Goal: Task Accomplishment & Management: Complete application form

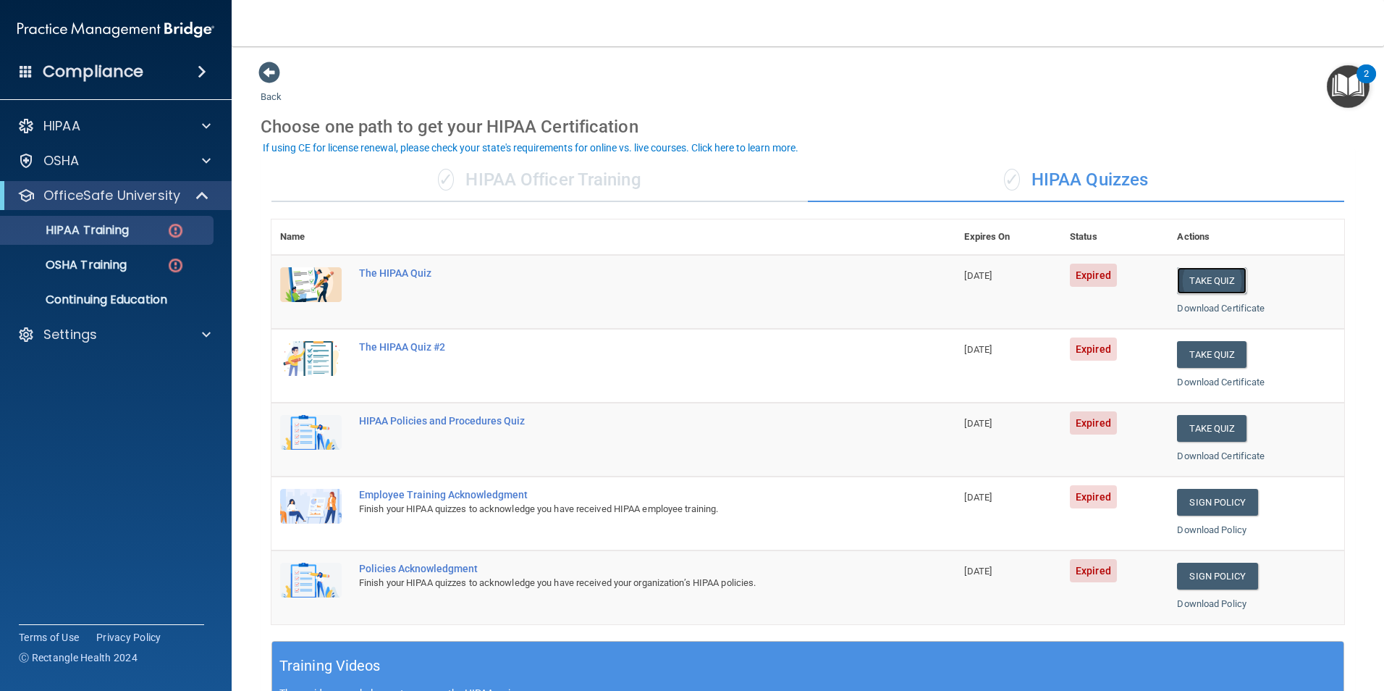
click at [1184, 288] on button "Take Quiz" at bounding box center [1212, 280] width 70 height 27
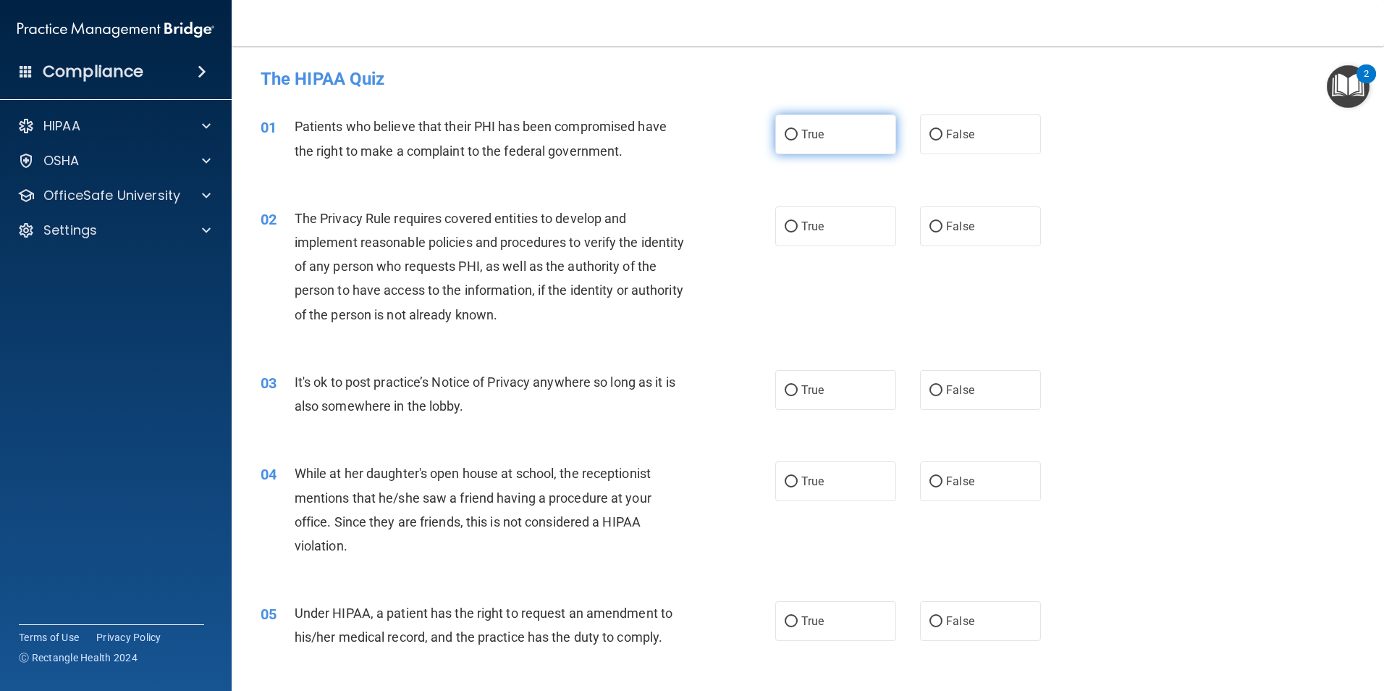
click at [775, 126] on label "True" at bounding box center [835, 134] width 121 height 40
click at [785, 130] on input "True" at bounding box center [791, 135] width 13 height 11
radio input "true"
click at [794, 224] on label "True" at bounding box center [835, 226] width 121 height 40
click at [794, 224] on input "True" at bounding box center [791, 227] width 13 height 11
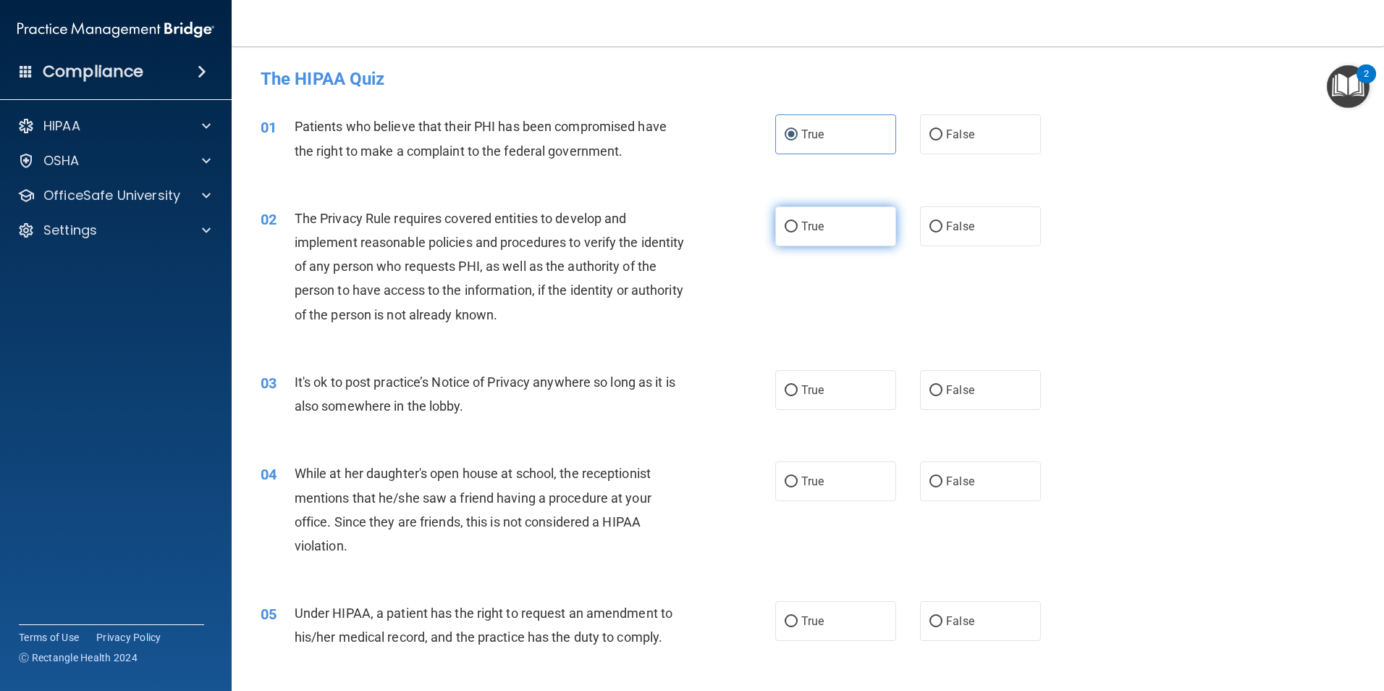
radio input "true"
click at [933, 398] on label "False" at bounding box center [980, 390] width 121 height 40
click at [933, 396] on input "False" at bounding box center [936, 390] width 13 height 11
radio input "true"
click at [946, 485] on span "False" at bounding box center [960, 481] width 28 height 14
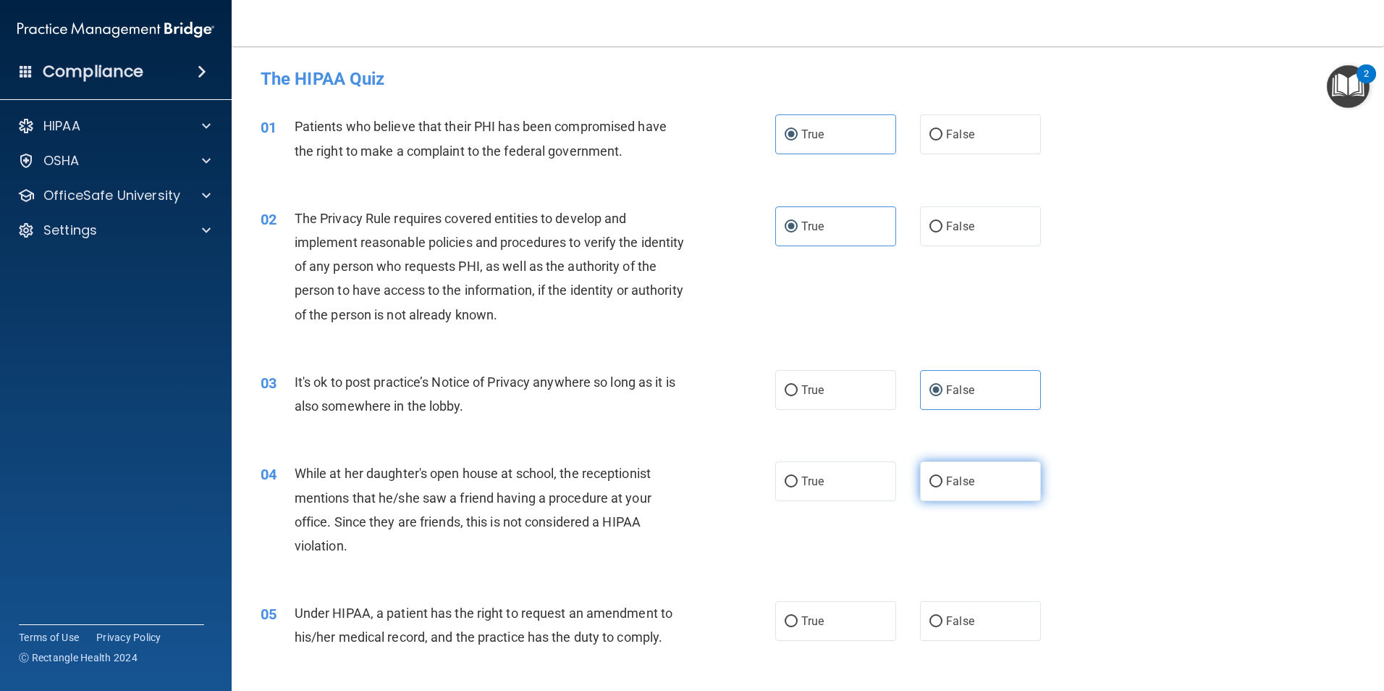
click at [941, 485] on input "False" at bounding box center [936, 481] width 13 height 11
radio input "true"
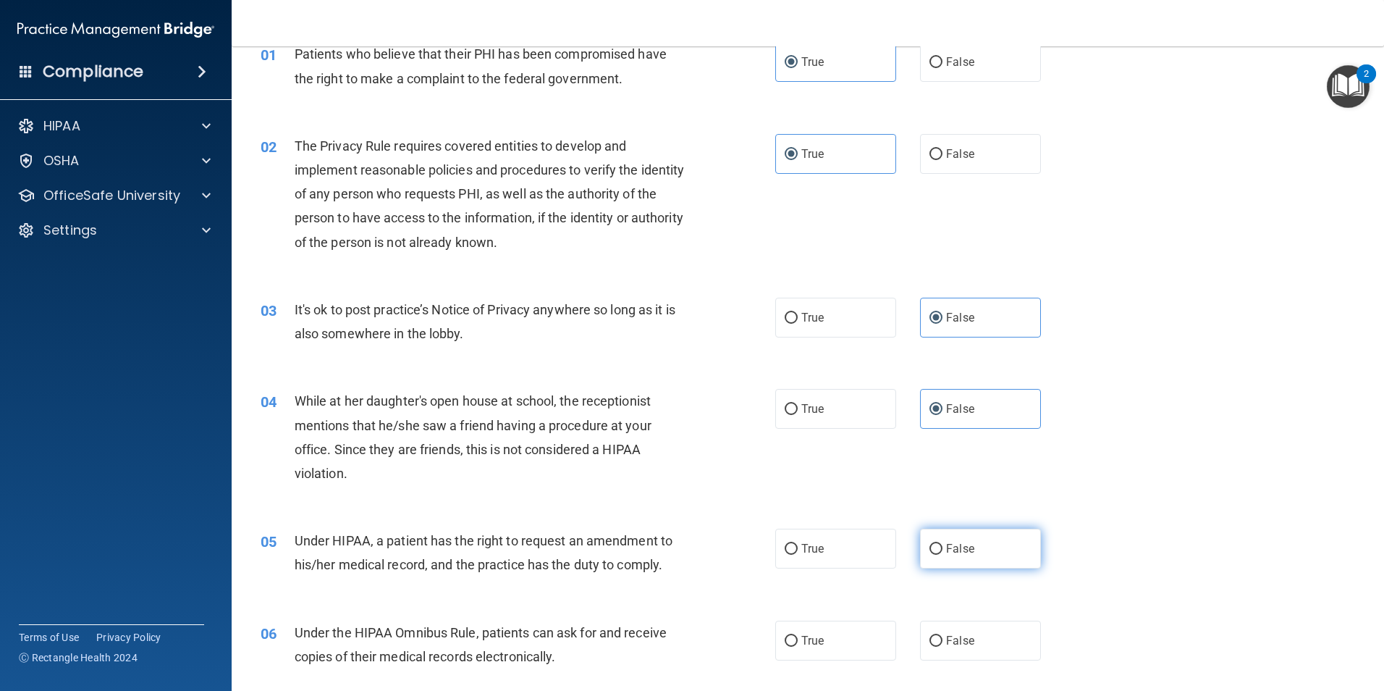
click at [930, 544] on input "False" at bounding box center [936, 549] width 13 height 11
radio input "true"
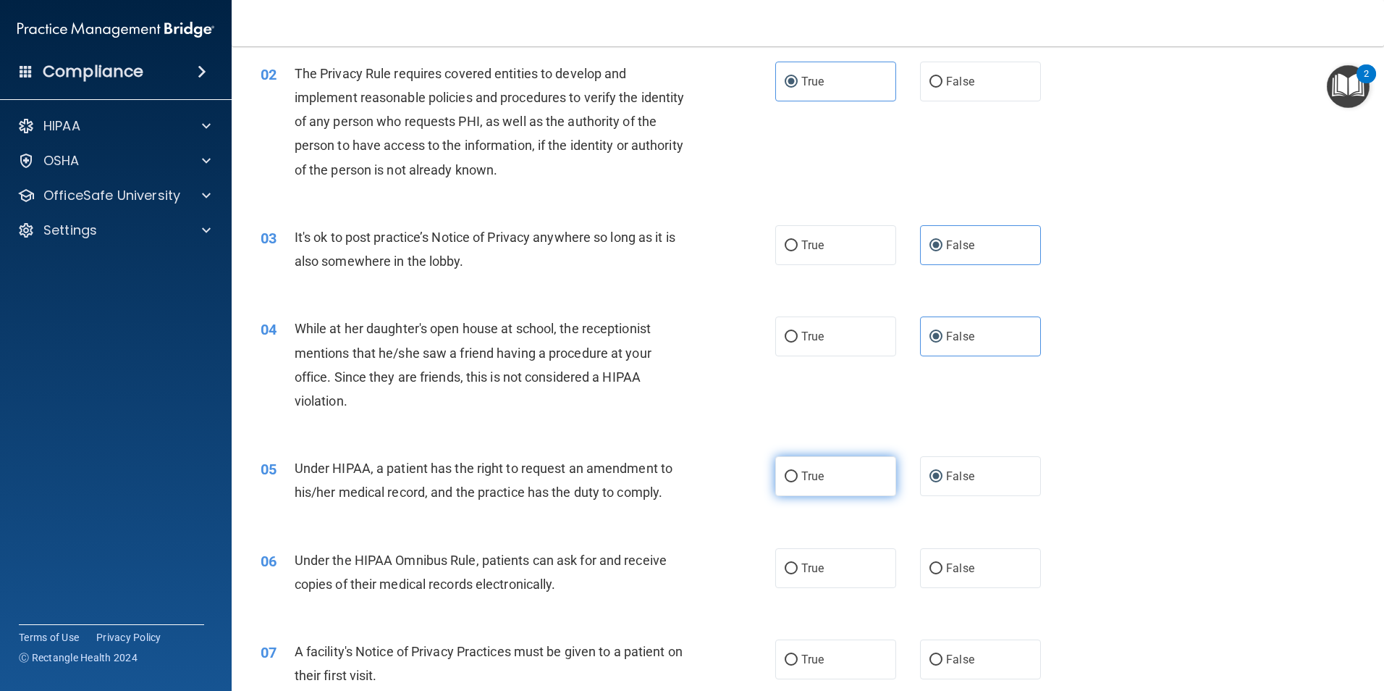
click at [810, 482] on span "True" at bounding box center [813, 476] width 22 height 14
click at [798, 482] on input "True" at bounding box center [791, 476] width 13 height 11
radio input "true"
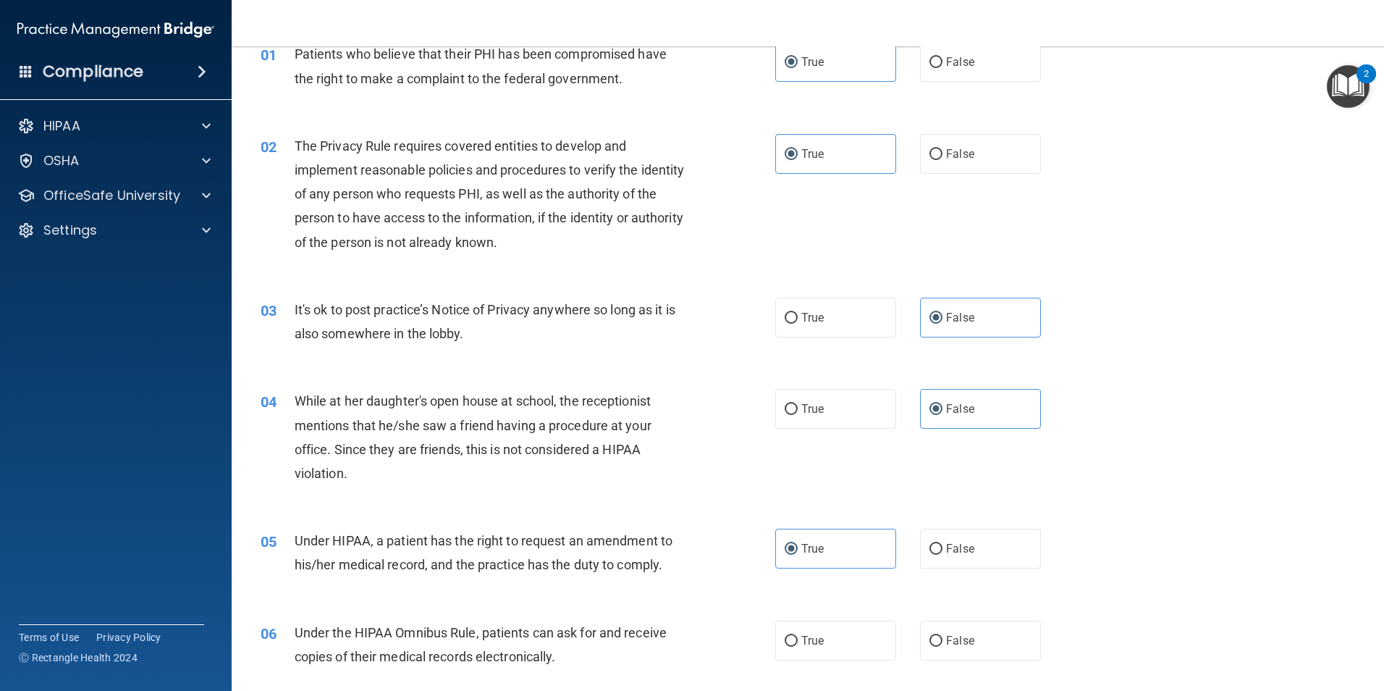
scroll to position [0, 0]
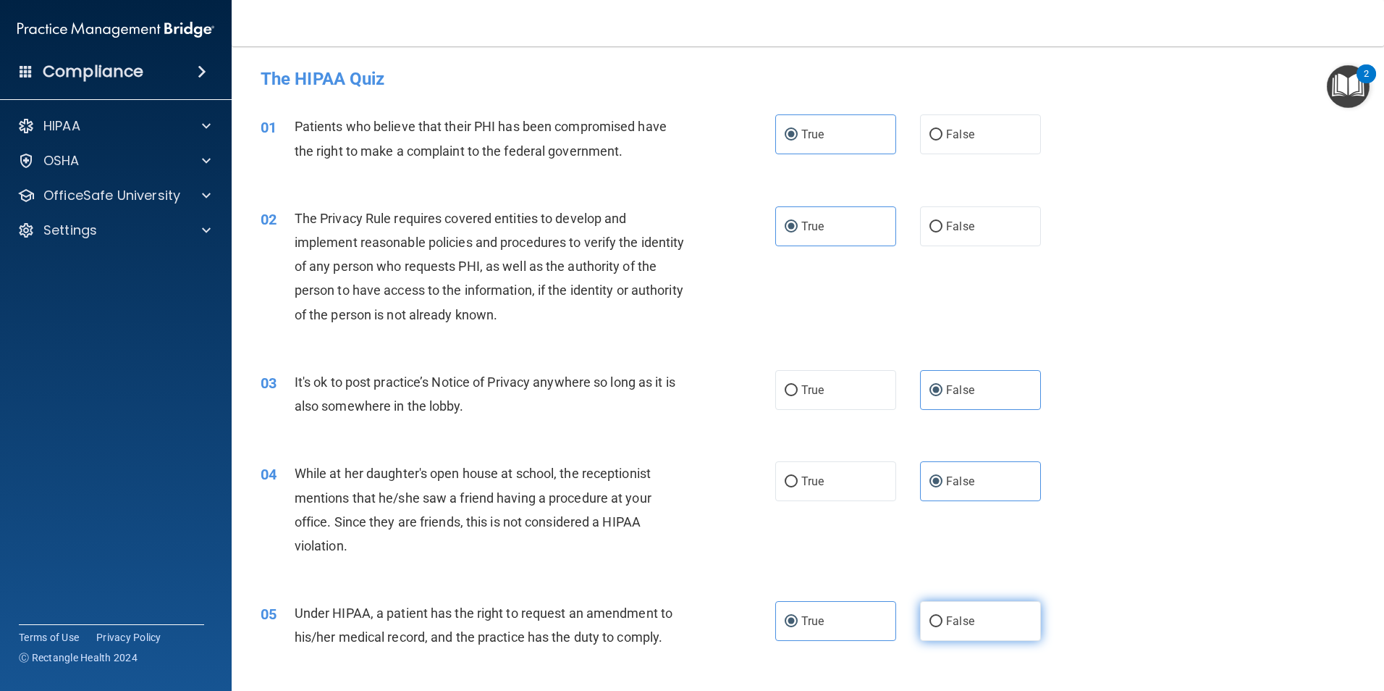
click at [951, 623] on span "False" at bounding box center [960, 621] width 28 height 14
click at [943, 623] on input "False" at bounding box center [936, 621] width 13 height 11
radio input "true"
radio input "false"
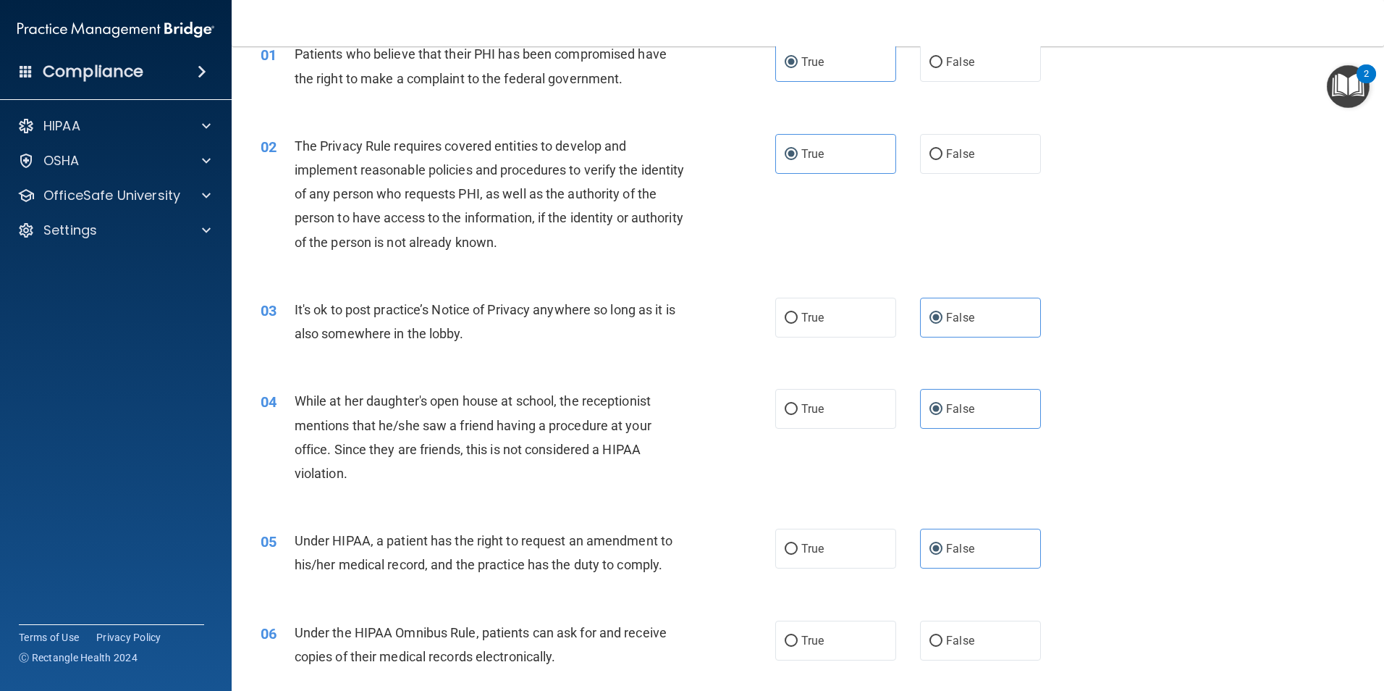
scroll to position [145, 0]
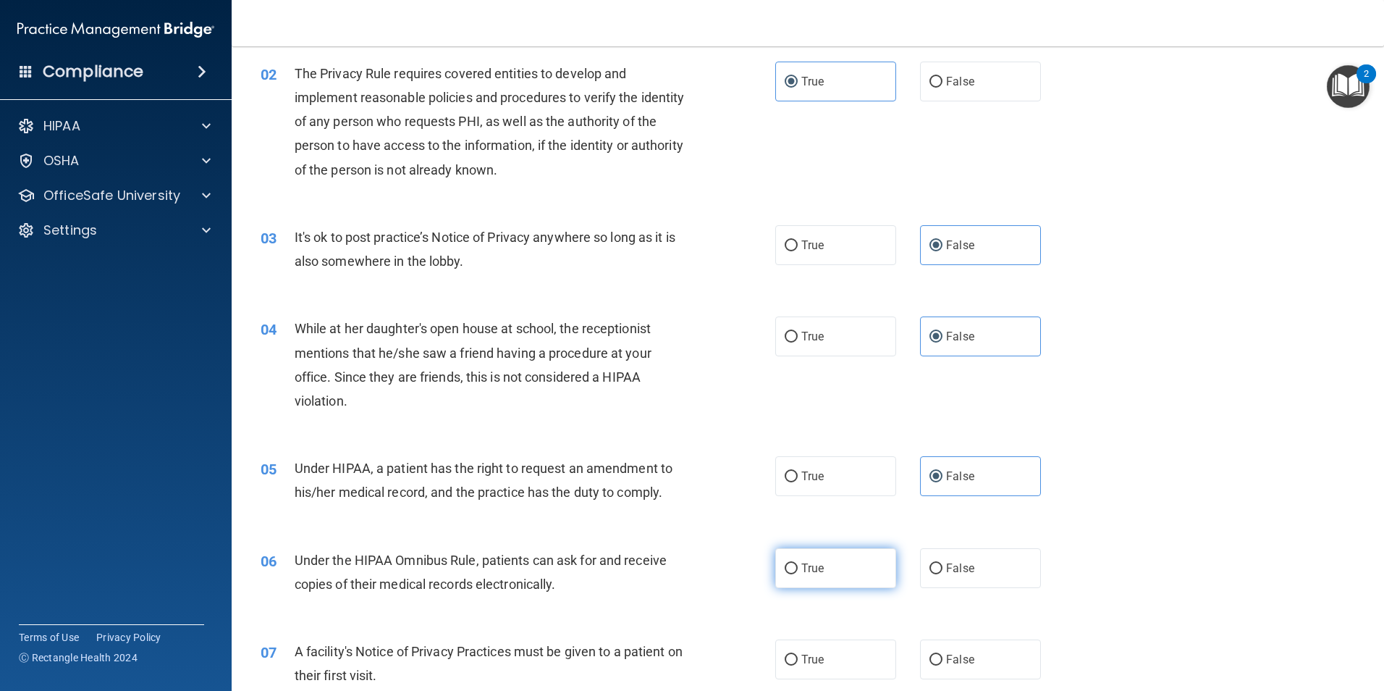
click at [815, 566] on span "True" at bounding box center [813, 568] width 22 height 14
click at [798, 566] on input "True" at bounding box center [791, 568] width 13 height 11
radio input "true"
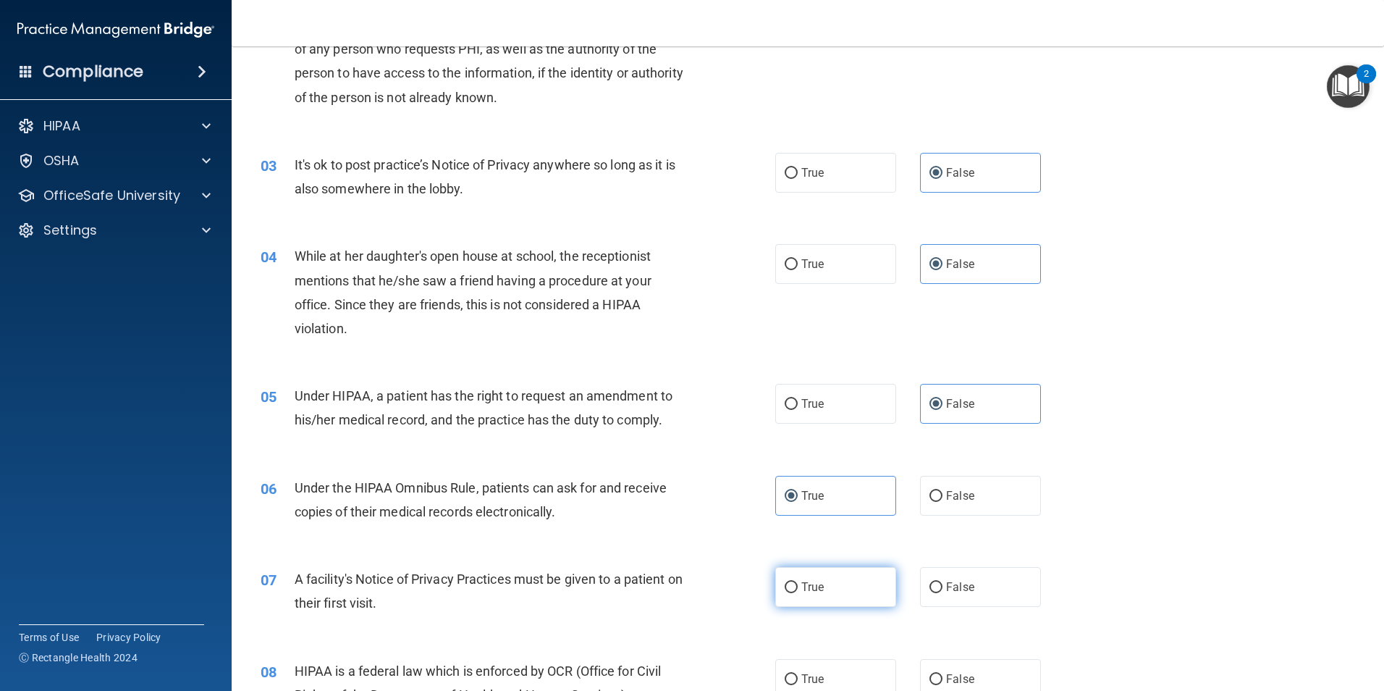
click at [799, 579] on label "True" at bounding box center [835, 587] width 121 height 40
click at [798, 582] on input "True" at bounding box center [791, 587] width 13 height 11
radio input "true"
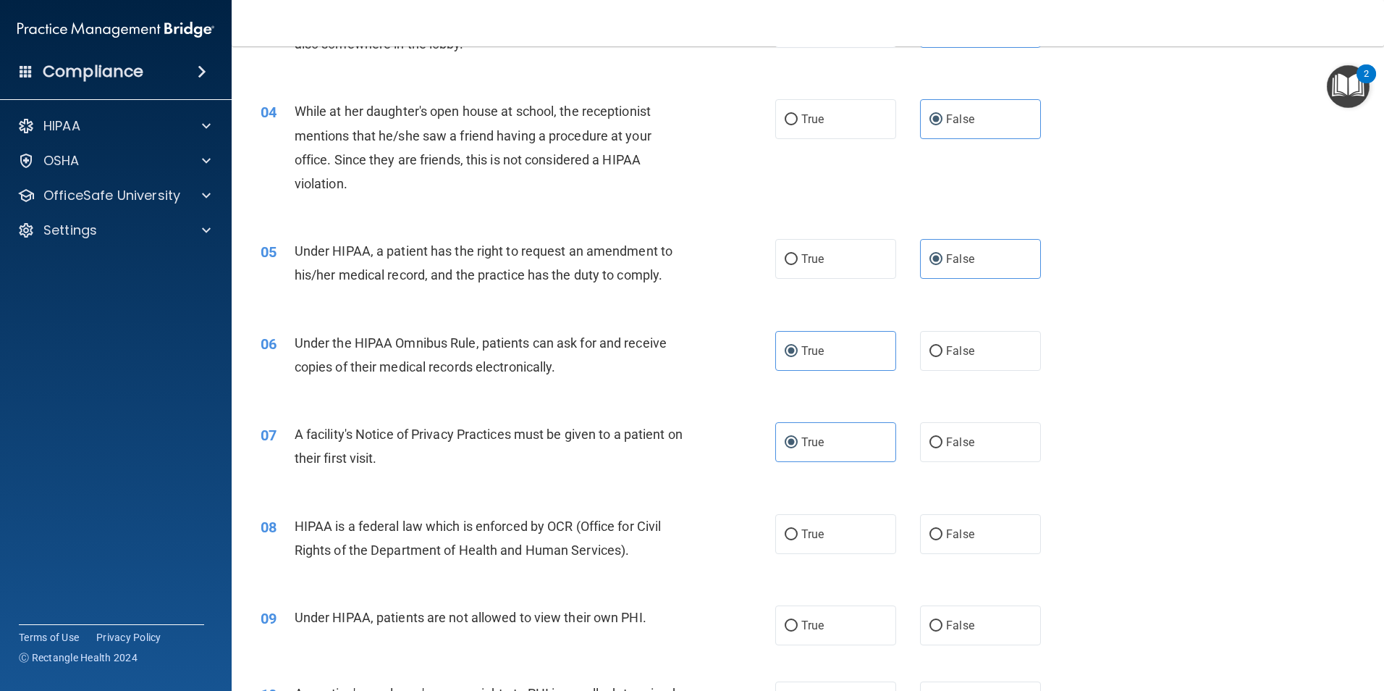
scroll to position [434, 0]
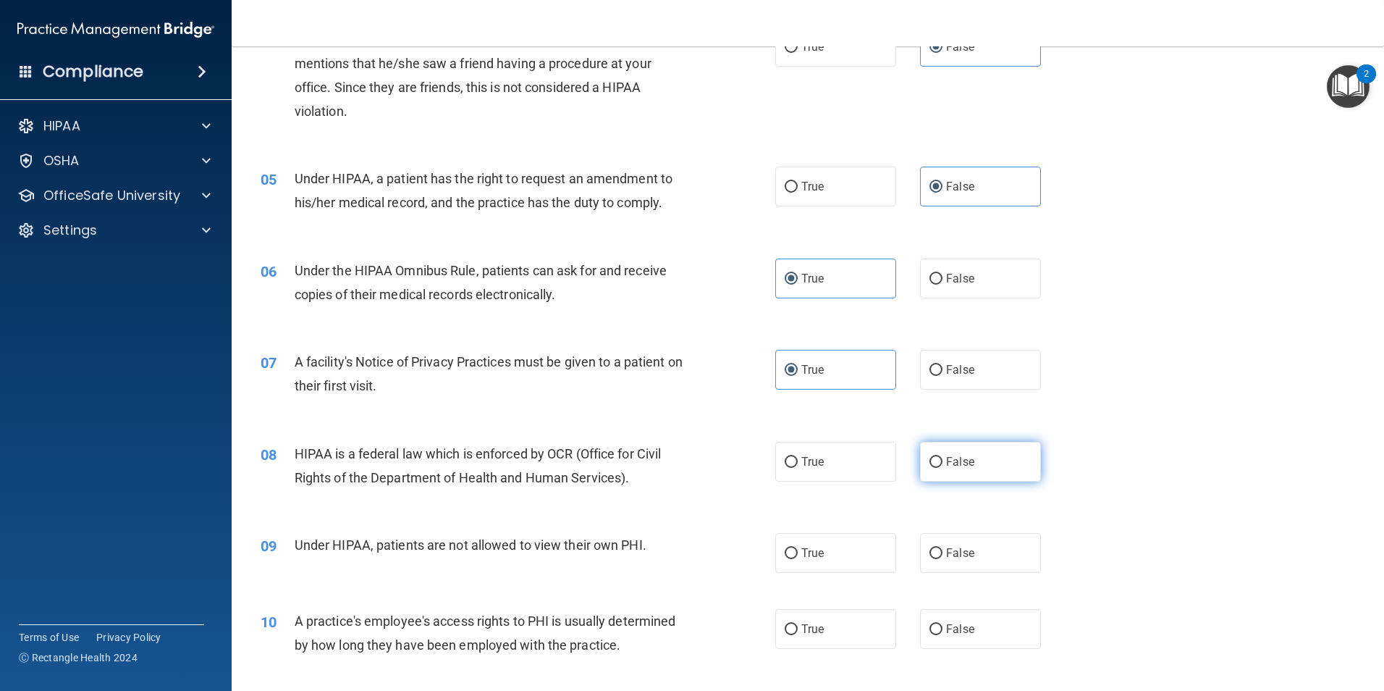
click at [942, 476] on label "False" at bounding box center [980, 462] width 121 height 40
click at [942, 468] on input "False" at bounding box center [936, 462] width 13 height 11
radio input "true"
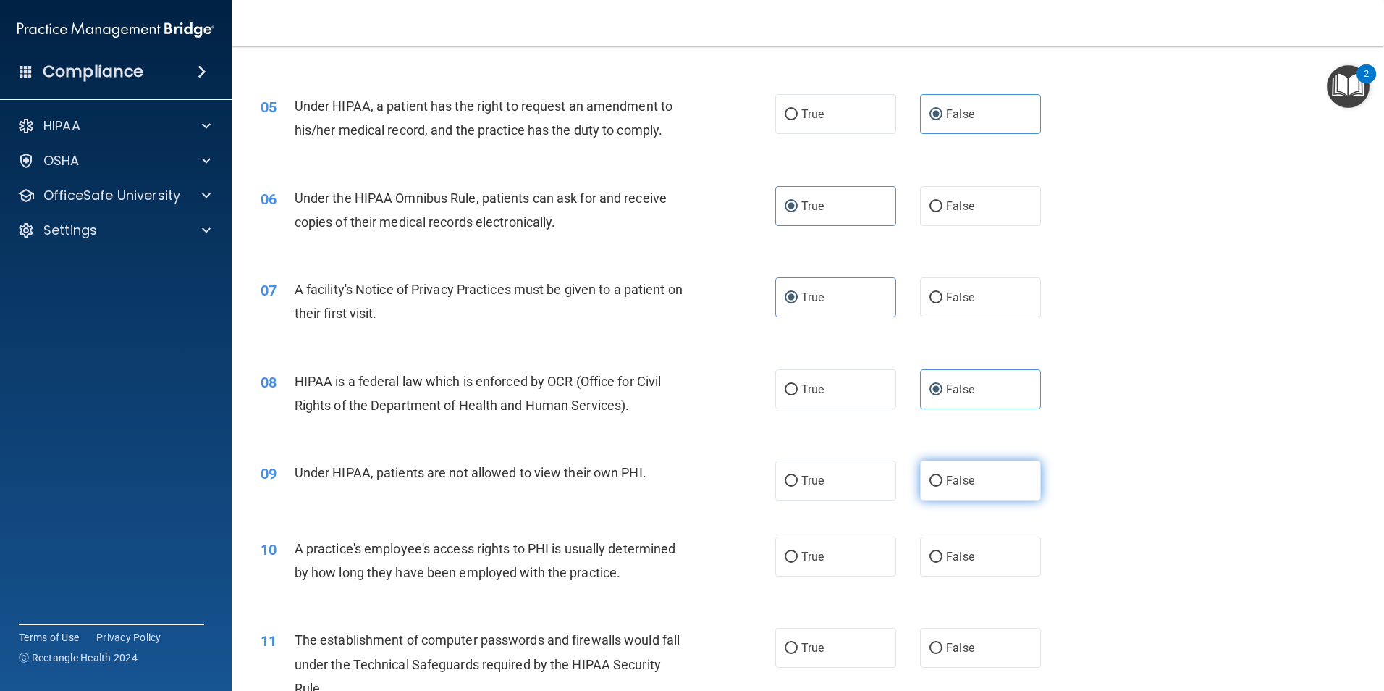
click at [946, 479] on span "False" at bounding box center [960, 481] width 28 height 14
click at [943, 479] on input "False" at bounding box center [936, 481] width 13 height 11
radio input "true"
click at [790, 392] on input "True" at bounding box center [791, 389] width 13 height 11
radio input "true"
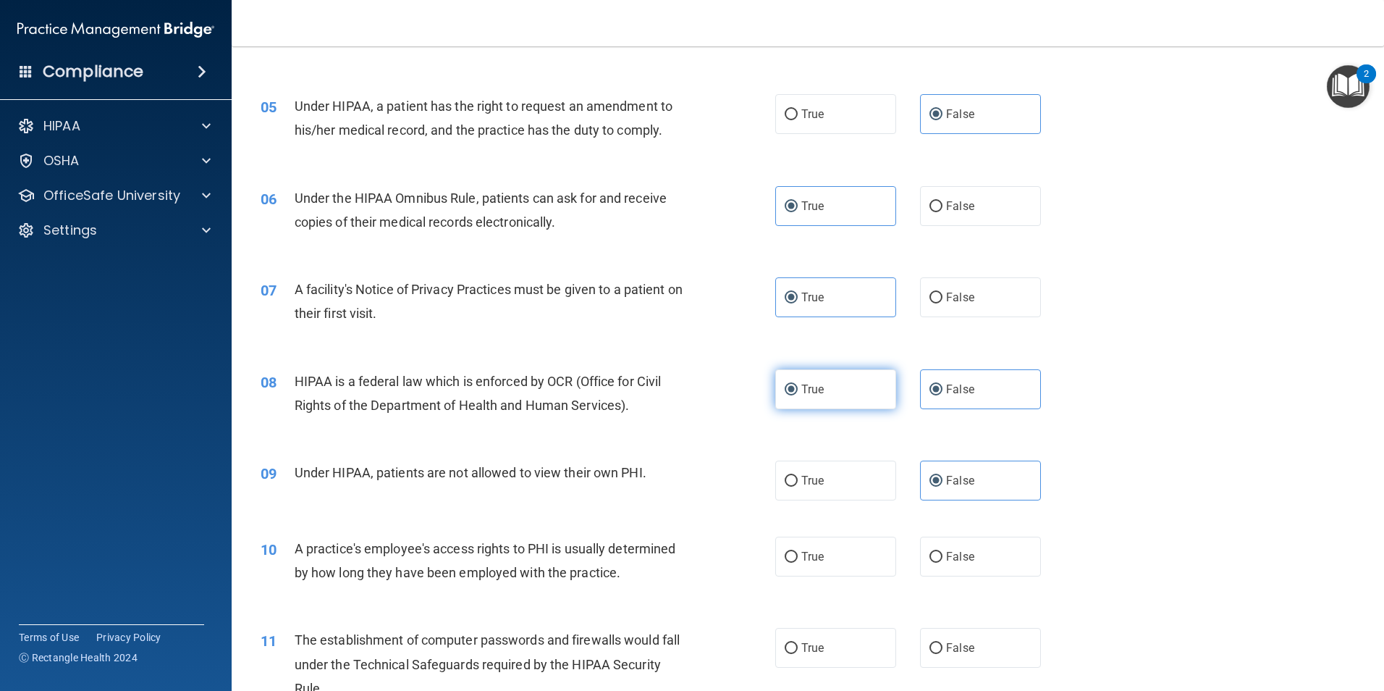
radio input "false"
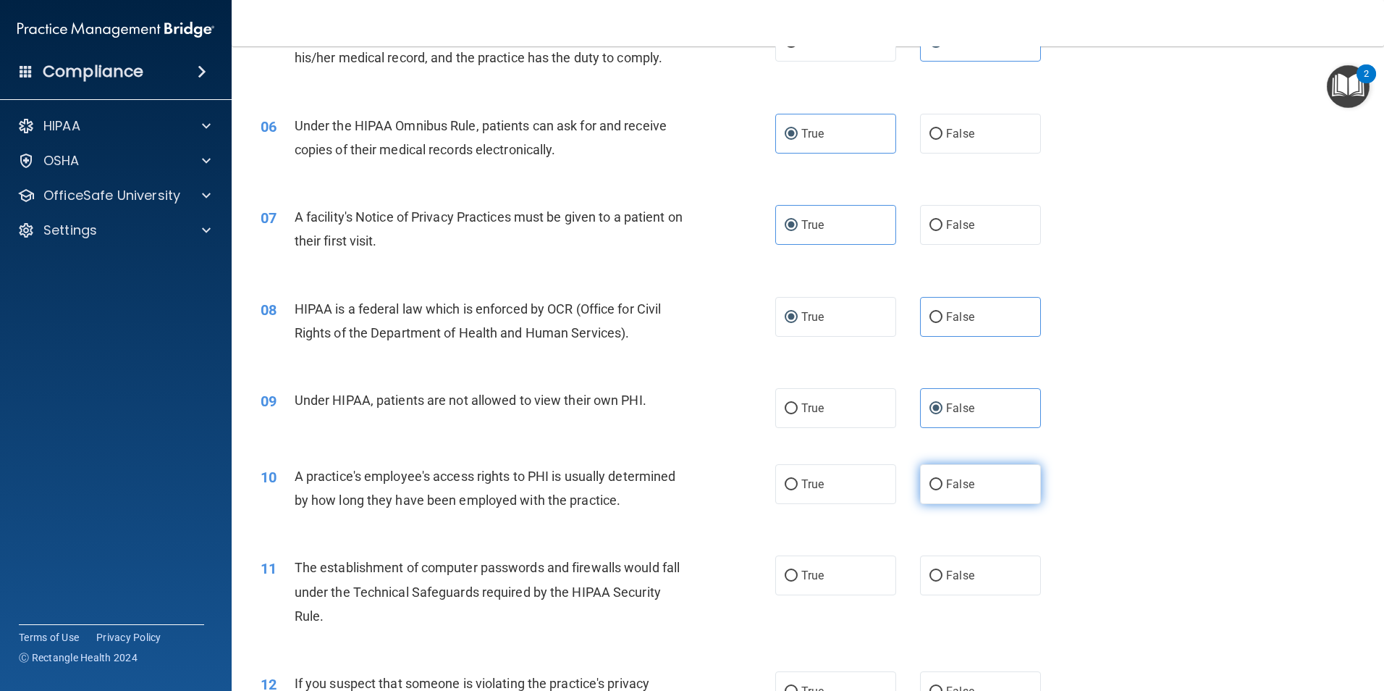
click at [956, 491] on label "False" at bounding box center [980, 484] width 121 height 40
click at [943, 490] on input "False" at bounding box center [936, 484] width 13 height 11
radio input "true"
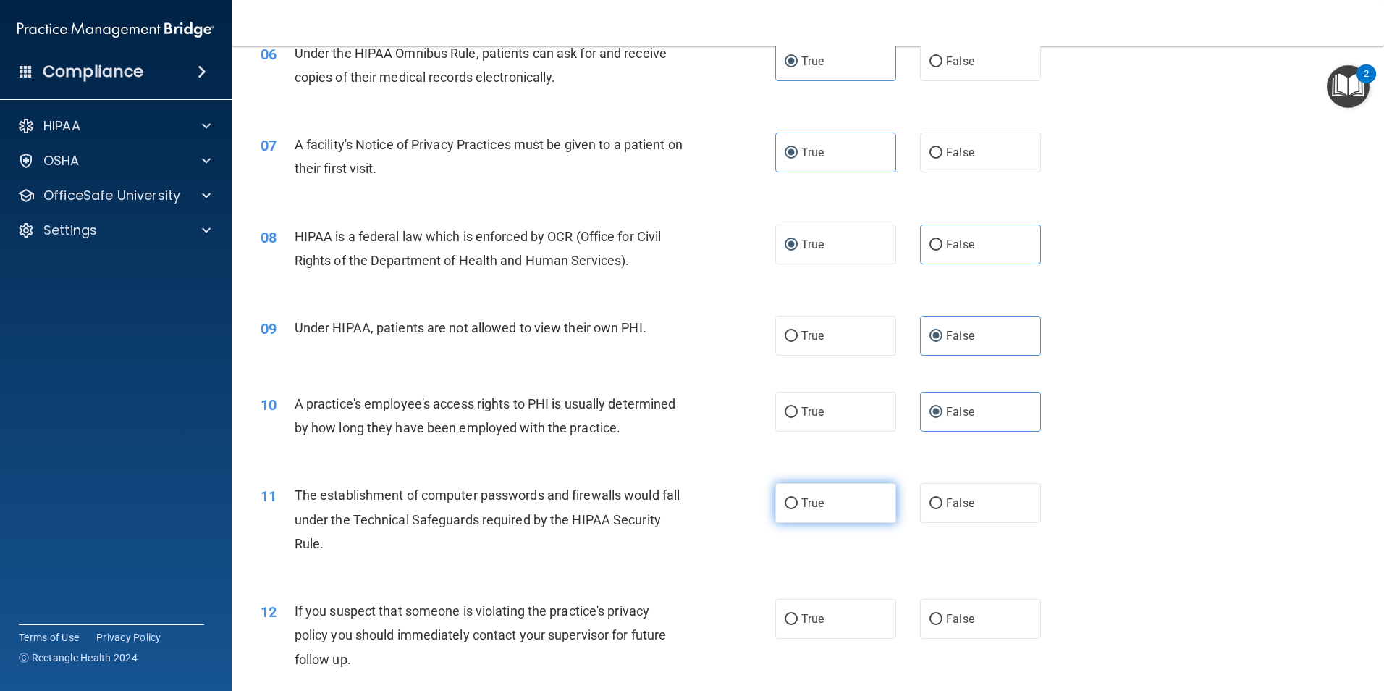
click at [785, 498] on input "True" at bounding box center [791, 503] width 13 height 11
radio input "true"
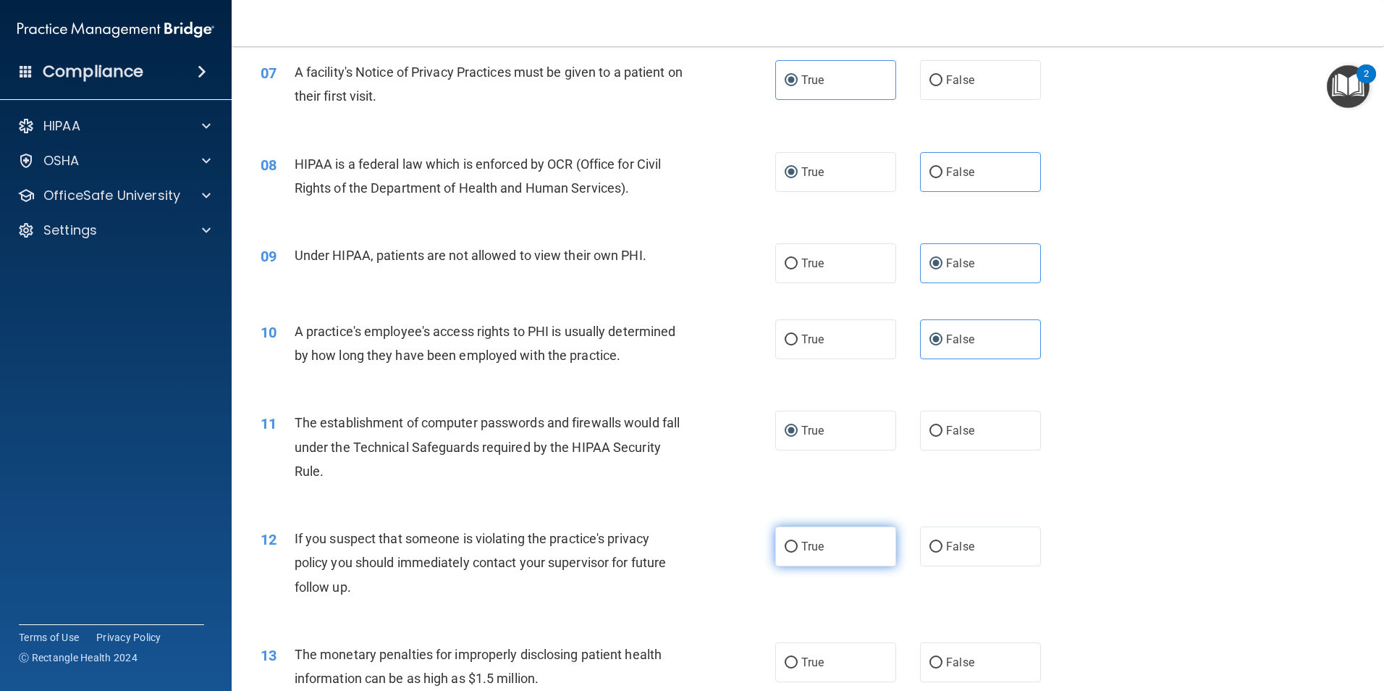
click at [862, 561] on label "True" at bounding box center [835, 546] width 121 height 40
click at [798, 552] on input "True" at bounding box center [791, 547] width 13 height 11
radio input "true"
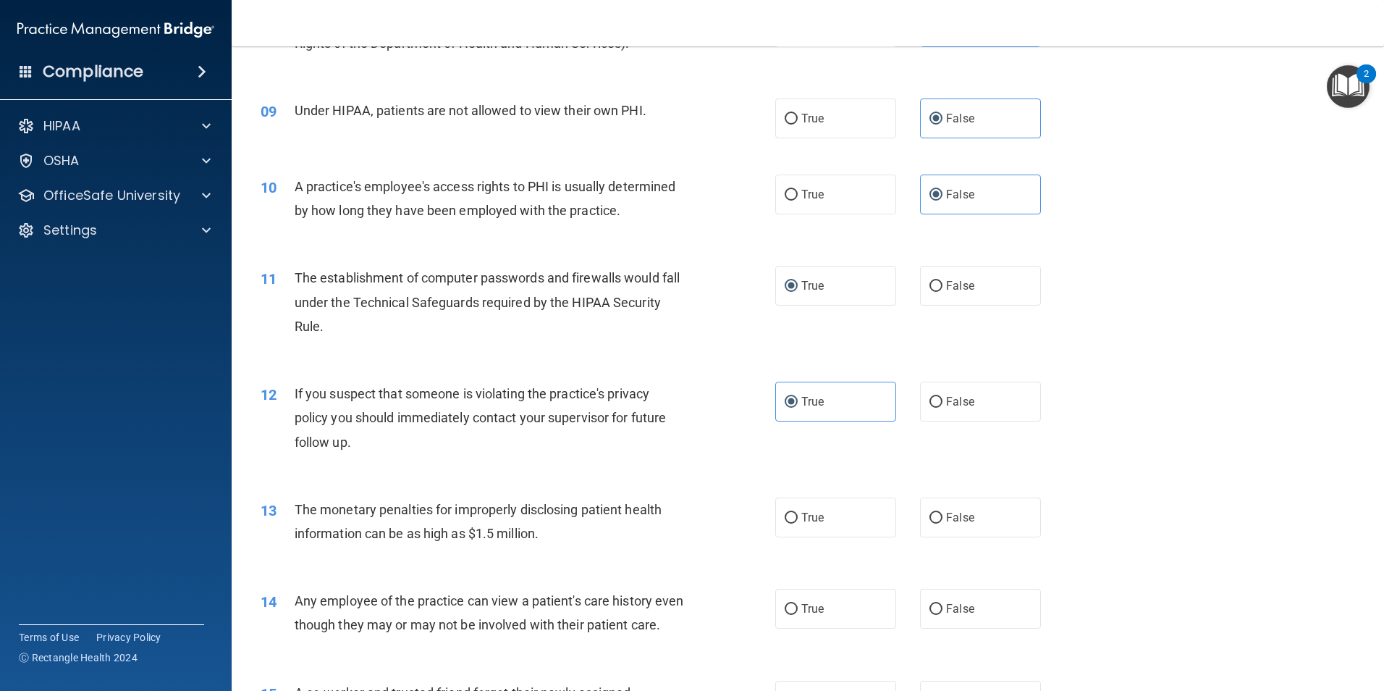
click at [840, 541] on div "13 The monetary penalties for improperly disclosing patient health information …" at bounding box center [808, 524] width 1117 height 91
click at [974, 617] on label "False" at bounding box center [980, 609] width 121 height 40
click at [943, 615] on input "False" at bounding box center [936, 609] width 13 height 11
radio input "true"
click at [819, 513] on label "True" at bounding box center [835, 517] width 121 height 40
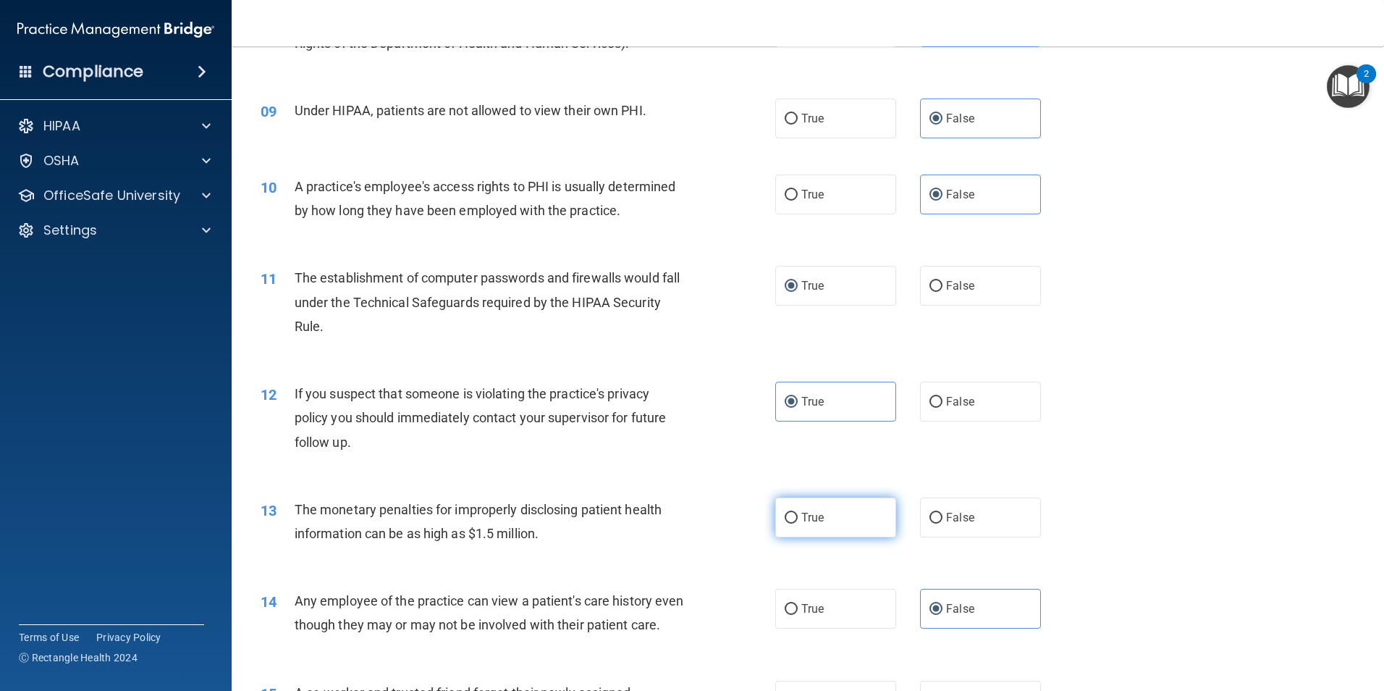
click at [798, 513] on input "True" at bounding box center [791, 518] width 13 height 11
radio input "true"
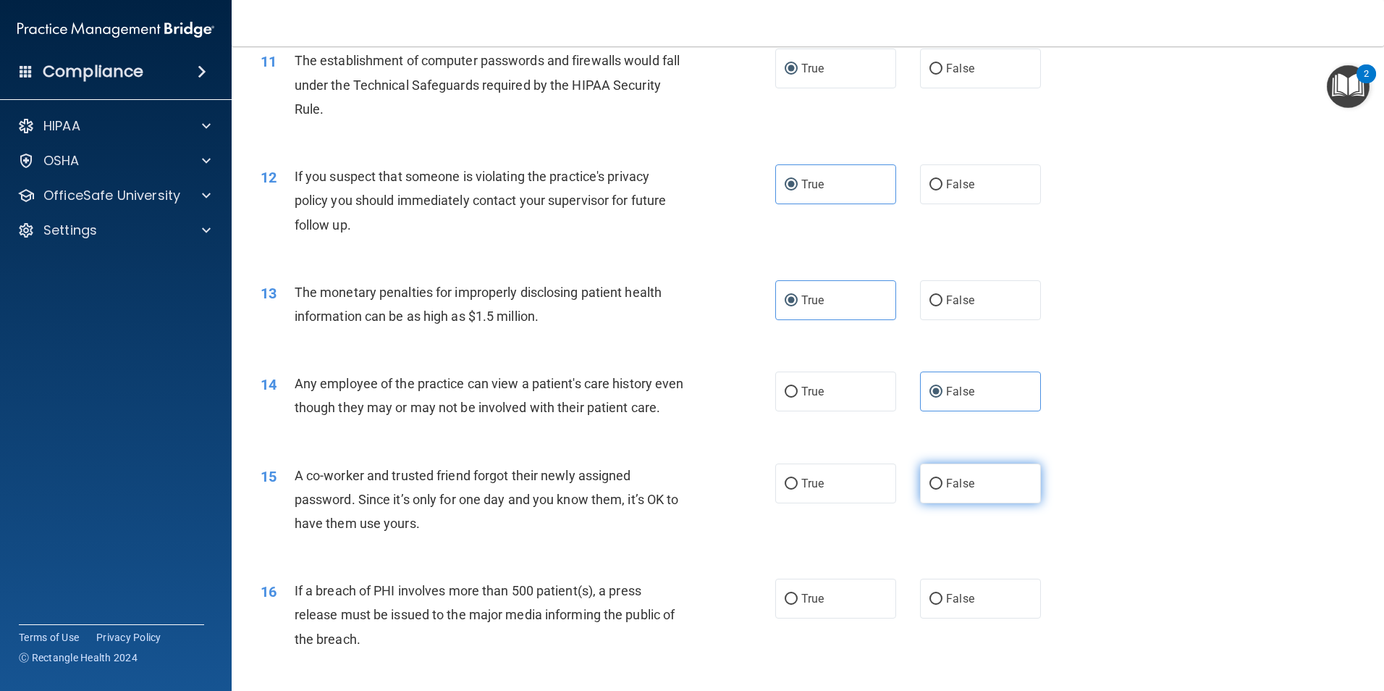
scroll to position [1159, 0]
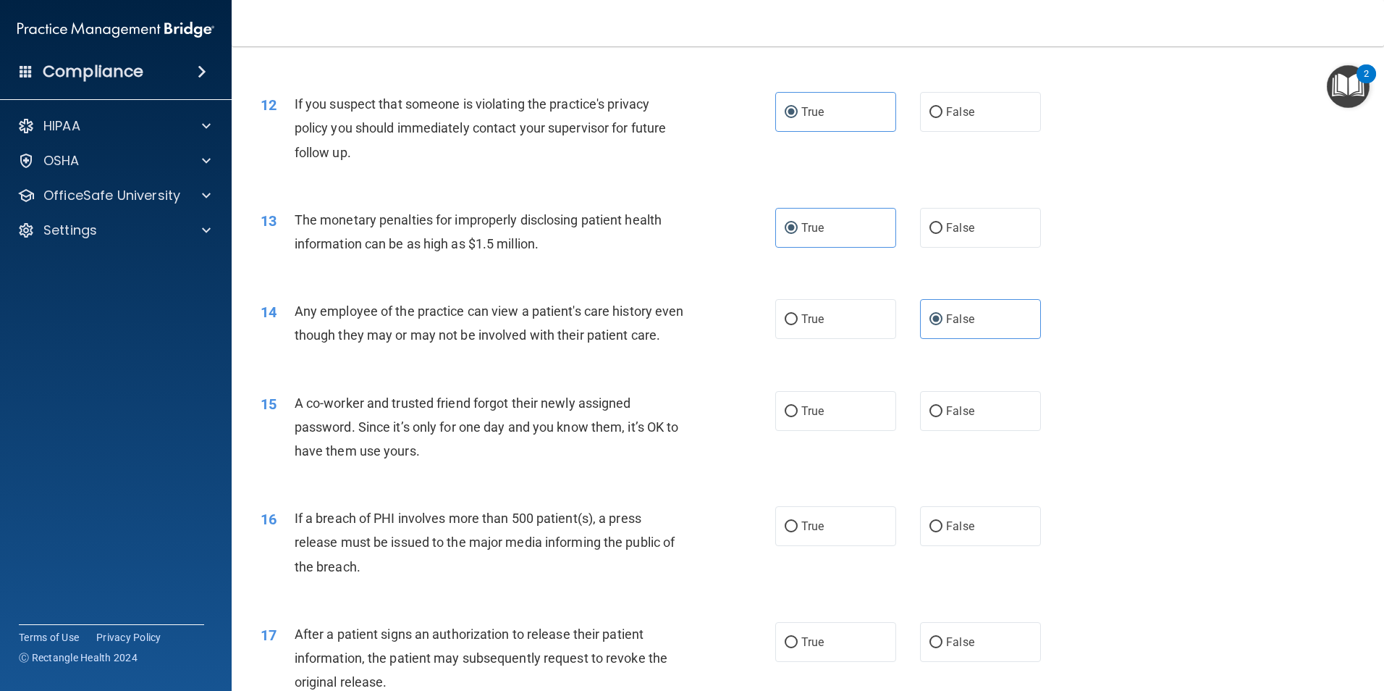
click at [912, 431] on div "True False" at bounding box center [920, 411] width 290 height 40
click at [946, 418] on span "False" at bounding box center [960, 411] width 28 height 14
click at [943, 417] on input "False" at bounding box center [936, 411] width 13 height 11
radio input "true"
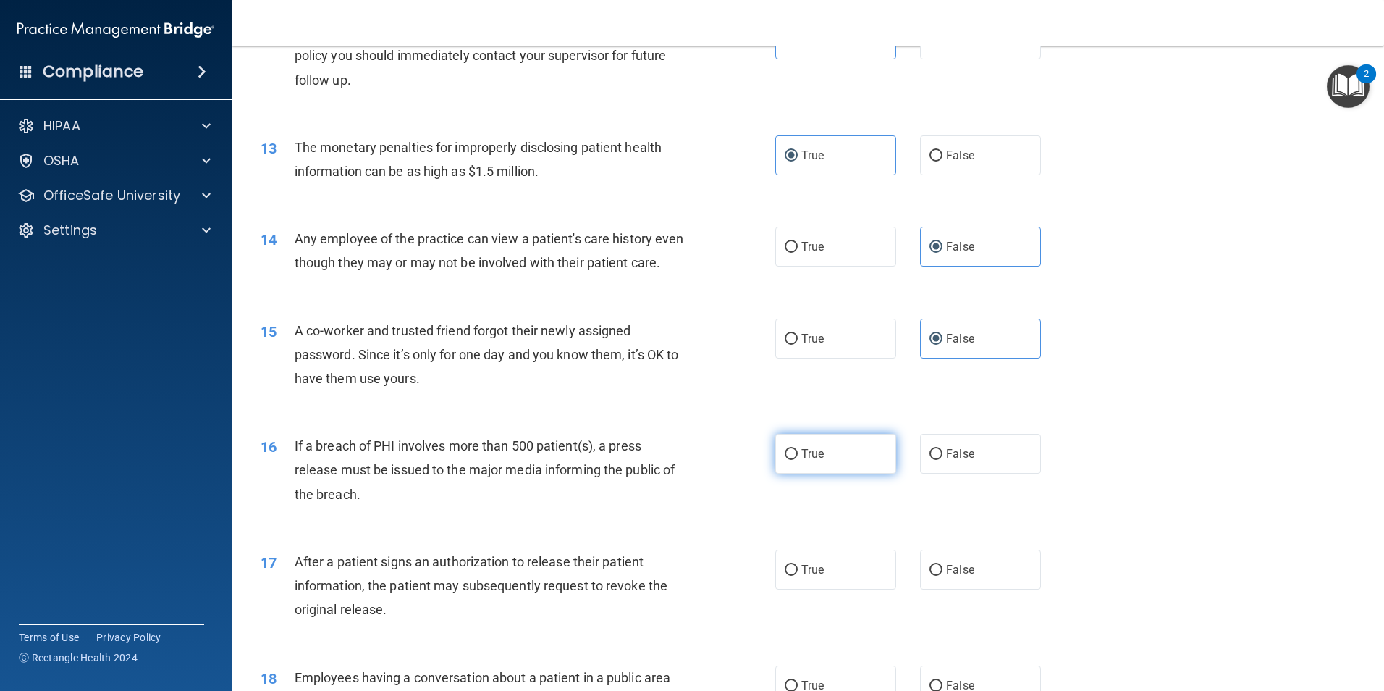
click at [827, 471] on label "True" at bounding box center [835, 454] width 121 height 40
click at [798, 460] on input "True" at bounding box center [791, 454] width 13 height 11
radio input "true"
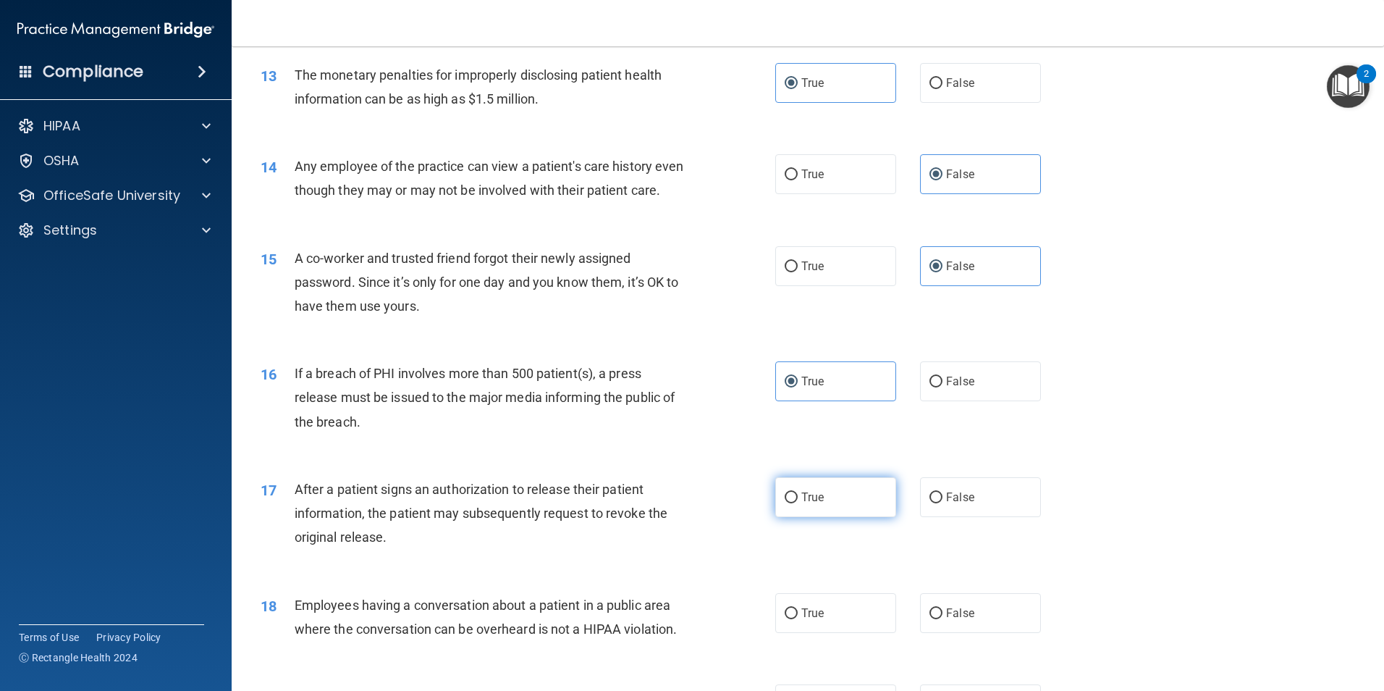
click at [833, 517] on label "True" at bounding box center [835, 497] width 121 height 40
click at [798, 503] on input "True" at bounding box center [791, 497] width 13 height 11
radio input "true"
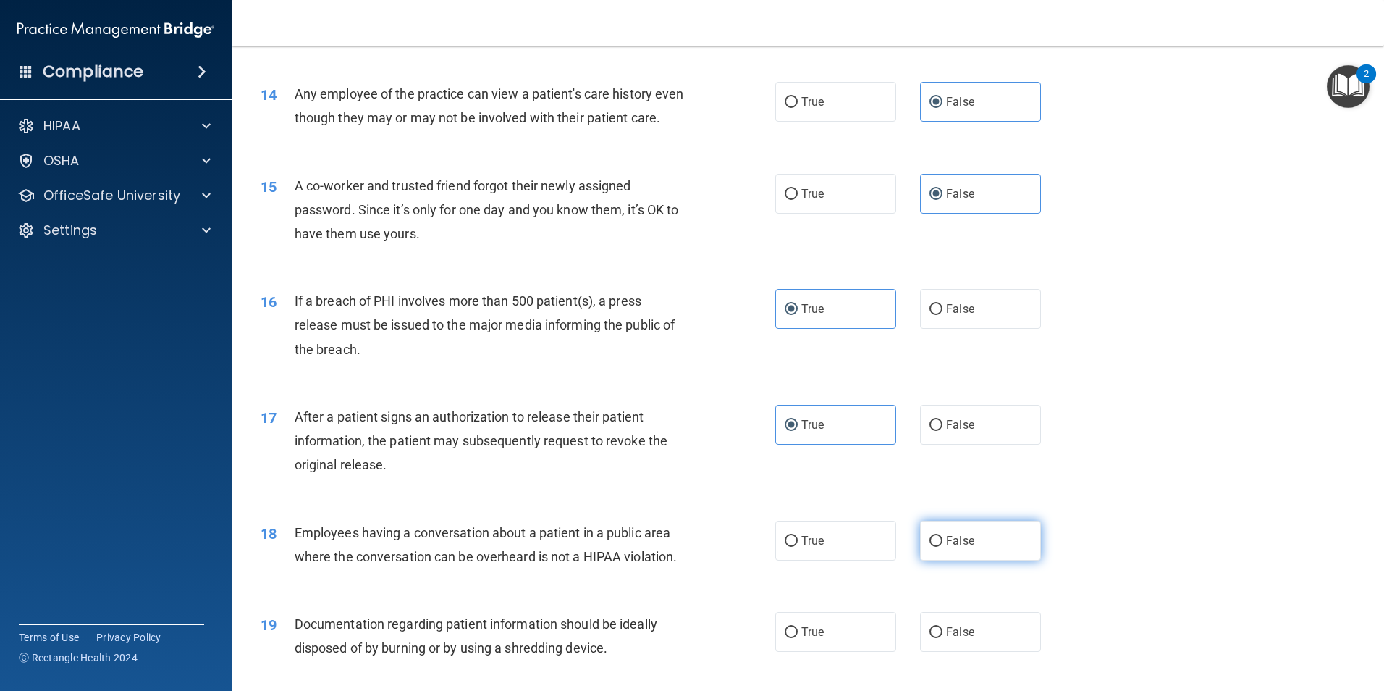
click at [952, 547] on span "False" at bounding box center [960, 541] width 28 height 14
click at [943, 547] on input "False" at bounding box center [936, 541] width 13 height 11
radio input "true"
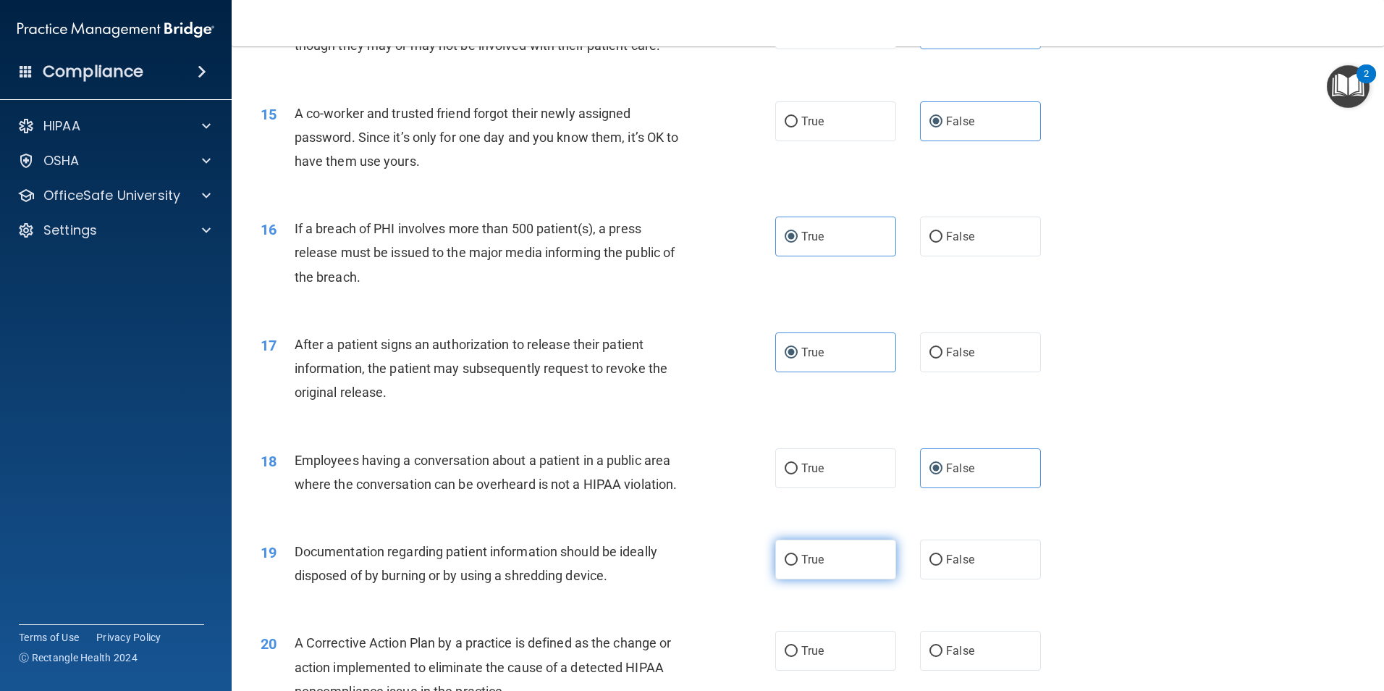
click at [831, 579] on label "True" at bounding box center [835, 559] width 121 height 40
click at [798, 566] on input "True" at bounding box center [791, 560] width 13 height 11
radio input "true"
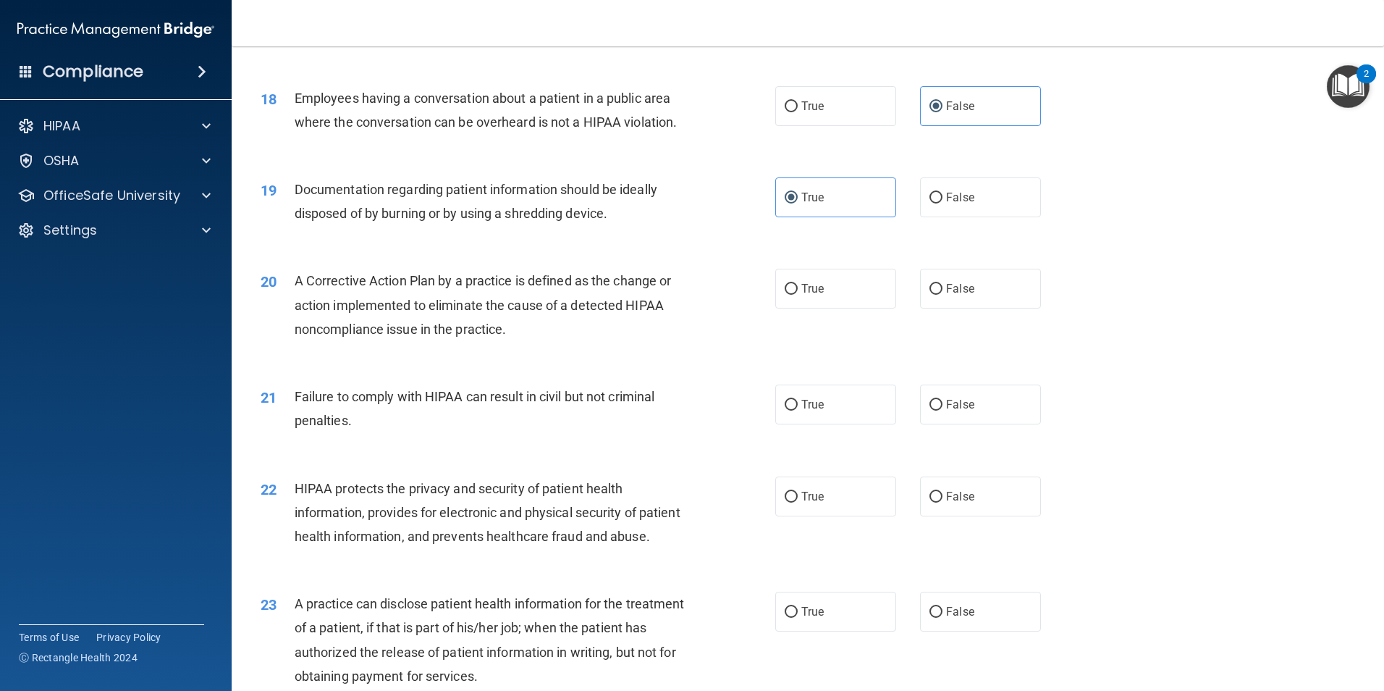
scroll to position [1883, 0]
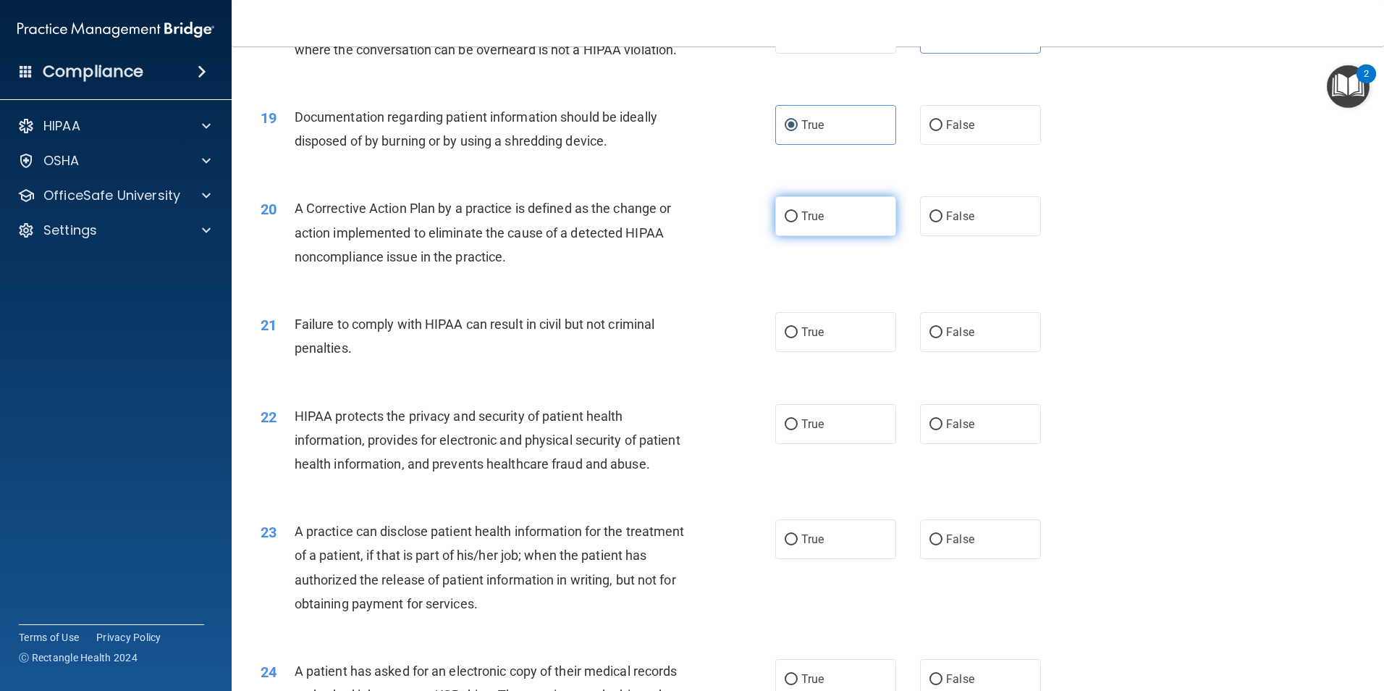
click at [850, 236] on label "True" at bounding box center [835, 216] width 121 height 40
click at [798, 222] on input "True" at bounding box center [791, 216] width 13 height 11
radio input "true"
click at [946, 339] on span "False" at bounding box center [960, 332] width 28 height 14
click at [942, 338] on input "False" at bounding box center [936, 332] width 13 height 11
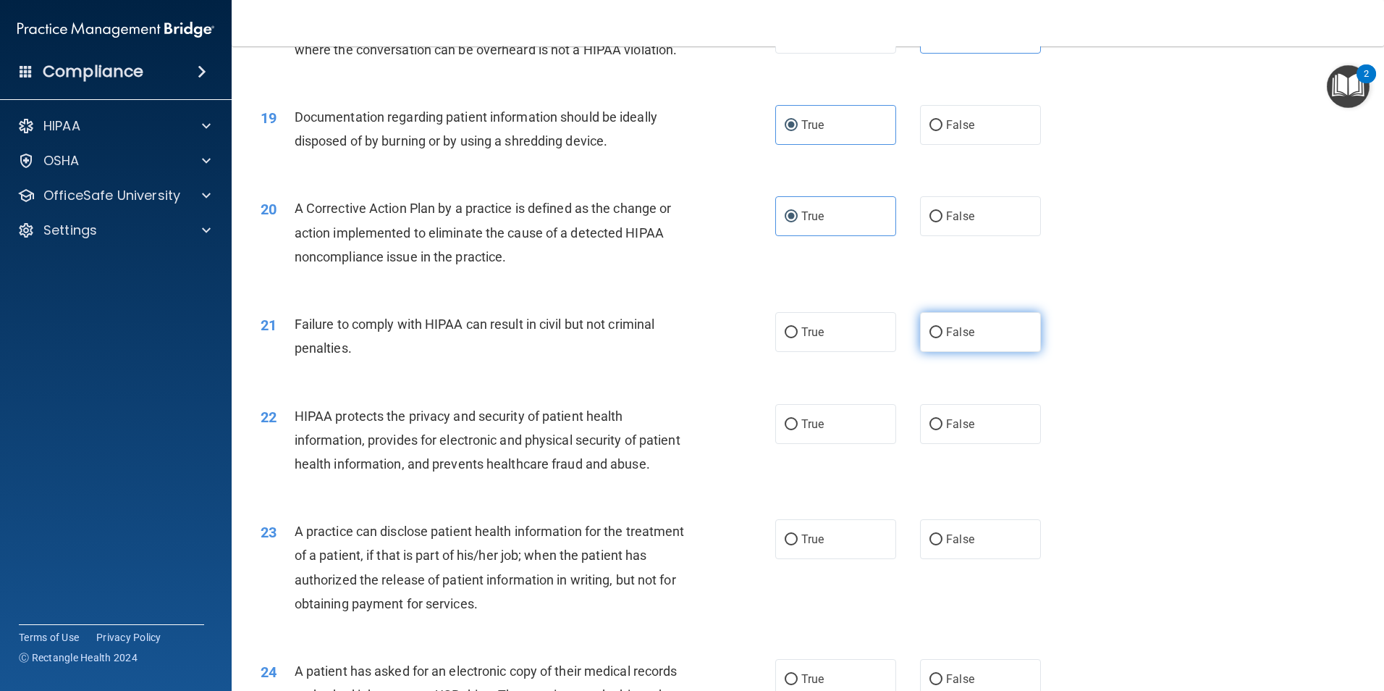
radio input "true"
click at [820, 444] on label "True" at bounding box center [835, 424] width 121 height 40
click at [798, 430] on input "True" at bounding box center [791, 424] width 13 height 11
radio input "true"
click at [996, 559] on label "False" at bounding box center [980, 539] width 121 height 40
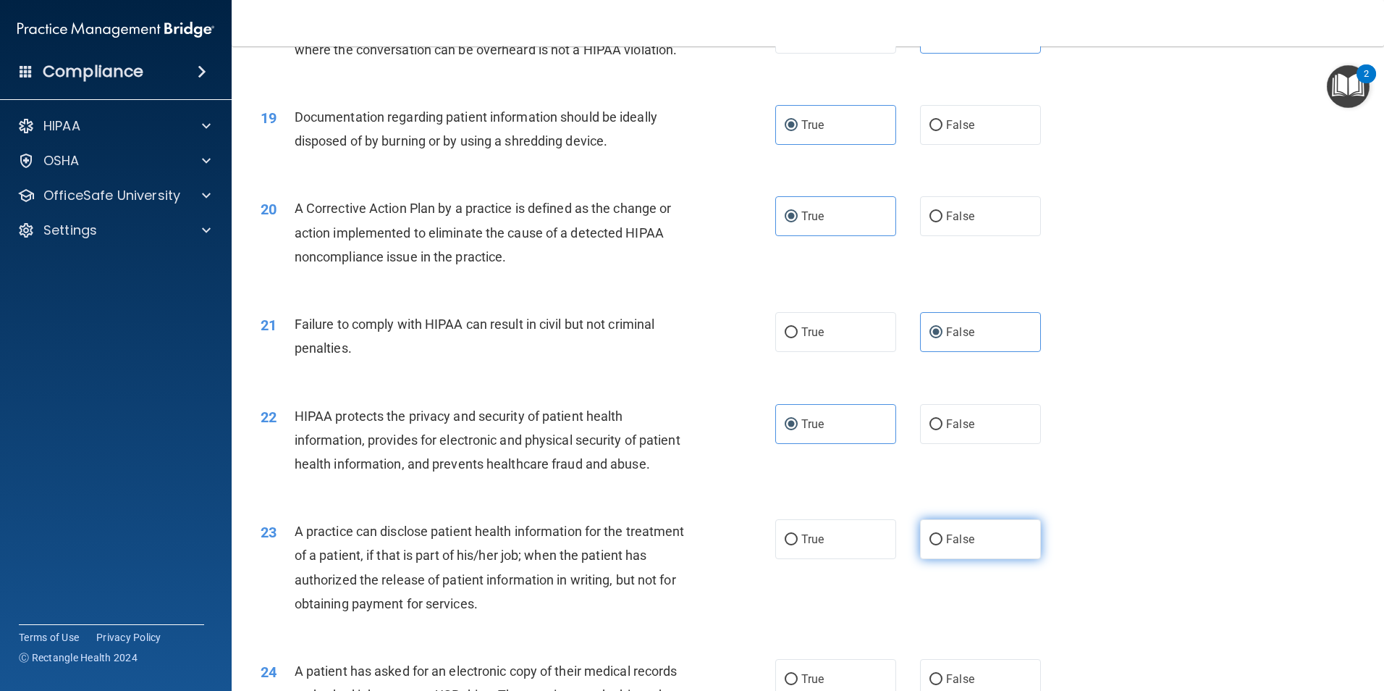
click at [943, 545] on input "False" at bounding box center [936, 539] width 13 height 11
radio input "true"
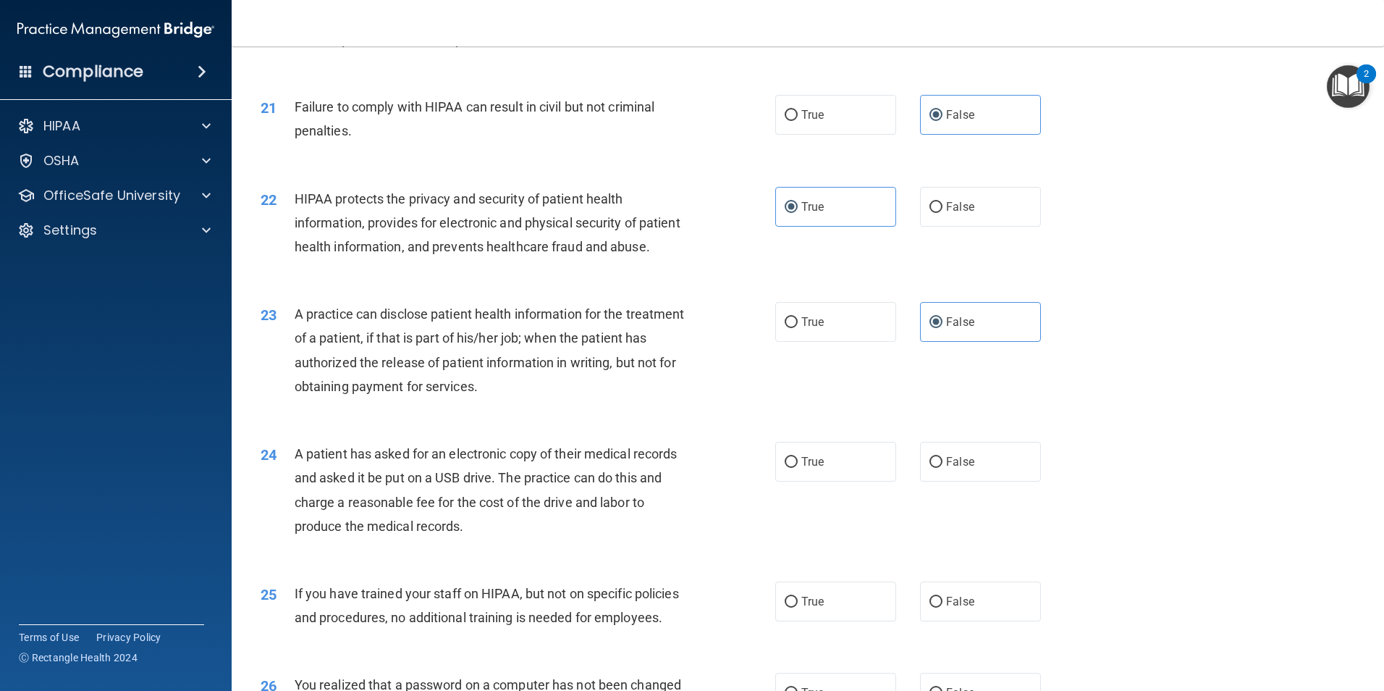
scroll to position [2172, 0]
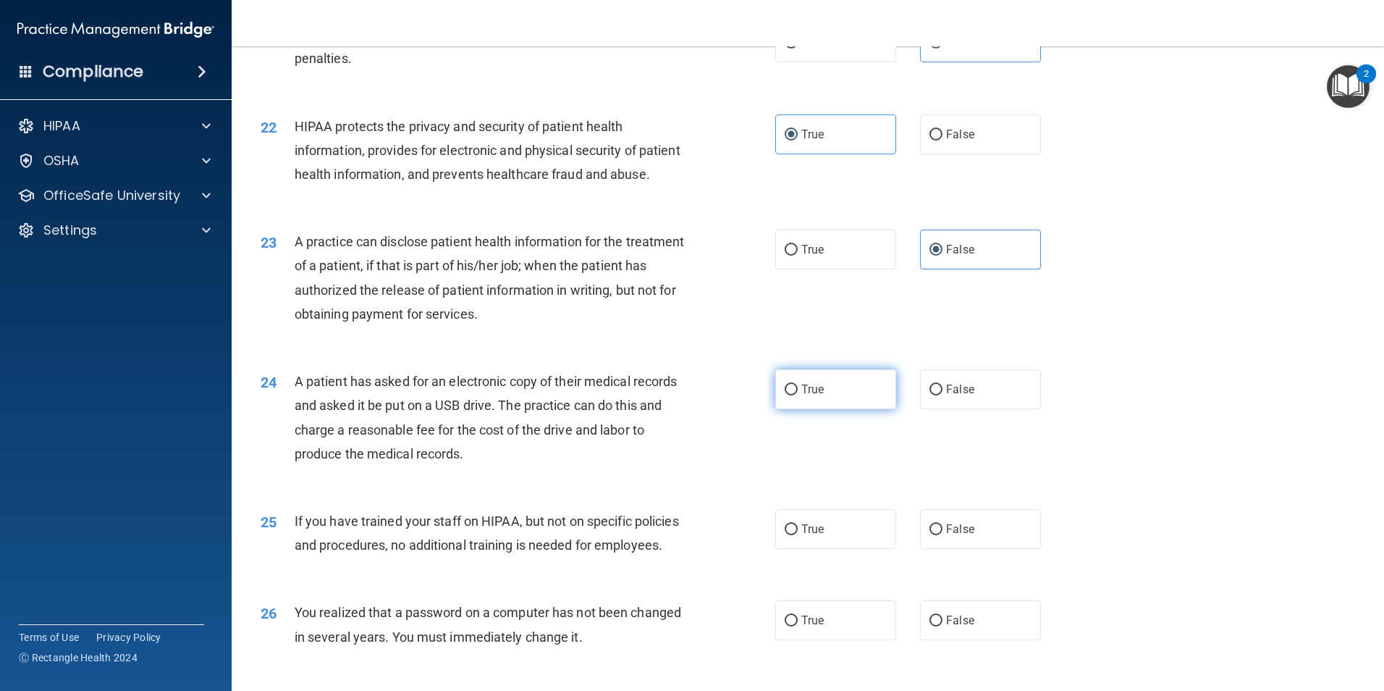
click at [821, 409] on label "True" at bounding box center [835, 389] width 121 height 40
click at [798, 395] on input "True" at bounding box center [791, 389] width 13 height 11
radio input "true"
click at [959, 549] on label "False" at bounding box center [980, 529] width 121 height 40
click at [943, 535] on input "False" at bounding box center [936, 529] width 13 height 11
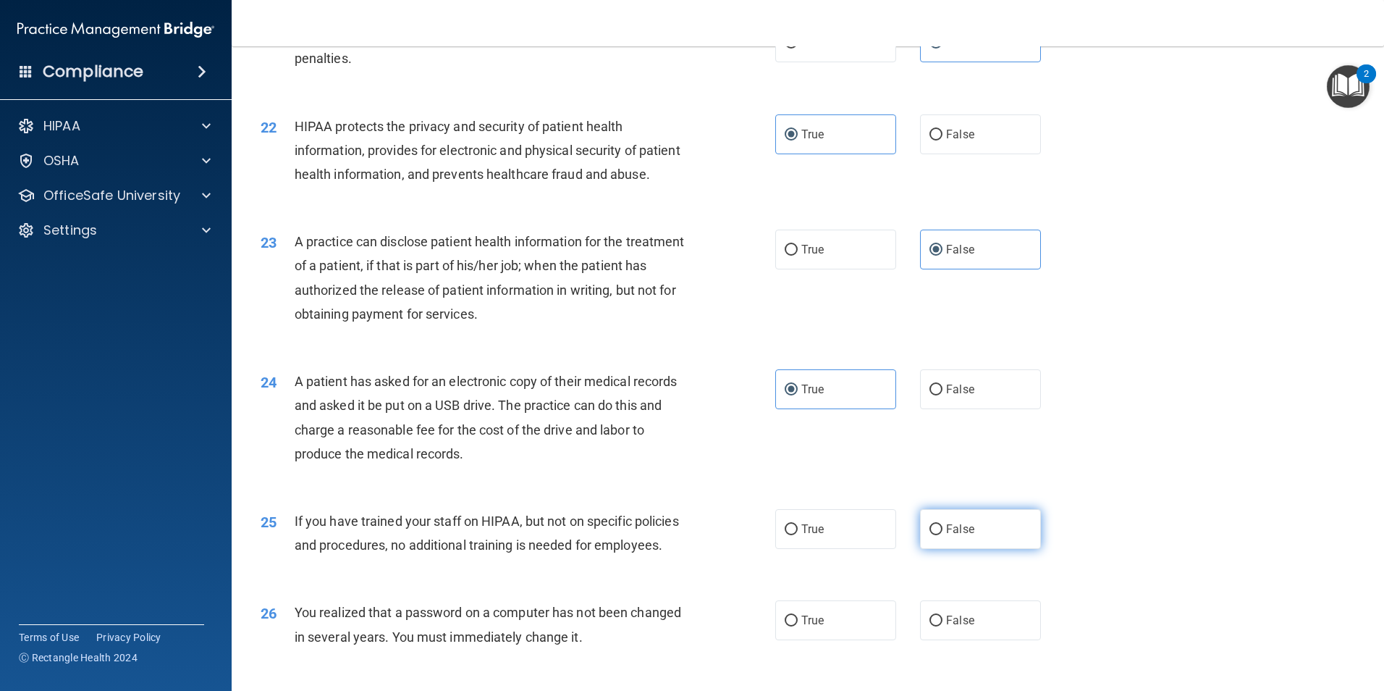
radio input "true"
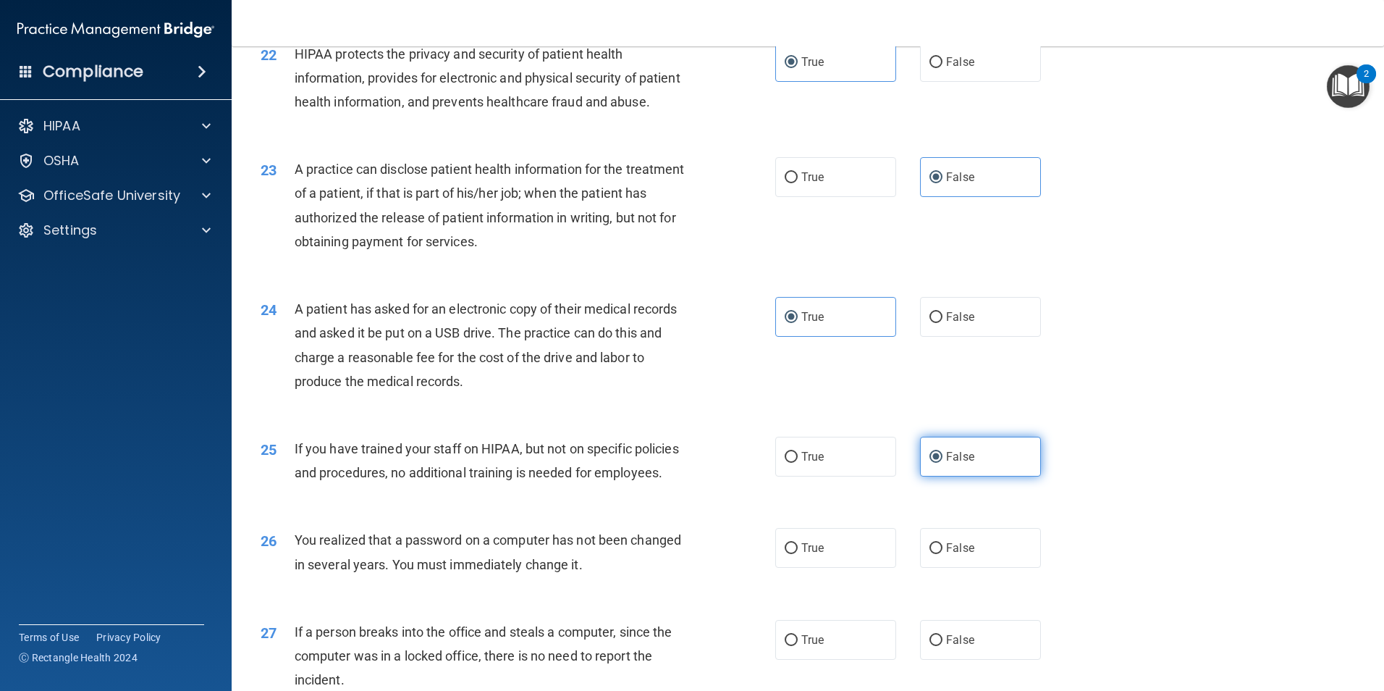
scroll to position [2317, 0]
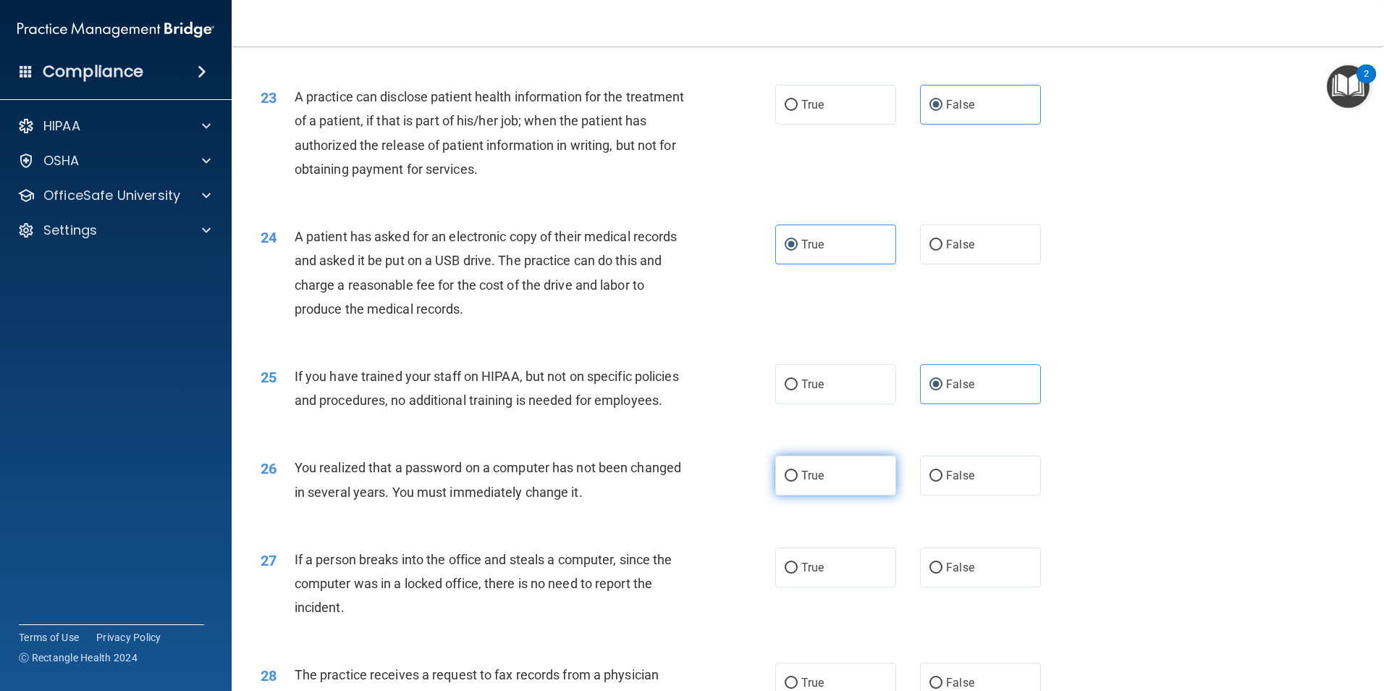
click at [854, 495] on label "True" at bounding box center [835, 475] width 121 height 40
click at [798, 482] on input "True" at bounding box center [791, 476] width 13 height 11
radio input "true"
click at [972, 587] on label "False" at bounding box center [980, 567] width 121 height 40
click at [943, 573] on input "False" at bounding box center [936, 568] width 13 height 11
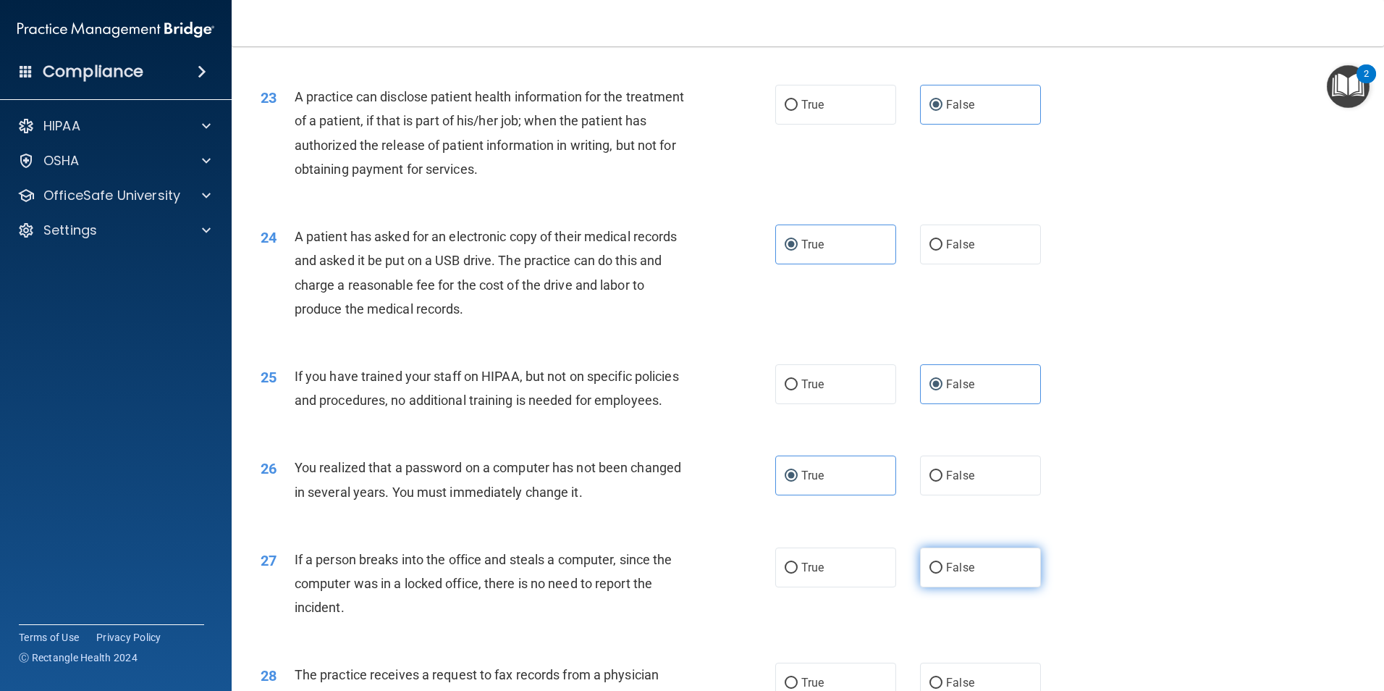
radio input "true"
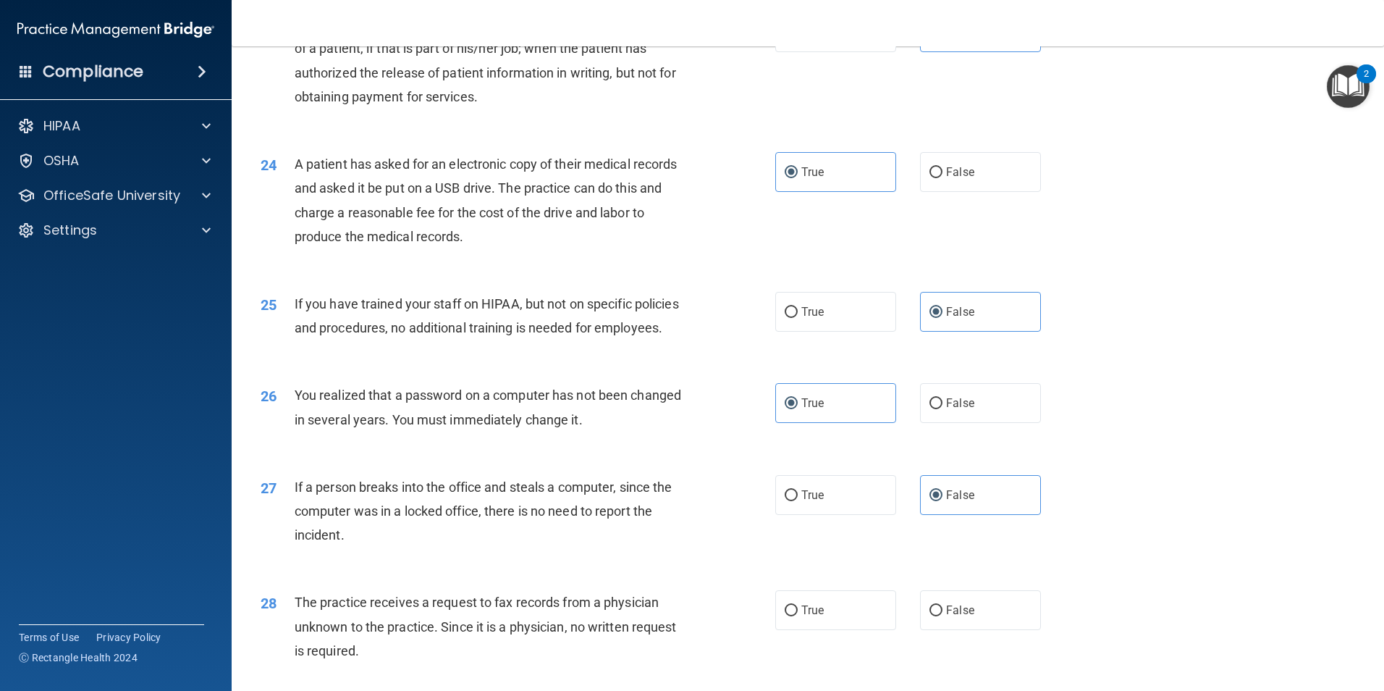
scroll to position [2462, 0]
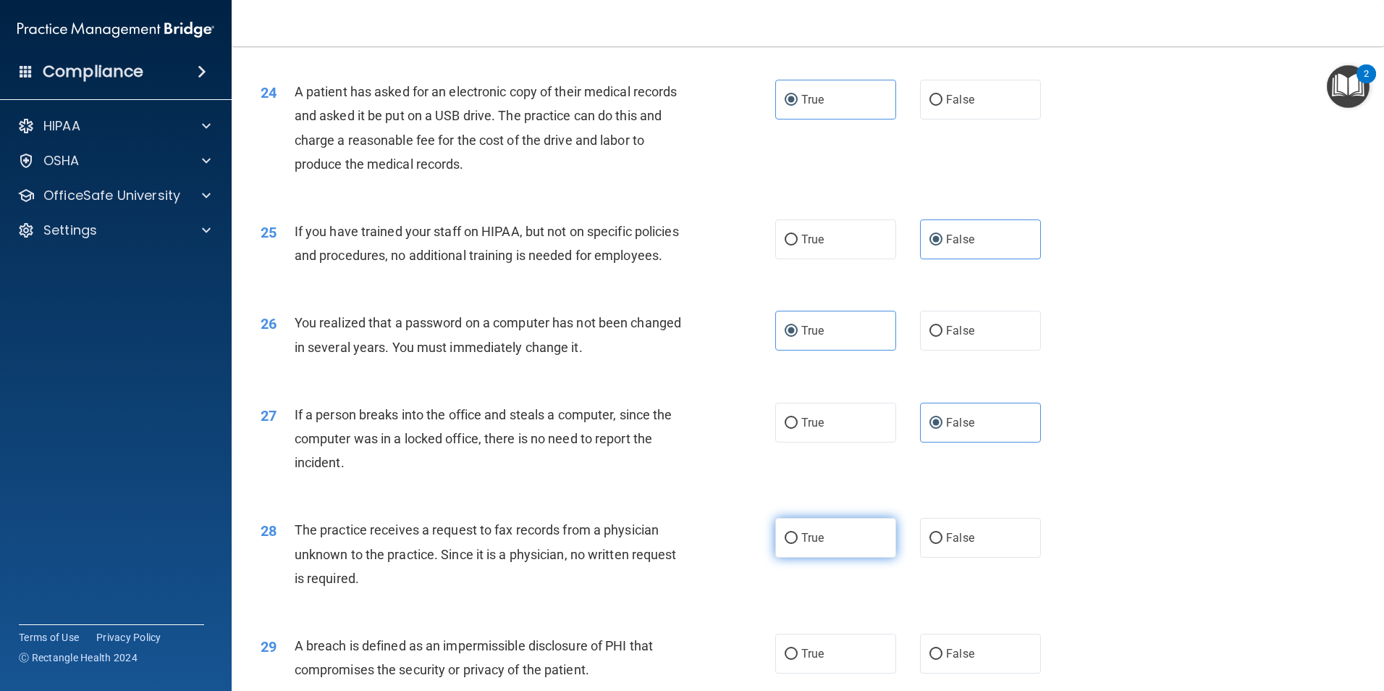
click at [861, 552] on label "True" at bounding box center [835, 538] width 121 height 40
click at [798, 544] on input "True" at bounding box center [791, 538] width 13 height 11
radio input "true"
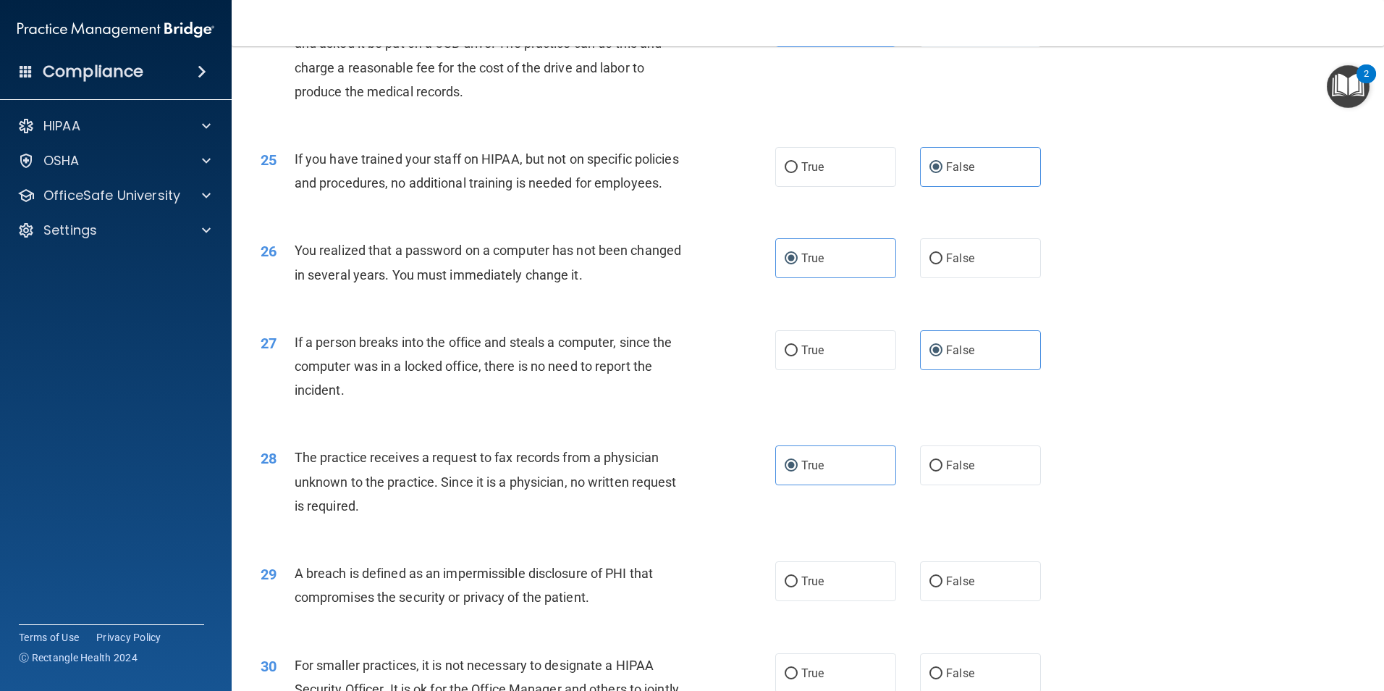
scroll to position [2607, 0]
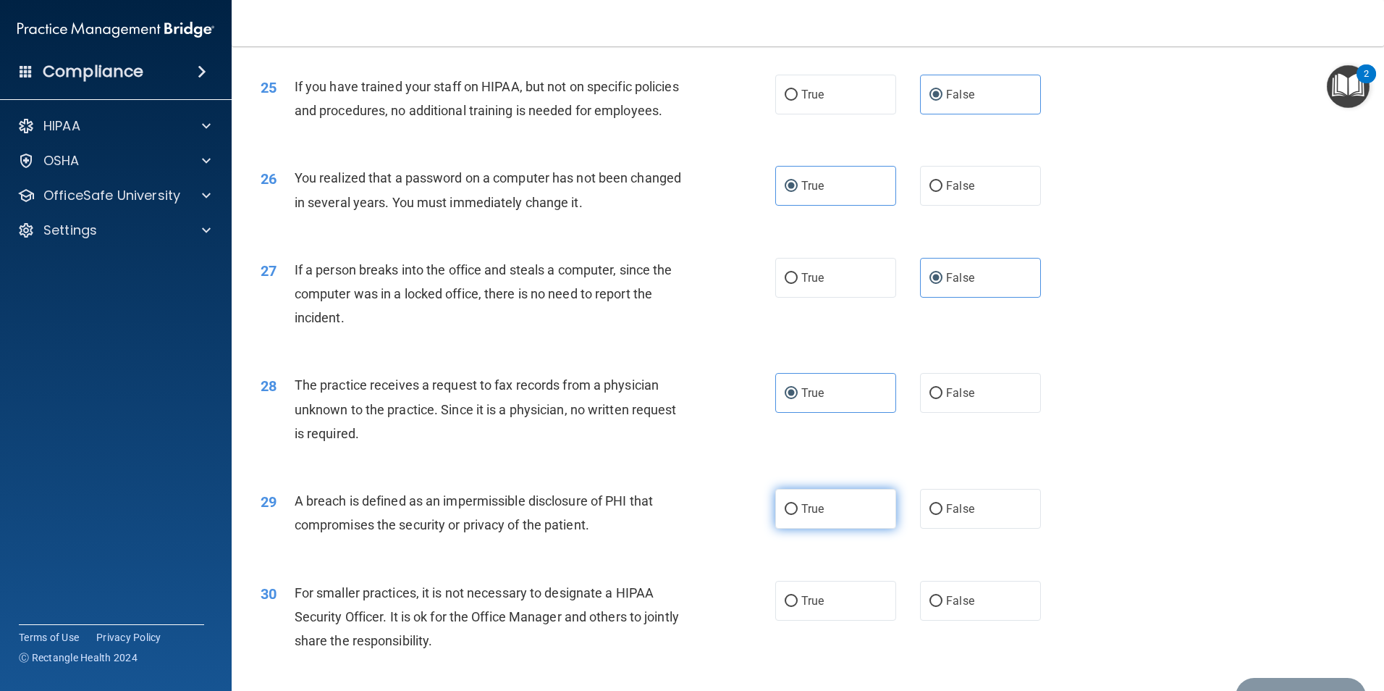
click at [830, 529] on label "True" at bounding box center [835, 509] width 121 height 40
click at [798, 515] on input "True" at bounding box center [791, 509] width 13 height 11
radio input "true"
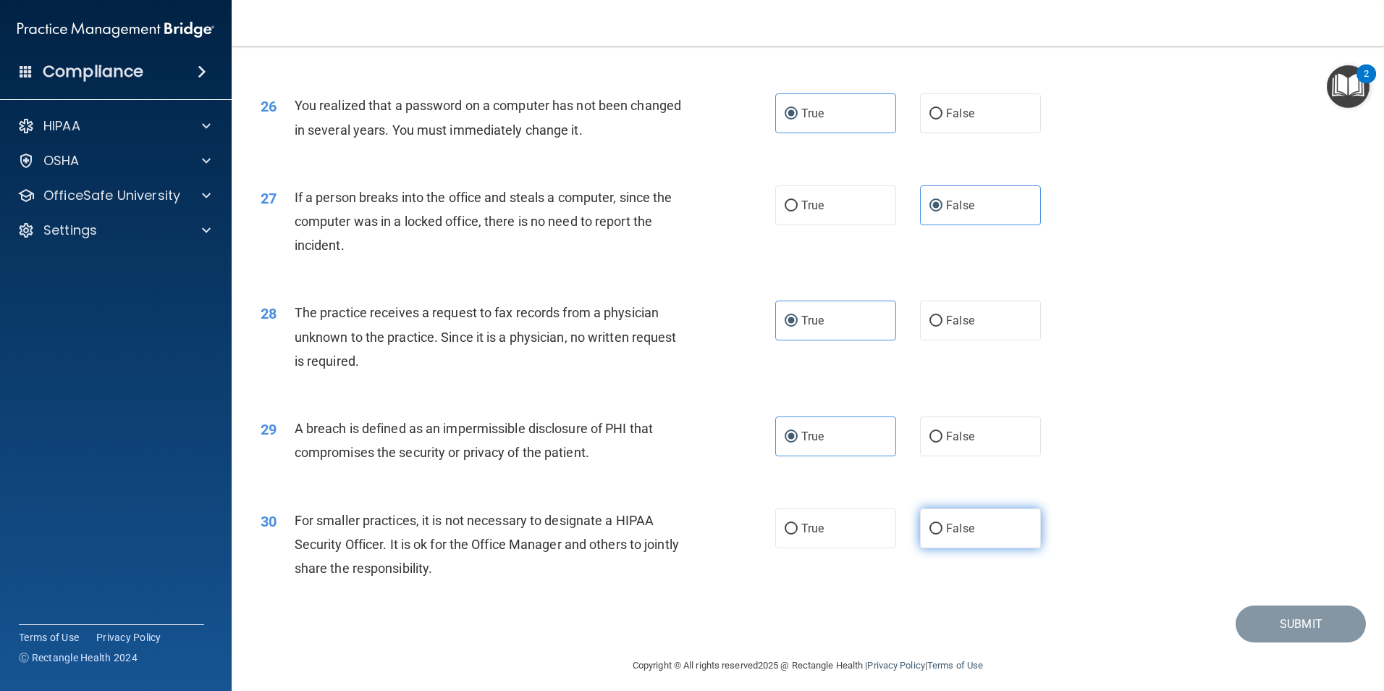
click at [920, 548] on label "False" at bounding box center [980, 528] width 121 height 40
click at [930, 534] on input "False" at bounding box center [936, 529] width 13 height 11
radio input "true"
click at [1282, 642] on button "Submit" at bounding box center [1301, 623] width 130 height 37
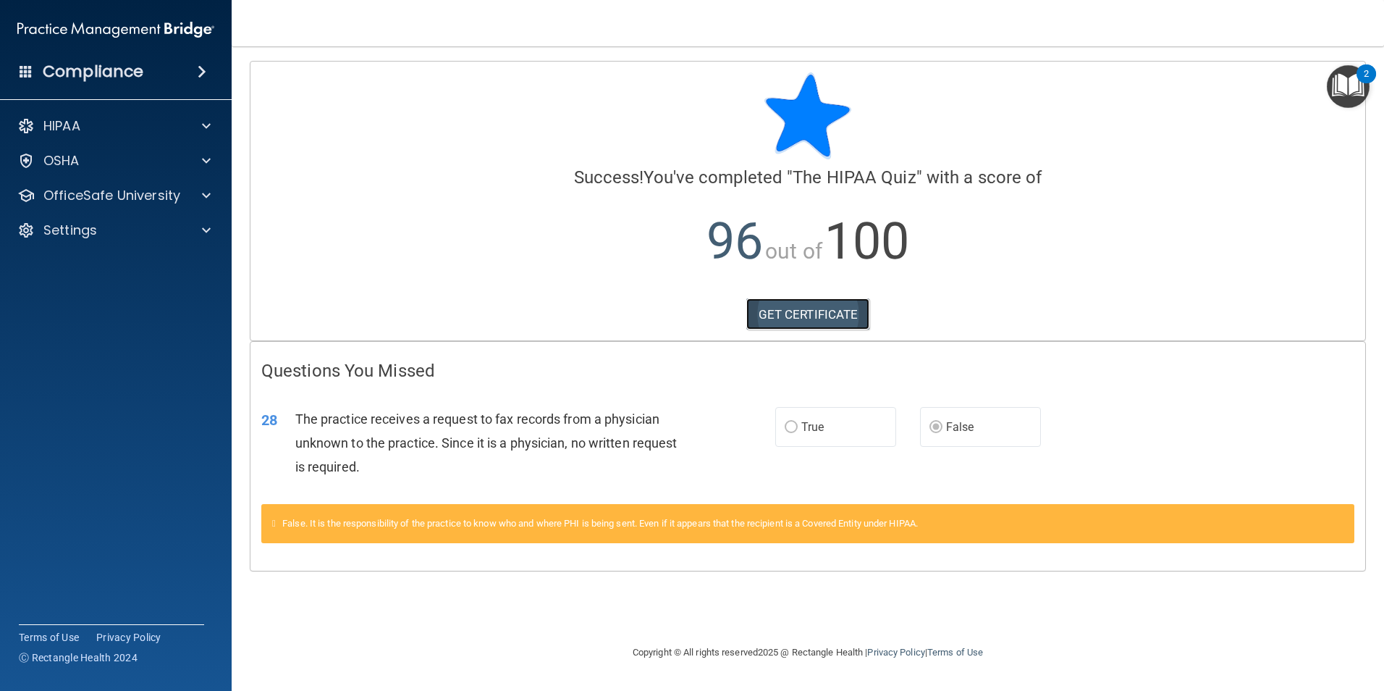
click at [836, 315] on link "GET CERTIFICATE" at bounding box center [809, 314] width 124 height 32
click at [801, 484] on div "28 The practice receives a request to fax records from a physician unknown to t…" at bounding box center [808, 447] width 1115 height 116
click at [1327, 60] on main "Calculating your score.... Success! You've completed " The HIPAA Quiz " with a …" at bounding box center [808, 368] width 1153 height 644
click at [1334, 70] on img "Open Resource Center, 2 new notifications" at bounding box center [1348, 86] width 43 height 43
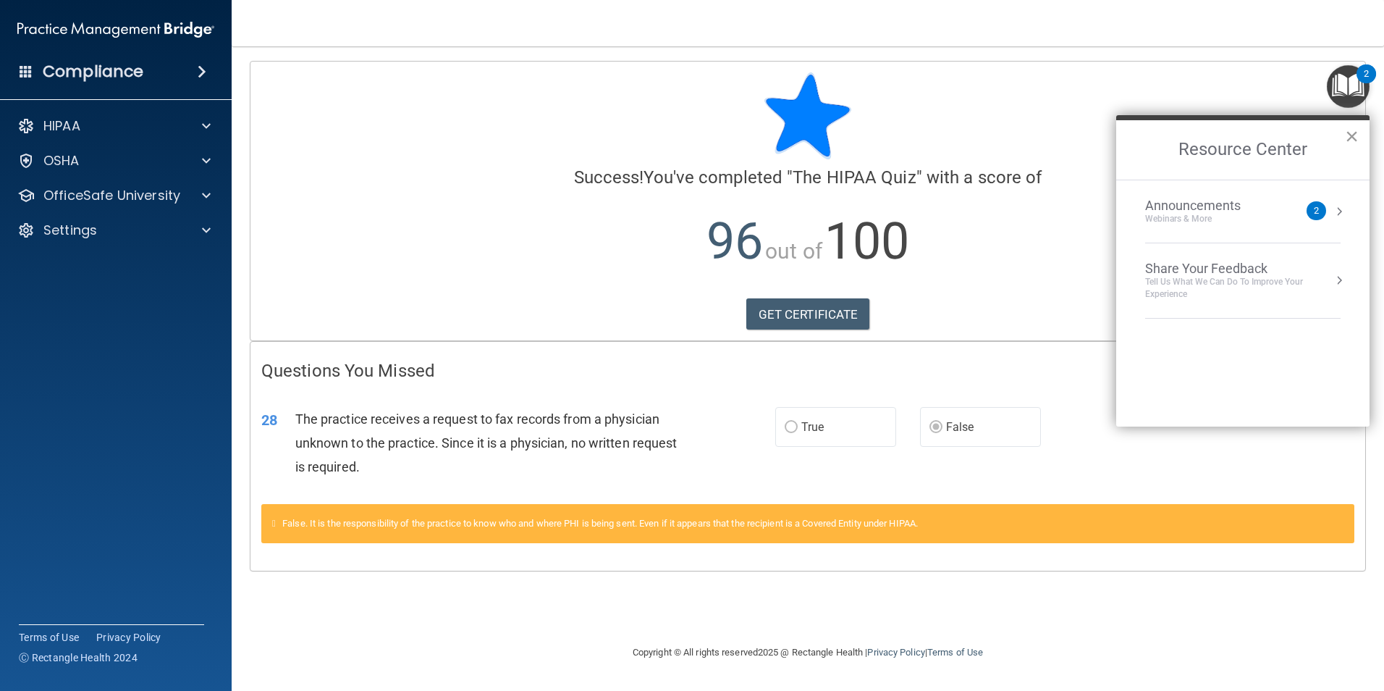
click at [1358, 135] on button "×" at bounding box center [1352, 136] width 14 height 23
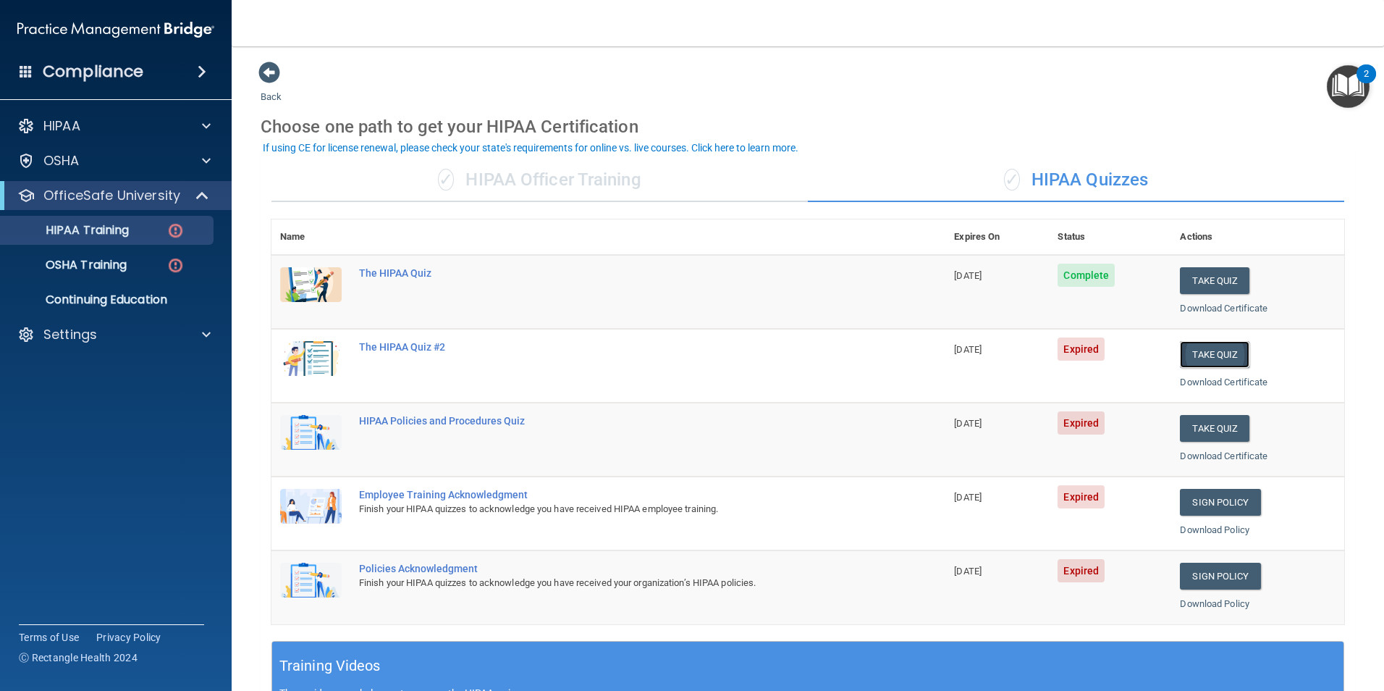
click at [1206, 352] on button "Take Quiz" at bounding box center [1215, 354] width 70 height 27
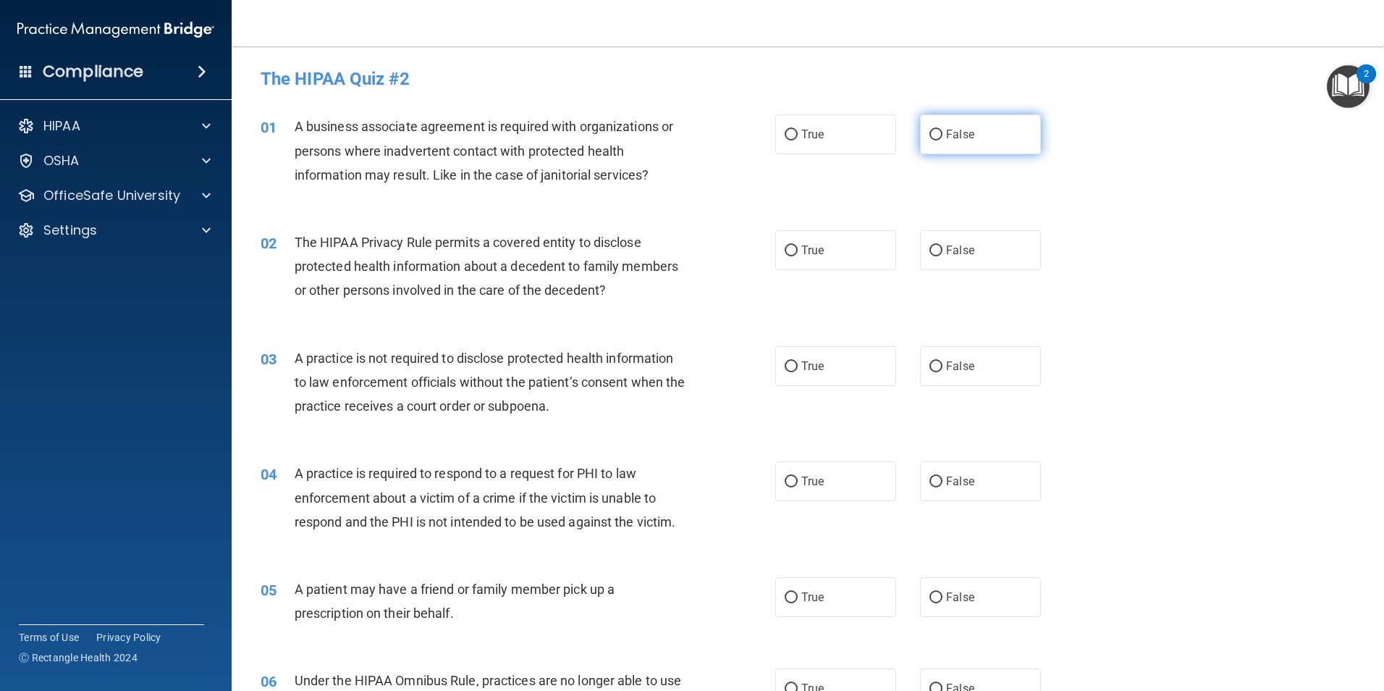
click at [967, 136] on span "False" at bounding box center [960, 134] width 28 height 14
click at [943, 136] on input "False" at bounding box center [936, 135] width 13 height 11
radio input "true"
click at [806, 258] on label "True" at bounding box center [835, 250] width 121 height 40
click at [798, 256] on input "True" at bounding box center [791, 250] width 13 height 11
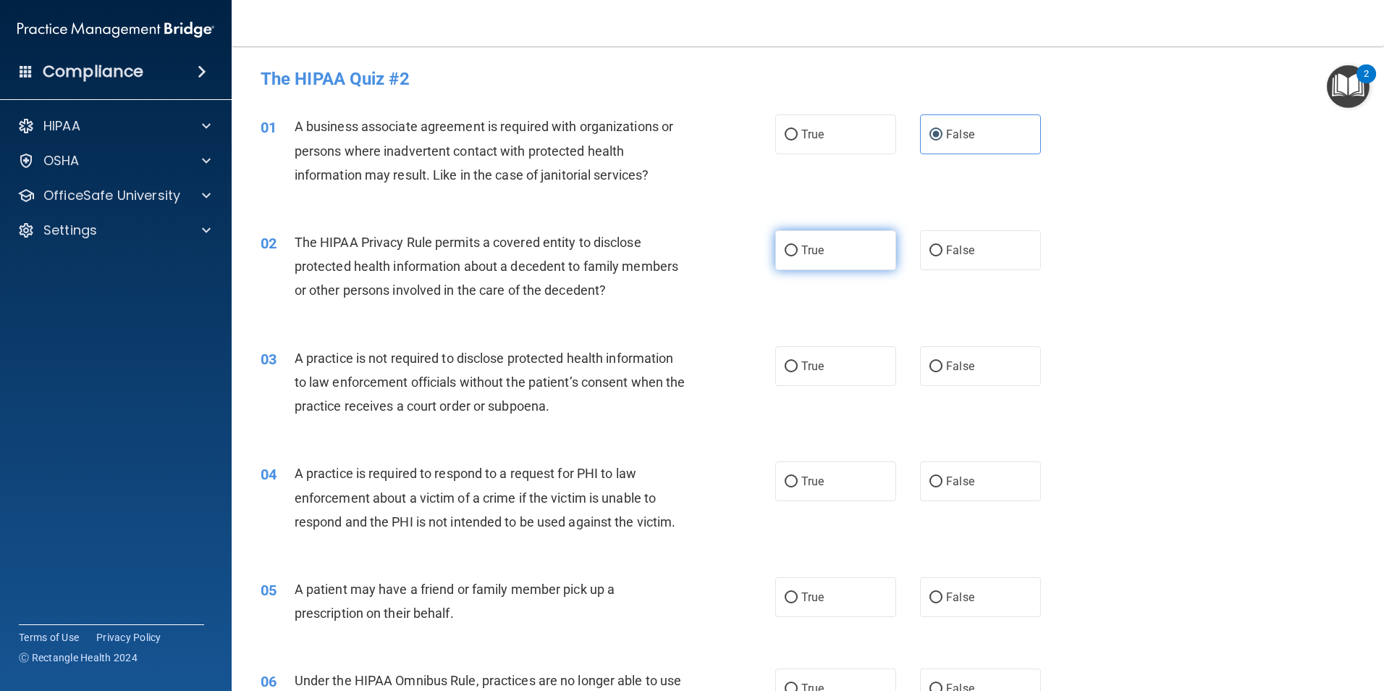
radio input "true"
click at [980, 371] on label "False" at bounding box center [980, 366] width 121 height 40
click at [943, 371] on input "False" at bounding box center [936, 366] width 13 height 11
radio input "true"
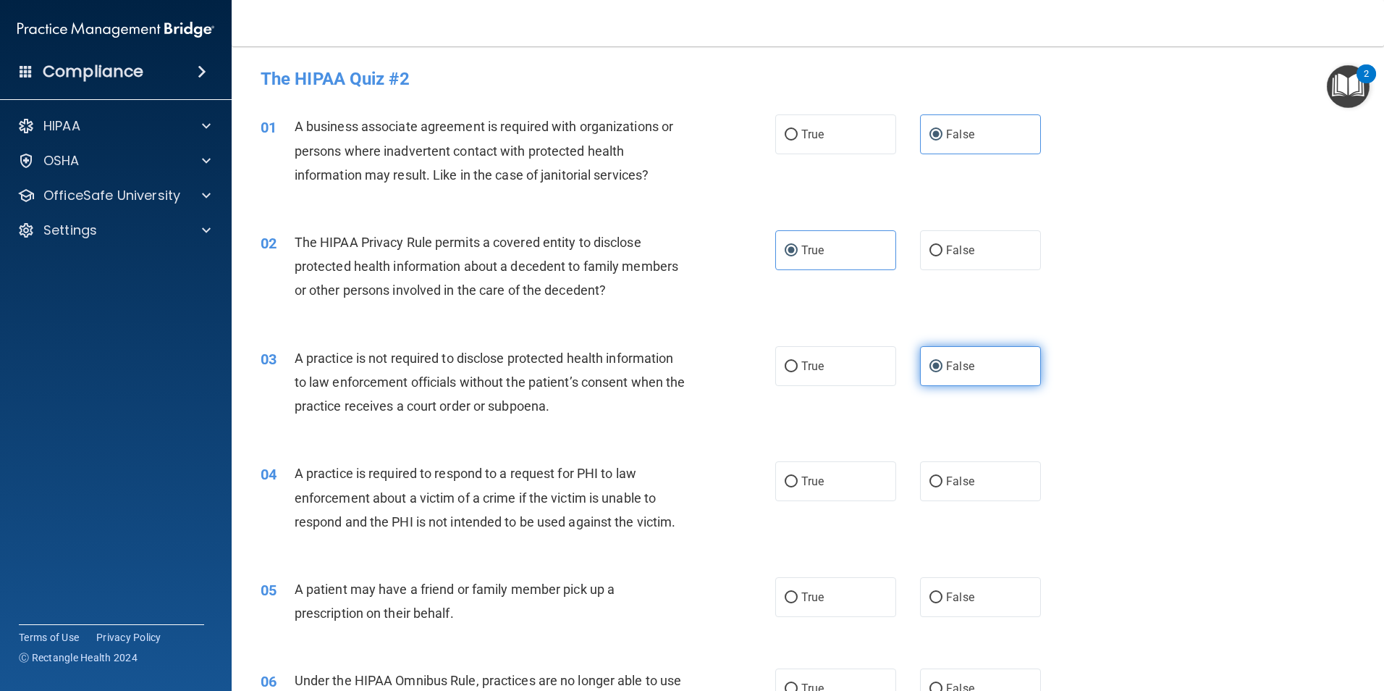
scroll to position [72, 0]
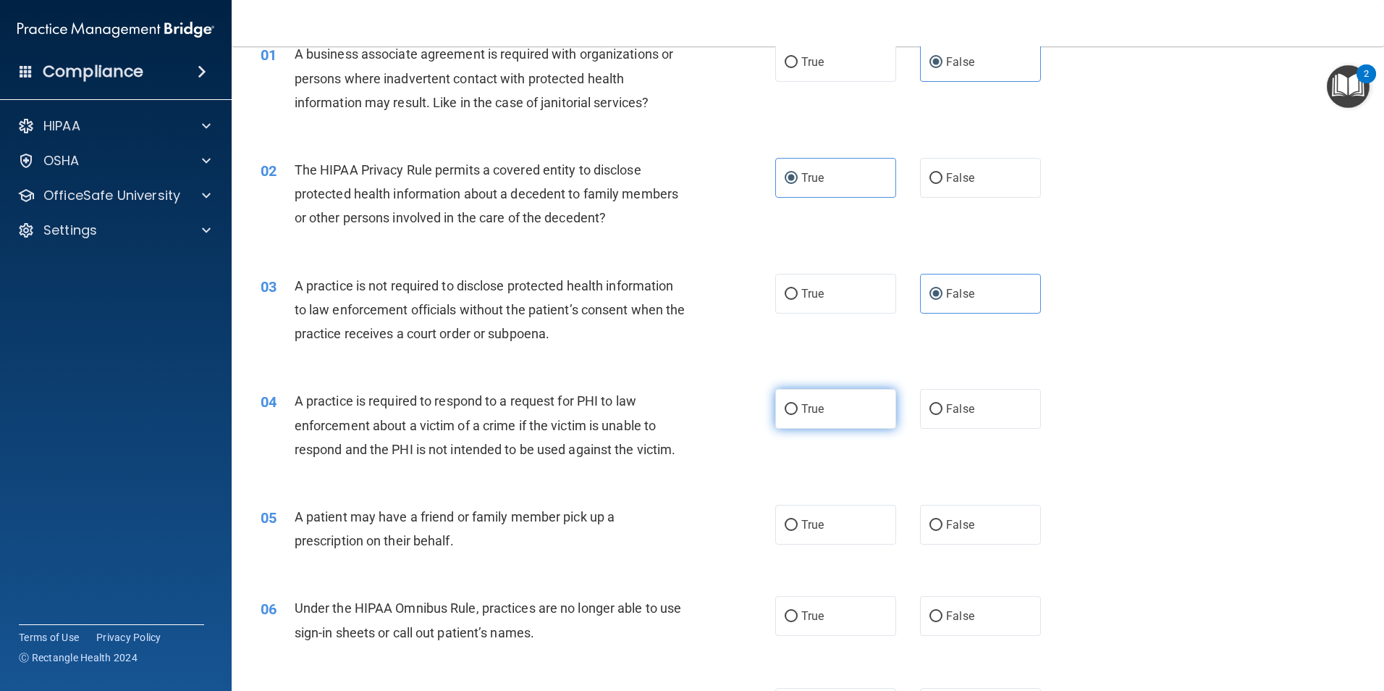
click at [841, 404] on label "True" at bounding box center [835, 409] width 121 height 40
click at [798, 404] on input "True" at bounding box center [791, 409] width 13 height 11
radio input "true"
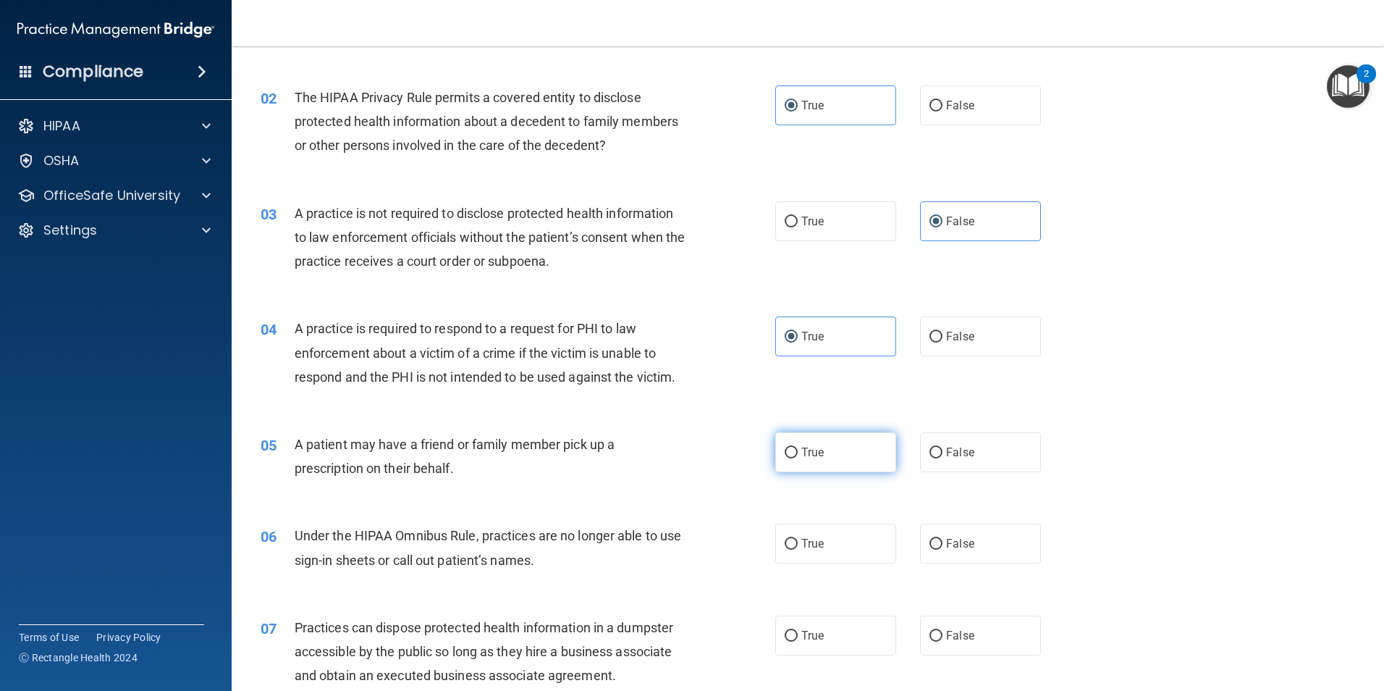
click at [824, 439] on label "True" at bounding box center [835, 452] width 121 height 40
click at [798, 447] on input "True" at bounding box center [791, 452] width 13 height 11
radio input "true"
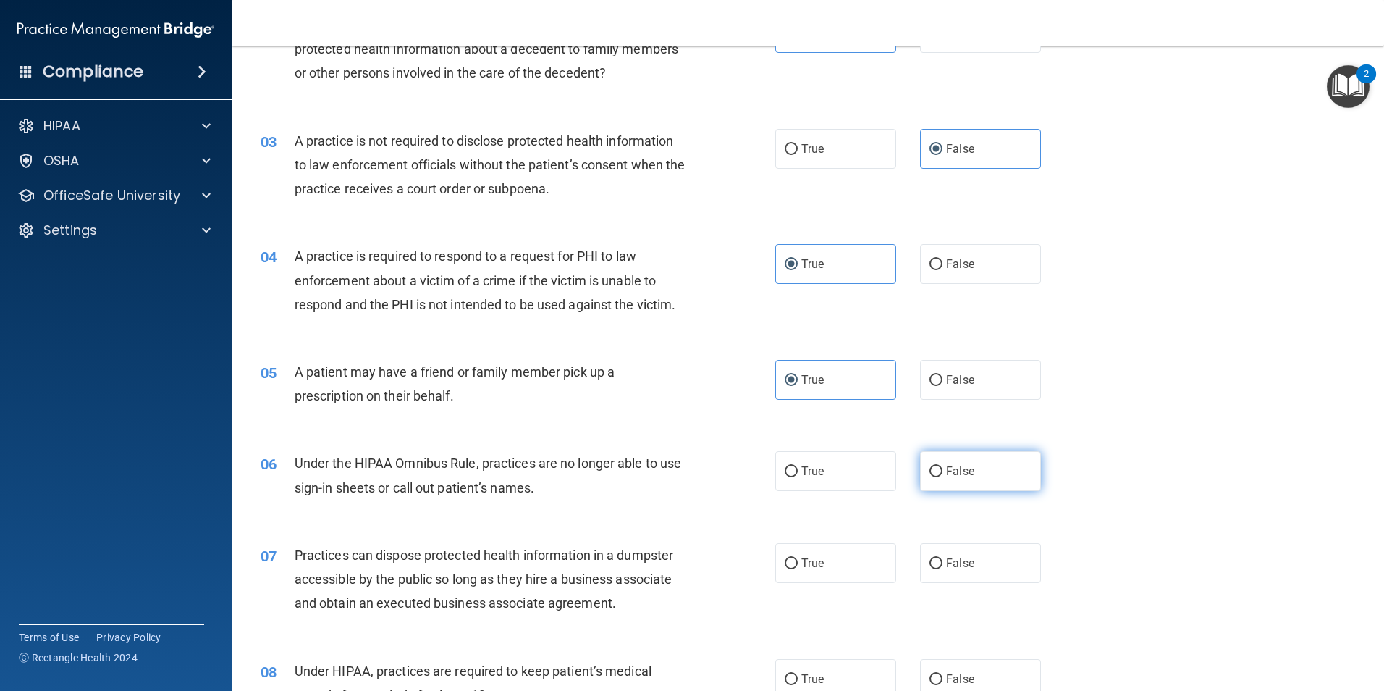
scroll to position [290, 0]
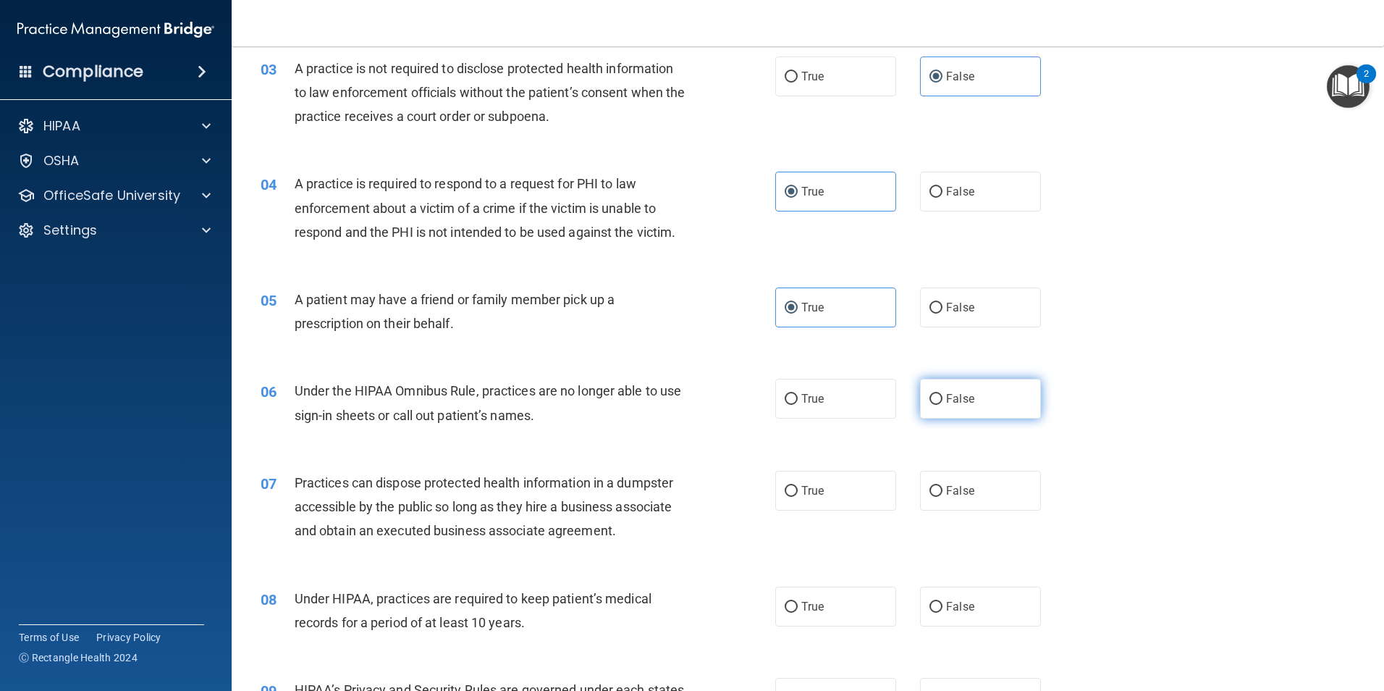
click at [969, 411] on label "False" at bounding box center [980, 399] width 121 height 40
click at [943, 405] on input "False" at bounding box center [936, 399] width 13 height 11
radio input "true"
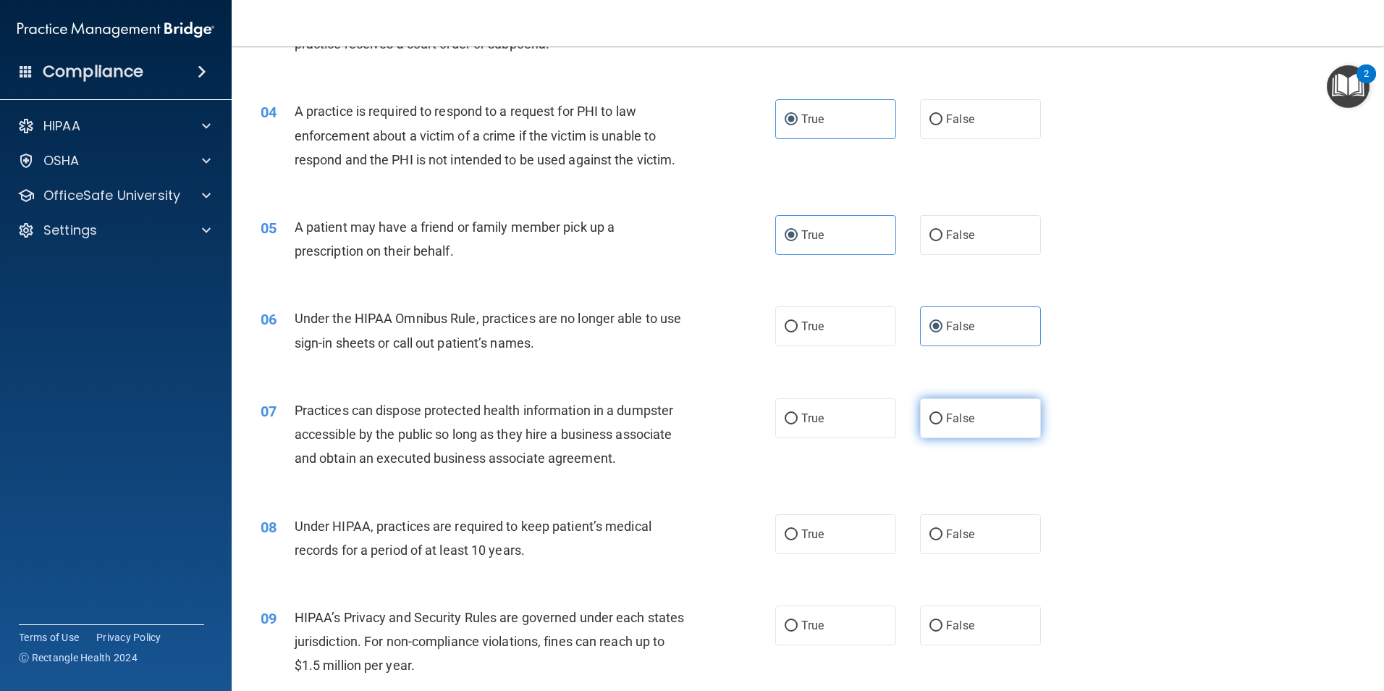
scroll to position [434, 0]
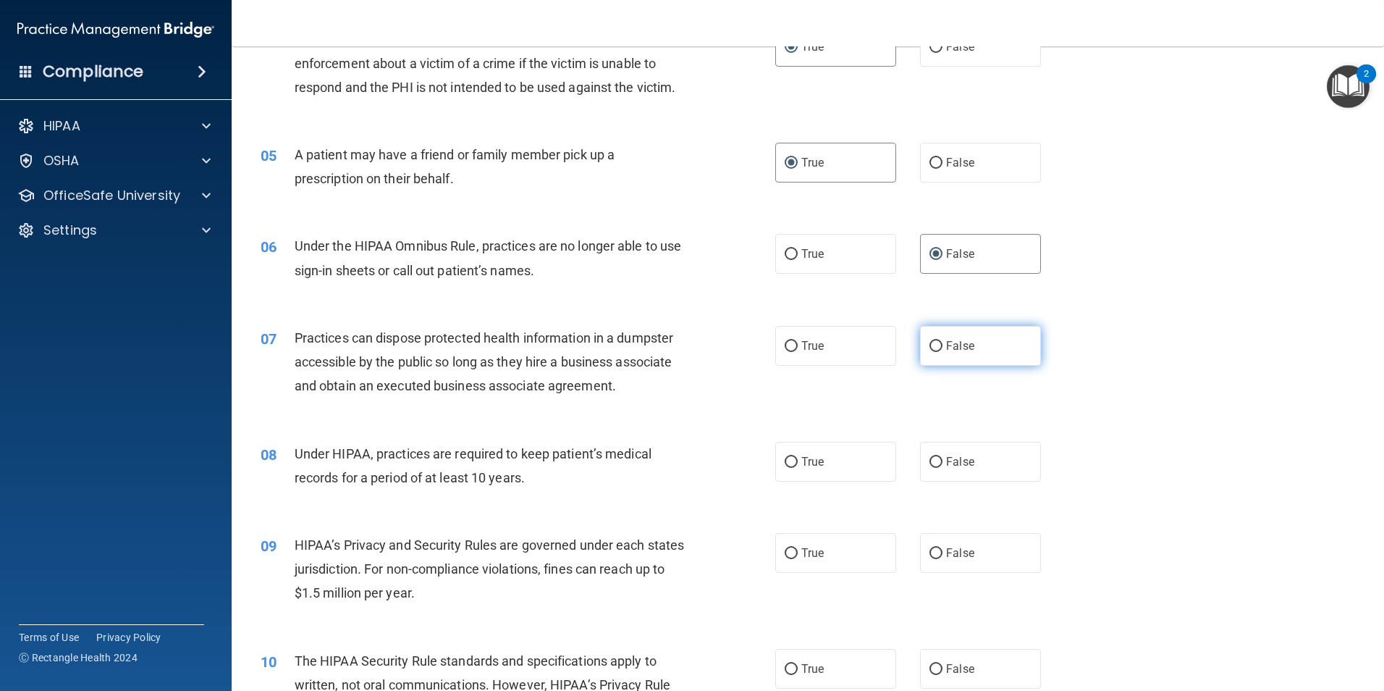
click at [962, 356] on label "False" at bounding box center [980, 346] width 121 height 40
click at [943, 352] on input "False" at bounding box center [936, 346] width 13 height 11
radio input "true"
click at [954, 468] on span "False" at bounding box center [960, 462] width 28 height 14
click at [943, 468] on input "False" at bounding box center [936, 462] width 13 height 11
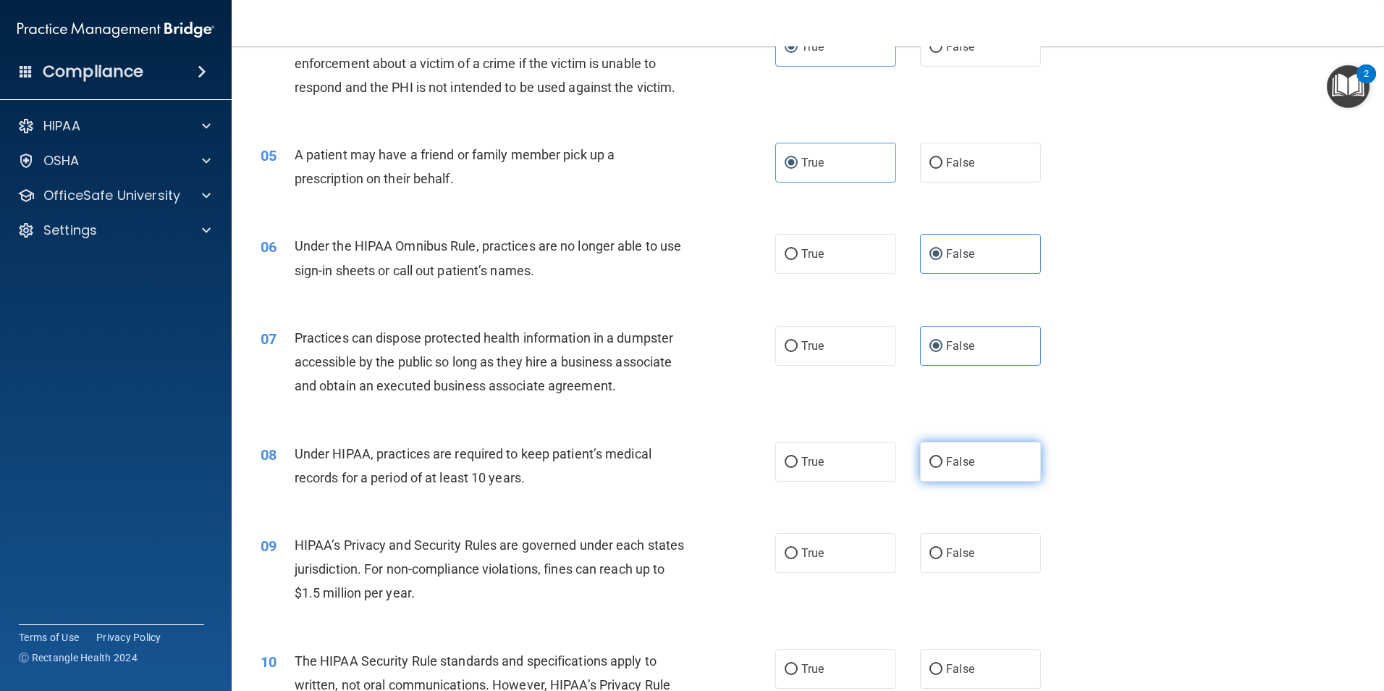
radio input "true"
click at [959, 559] on span "False" at bounding box center [960, 553] width 28 height 14
click at [943, 559] on input "False" at bounding box center [936, 553] width 13 height 11
radio input "true"
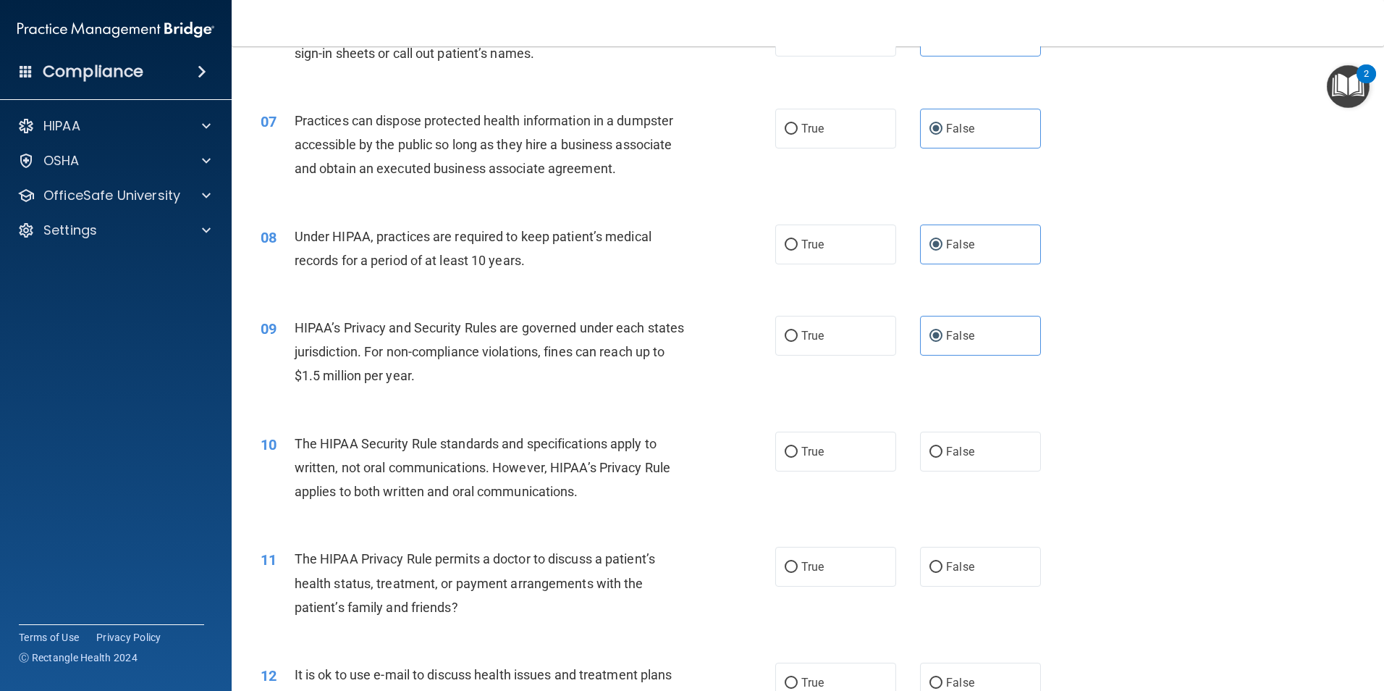
scroll to position [724, 0]
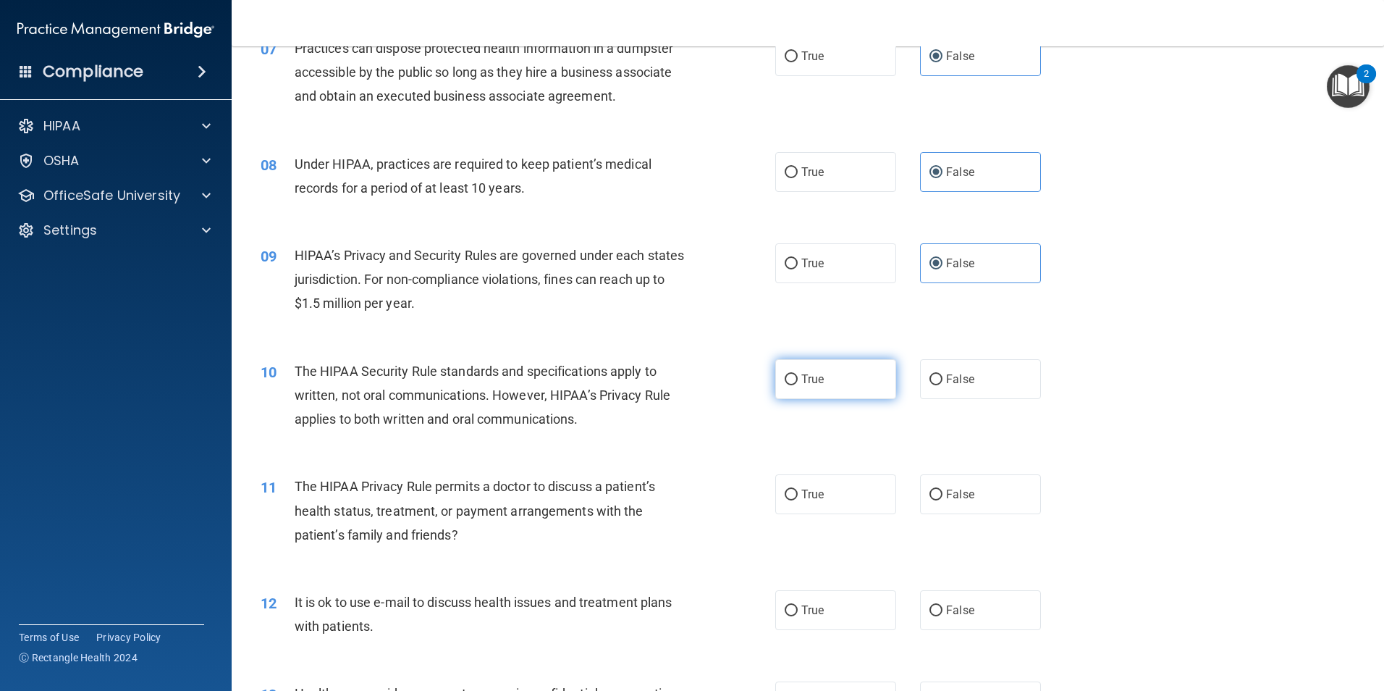
click at [869, 387] on label "True" at bounding box center [835, 379] width 121 height 40
click at [798, 385] on input "True" at bounding box center [791, 379] width 13 height 11
radio input "true"
click at [837, 511] on label "True" at bounding box center [835, 494] width 121 height 40
click at [798, 500] on input "True" at bounding box center [791, 494] width 13 height 11
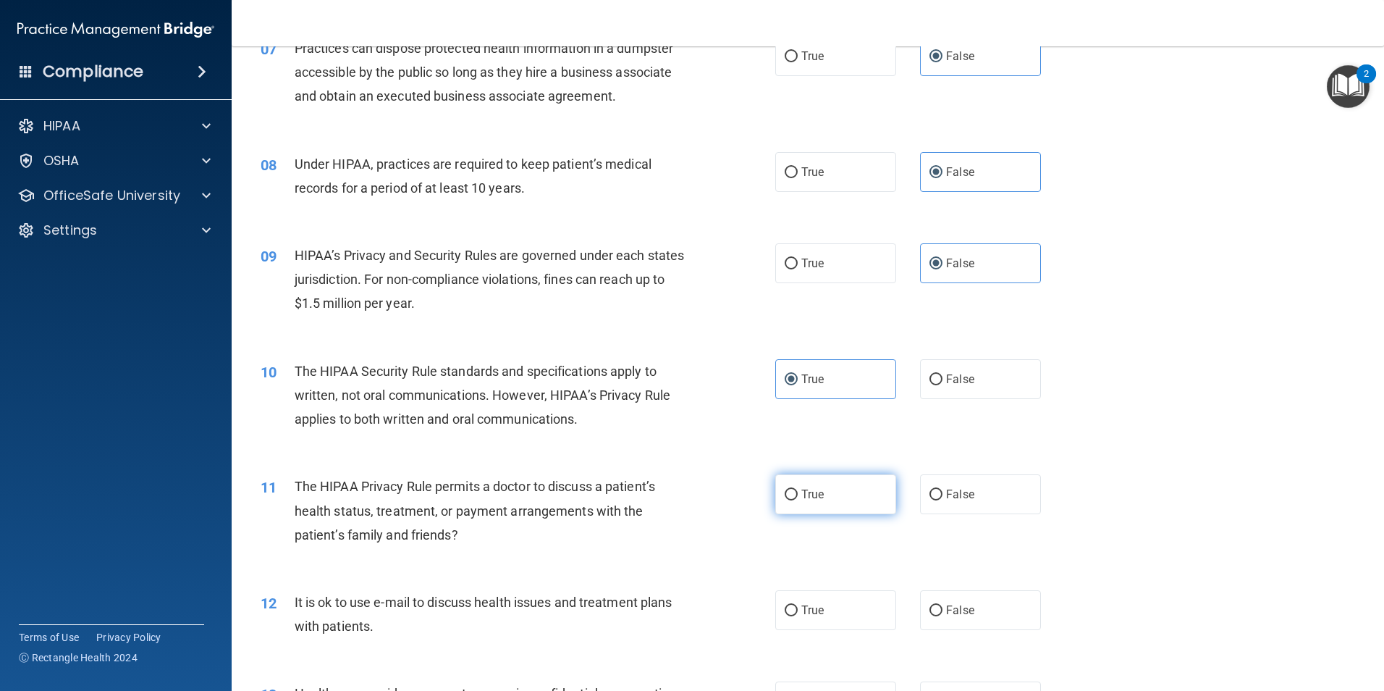
radio input "true"
click at [802, 608] on span "True" at bounding box center [813, 610] width 22 height 14
click at [798, 608] on input "True" at bounding box center [791, 610] width 13 height 11
radio input "true"
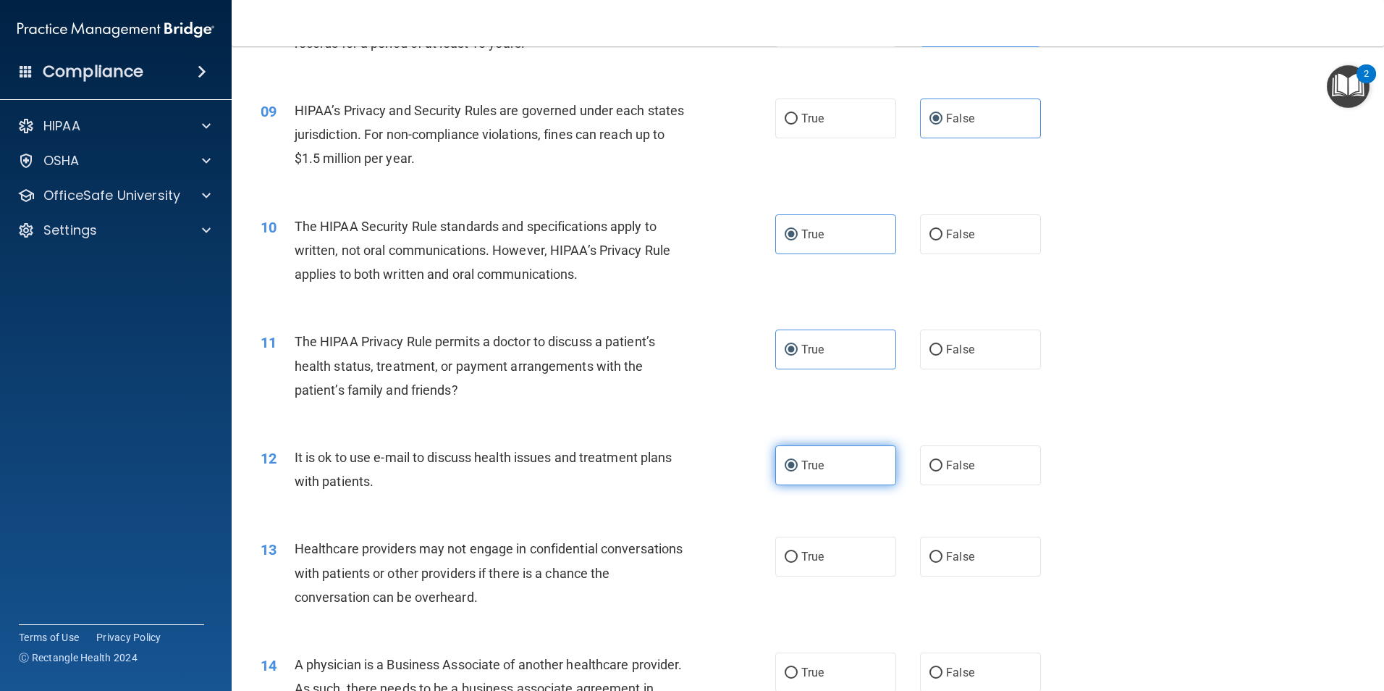
scroll to position [941, 0]
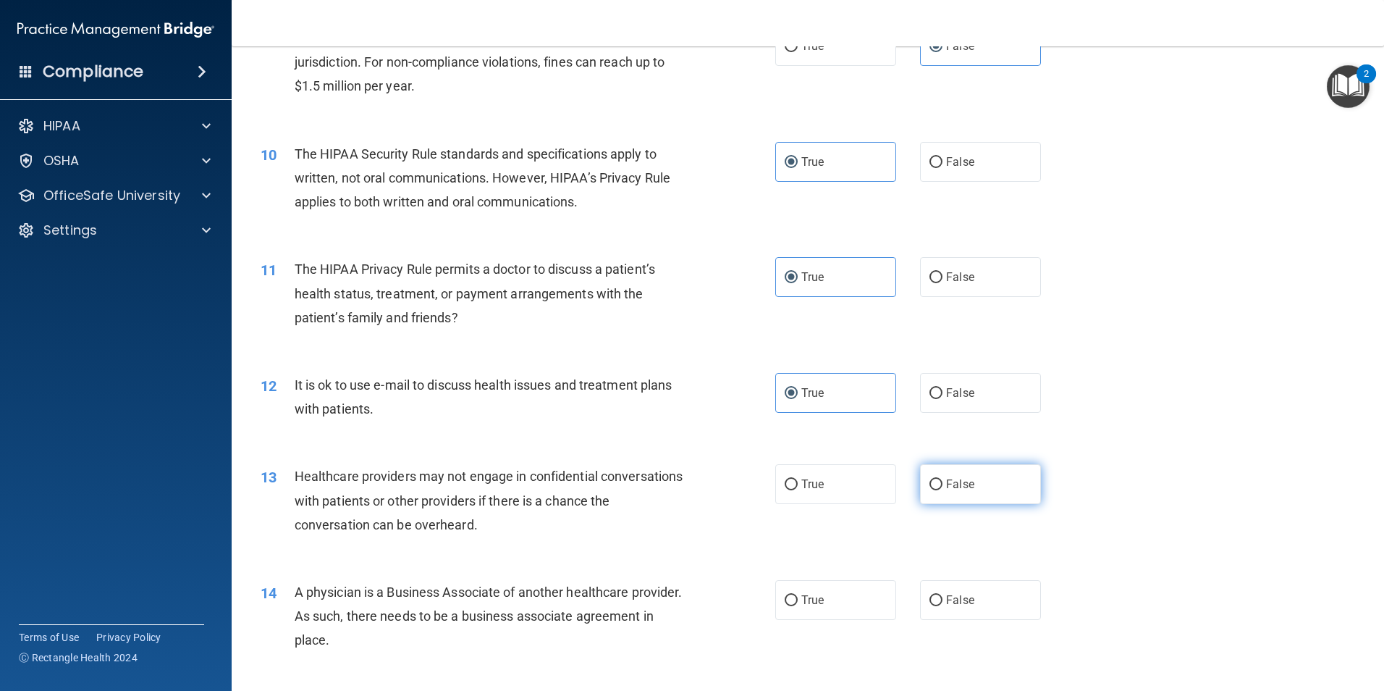
click at [965, 486] on span "False" at bounding box center [960, 484] width 28 height 14
click at [943, 486] on input "False" at bounding box center [936, 484] width 13 height 11
radio input "true"
click at [857, 476] on label "True" at bounding box center [835, 484] width 121 height 40
click at [798, 479] on input "True" at bounding box center [791, 484] width 13 height 11
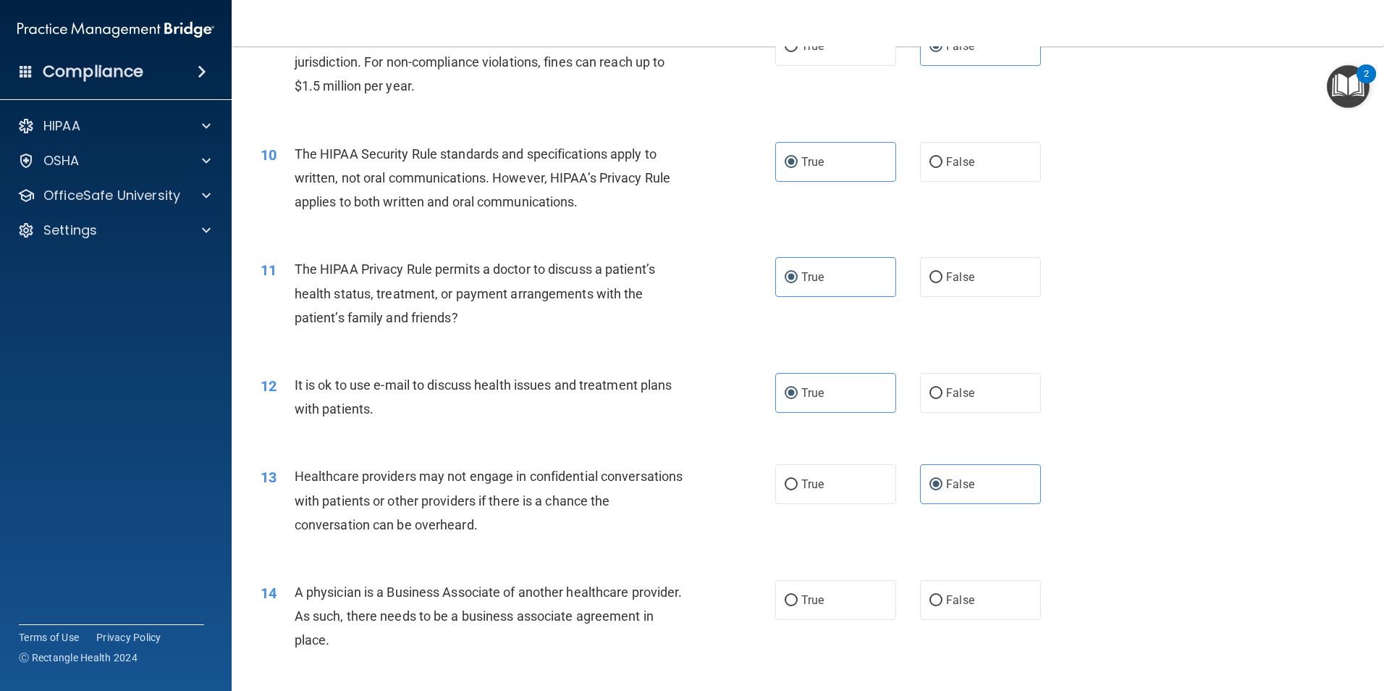
radio input "true"
radio input "false"
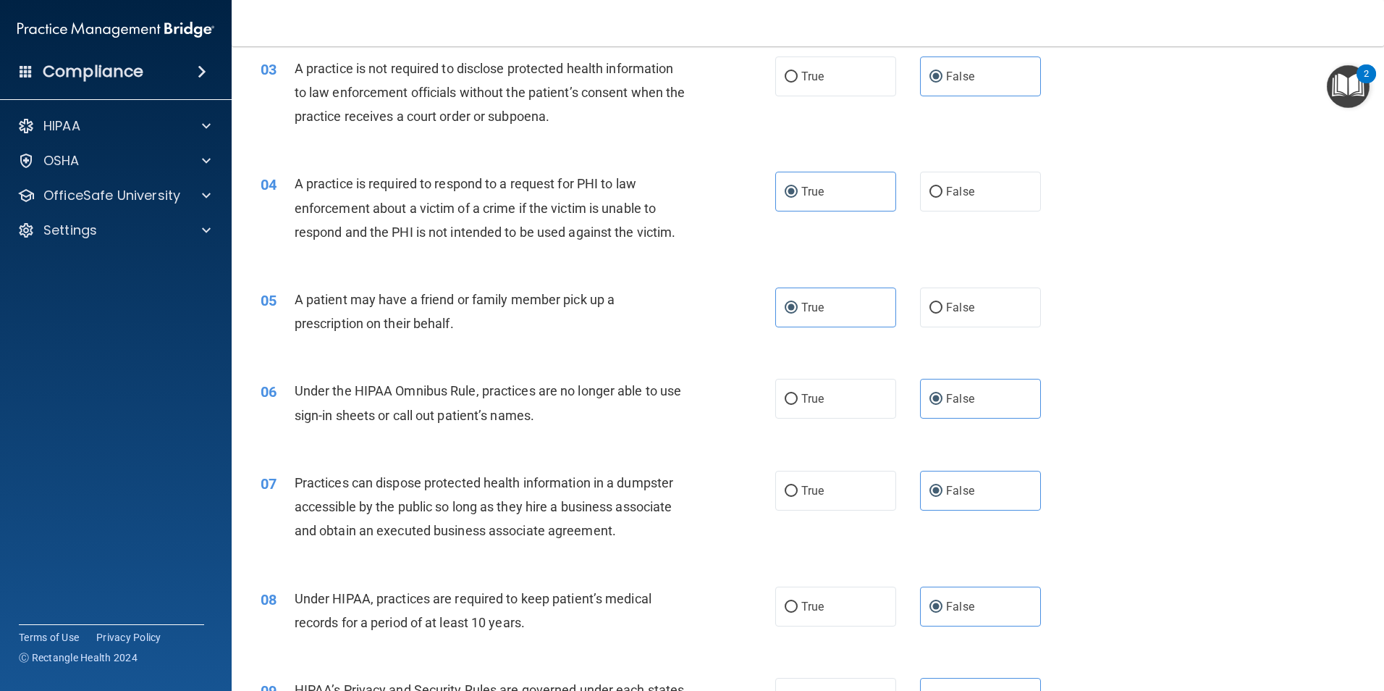
scroll to position [0, 0]
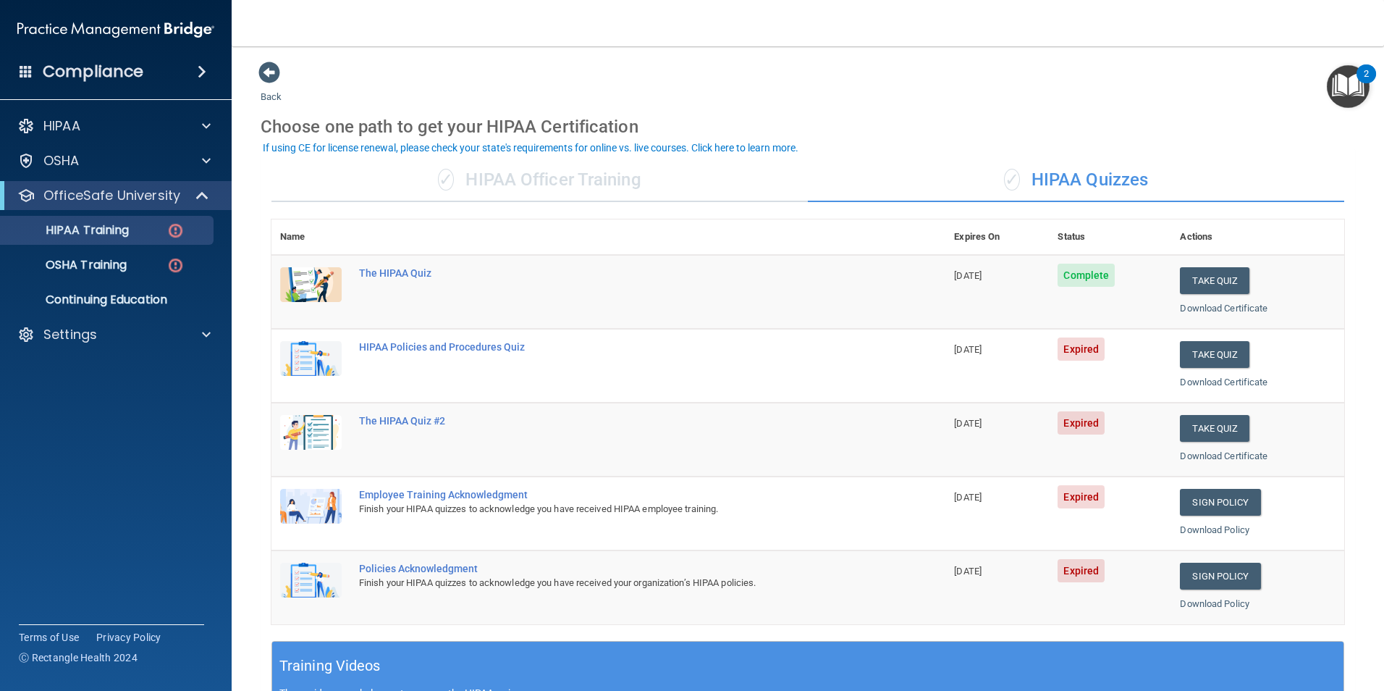
scroll to position [72, 0]
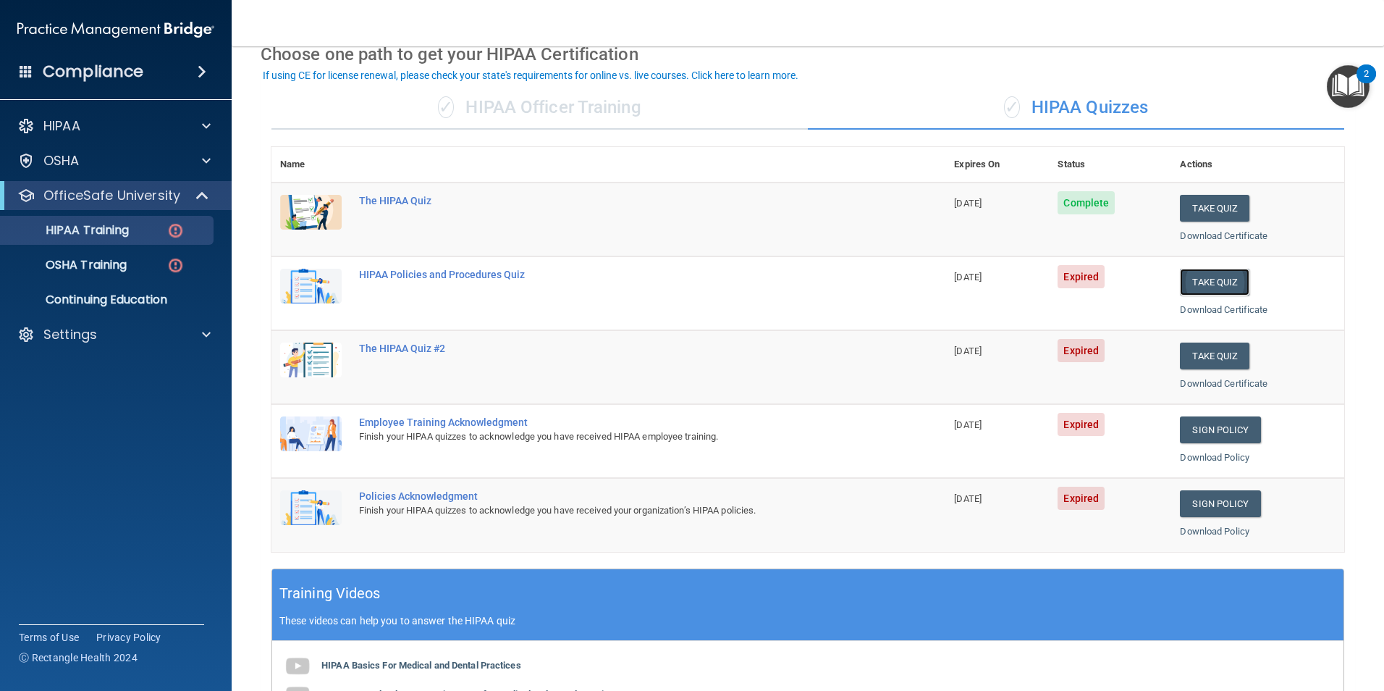
click at [1194, 285] on button "Take Quiz" at bounding box center [1215, 282] width 70 height 27
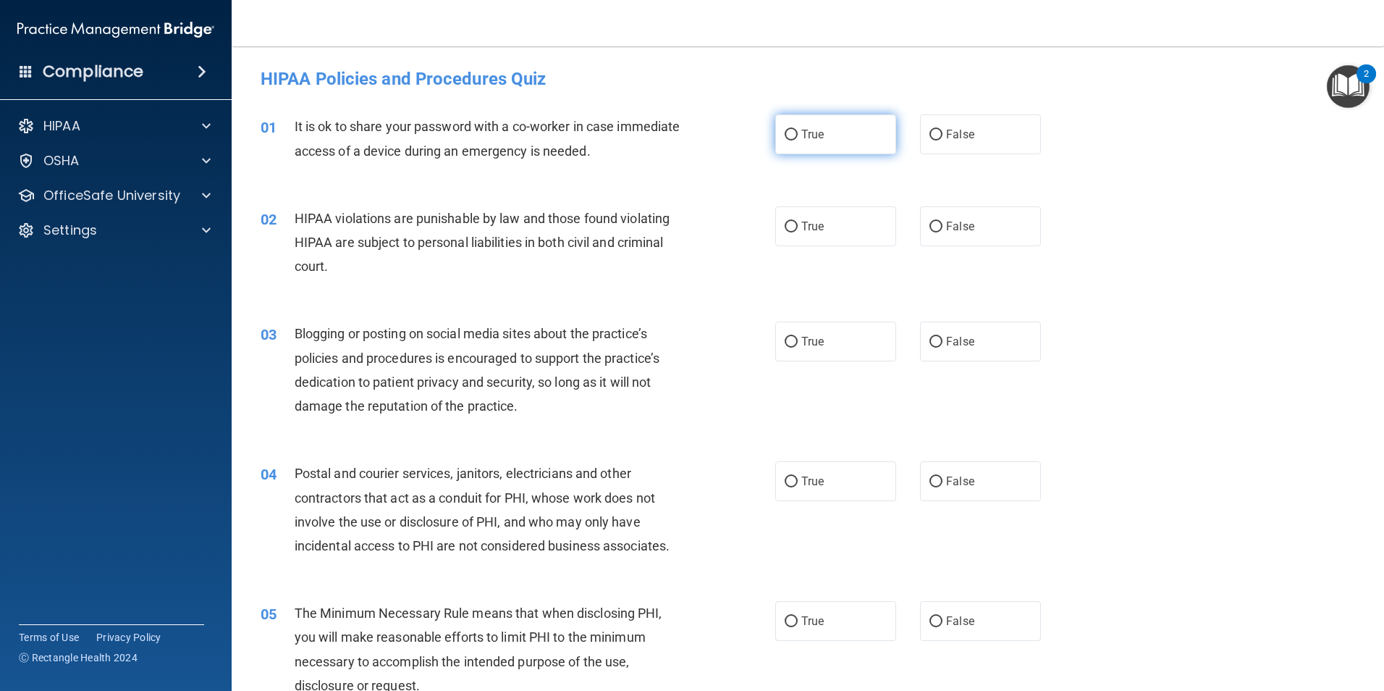
click at [823, 143] on label "True" at bounding box center [835, 134] width 121 height 40
click at [798, 140] on input "True" at bounding box center [791, 135] width 13 height 11
radio input "true"
click at [828, 232] on label "True" at bounding box center [835, 226] width 121 height 40
click at [798, 232] on input "True" at bounding box center [791, 227] width 13 height 11
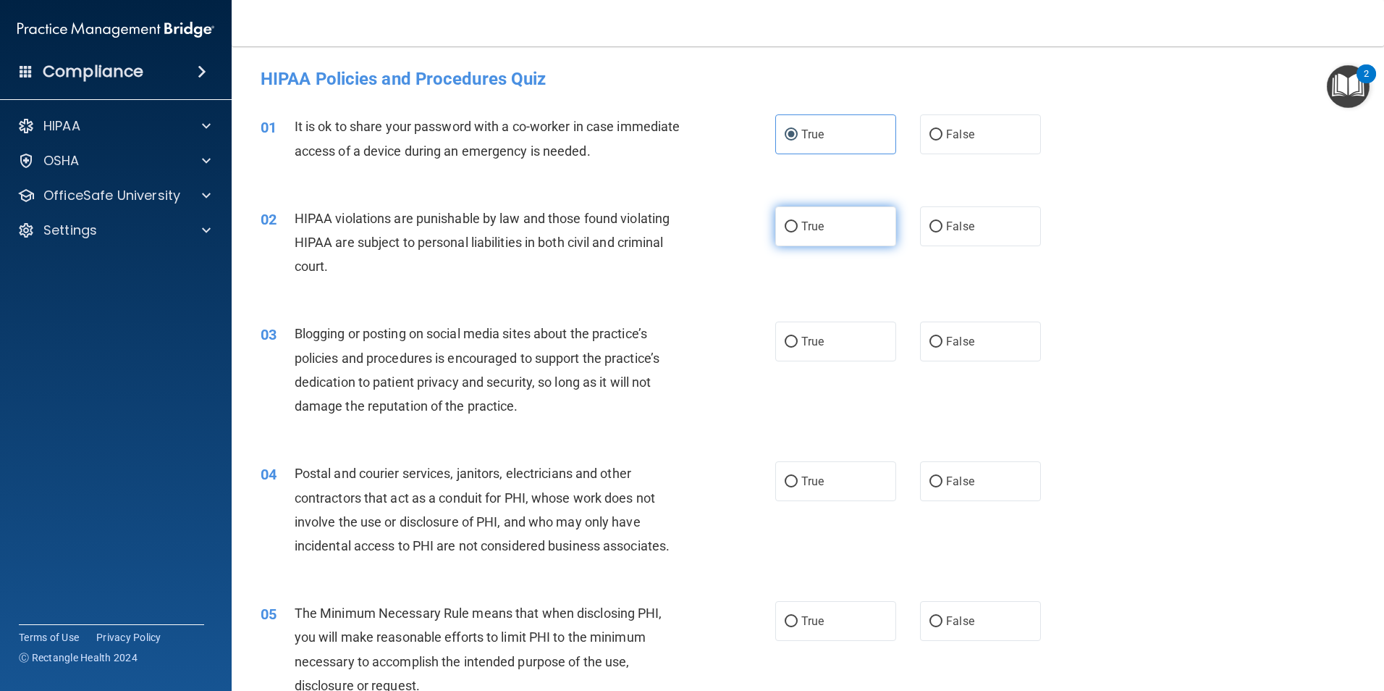
radio input "true"
click at [941, 349] on label "False" at bounding box center [980, 341] width 121 height 40
click at [941, 348] on input "False" at bounding box center [936, 342] width 13 height 11
radio input "true"
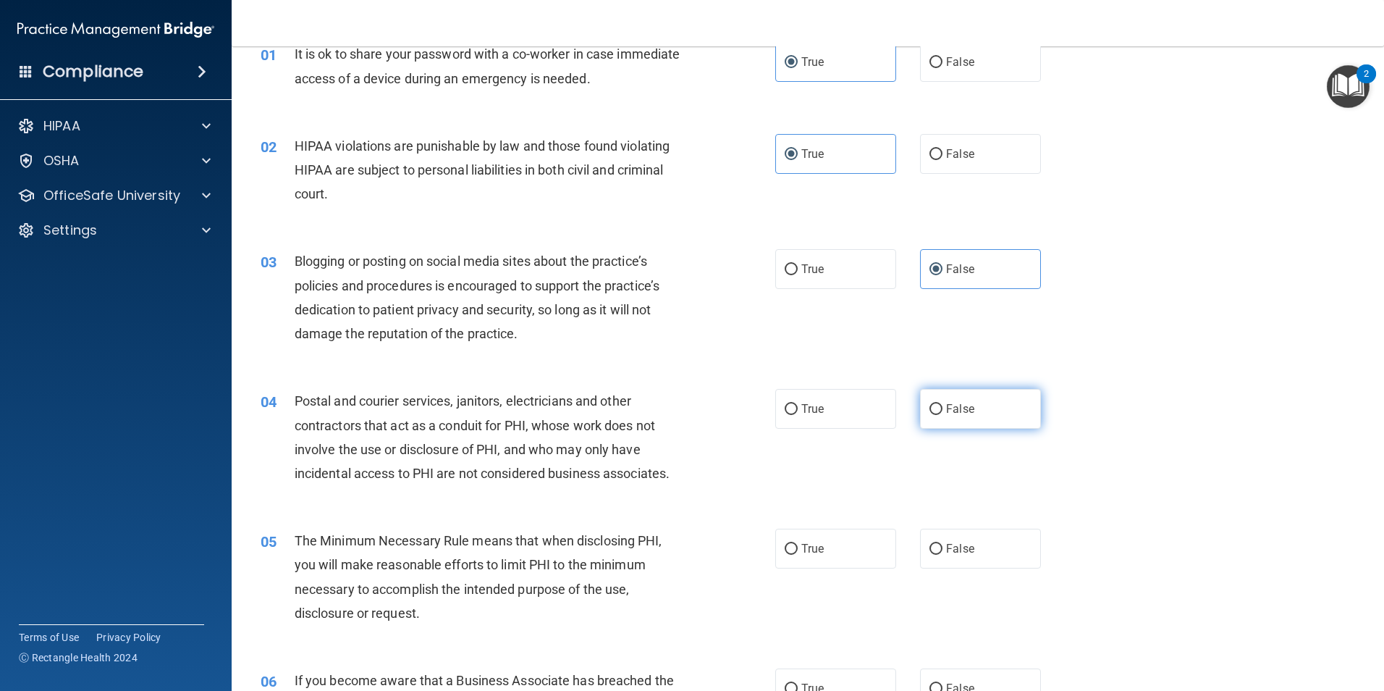
click at [956, 396] on label "False" at bounding box center [980, 409] width 121 height 40
click at [943, 404] on input "False" at bounding box center [936, 409] width 13 height 11
radio input "true"
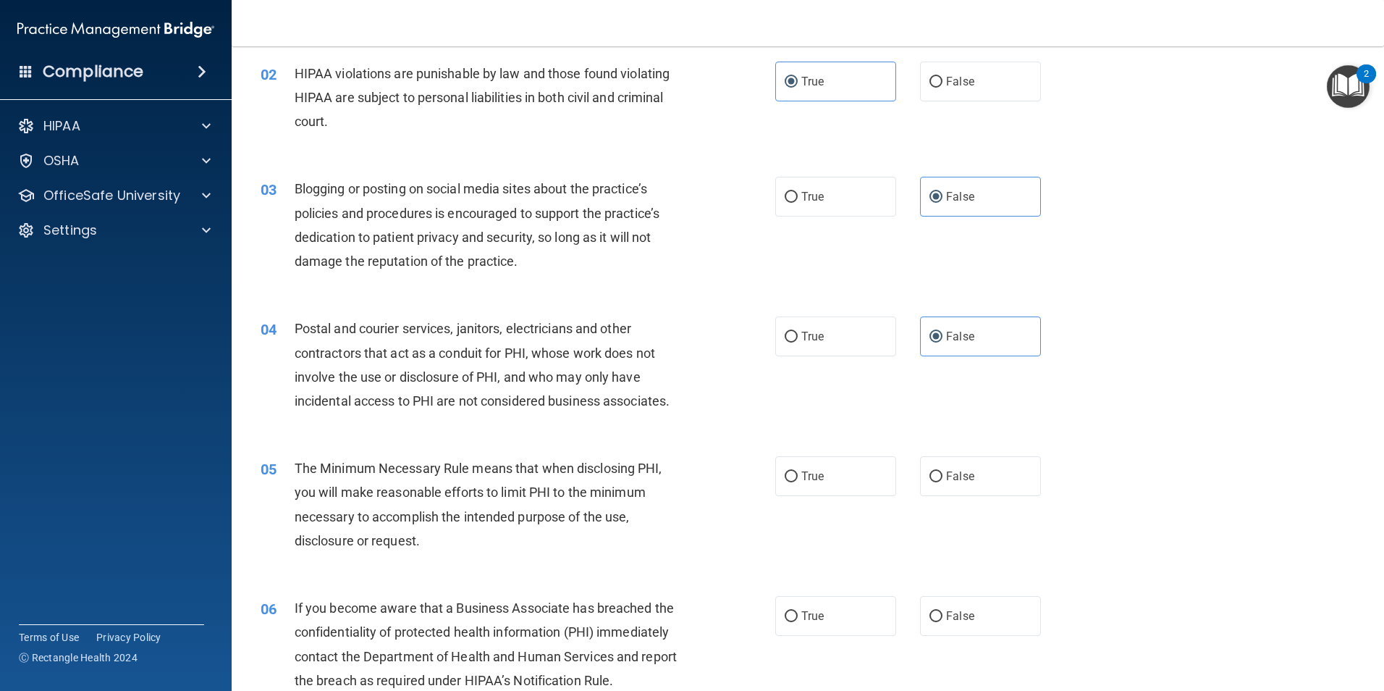
scroll to position [217, 0]
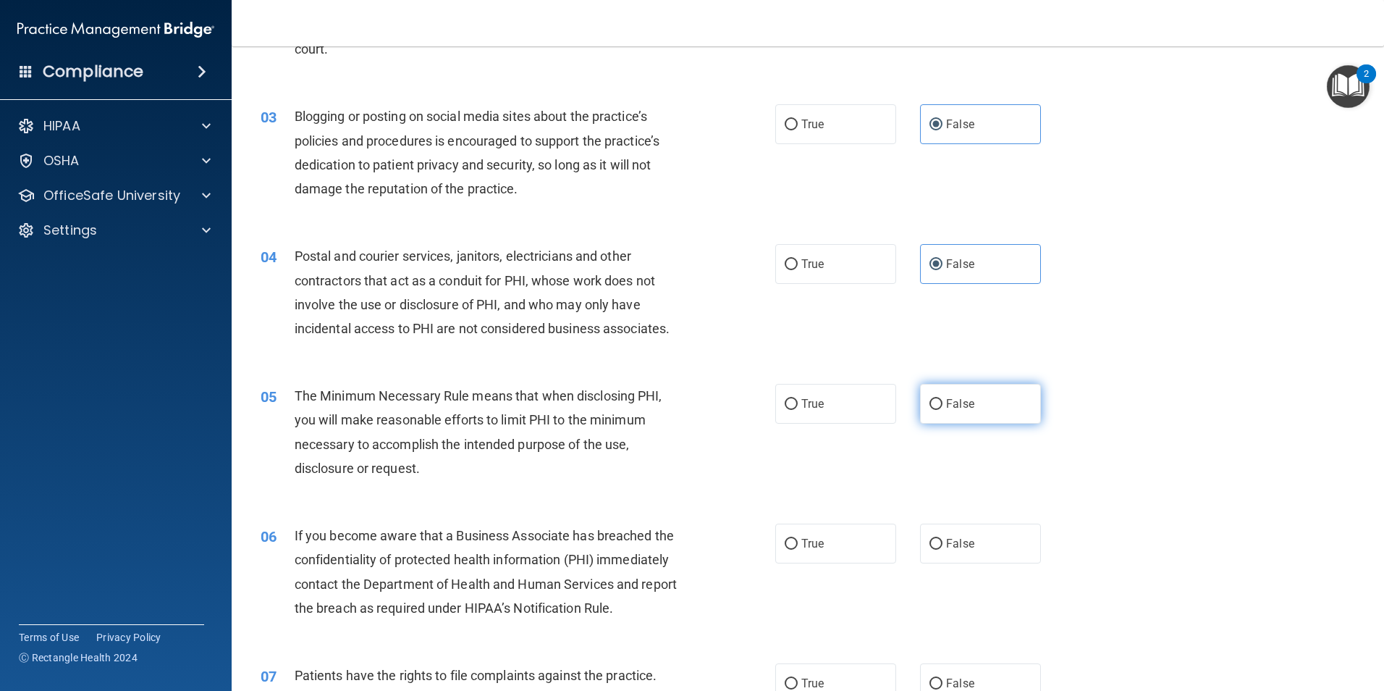
click at [920, 404] on label "False" at bounding box center [980, 404] width 121 height 40
click at [930, 404] on input "False" at bounding box center [936, 404] width 13 height 11
radio input "true"
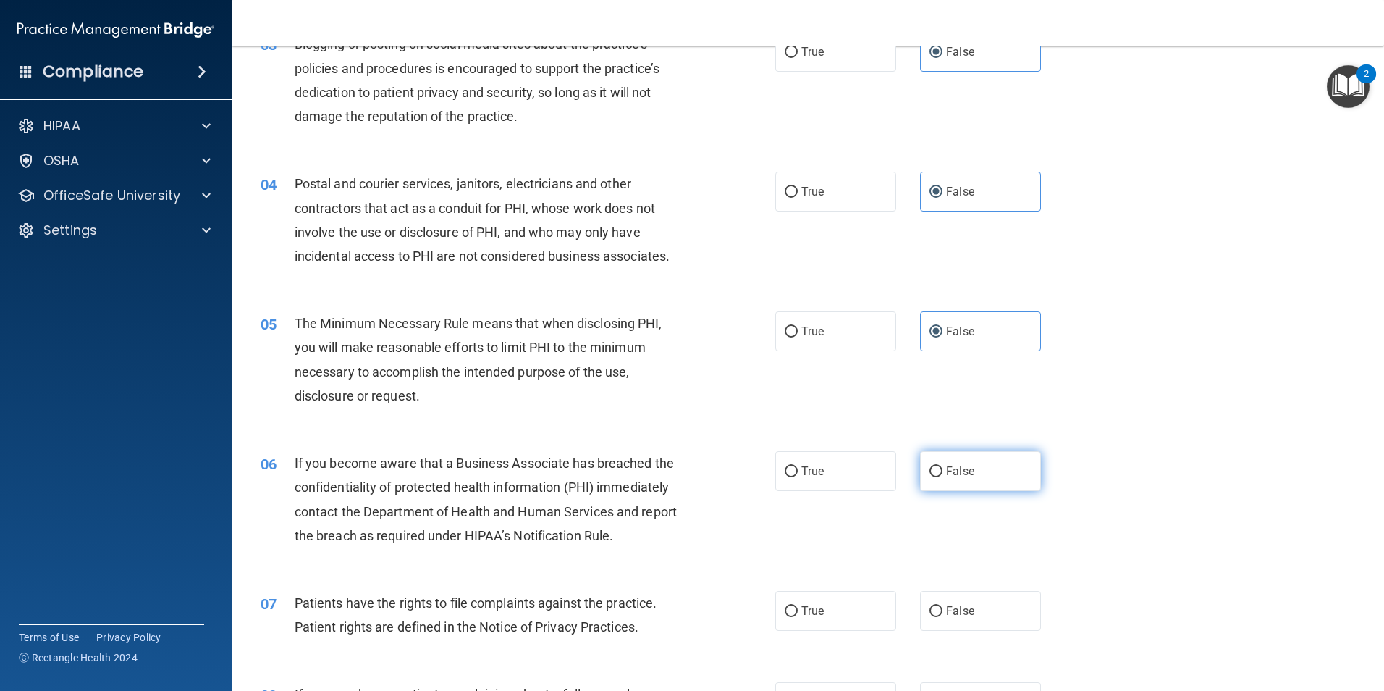
scroll to position [362, 0]
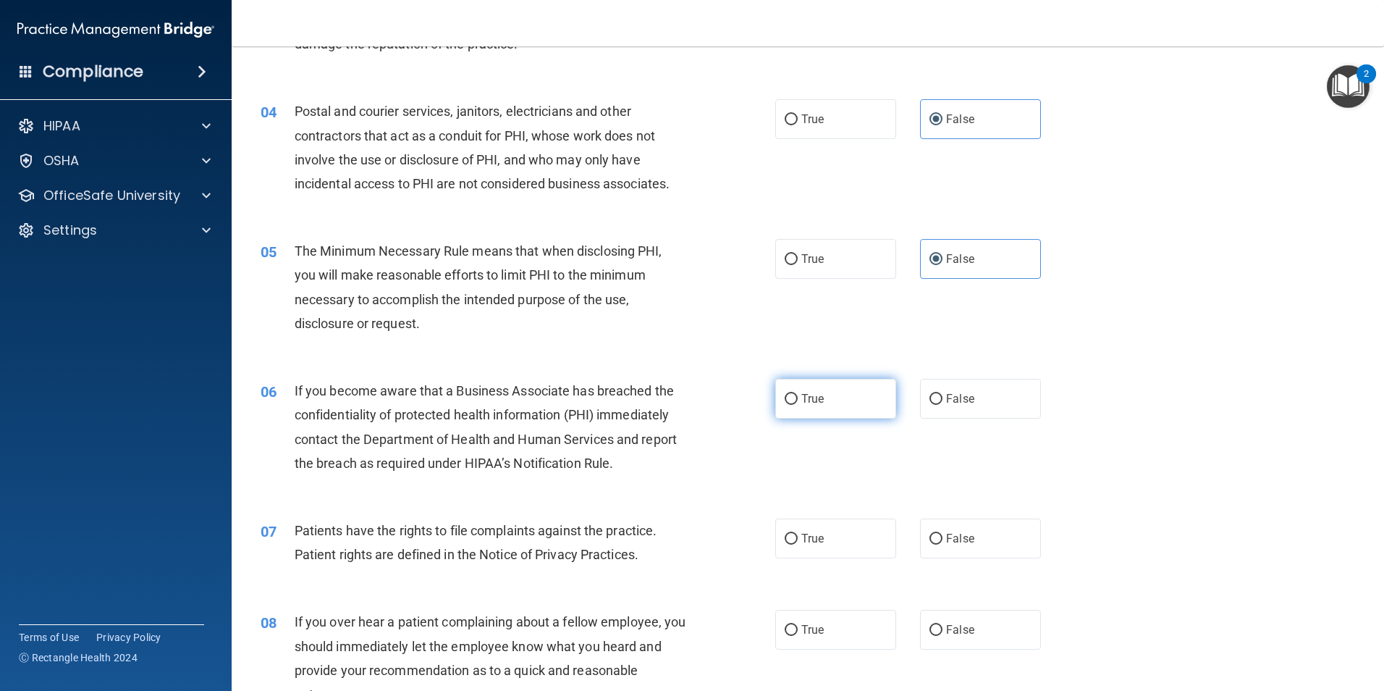
click at [817, 401] on span "True" at bounding box center [813, 399] width 22 height 14
click at [798, 401] on input "True" at bounding box center [791, 399] width 13 height 11
radio input "true"
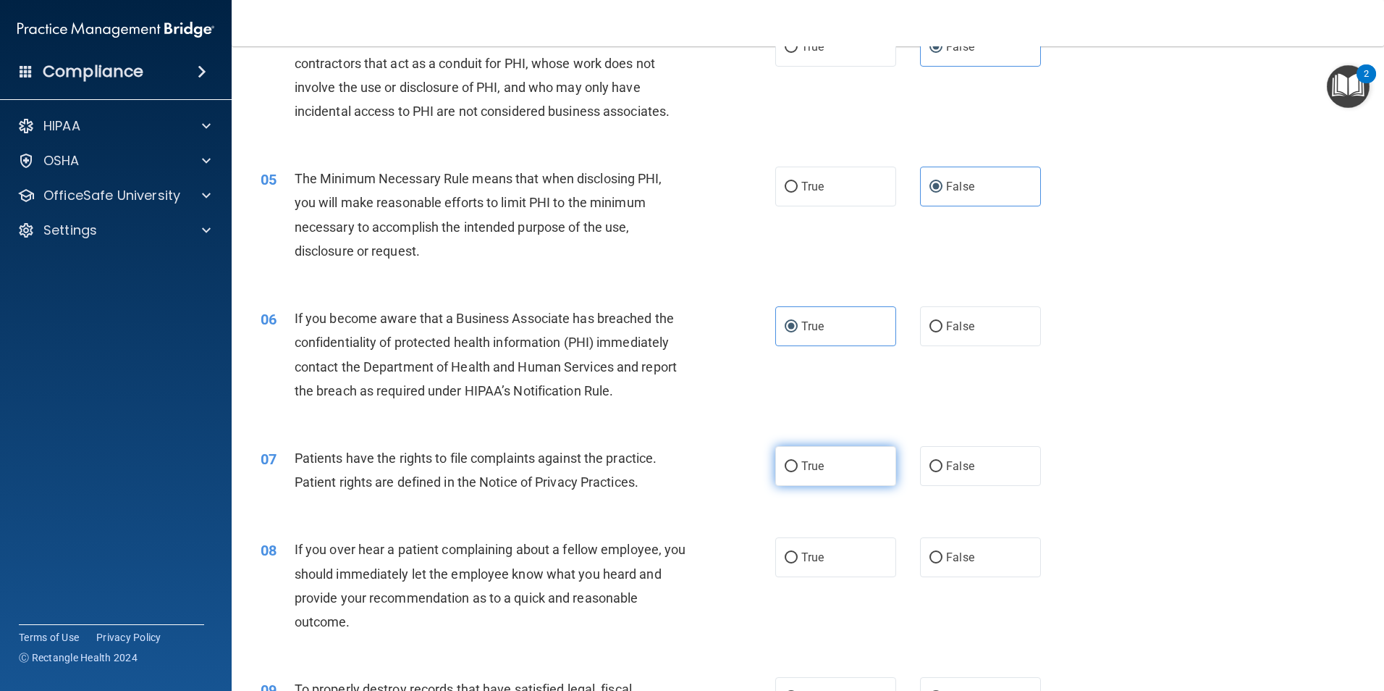
click at [820, 465] on label "True" at bounding box center [835, 466] width 121 height 40
click at [798, 465] on input "True" at bounding box center [791, 466] width 13 height 11
radio input "true"
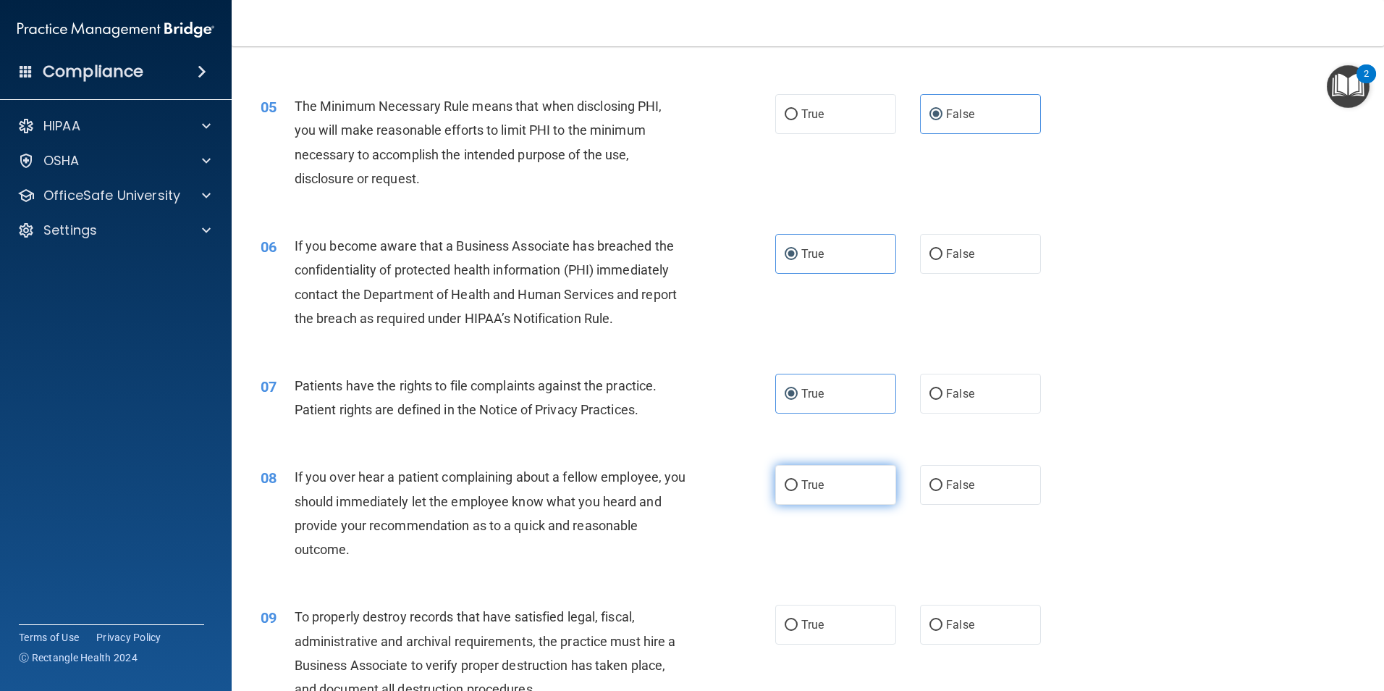
click at [843, 474] on label "True" at bounding box center [835, 485] width 121 height 40
click at [798, 480] on input "True" at bounding box center [791, 485] width 13 height 11
radio input "true"
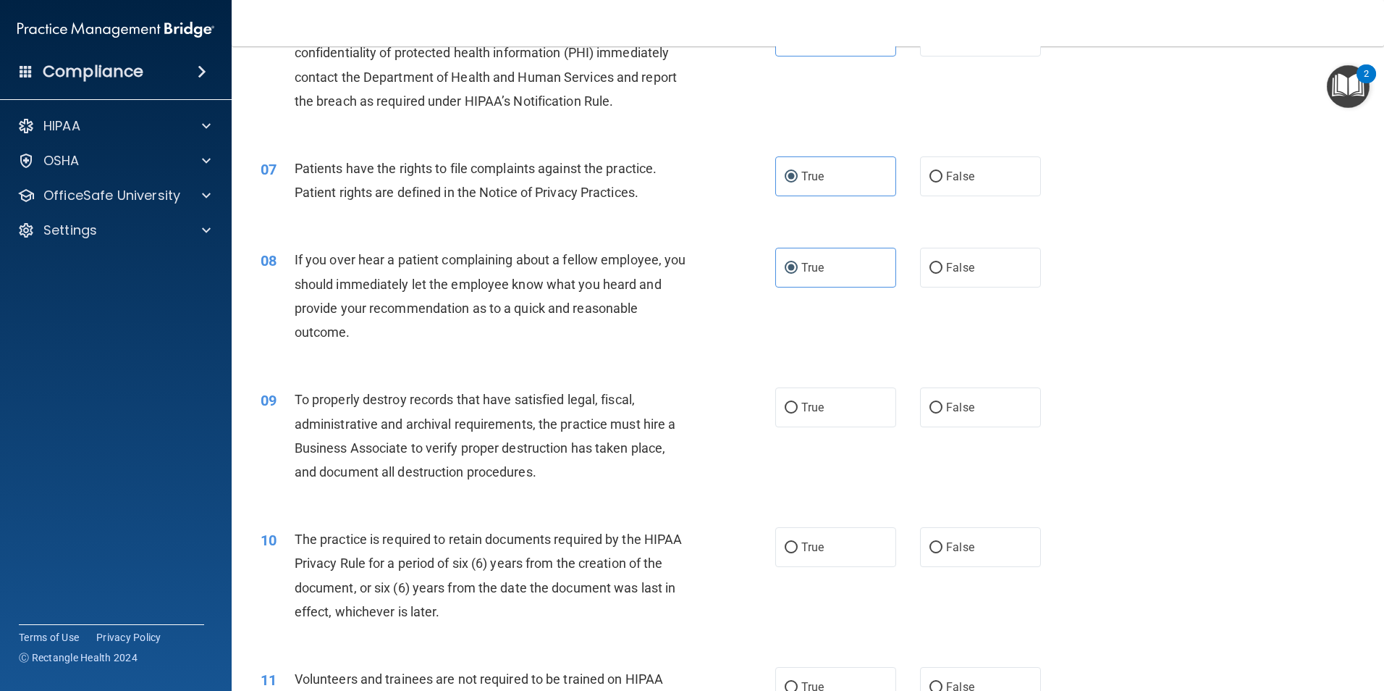
scroll to position [796, 0]
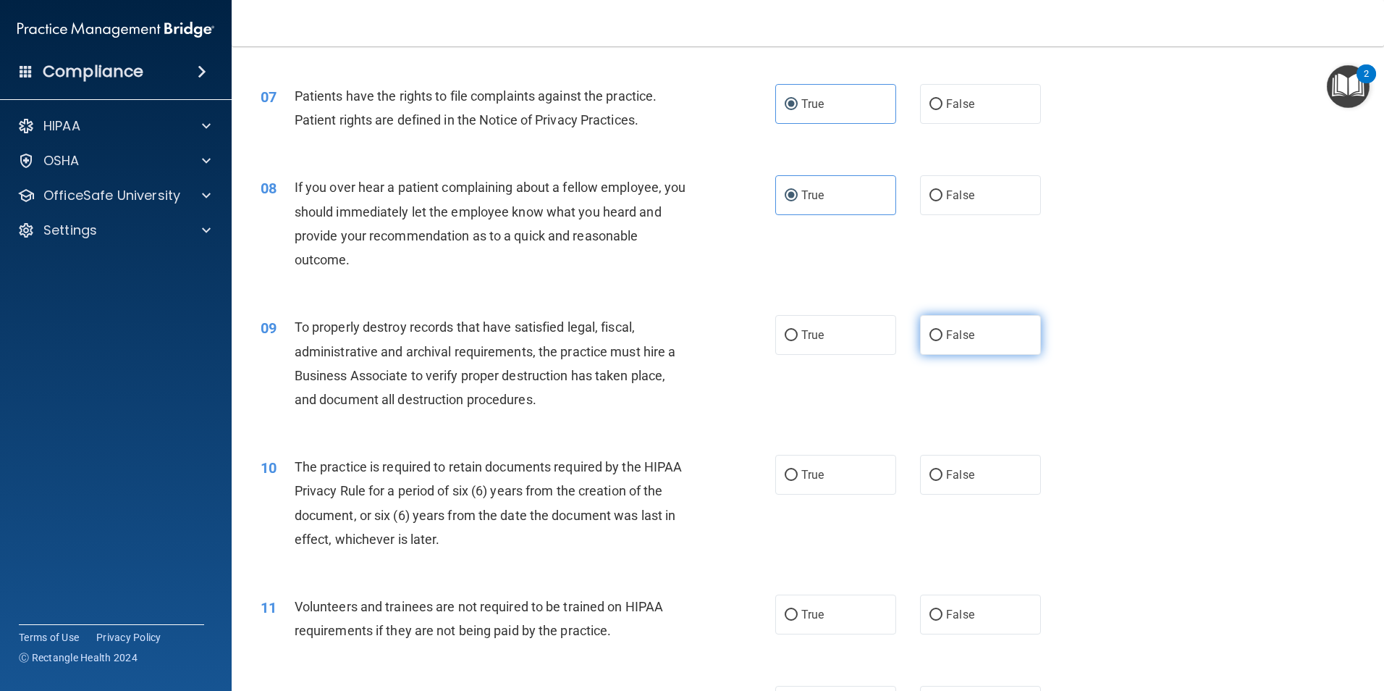
click at [985, 332] on label "False" at bounding box center [980, 335] width 121 height 40
click at [943, 332] on input "False" at bounding box center [936, 335] width 13 height 11
radio input "true"
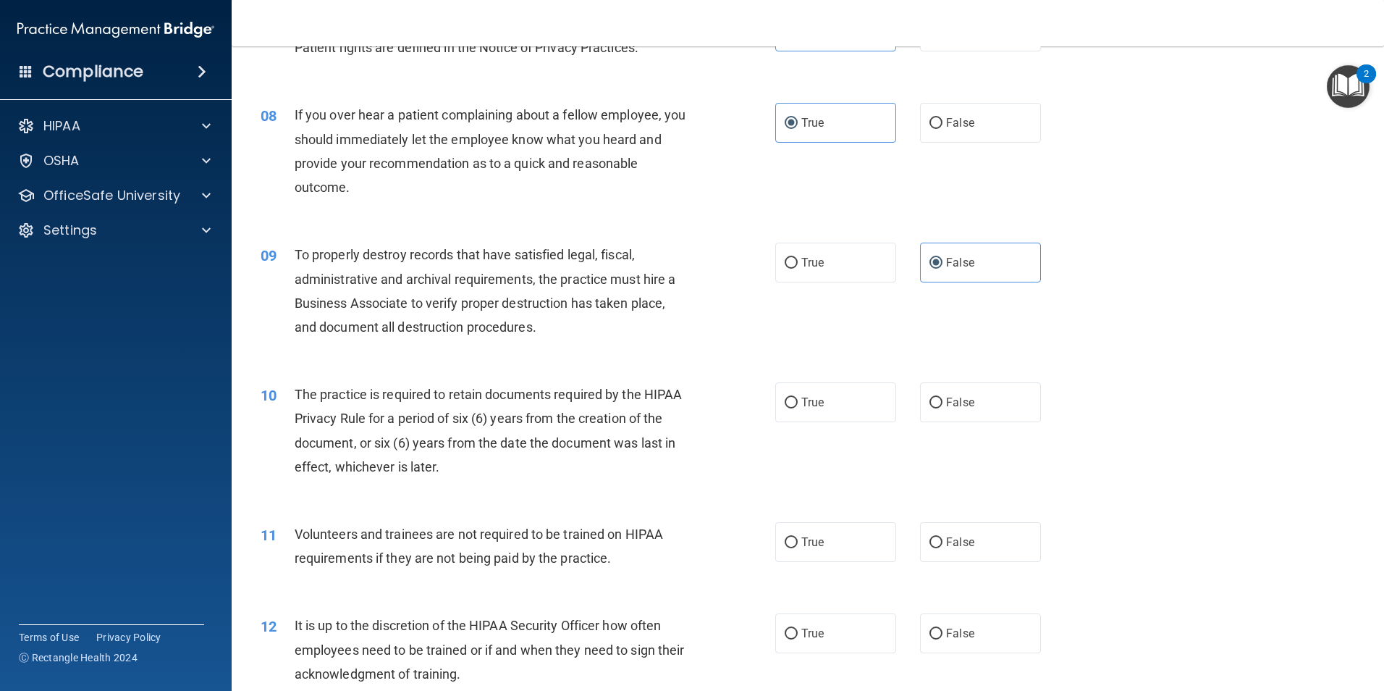
scroll to position [941, 0]
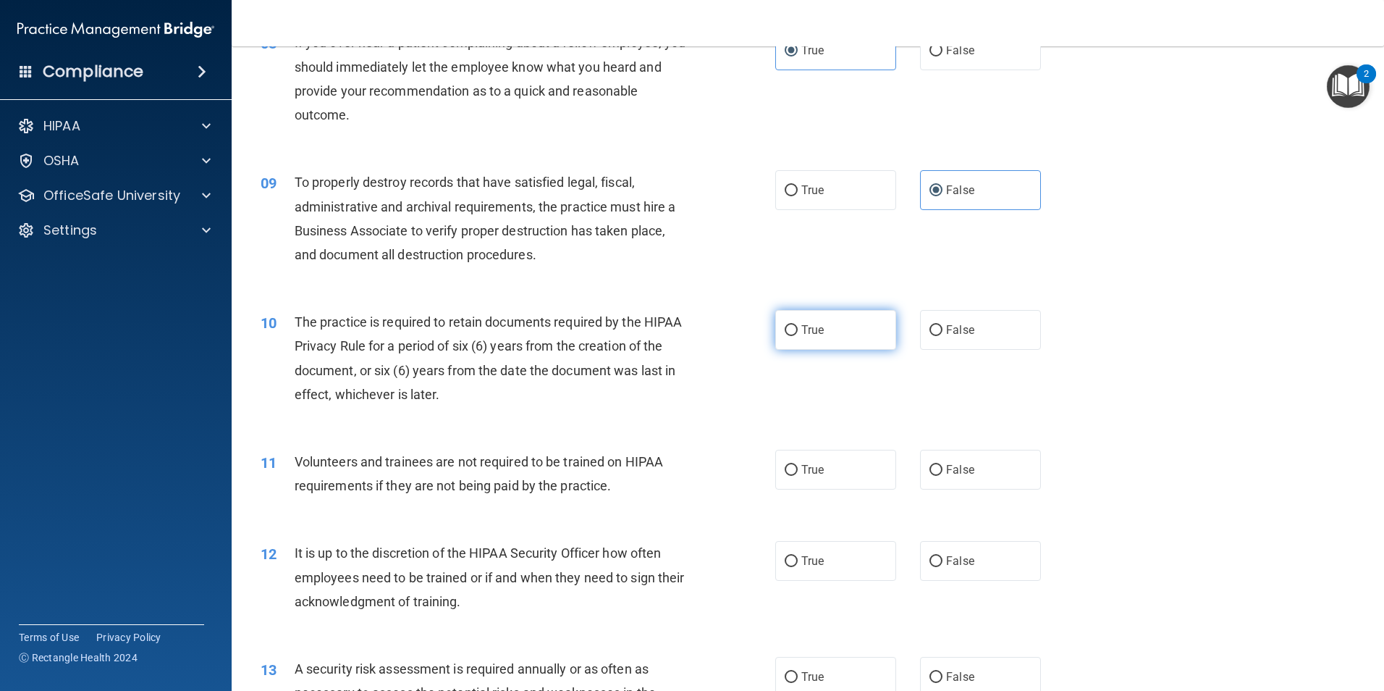
click at [819, 336] on label "True" at bounding box center [835, 330] width 121 height 40
click at [798, 336] on input "True" at bounding box center [791, 330] width 13 height 11
radio input "true"
click at [819, 336] on label "True" at bounding box center [835, 330] width 121 height 40
click at [798, 336] on input "True" at bounding box center [791, 330] width 13 height 11
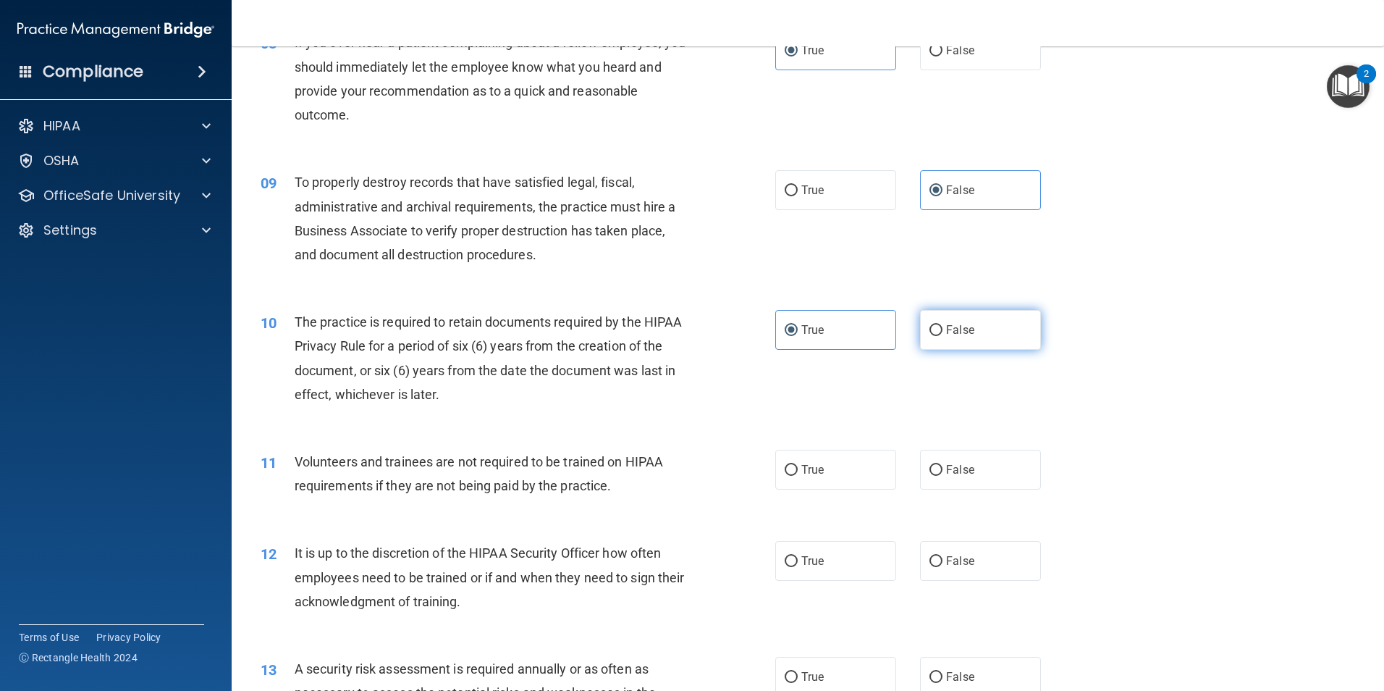
click at [946, 329] on span "False" at bounding box center [960, 330] width 28 height 14
click at [943, 329] on input "False" at bounding box center [936, 330] width 13 height 11
radio input "true"
radio input "false"
click at [844, 466] on label "True" at bounding box center [835, 470] width 121 height 40
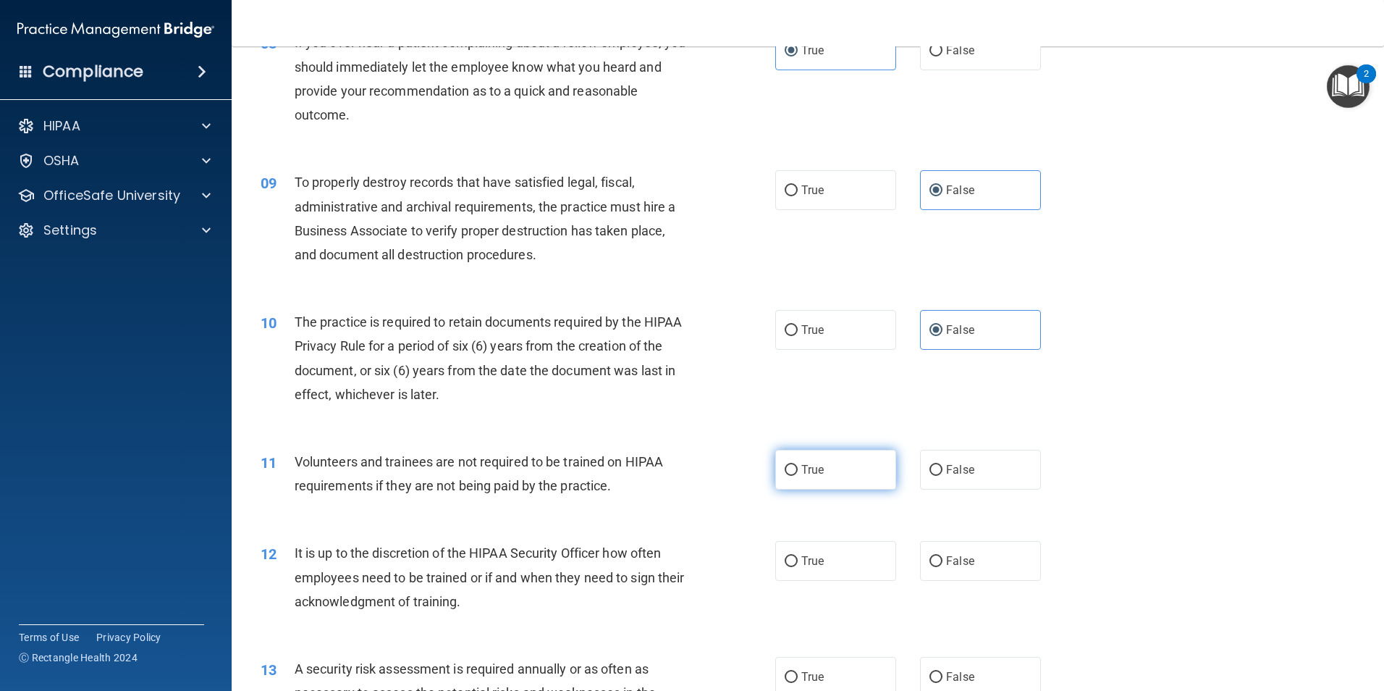
click at [798, 466] on input "True" at bounding box center [791, 470] width 13 height 11
radio input "true"
click at [844, 552] on label "True" at bounding box center [835, 561] width 121 height 40
click at [798, 556] on input "True" at bounding box center [791, 561] width 13 height 11
radio input "true"
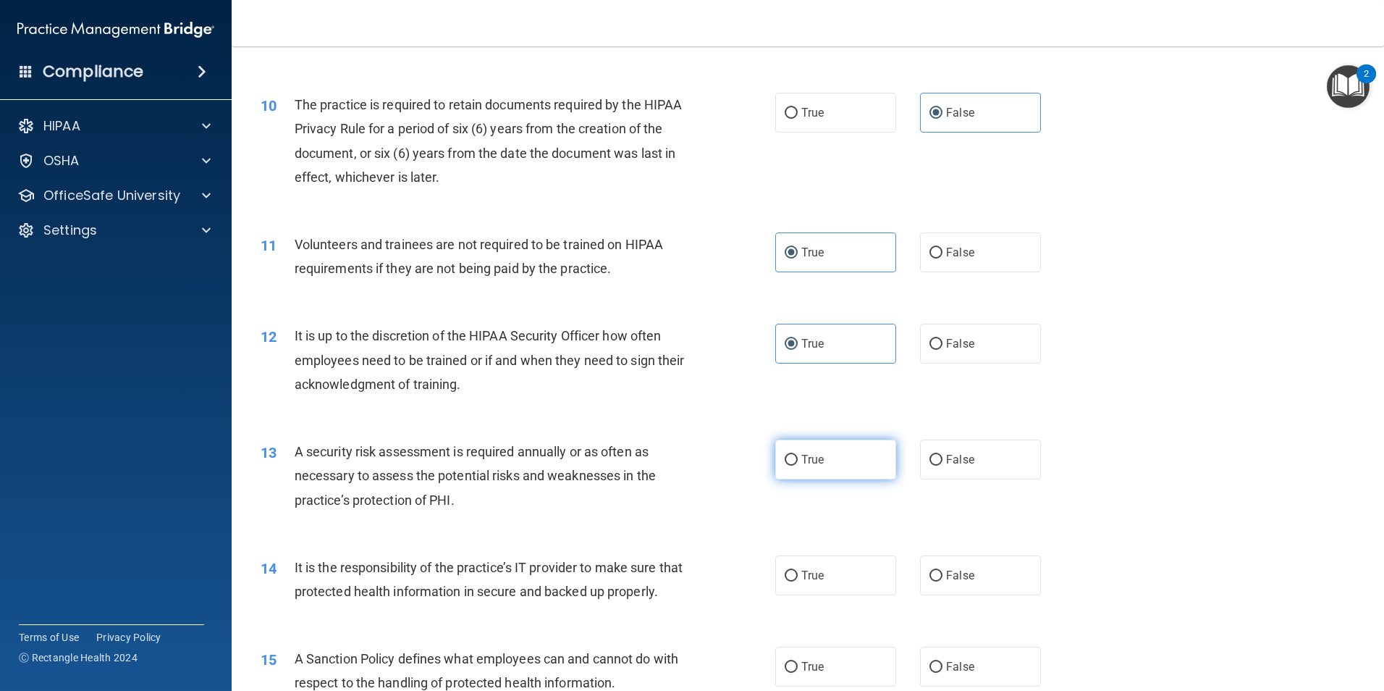
click at [836, 467] on label "True" at bounding box center [835, 460] width 121 height 40
click at [798, 466] on input "True" at bounding box center [791, 460] width 13 height 11
radio input "true"
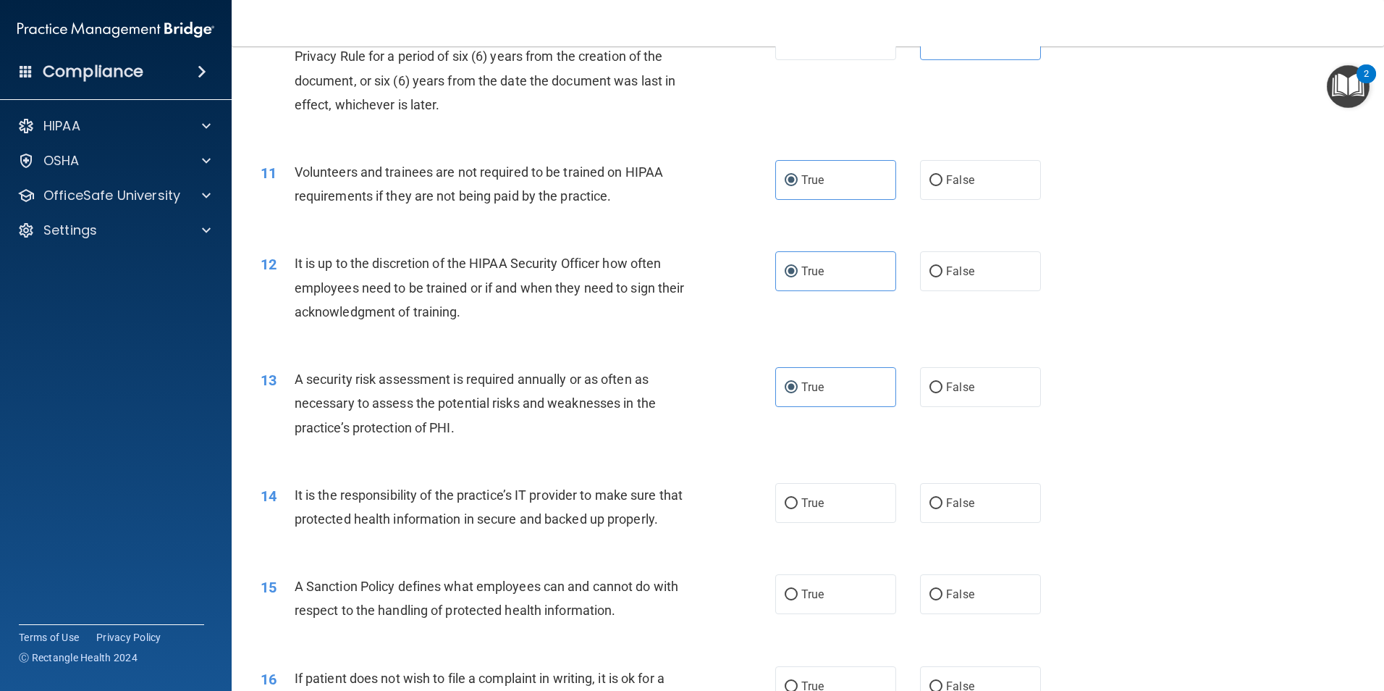
scroll to position [1303, 0]
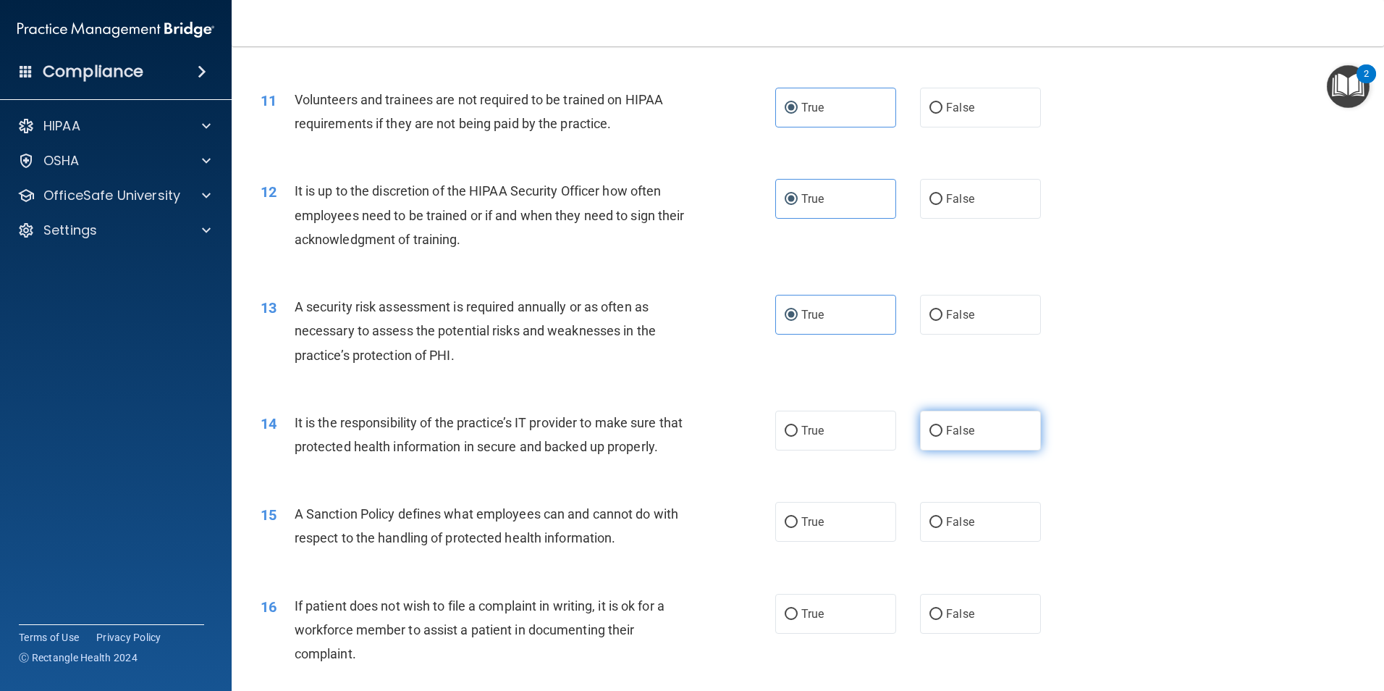
click at [1006, 428] on label "False" at bounding box center [980, 431] width 121 height 40
click at [943, 428] on input "False" at bounding box center [936, 431] width 13 height 11
radio input "true"
drag, startPoint x: 966, startPoint y: 553, endPoint x: 979, endPoint y: 550, distance: 13.5
click at [965, 542] on label "False" at bounding box center [980, 522] width 121 height 40
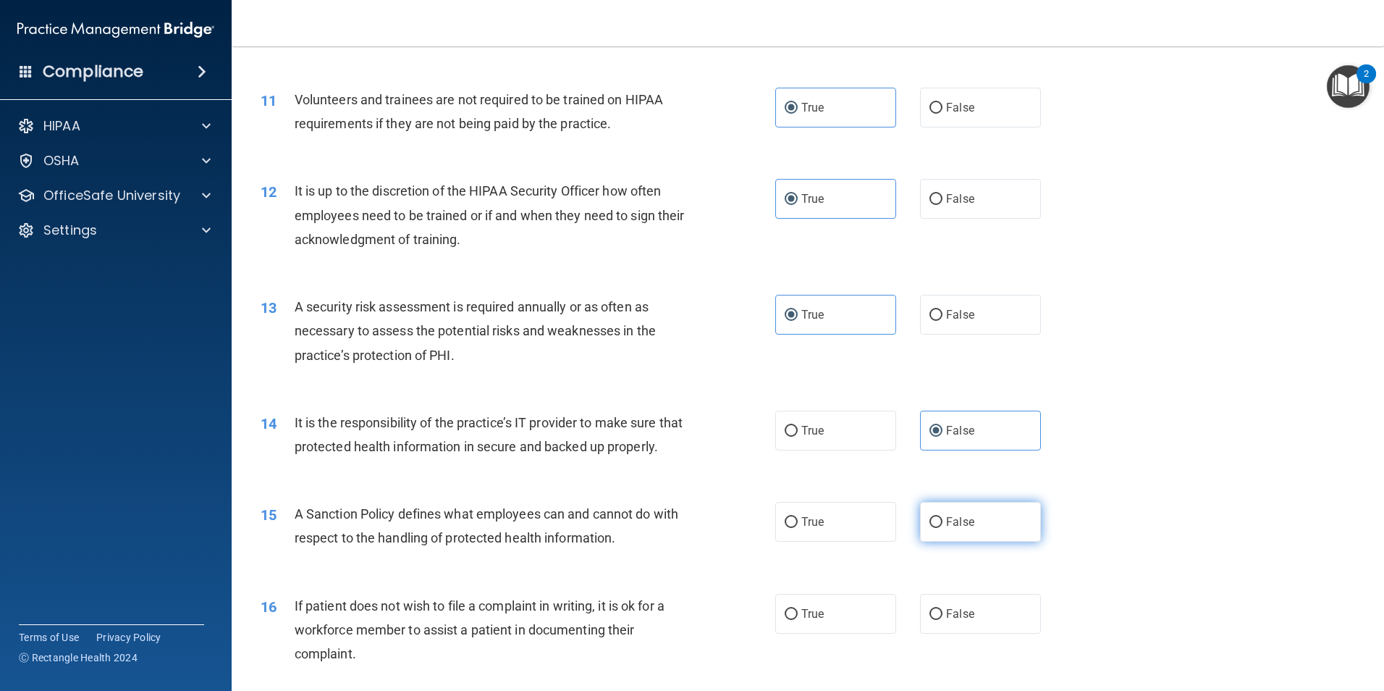
click at [943, 528] on input "False" at bounding box center [936, 522] width 13 height 11
radio input "true"
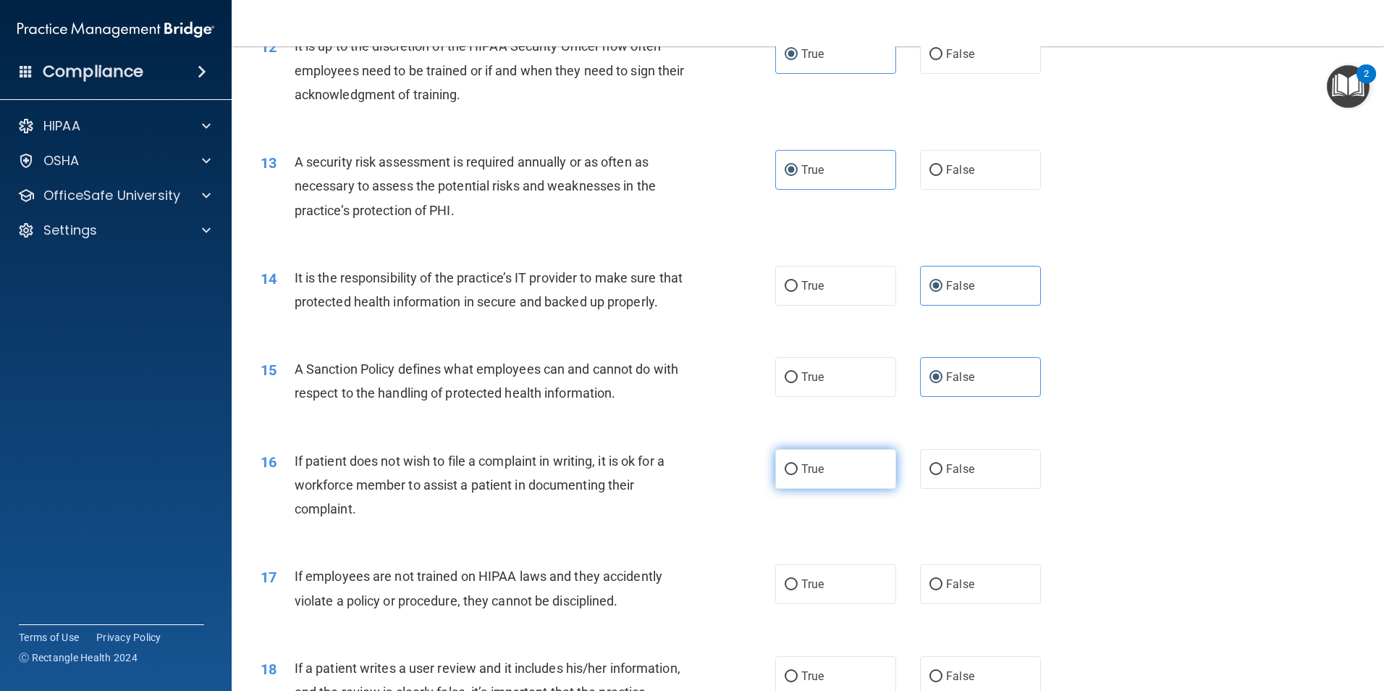
click at [830, 489] on label "True" at bounding box center [835, 469] width 121 height 40
click at [798, 475] on input "True" at bounding box center [791, 469] width 13 height 11
radio input "true"
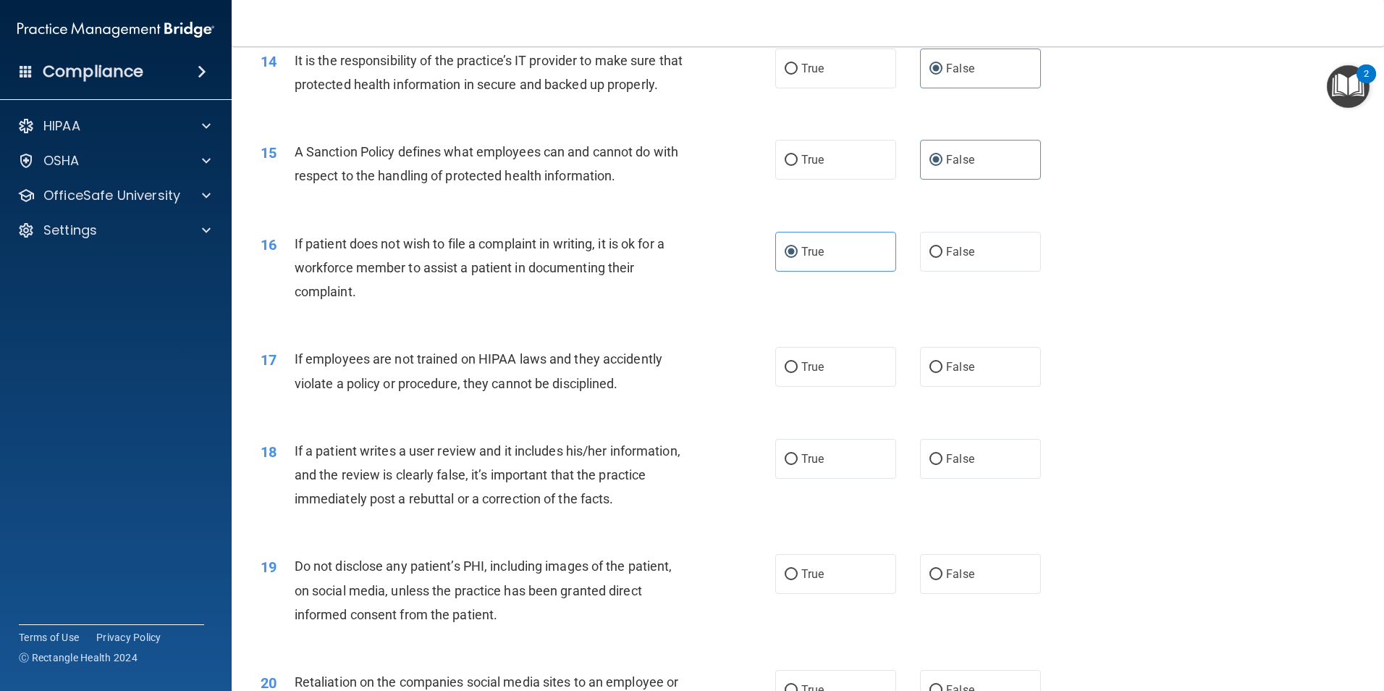
scroll to position [1738, 0]
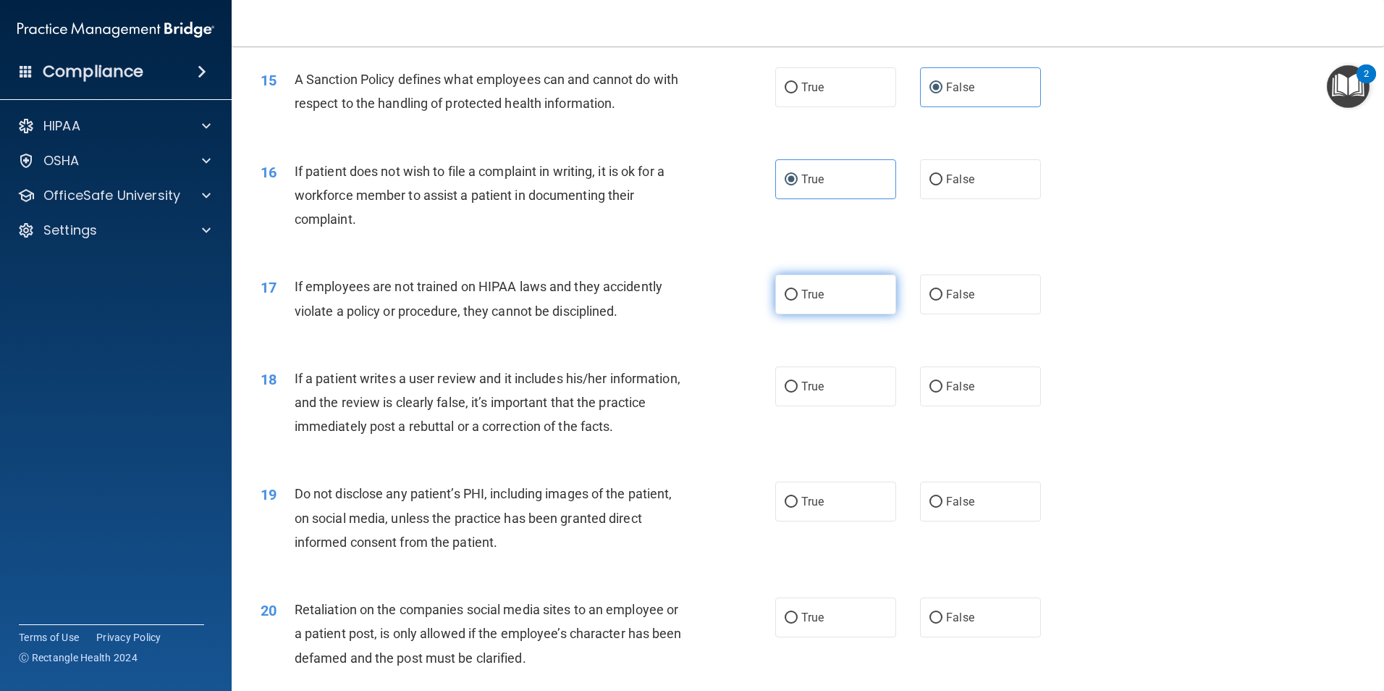
click at [840, 314] on label "True" at bounding box center [835, 294] width 121 height 40
click at [798, 300] on input "True" at bounding box center [791, 295] width 13 height 11
radio input "true"
click at [952, 406] on label "False" at bounding box center [980, 386] width 121 height 40
click at [943, 392] on input "False" at bounding box center [936, 387] width 13 height 11
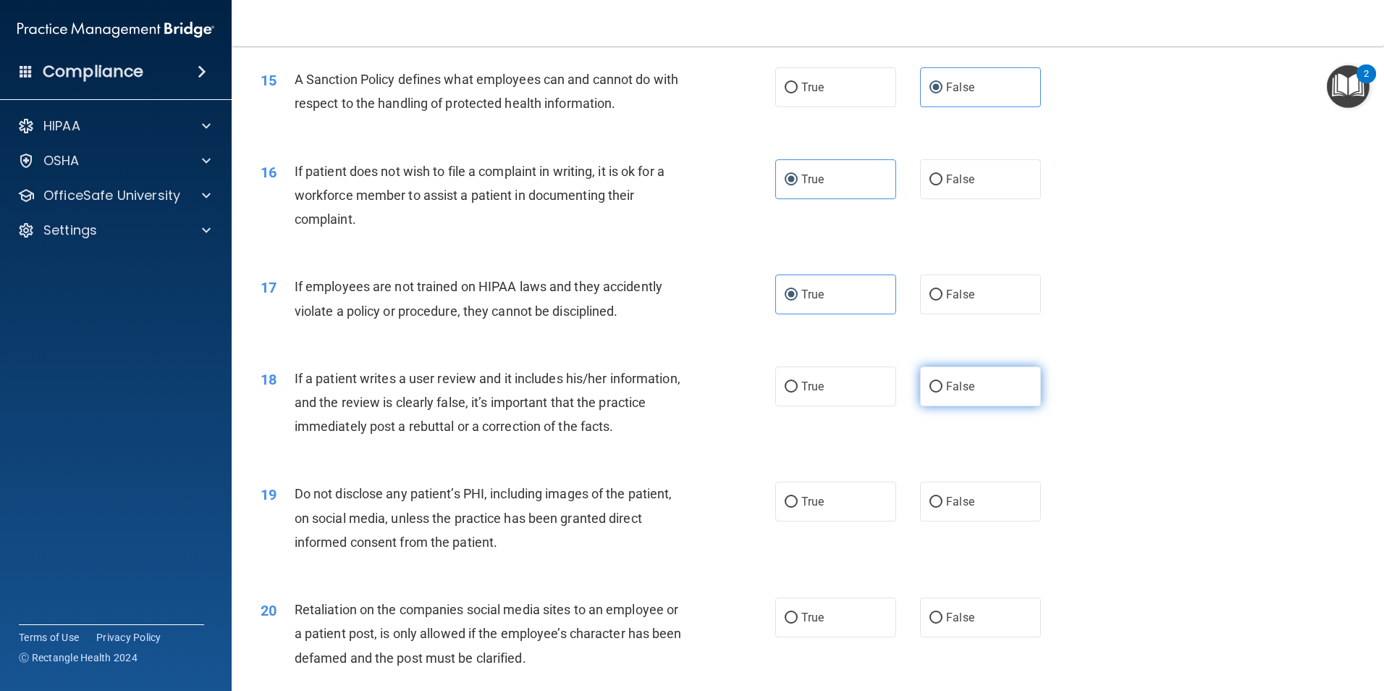
radio input "true"
click at [815, 508] on span "True" at bounding box center [813, 502] width 22 height 14
click at [798, 508] on input "True" at bounding box center [791, 502] width 13 height 11
radio input "true"
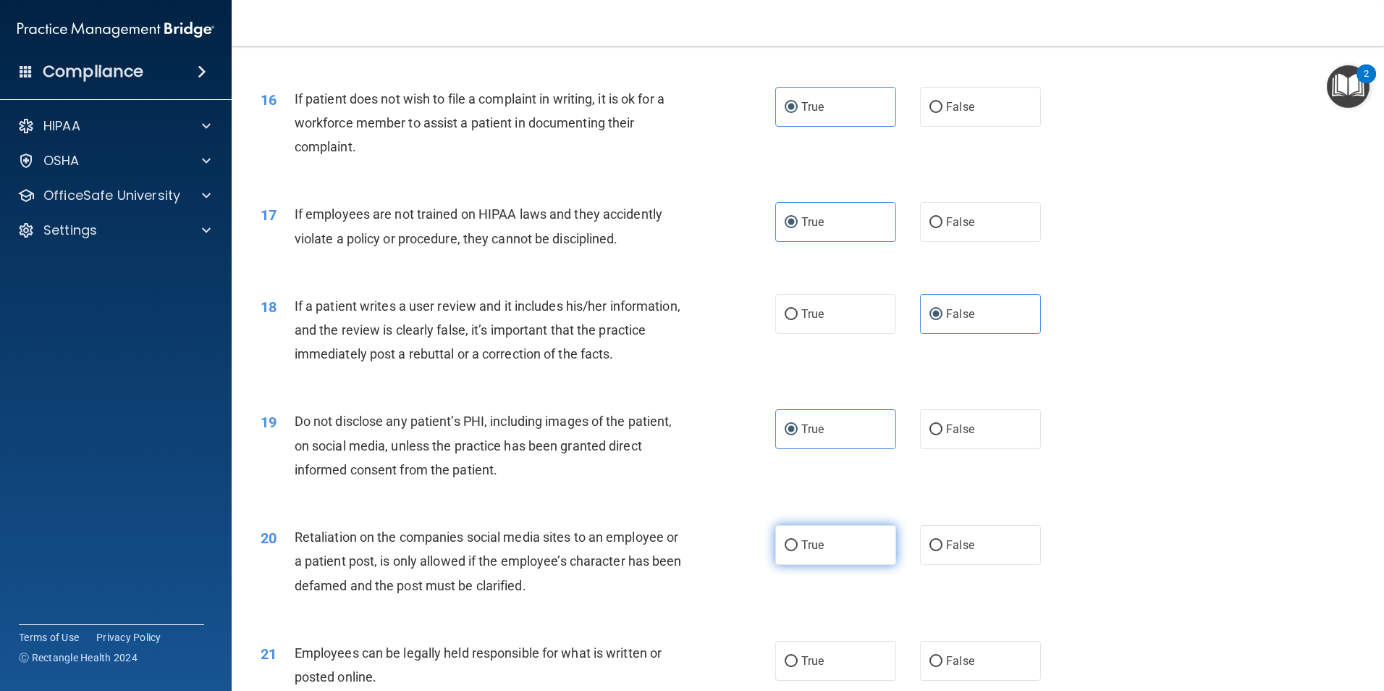
click at [849, 561] on label "True" at bounding box center [835, 545] width 121 height 40
click at [798, 551] on input "True" at bounding box center [791, 545] width 13 height 11
radio input "true"
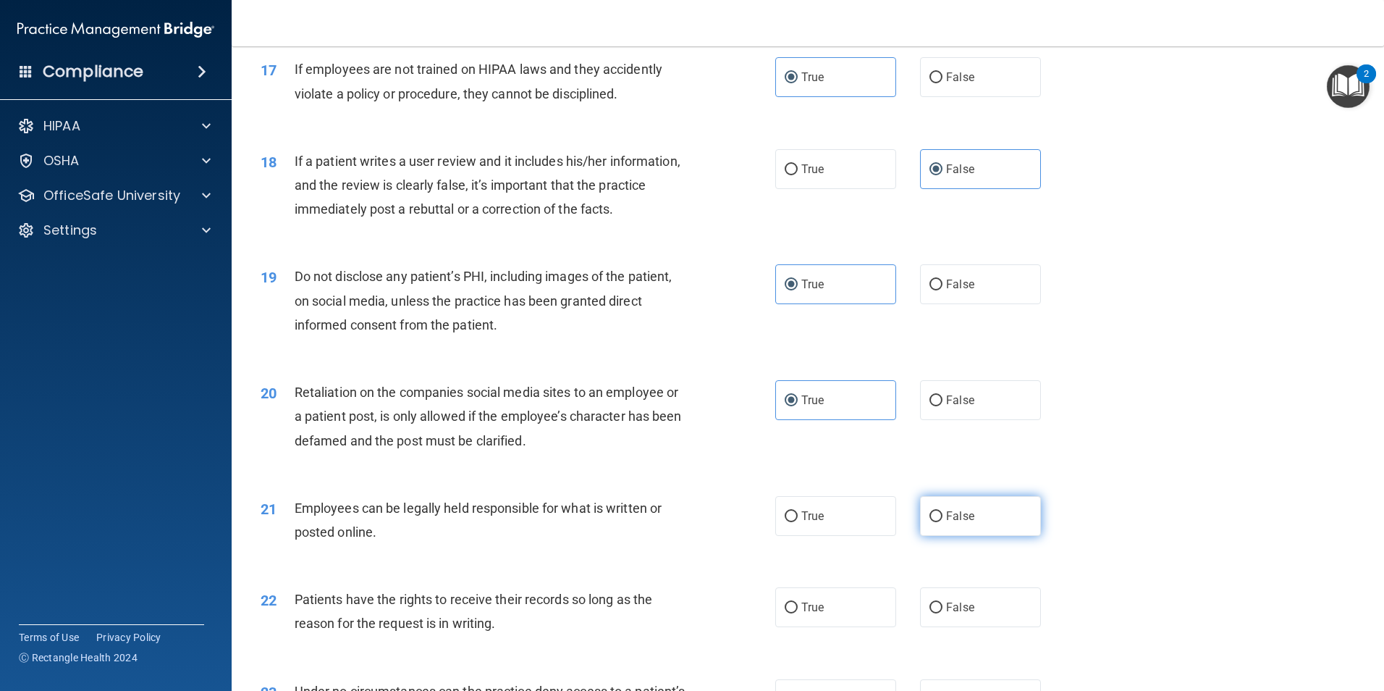
scroll to position [2027, 0]
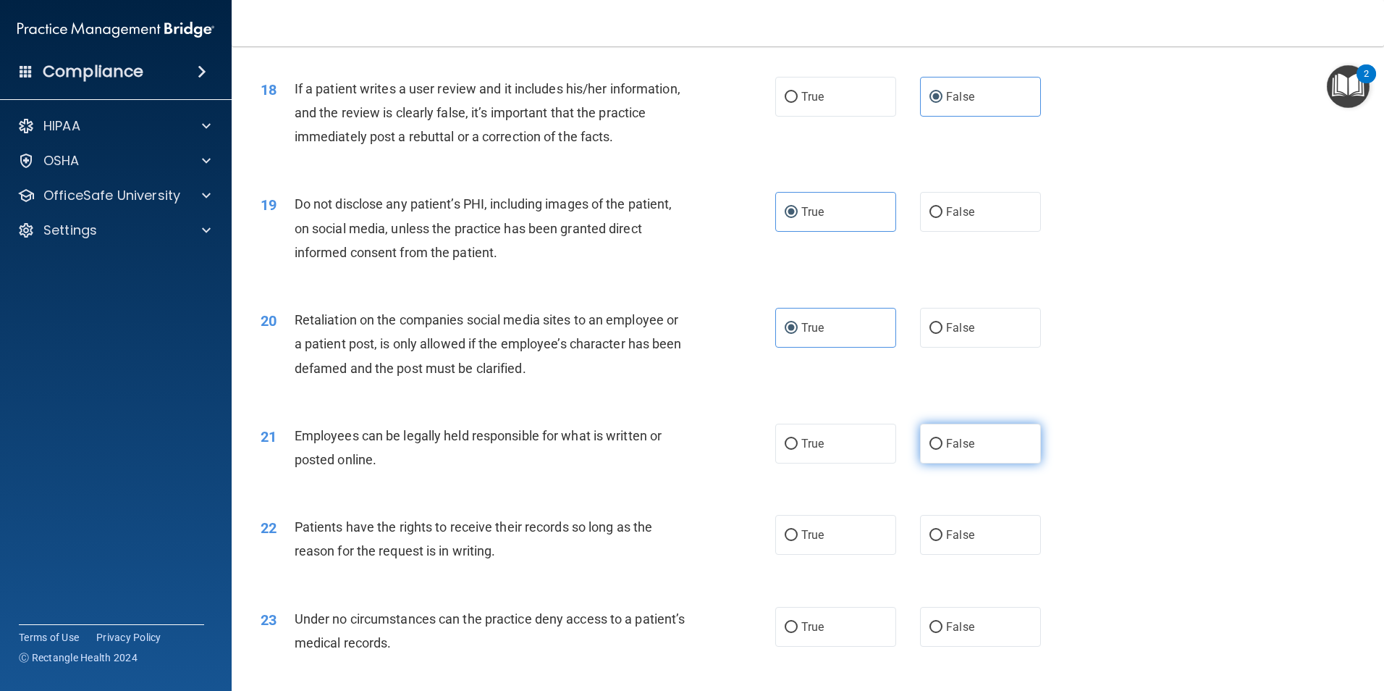
click at [965, 450] on span "False" at bounding box center [960, 444] width 28 height 14
click at [943, 450] on input "False" at bounding box center [936, 444] width 13 height 11
radio input "true"
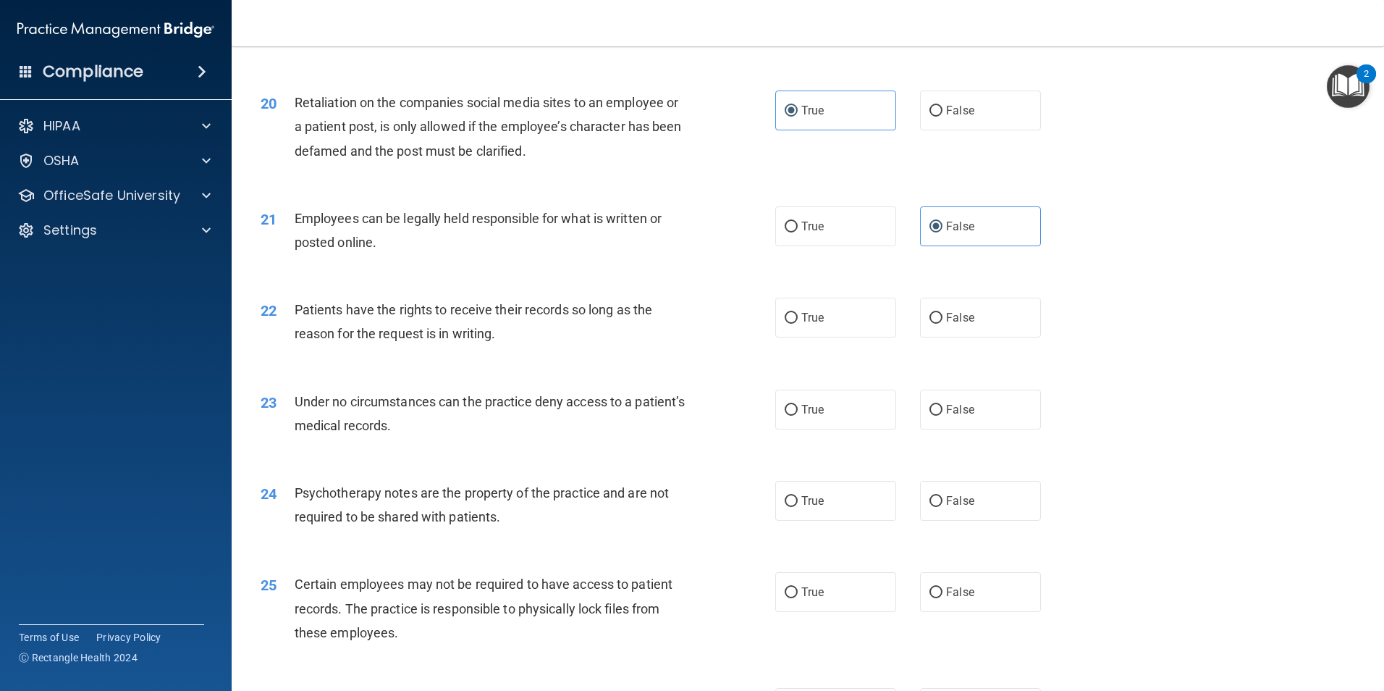
scroll to position [2317, 0]
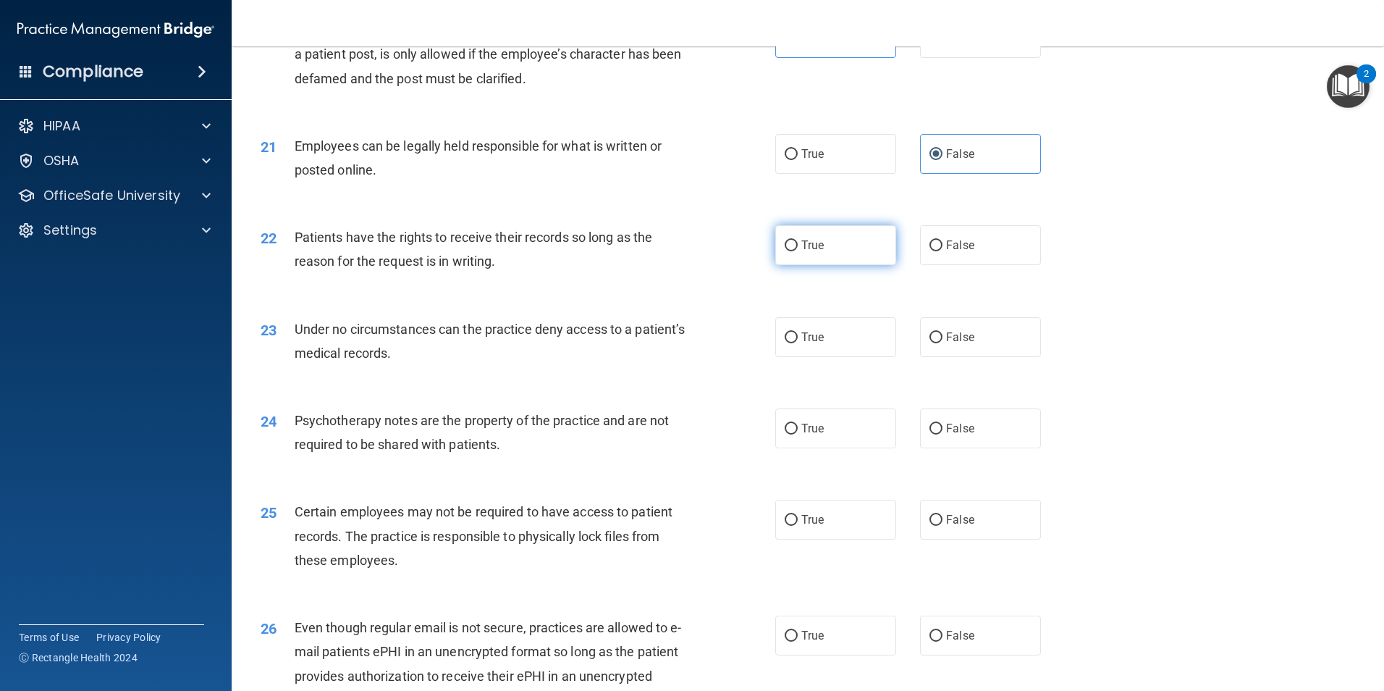
click at [860, 257] on label "True" at bounding box center [835, 245] width 121 height 40
click at [798, 251] on input "True" at bounding box center [791, 245] width 13 height 11
radio input "true"
click at [1004, 357] on label "False" at bounding box center [980, 337] width 121 height 40
click at [943, 343] on input "False" at bounding box center [936, 337] width 13 height 11
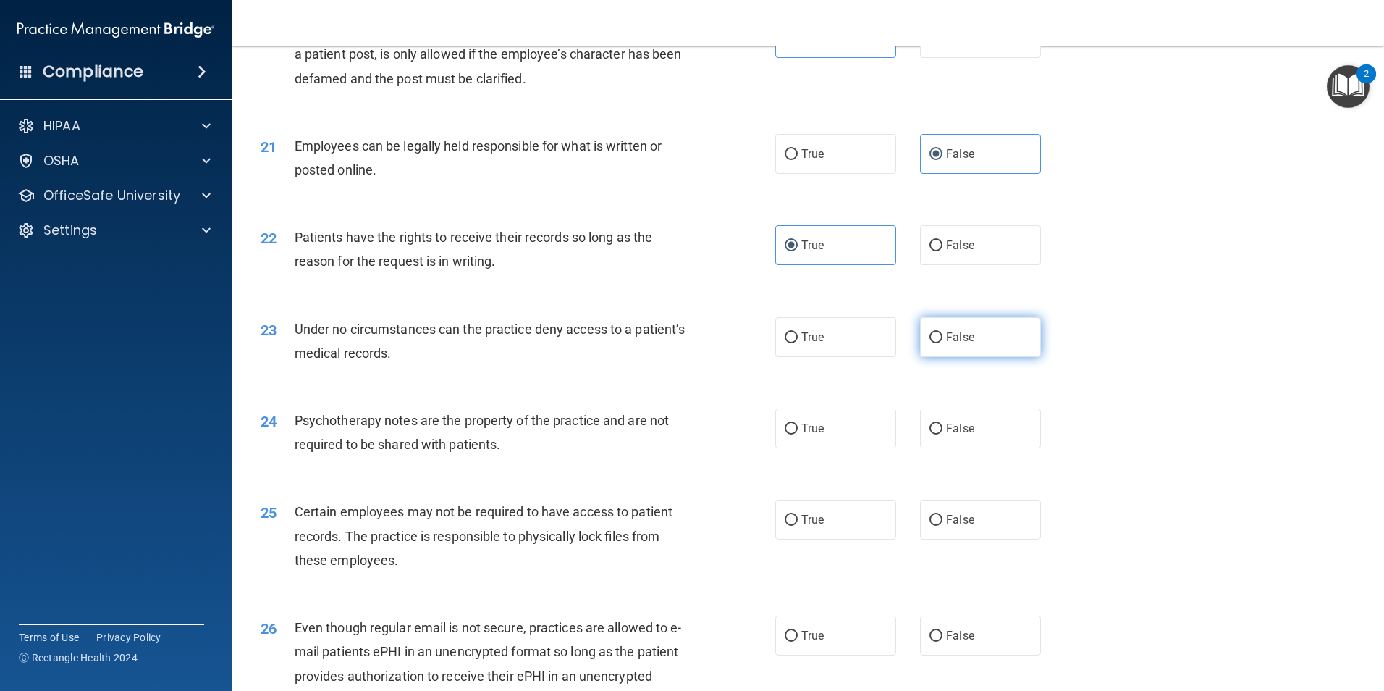
radio input "true"
click at [842, 448] on label "True" at bounding box center [835, 428] width 121 height 40
click at [798, 434] on input "True" at bounding box center [791, 429] width 13 height 11
radio input "true"
click at [936, 539] on label "False" at bounding box center [980, 520] width 121 height 40
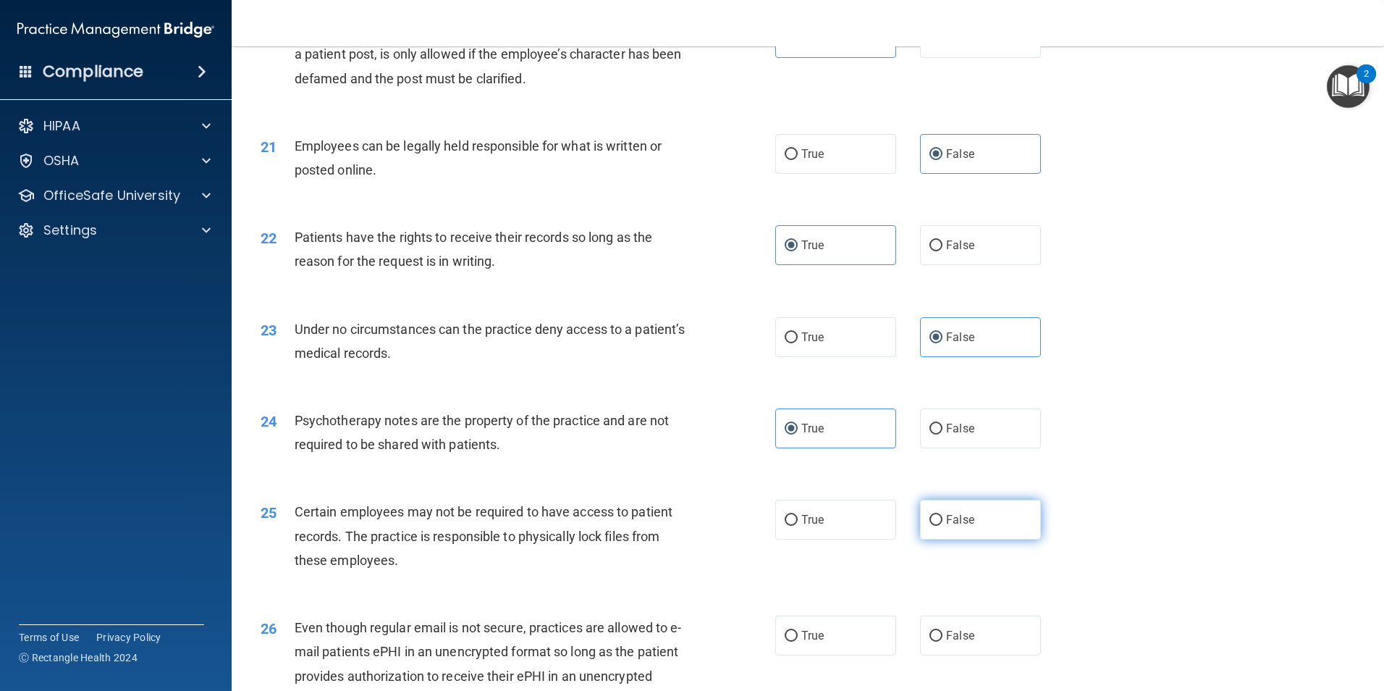
click at [936, 526] on input "False" at bounding box center [936, 520] width 13 height 11
radio input "true"
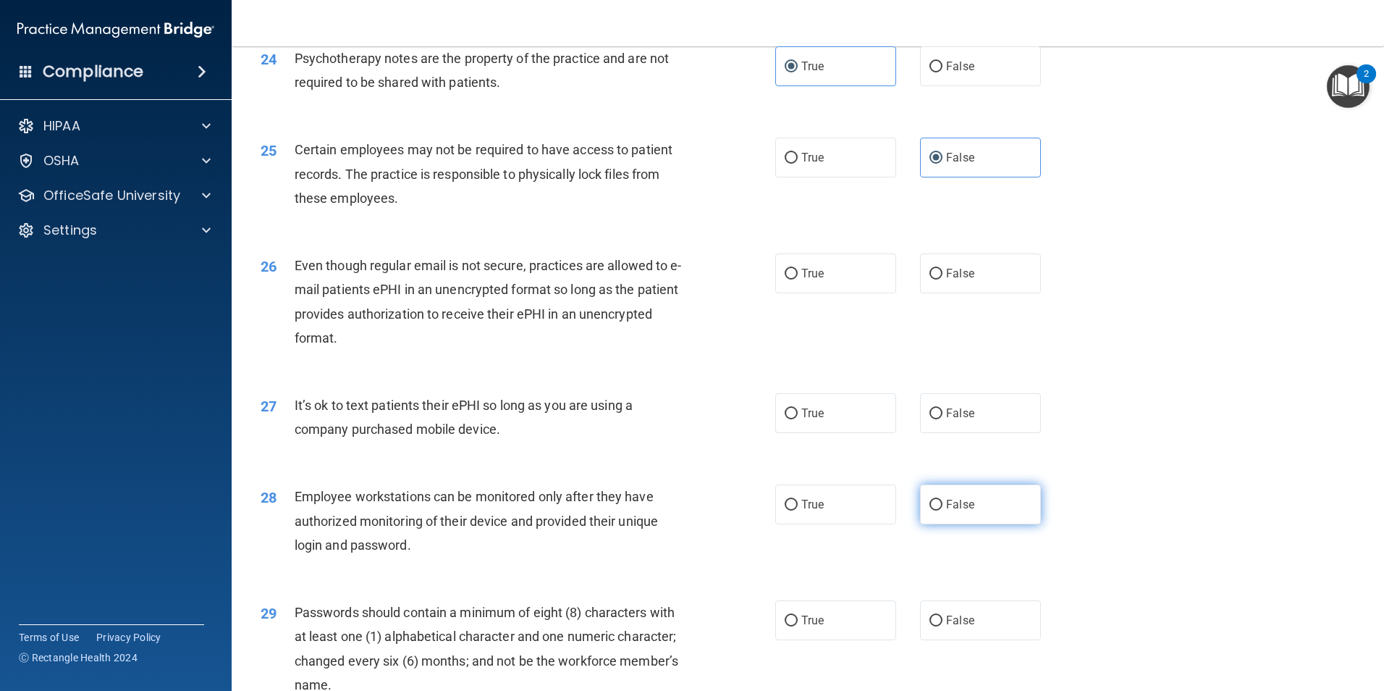
scroll to position [2751, 0]
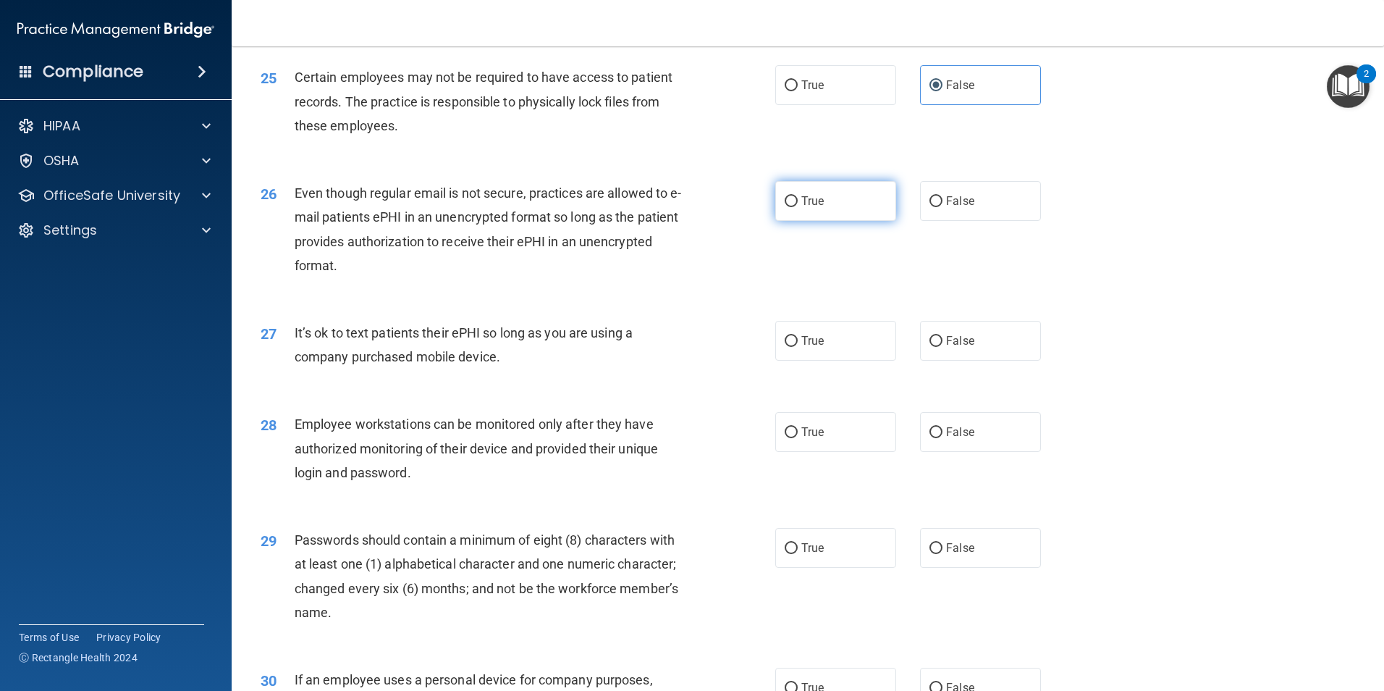
click at [860, 249] on div "26 Even though regular email is not secure, practices are allowed to e-mail pat…" at bounding box center [808, 233] width 1117 height 140
click at [846, 221] on label "True" at bounding box center [835, 201] width 121 height 40
click at [798, 207] on input "True" at bounding box center [791, 201] width 13 height 11
radio input "true"
click at [954, 348] on span "False" at bounding box center [960, 341] width 28 height 14
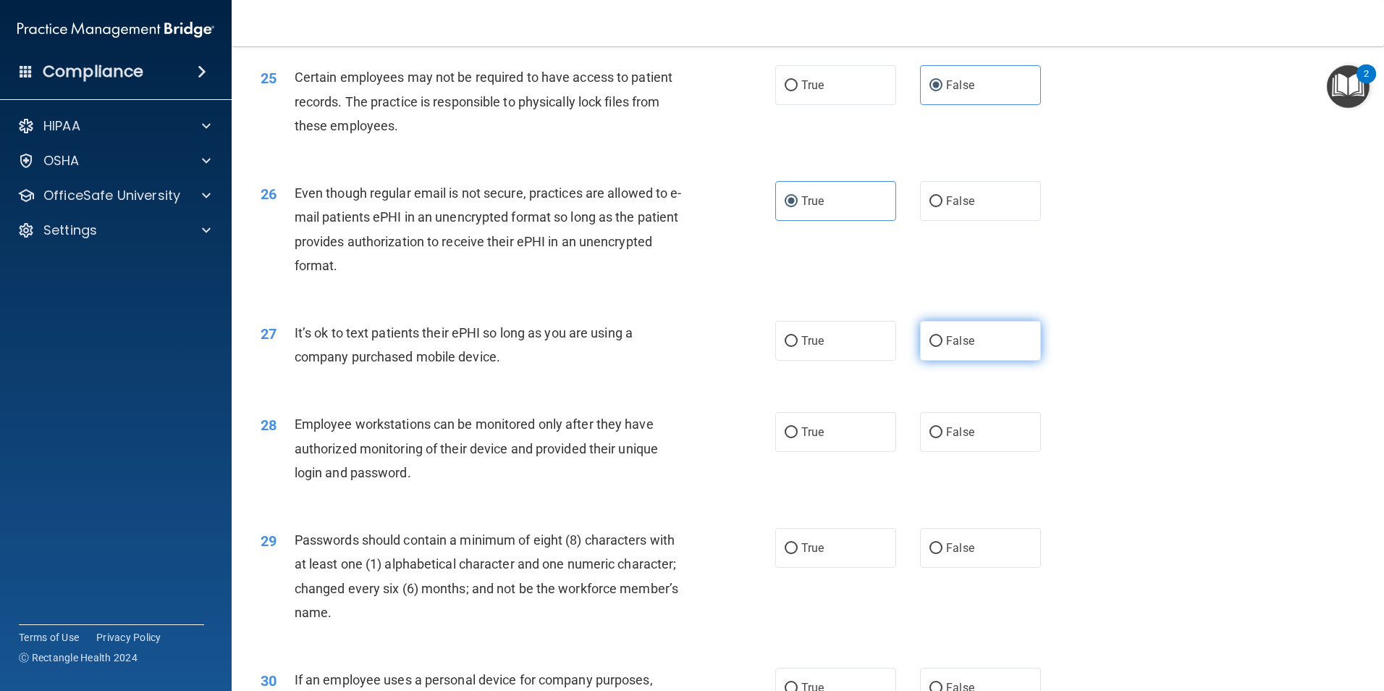
click at [943, 347] on input "False" at bounding box center [936, 341] width 13 height 11
radio input "true"
click at [934, 438] on input "False" at bounding box center [936, 432] width 13 height 11
radio input "true"
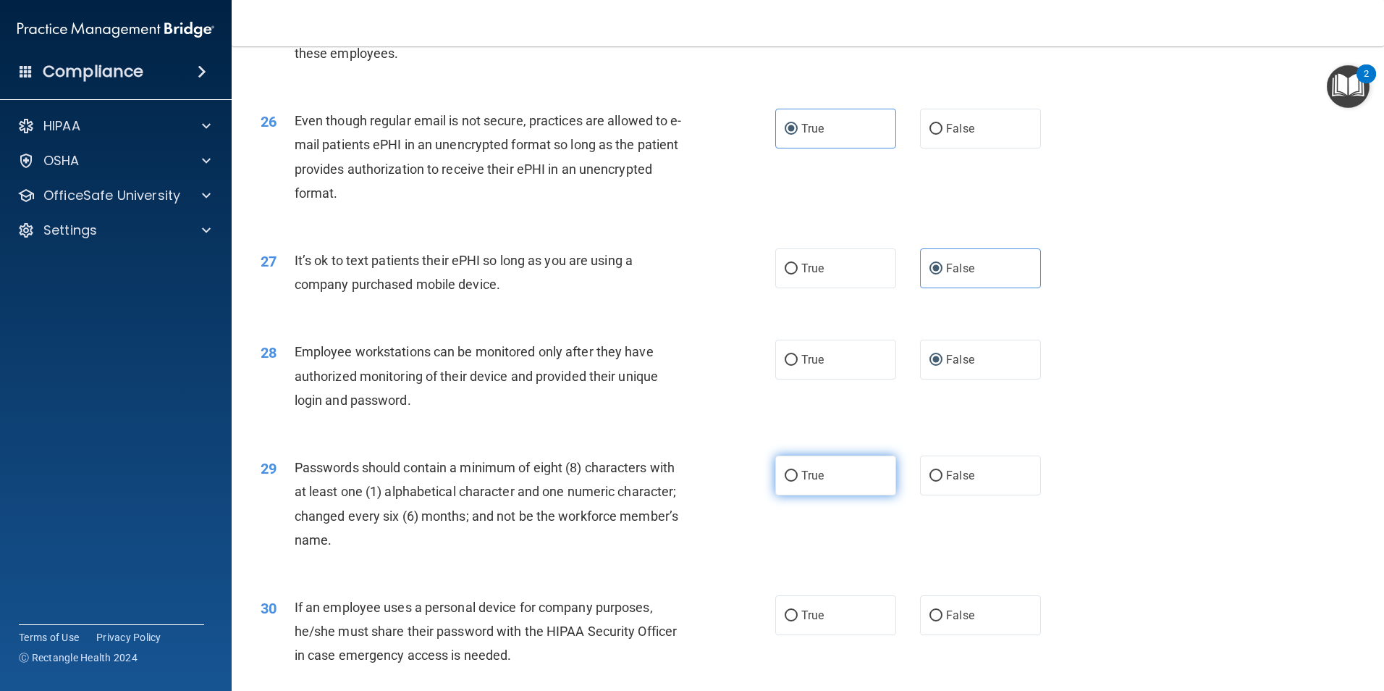
click at [828, 488] on label "True" at bounding box center [835, 475] width 121 height 40
click at [798, 482] on input "True" at bounding box center [791, 476] width 13 height 11
radio input "true"
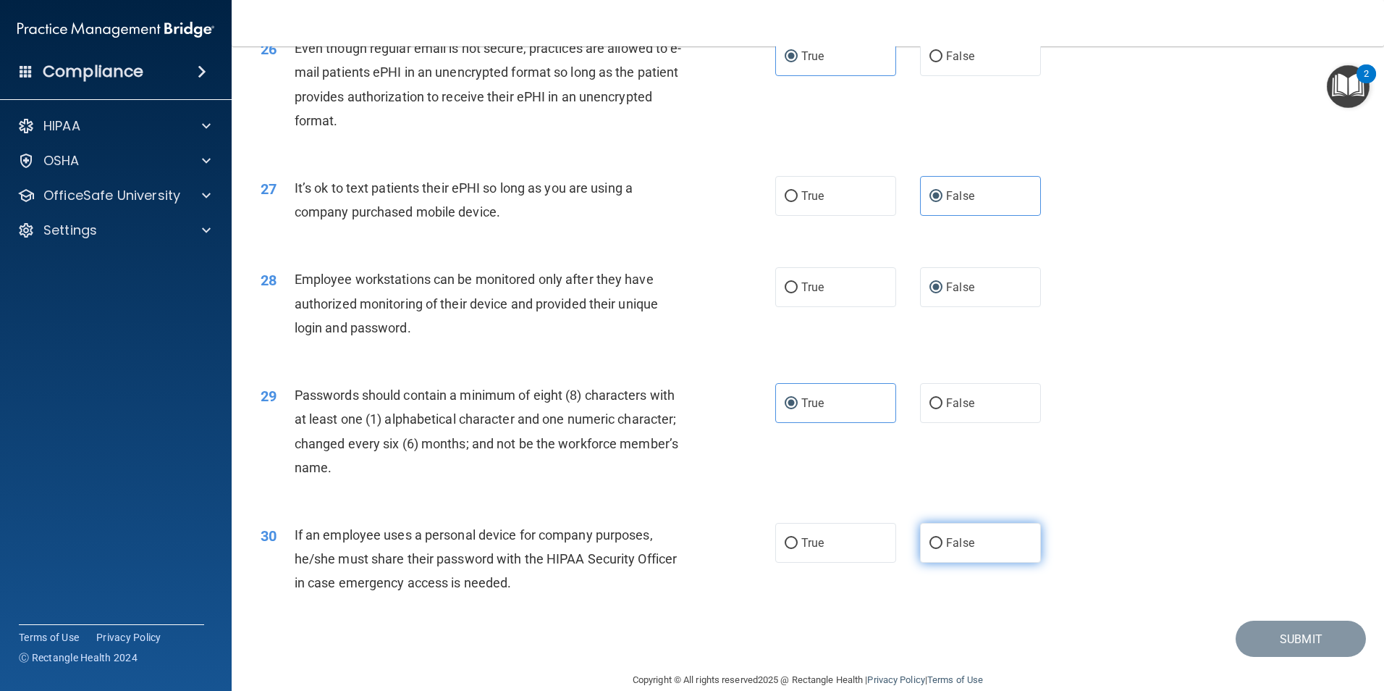
click at [983, 560] on label "False" at bounding box center [980, 543] width 121 height 40
click at [943, 549] on input "False" at bounding box center [936, 543] width 13 height 11
radio input "true"
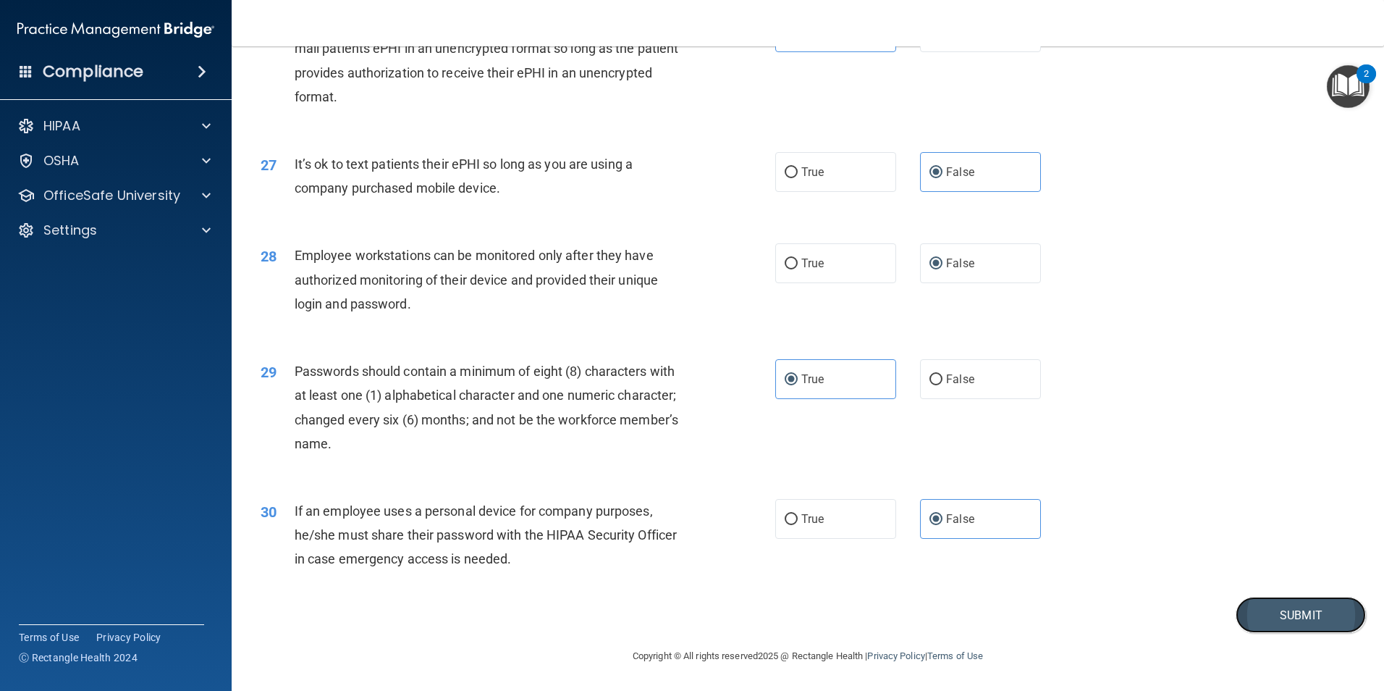
click at [1298, 626] on button "Submit" at bounding box center [1301, 615] width 130 height 37
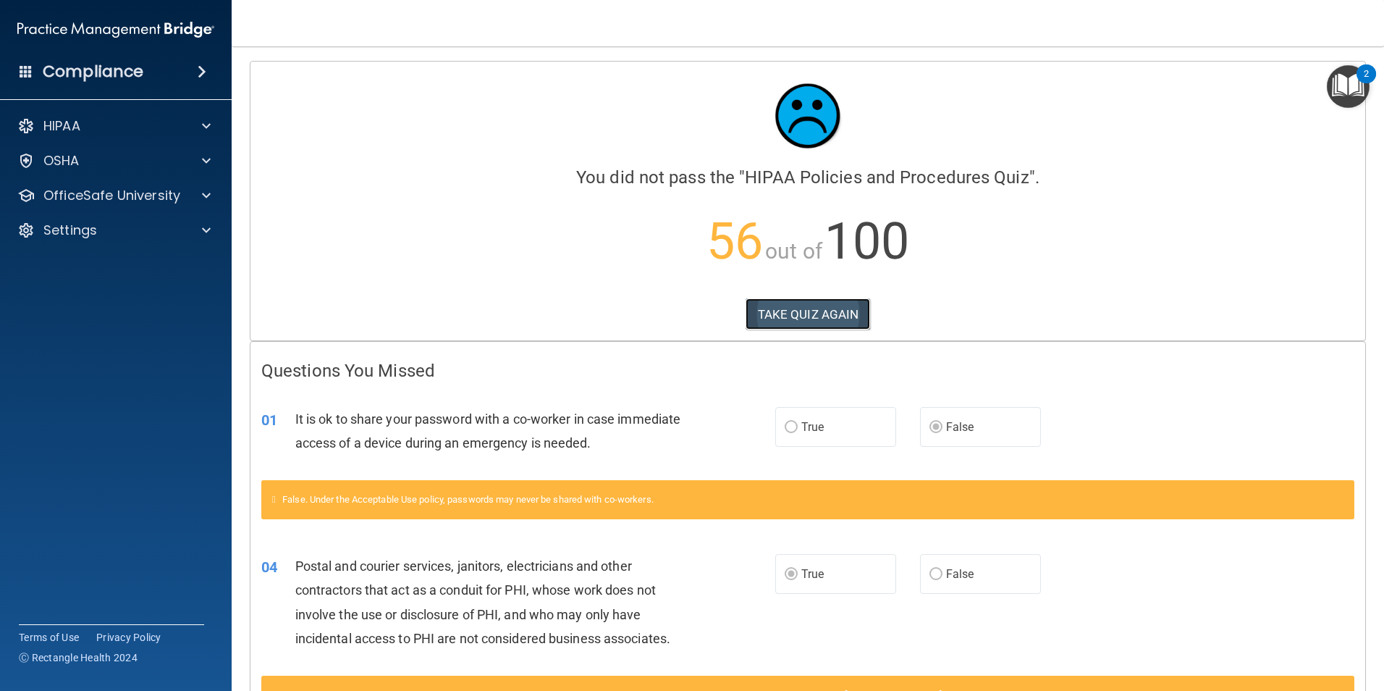
click at [819, 308] on button "TAKE QUIZ AGAIN" at bounding box center [808, 314] width 125 height 32
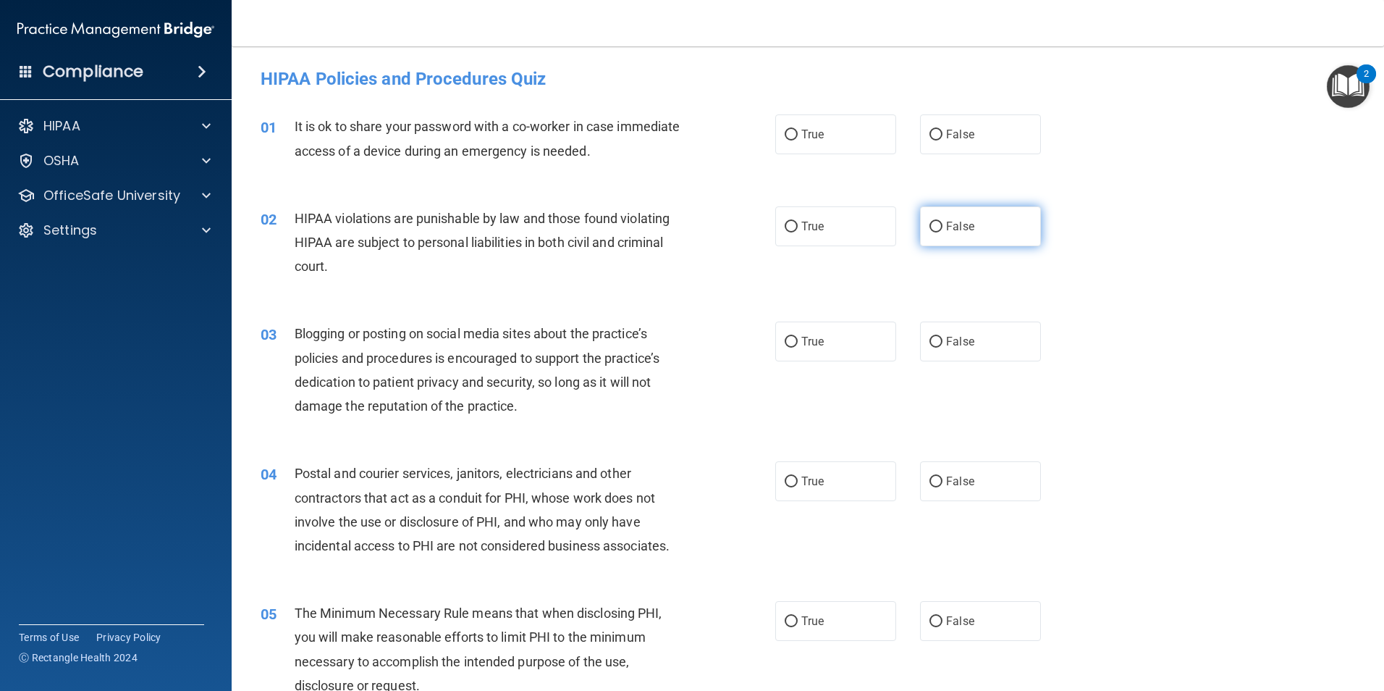
scroll to position [72, 0]
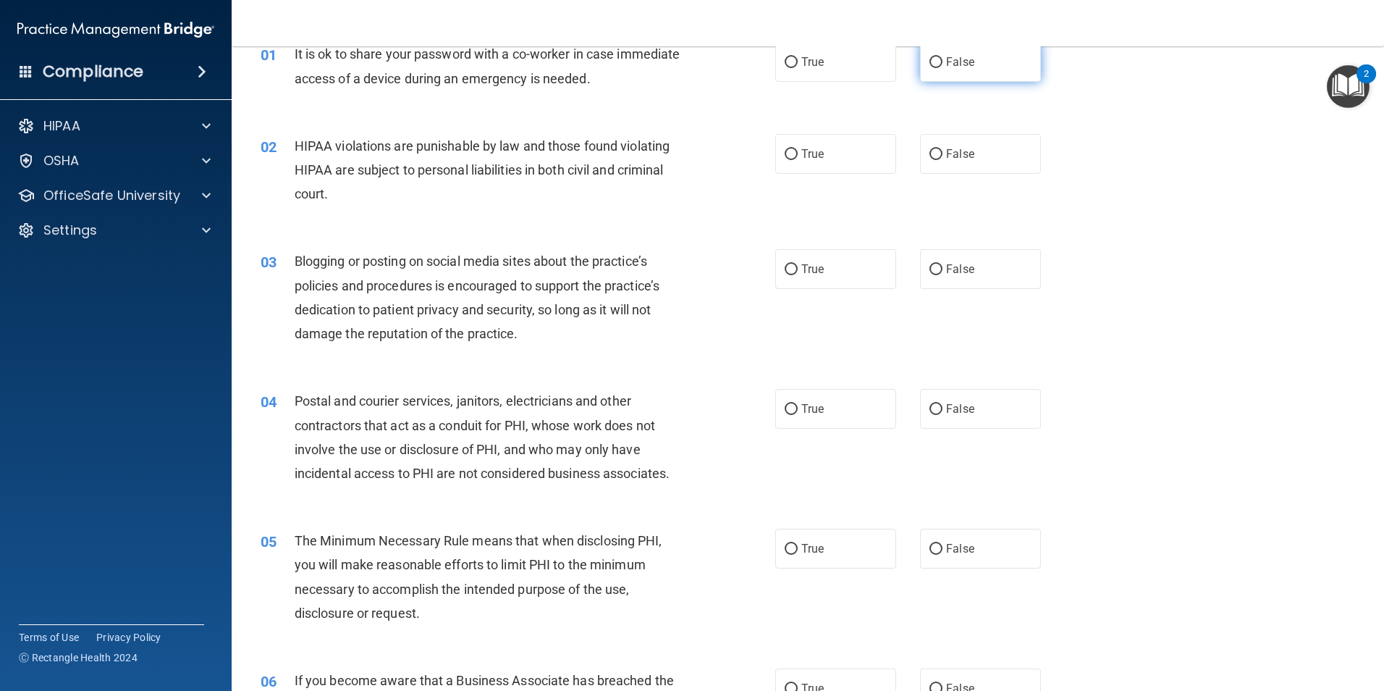
click at [966, 65] on span "False" at bounding box center [960, 62] width 28 height 14
click at [943, 65] on input "False" at bounding box center [936, 62] width 13 height 11
radio input "true"
click at [789, 138] on label "True" at bounding box center [835, 154] width 121 height 40
click at [789, 149] on input "True" at bounding box center [791, 154] width 13 height 11
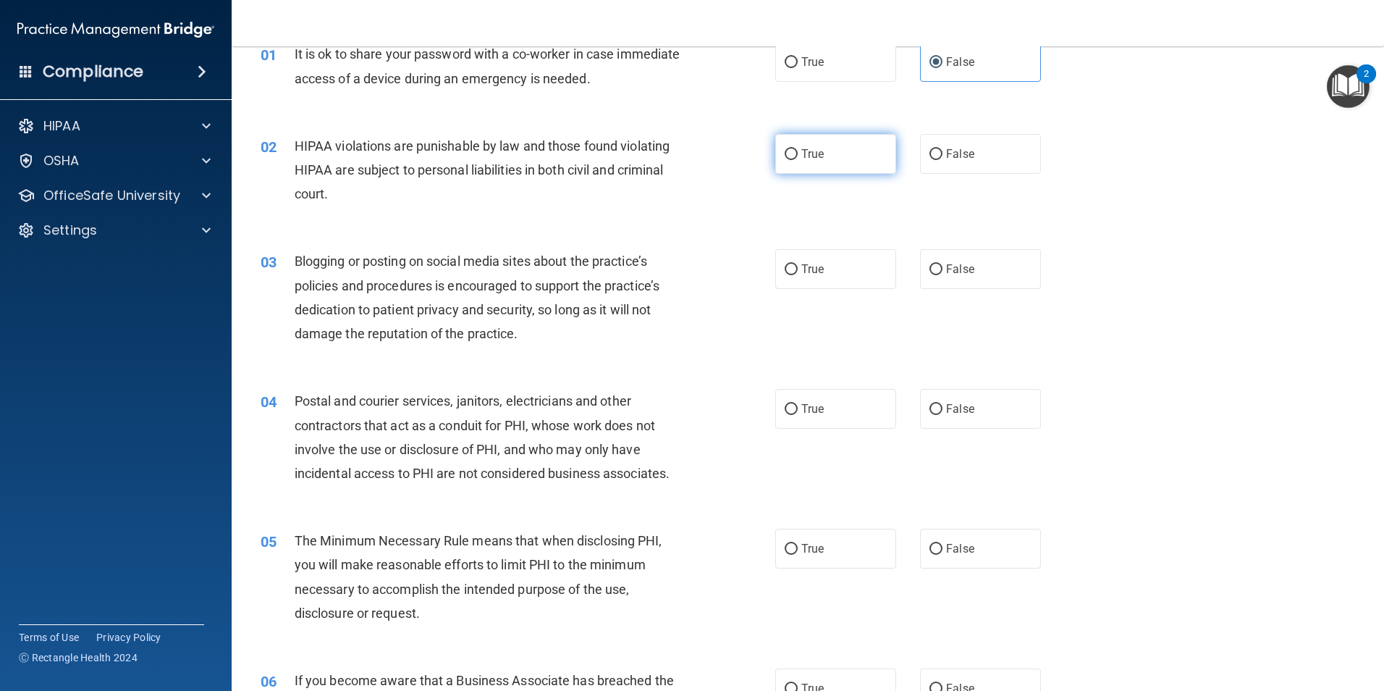
radio input "true"
click at [825, 169] on label "True" at bounding box center [835, 154] width 121 height 40
click at [798, 160] on input "True" at bounding box center [791, 154] width 13 height 11
click at [935, 277] on label "False" at bounding box center [980, 269] width 121 height 40
click at [935, 275] on input "False" at bounding box center [936, 269] width 13 height 11
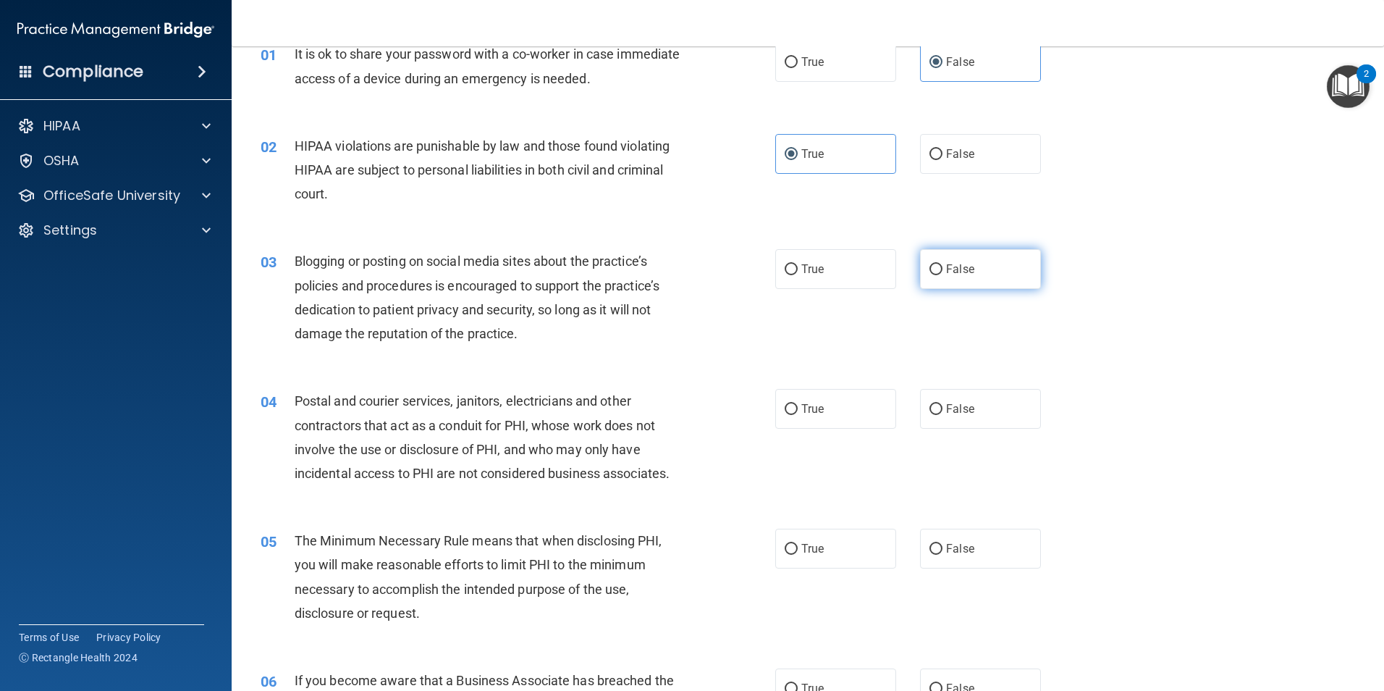
radio input "true"
click at [827, 423] on label "True" at bounding box center [835, 409] width 121 height 40
click at [798, 415] on input "True" at bounding box center [791, 409] width 13 height 11
radio input "true"
click at [833, 549] on label "True" at bounding box center [835, 549] width 121 height 40
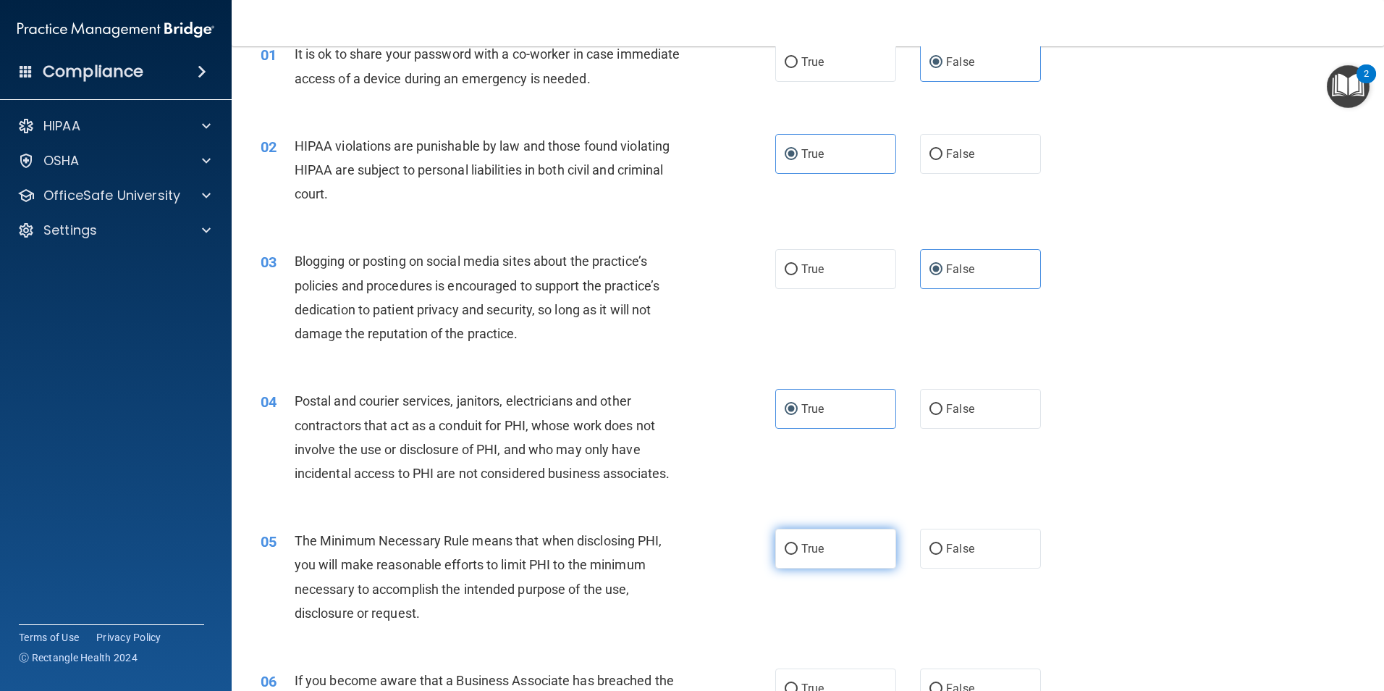
click at [798, 549] on input "True" at bounding box center [791, 549] width 13 height 11
radio input "true"
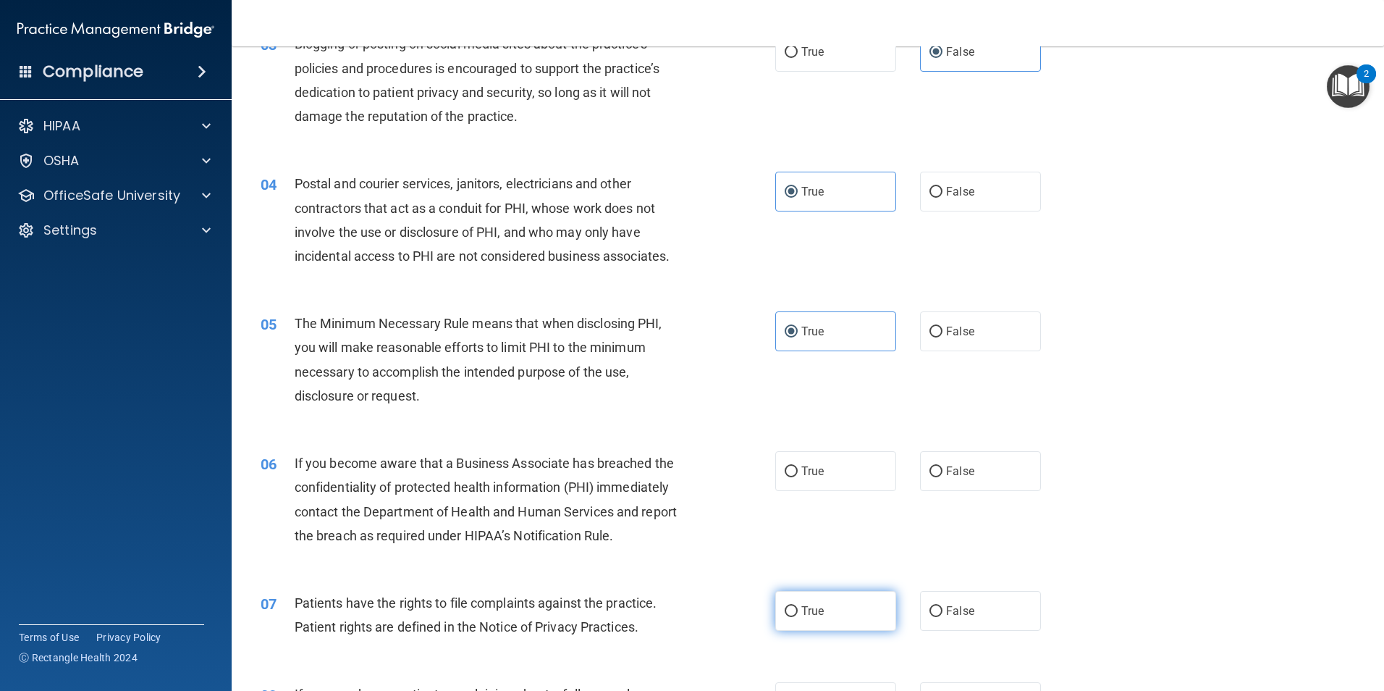
scroll to position [362, 0]
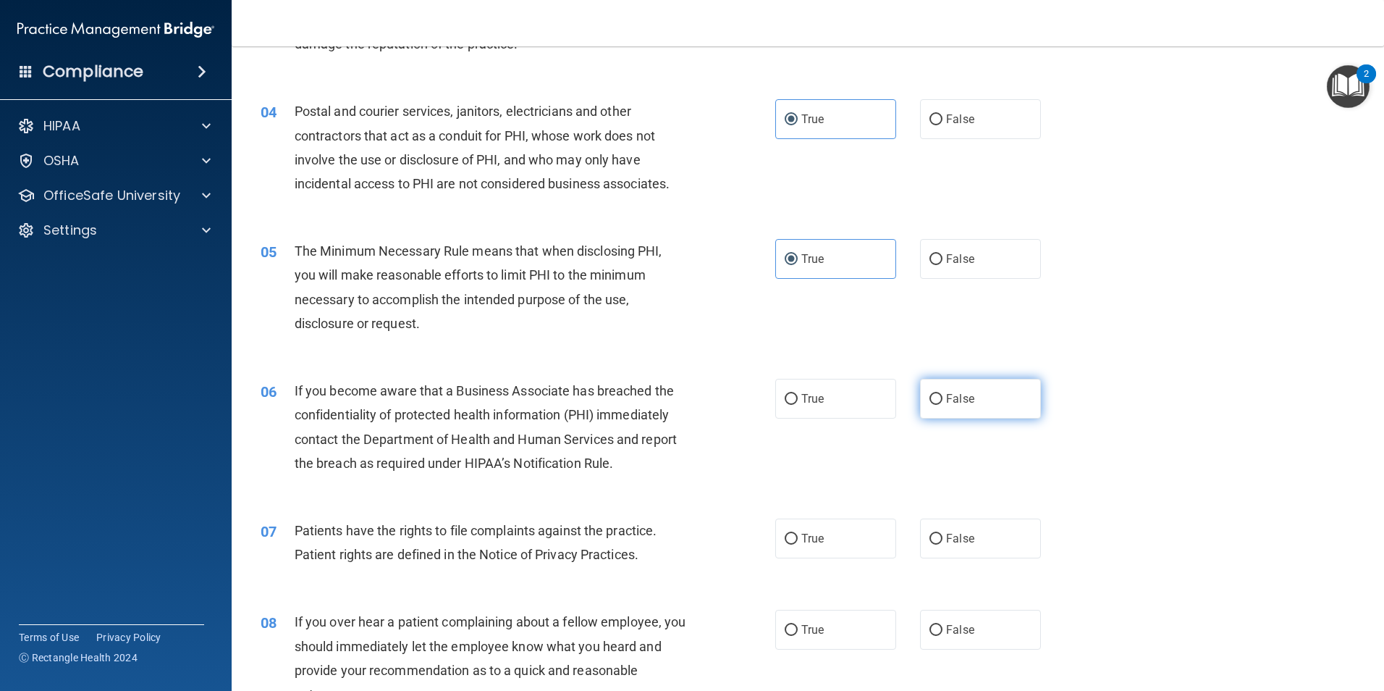
click at [946, 395] on span "False" at bounding box center [960, 399] width 28 height 14
click at [943, 395] on input "False" at bounding box center [936, 399] width 13 height 11
radio input "true"
click at [946, 537] on span "False" at bounding box center [960, 538] width 28 height 14
click at [943, 537] on input "False" at bounding box center [936, 539] width 13 height 11
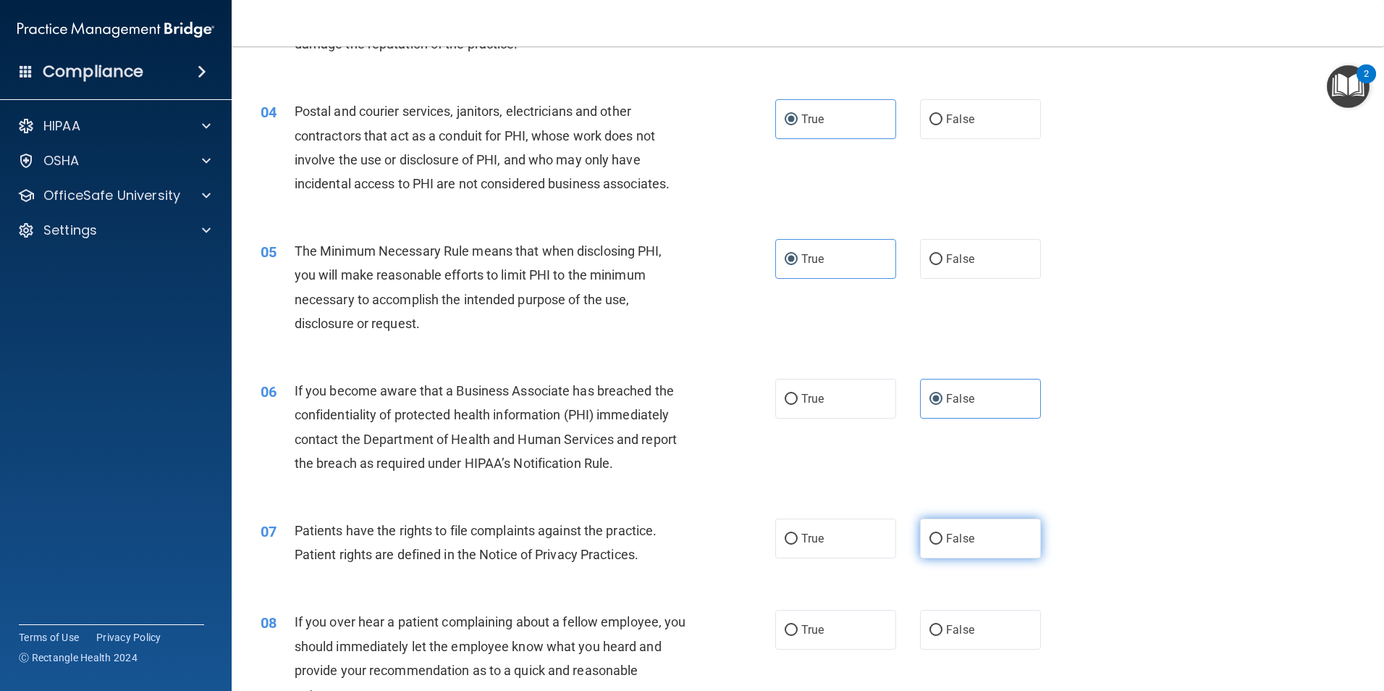
radio input "true"
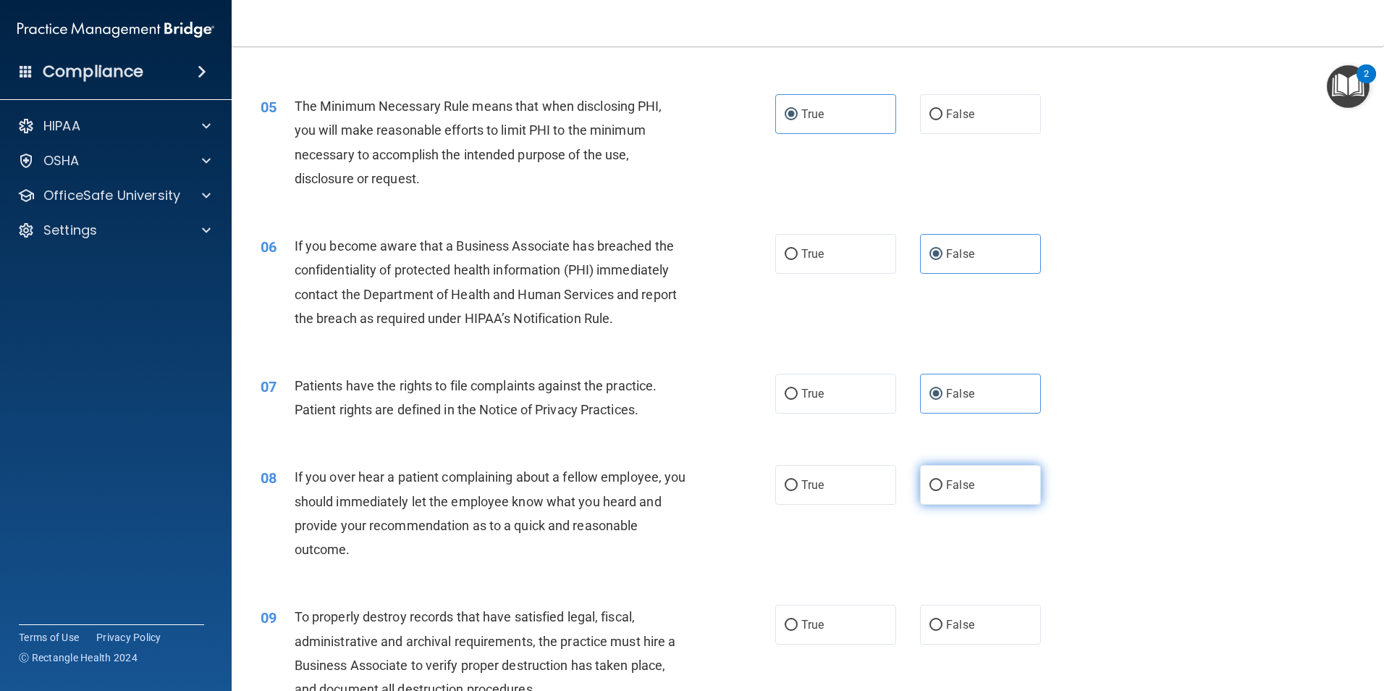
click at [946, 476] on label "False" at bounding box center [980, 485] width 121 height 40
click at [943, 480] on input "False" at bounding box center [936, 485] width 13 height 11
radio input "true"
click at [972, 605] on label "False" at bounding box center [980, 625] width 121 height 40
click at [943, 620] on input "False" at bounding box center [936, 625] width 13 height 11
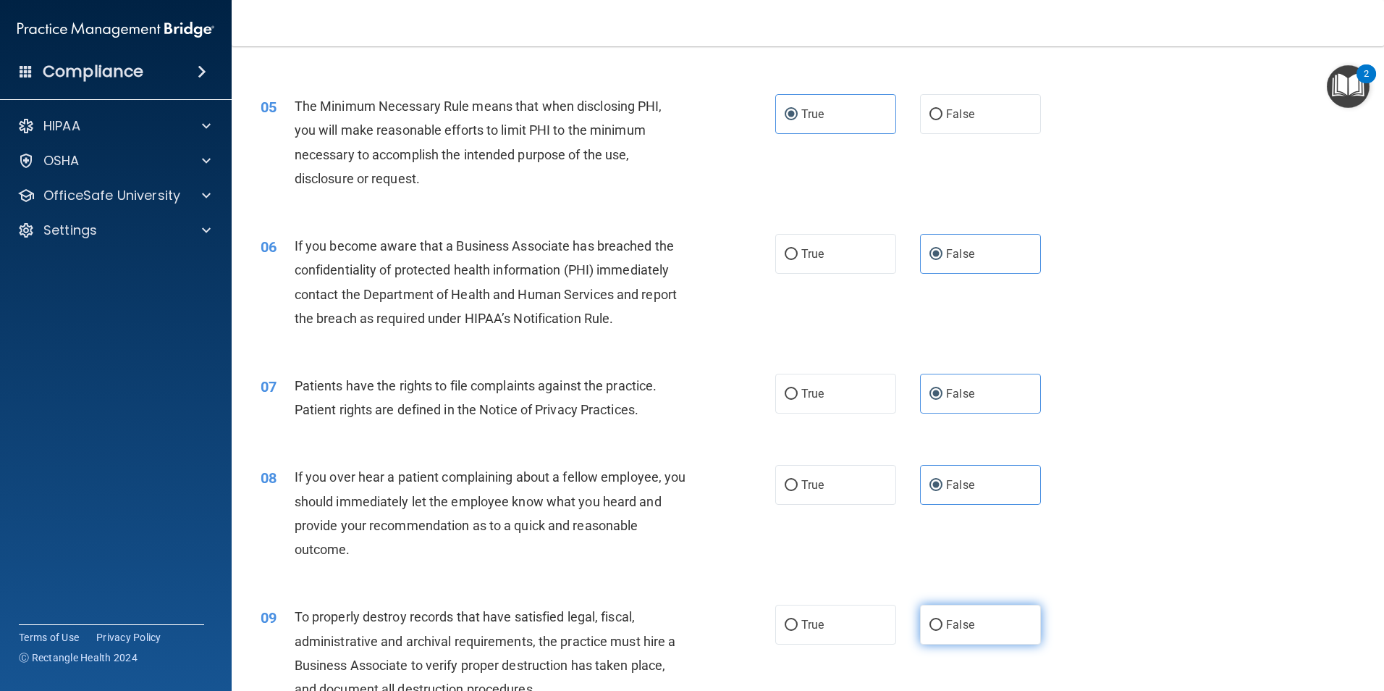
radio input "true"
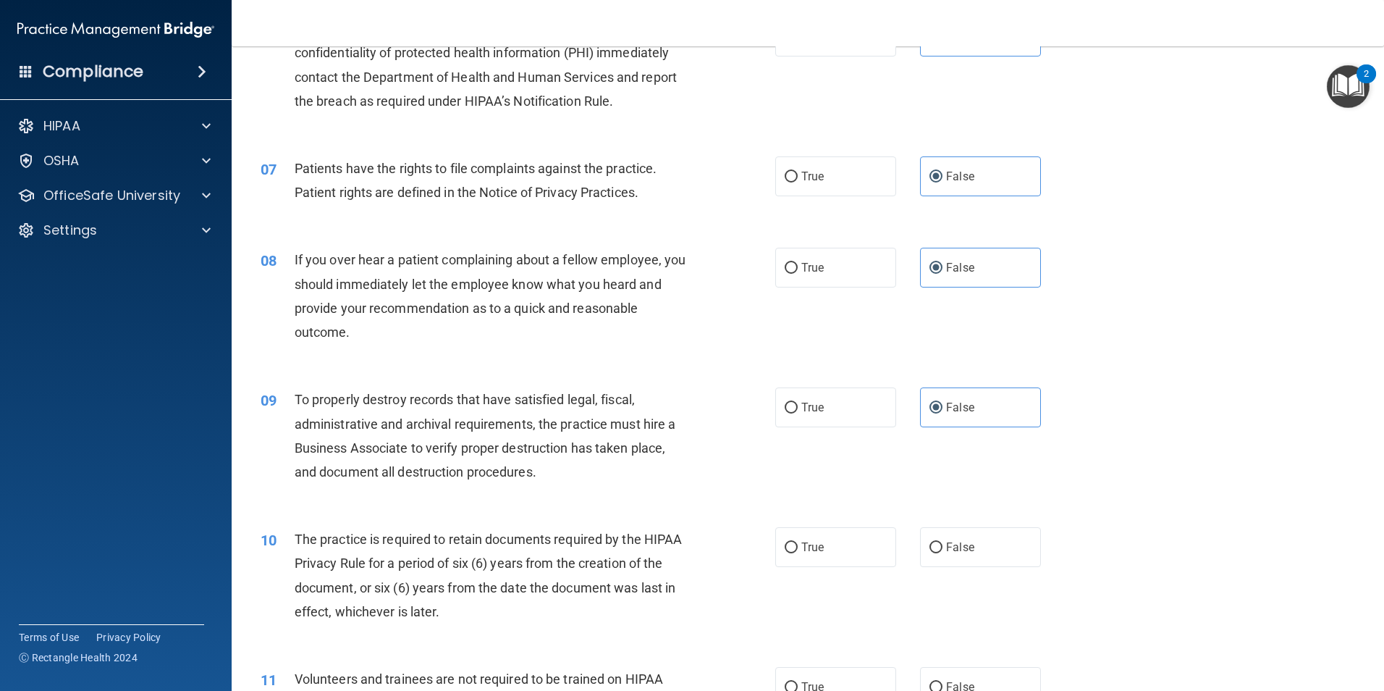
scroll to position [941, 0]
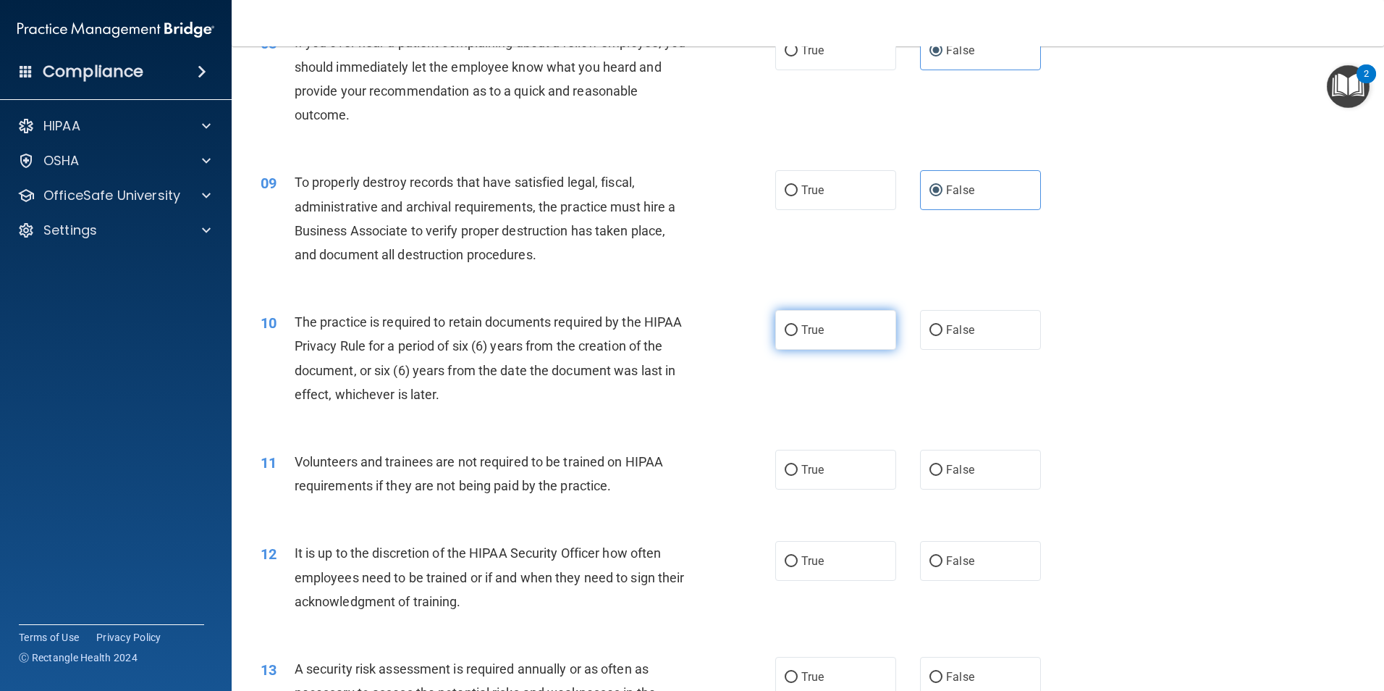
click at [845, 340] on label "True" at bounding box center [835, 330] width 121 height 40
click at [798, 336] on input "True" at bounding box center [791, 330] width 13 height 11
radio input "true"
click at [840, 469] on label "True" at bounding box center [835, 470] width 121 height 40
click at [798, 469] on input "True" at bounding box center [791, 470] width 13 height 11
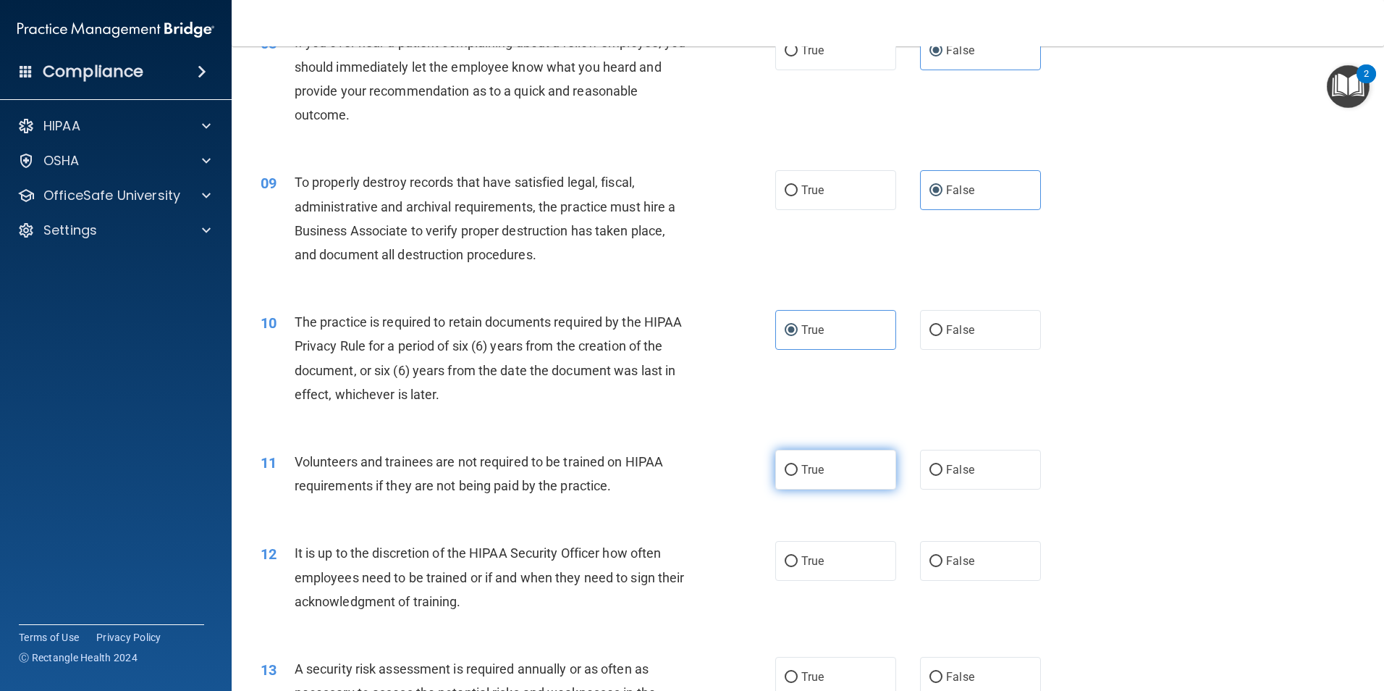
radio input "true"
click at [848, 548] on label "True" at bounding box center [835, 561] width 121 height 40
click at [798, 556] on input "True" at bounding box center [791, 561] width 13 height 11
radio input "true"
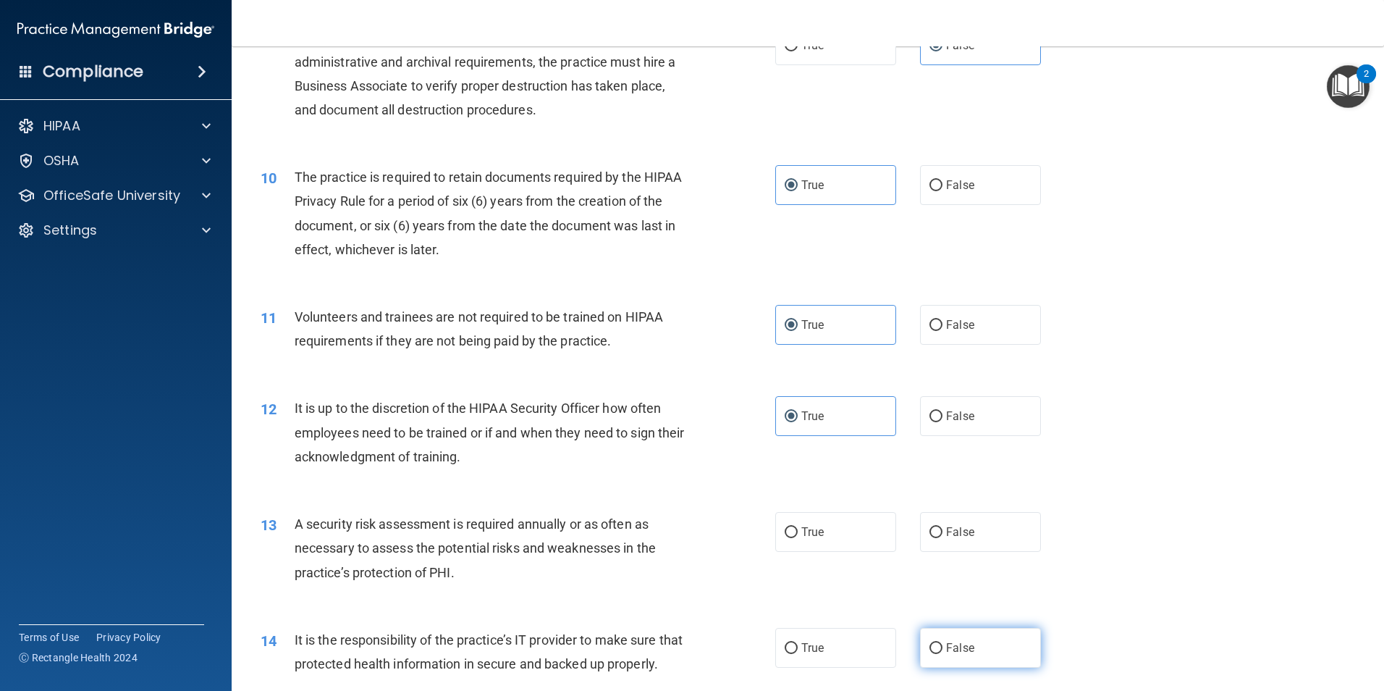
scroll to position [1159, 0]
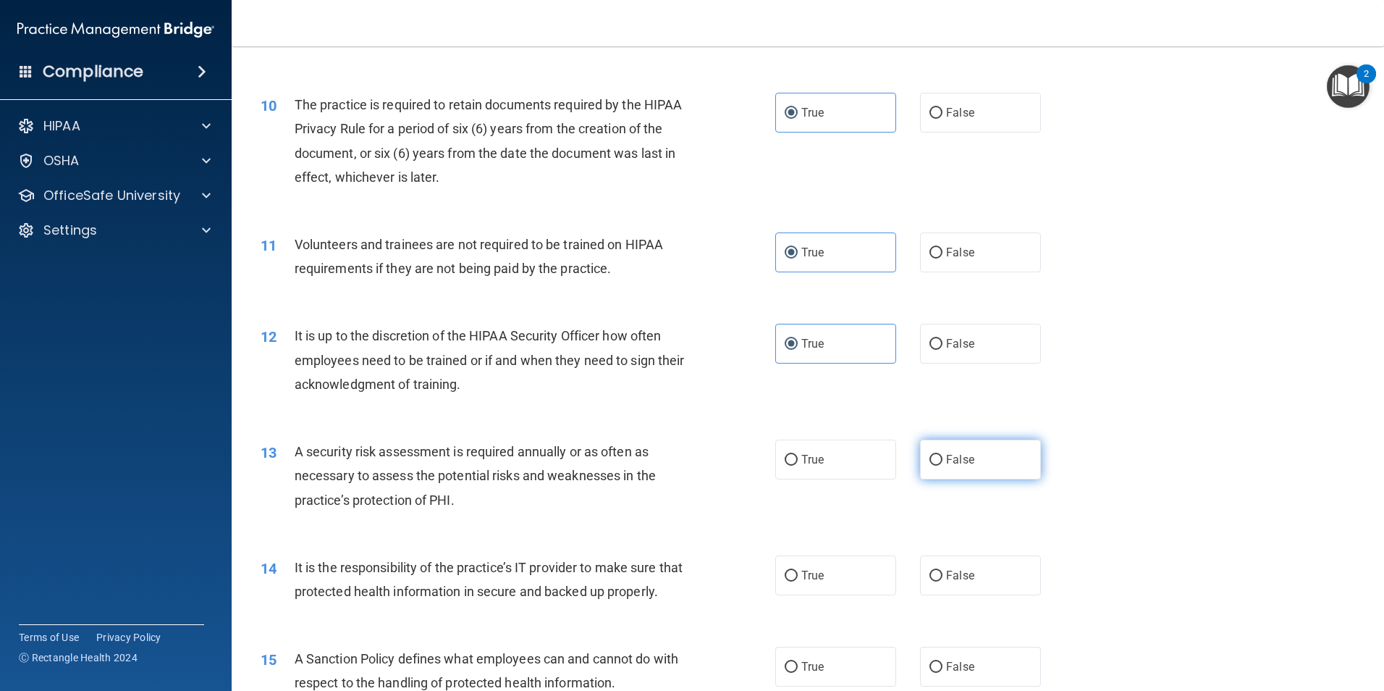
click at [961, 447] on label "False" at bounding box center [980, 460] width 121 height 40
click at [943, 455] on input "False" at bounding box center [936, 460] width 13 height 11
radio input "true"
click at [991, 570] on label "False" at bounding box center [980, 575] width 121 height 40
click at [943, 571] on input "False" at bounding box center [936, 576] width 13 height 11
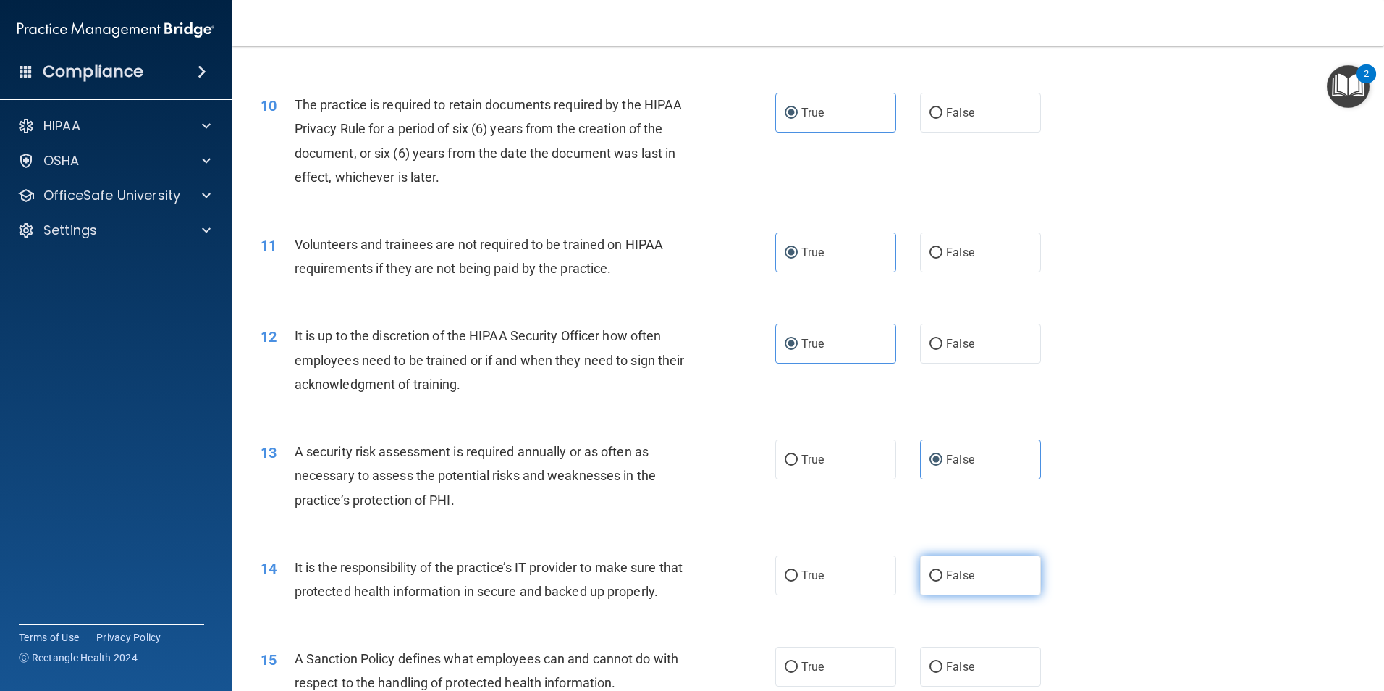
radio input "true"
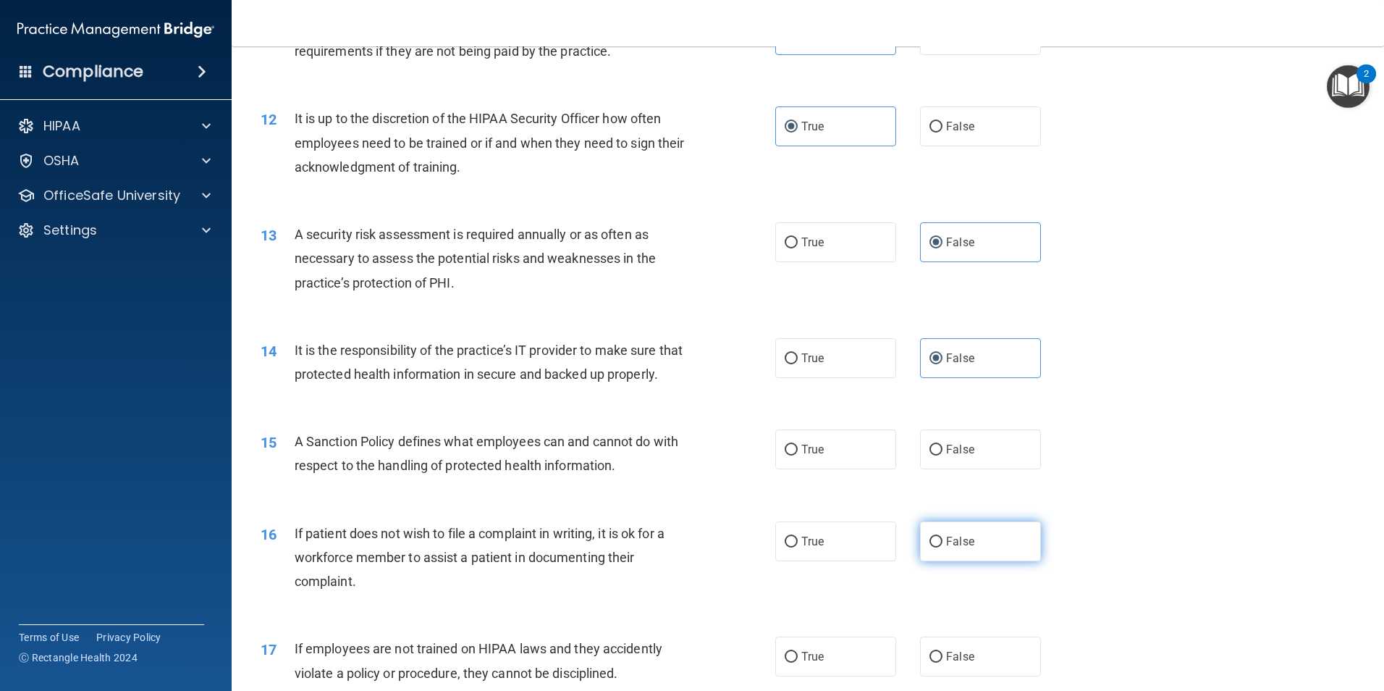
scroll to position [1521, 0]
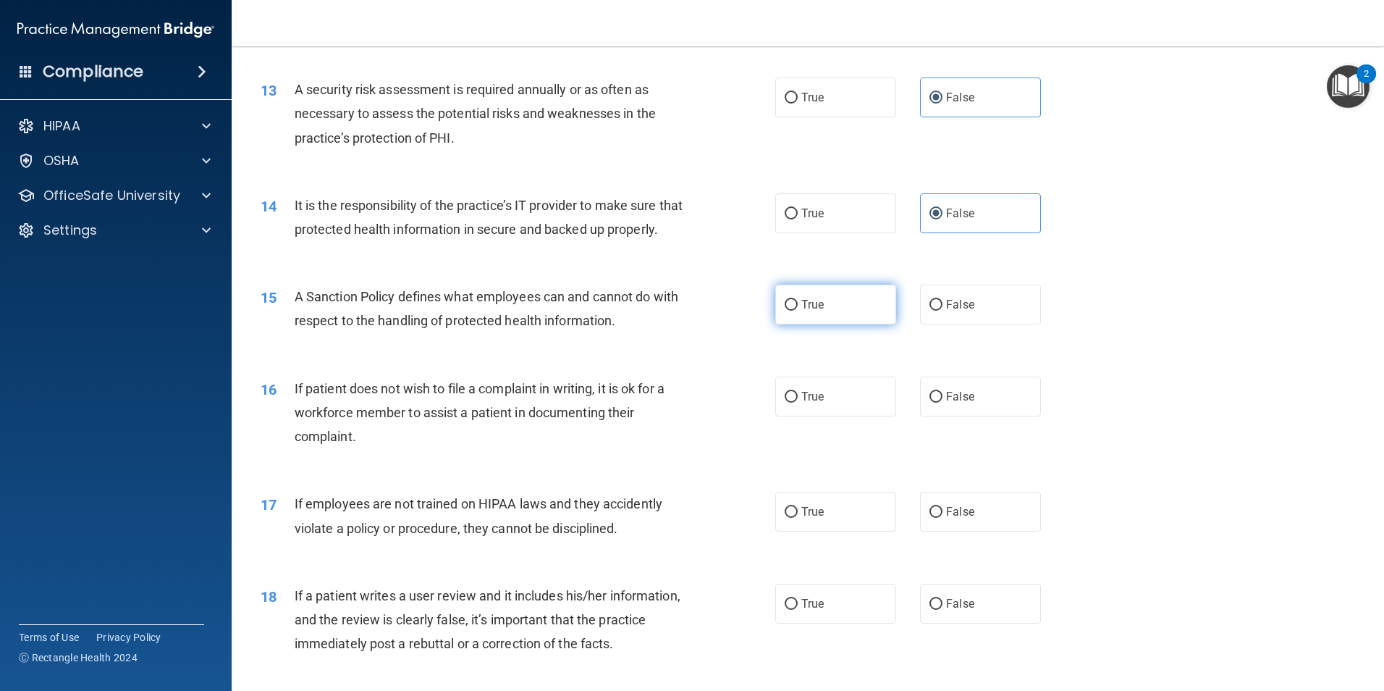
click at [831, 324] on label "True" at bounding box center [835, 305] width 121 height 40
click at [798, 311] on input "True" at bounding box center [791, 305] width 13 height 11
radio input "true"
click at [860, 416] on label "True" at bounding box center [835, 397] width 121 height 40
click at [798, 403] on input "True" at bounding box center [791, 397] width 13 height 11
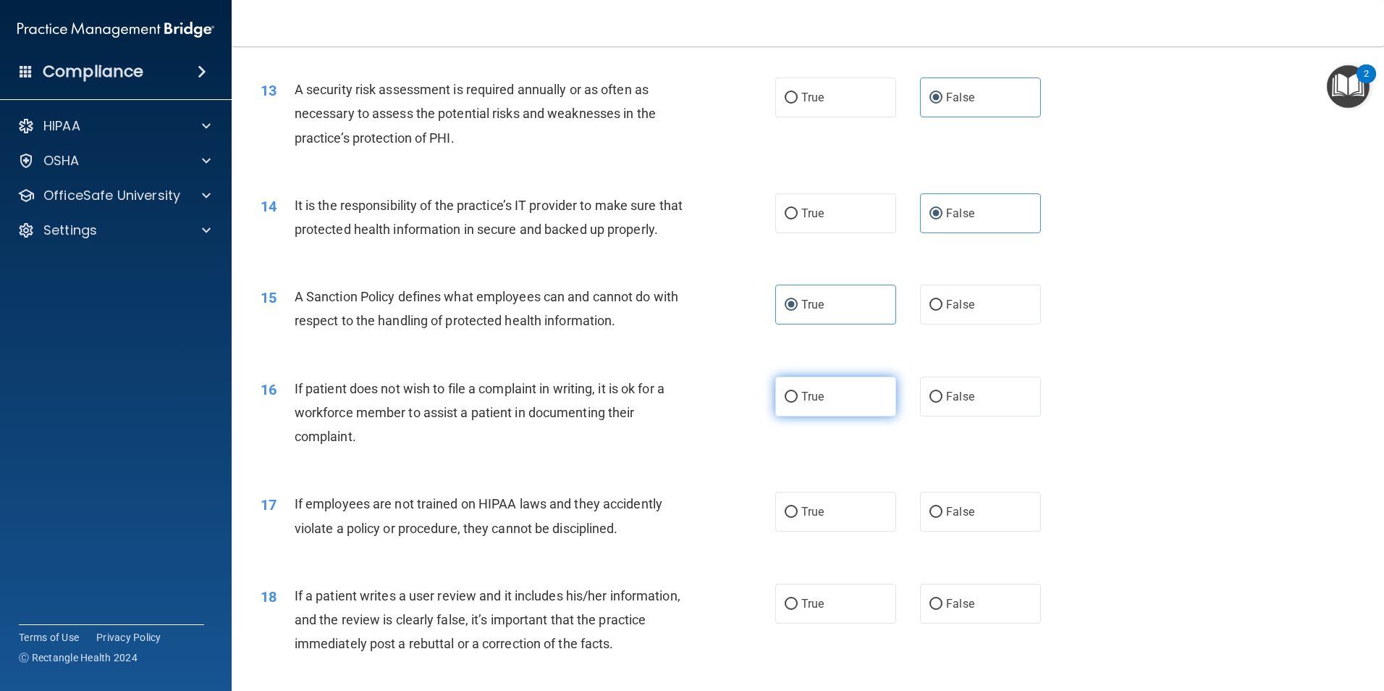
radio input "true"
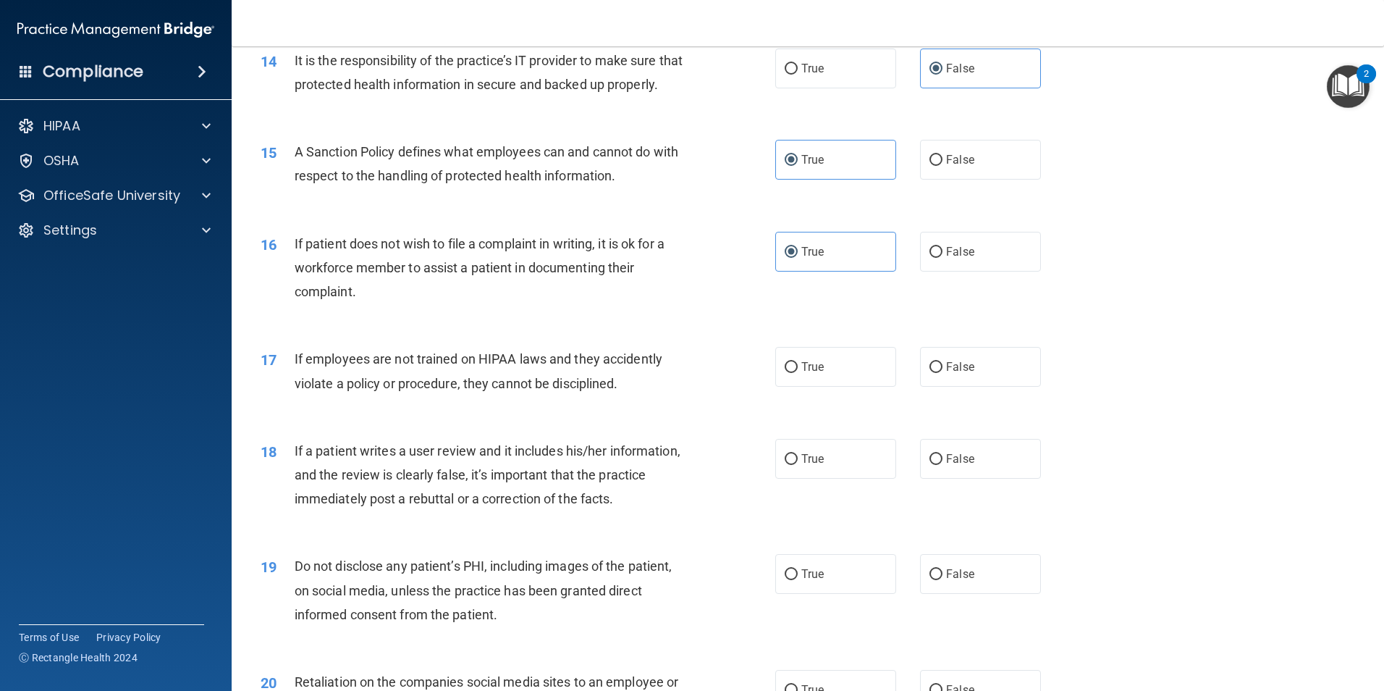
scroll to position [1738, 0]
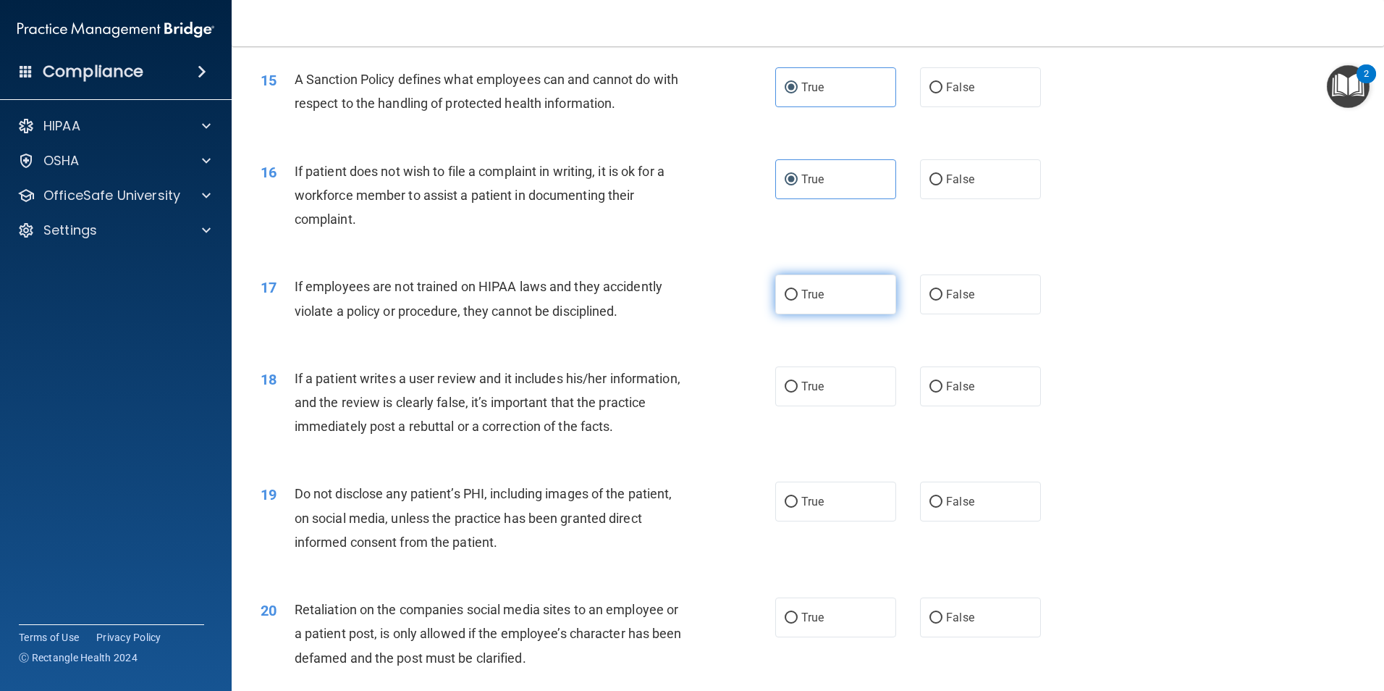
click at [817, 301] on span "True" at bounding box center [813, 294] width 22 height 14
click at [798, 300] on input "True" at bounding box center [791, 295] width 13 height 11
radio input "true"
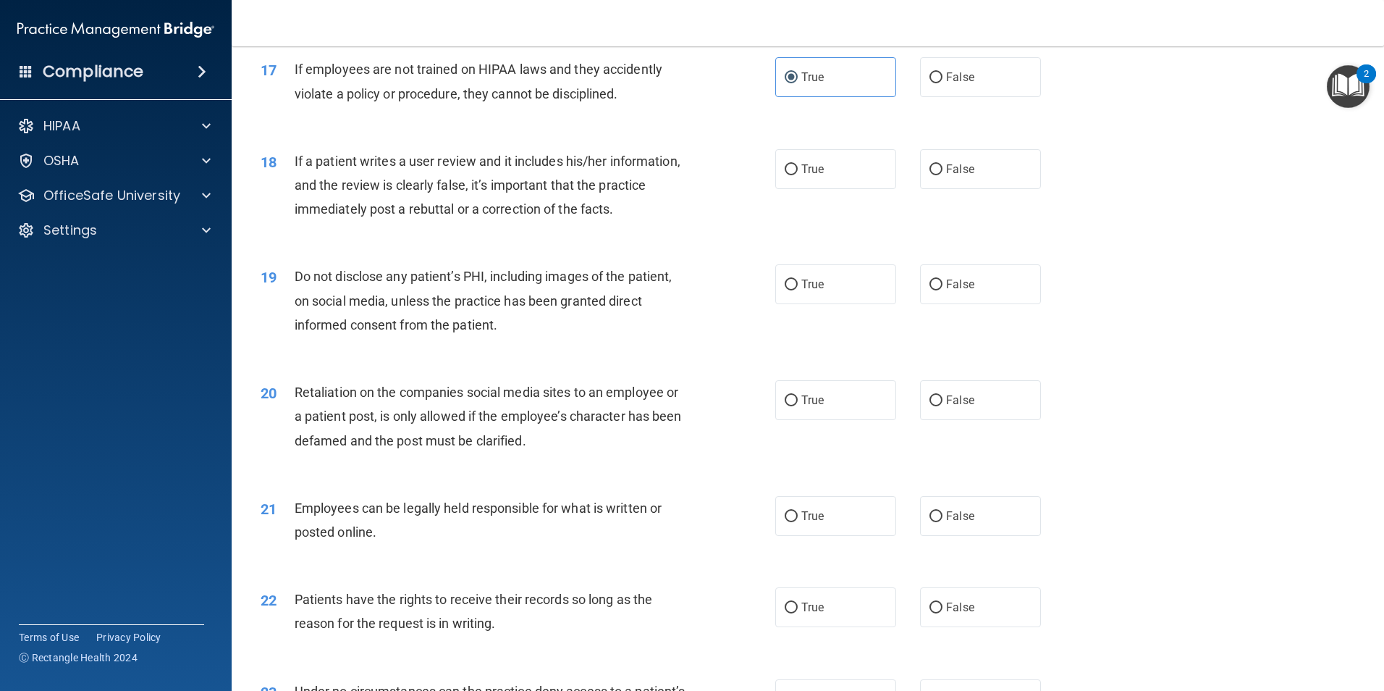
scroll to position [2027, 0]
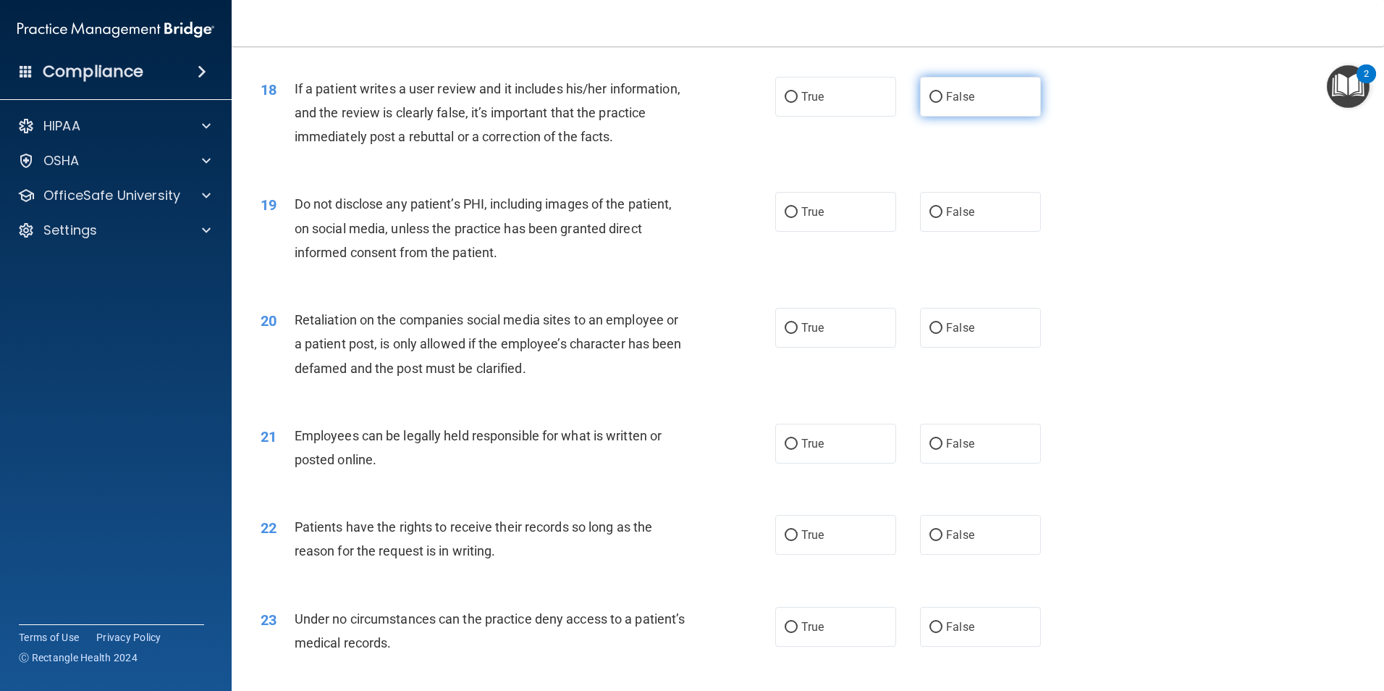
click at [938, 117] on label "False" at bounding box center [980, 97] width 121 height 40
click at [938, 103] on input "False" at bounding box center [936, 97] width 13 height 11
radio input "true"
click at [972, 232] on label "False" at bounding box center [980, 212] width 121 height 40
click at [943, 218] on input "False" at bounding box center [936, 212] width 13 height 11
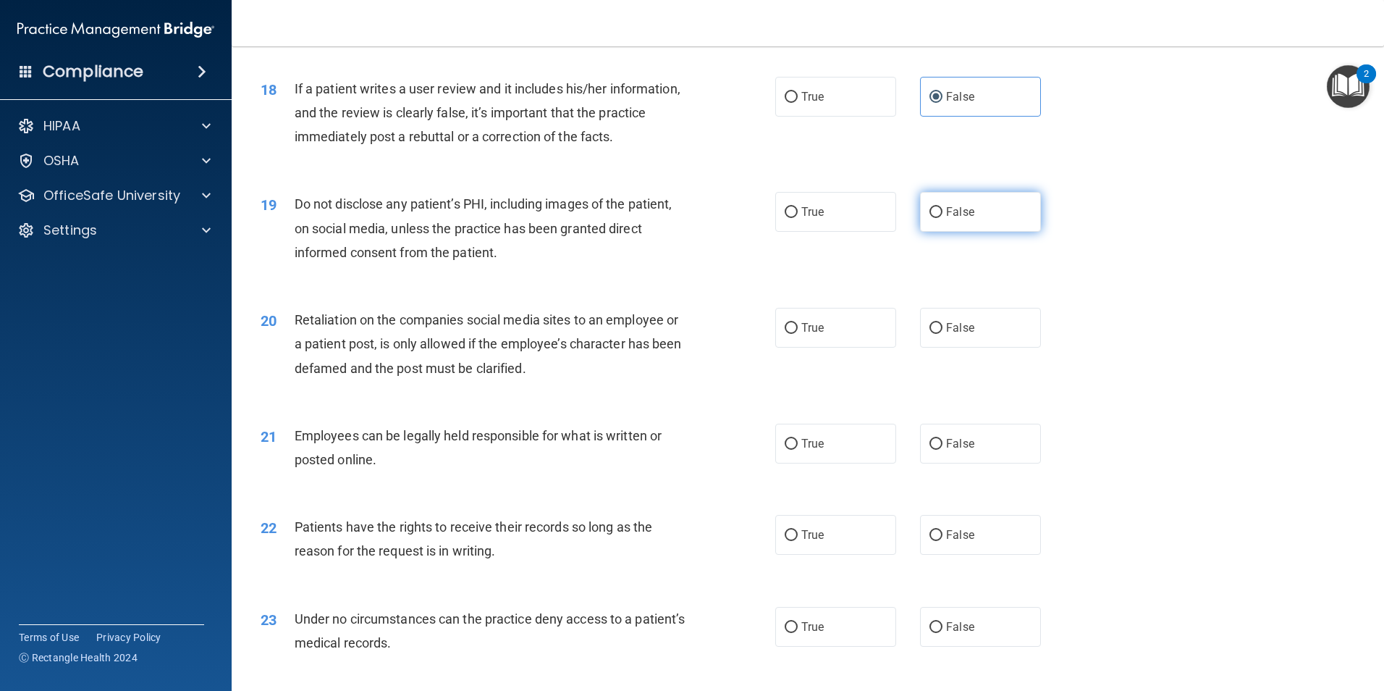
radio input "true"
click at [973, 348] on label "False" at bounding box center [980, 328] width 121 height 40
click at [943, 334] on input "False" at bounding box center [936, 328] width 13 height 11
radio input "true"
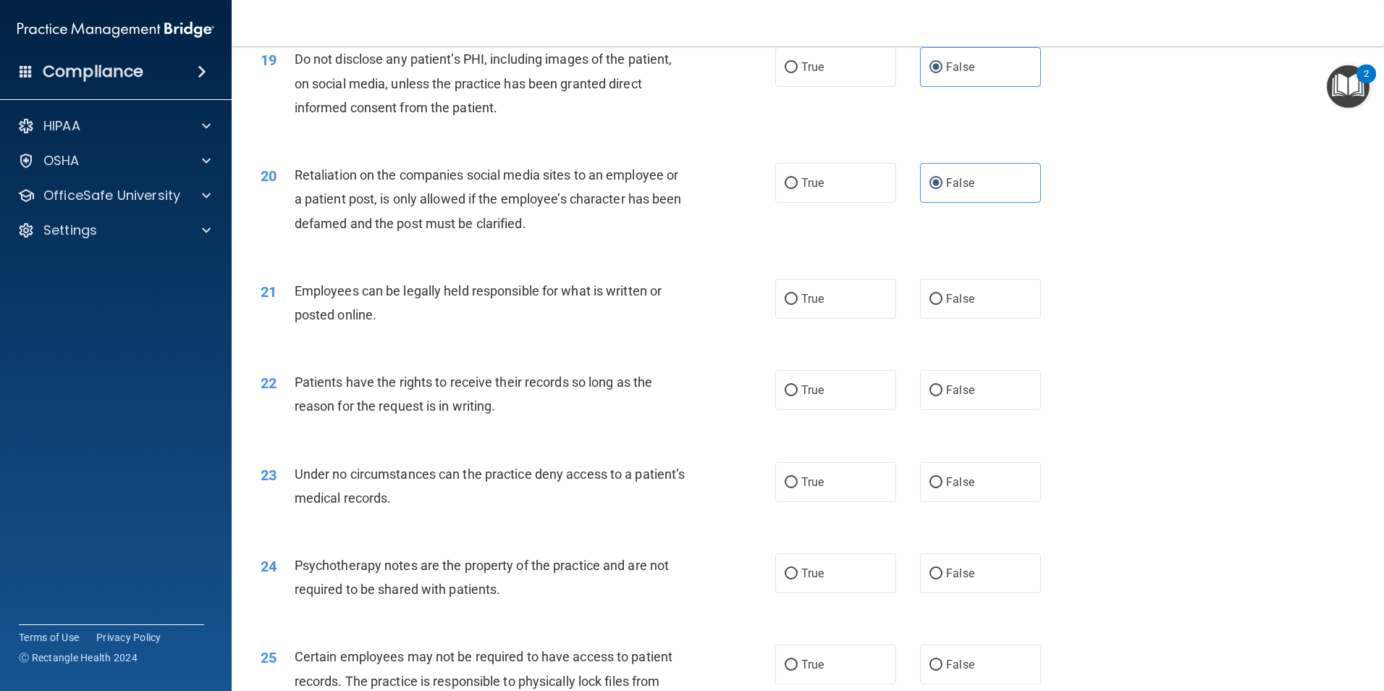
scroll to position [2245, 0]
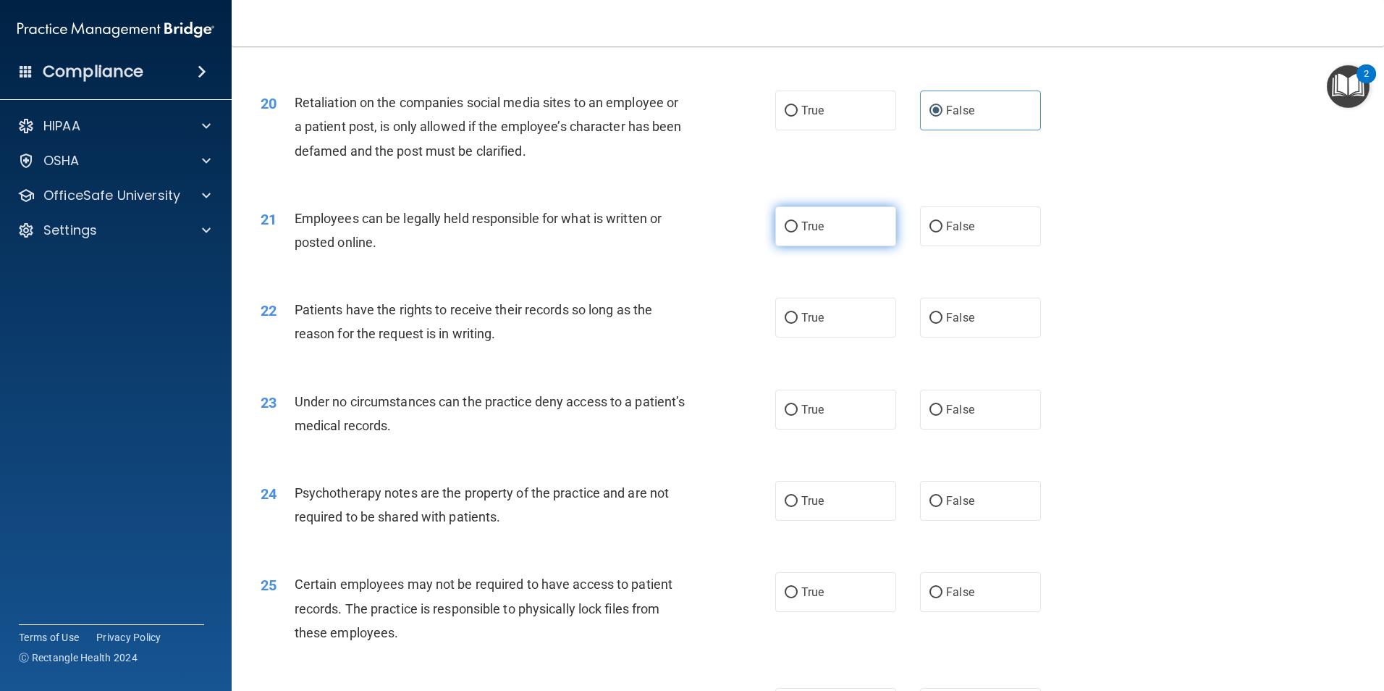
click at [814, 233] on span "True" at bounding box center [813, 226] width 22 height 14
click at [798, 232] on input "True" at bounding box center [791, 227] width 13 height 11
radio input "true"
click at [827, 337] on label "True" at bounding box center [835, 318] width 121 height 40
click at [798, 324] on input "True" at bounding box center [791, 318] width 13 height 11
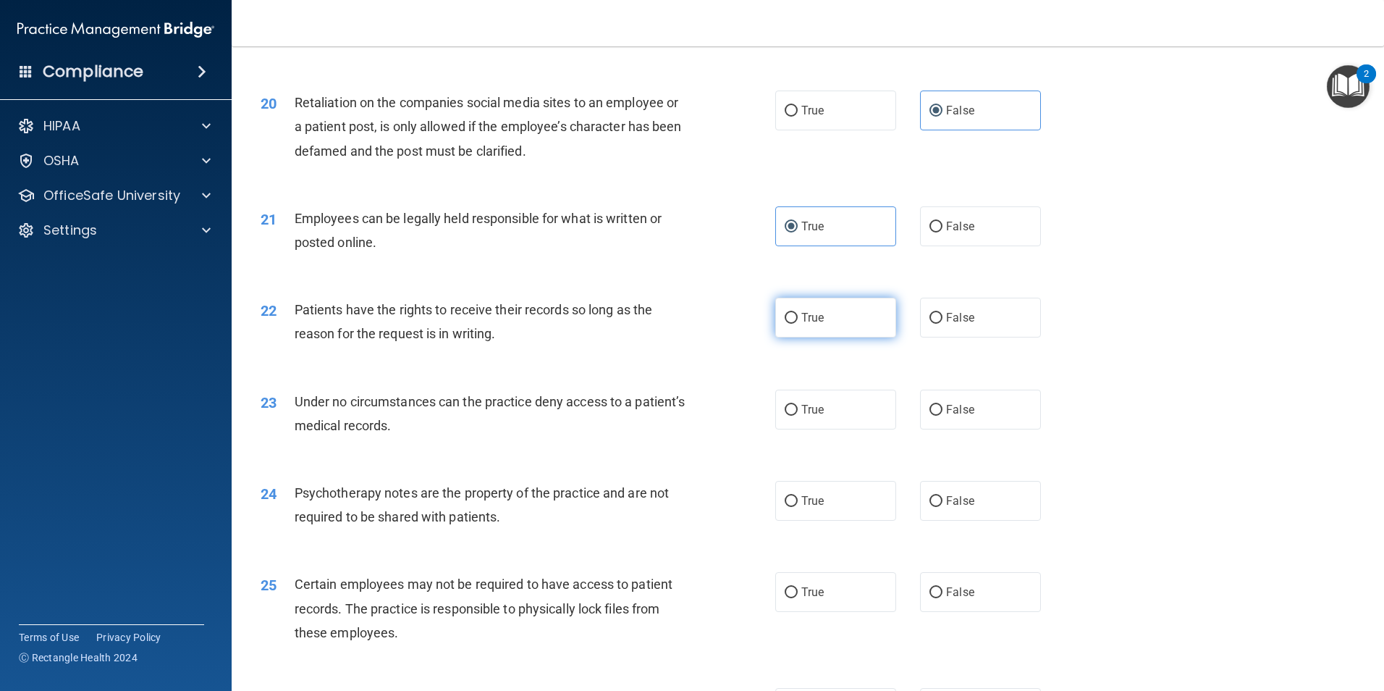
radio input "true"
click at [968, 429] on label "False" at bounding box center [980, 410] width 121 height 40
click at [943, 416] on input "False" at bounding box center [936, 410] width 13 height 11
radio input "true"
click at [938, 516] on label "False" at bounding box center [980, 501] width 121 height 40
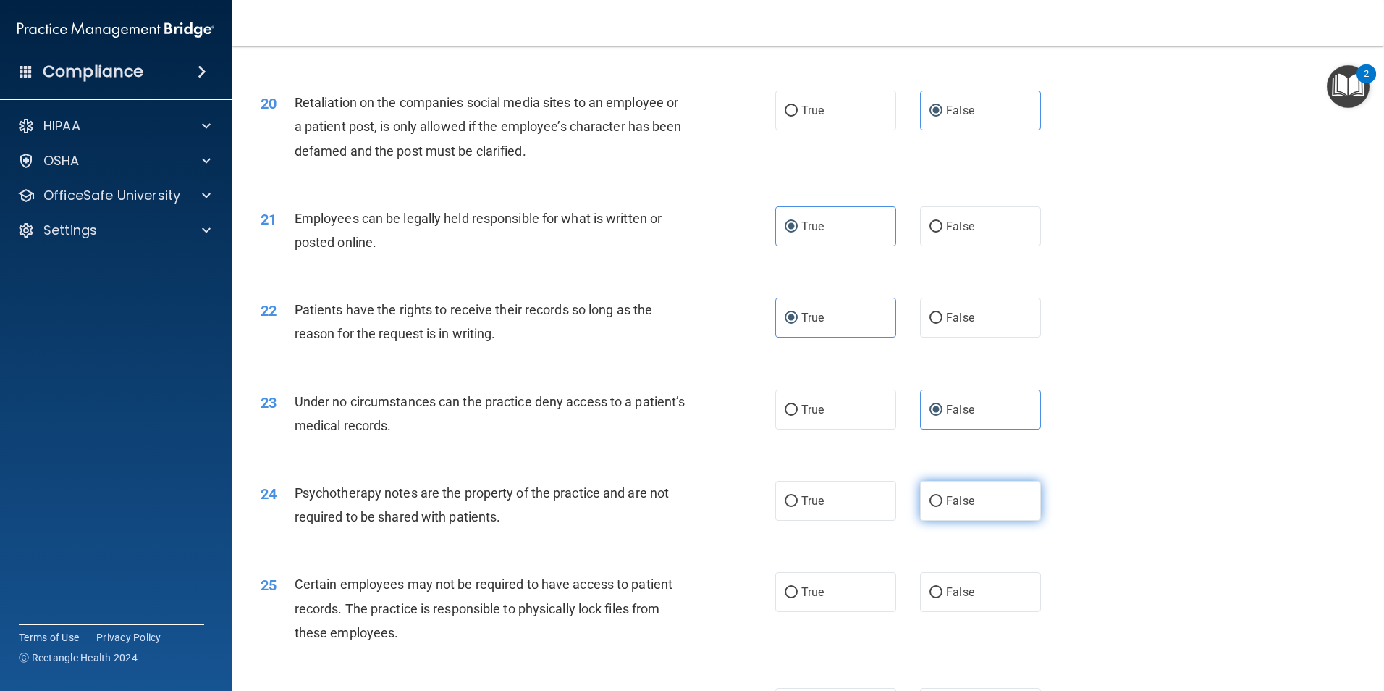
click at [938, 507] on input "False" at bounding box center [936, 501] width 13 height 11
radio input "true"
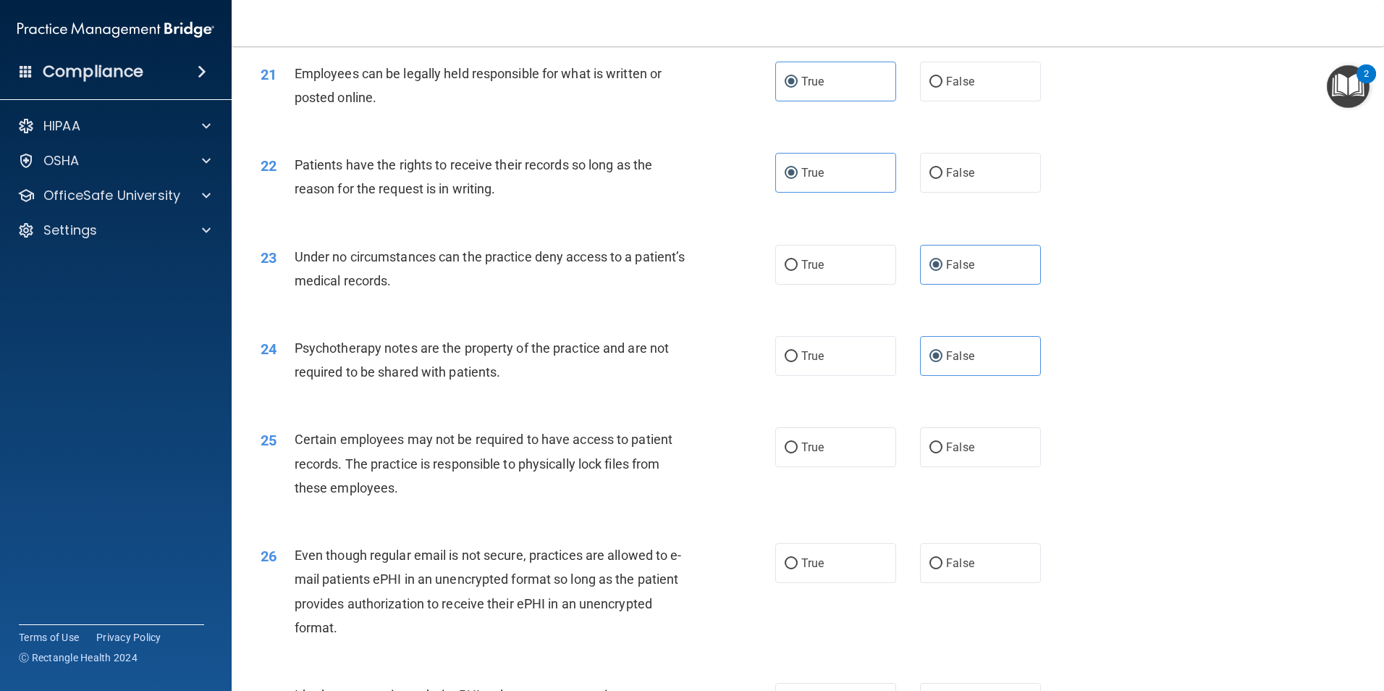
scroll to position [2462, 0]
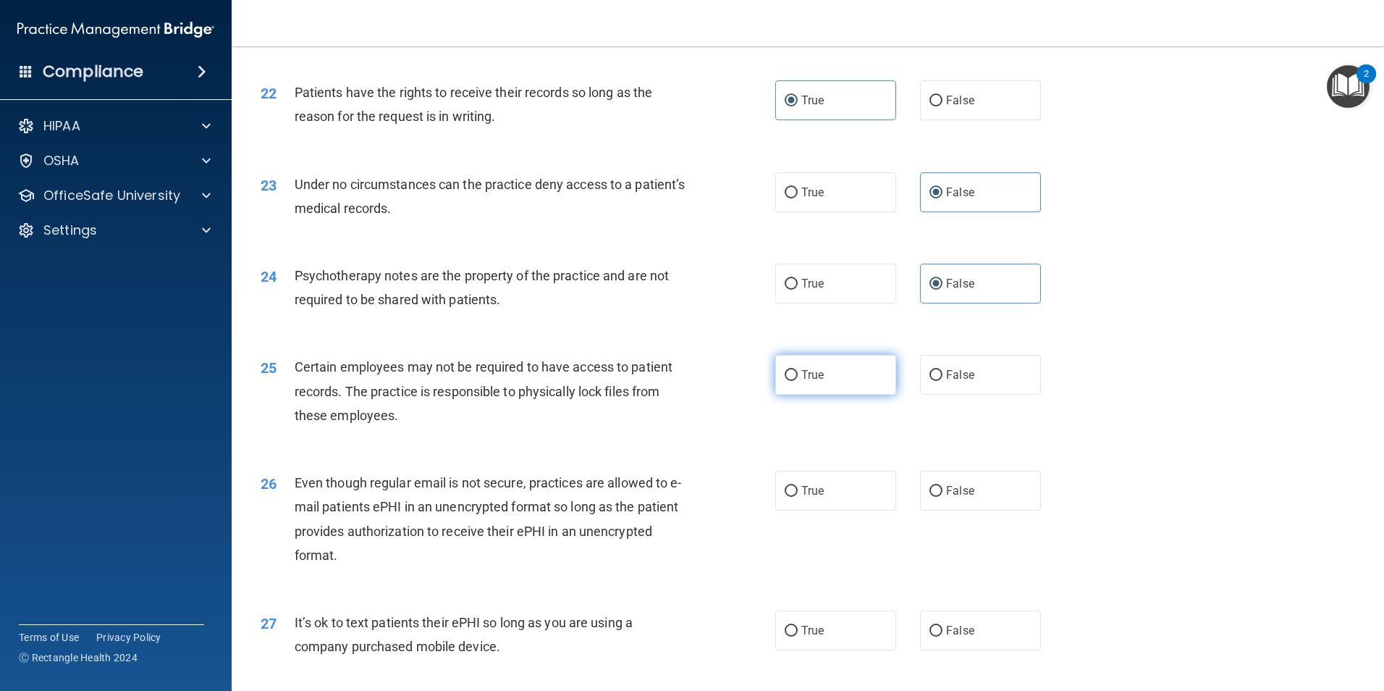
click at [845, 395] on label "True" at bounding box center [835, 375] width 121 height 40
click at [798, 381] on input "True" at bounding box center [791, 375] width 13 height 11
radio input "true"
click at [949, 497] on span "False" at bounding box center [960, 491] width 28 height 14
click at [943, 497] on input "False" at bounding box center [936, 491] width 13 height 11
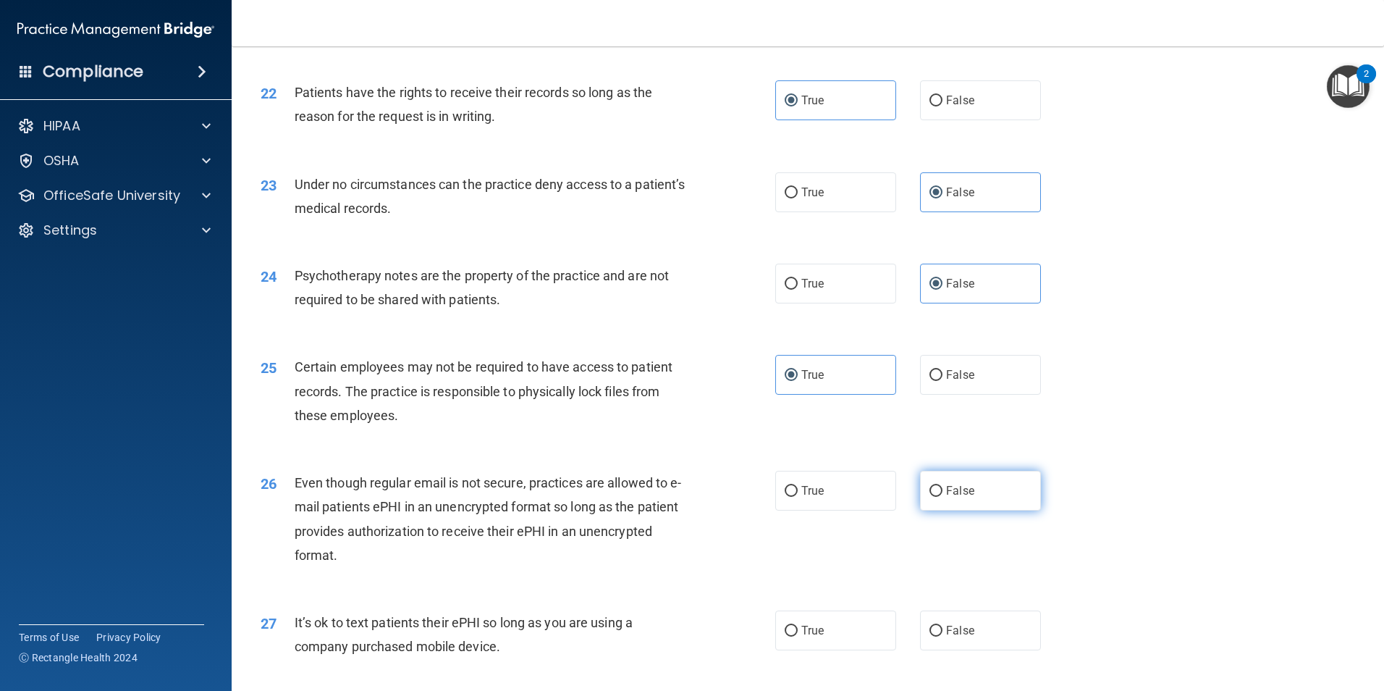
radio input "true"
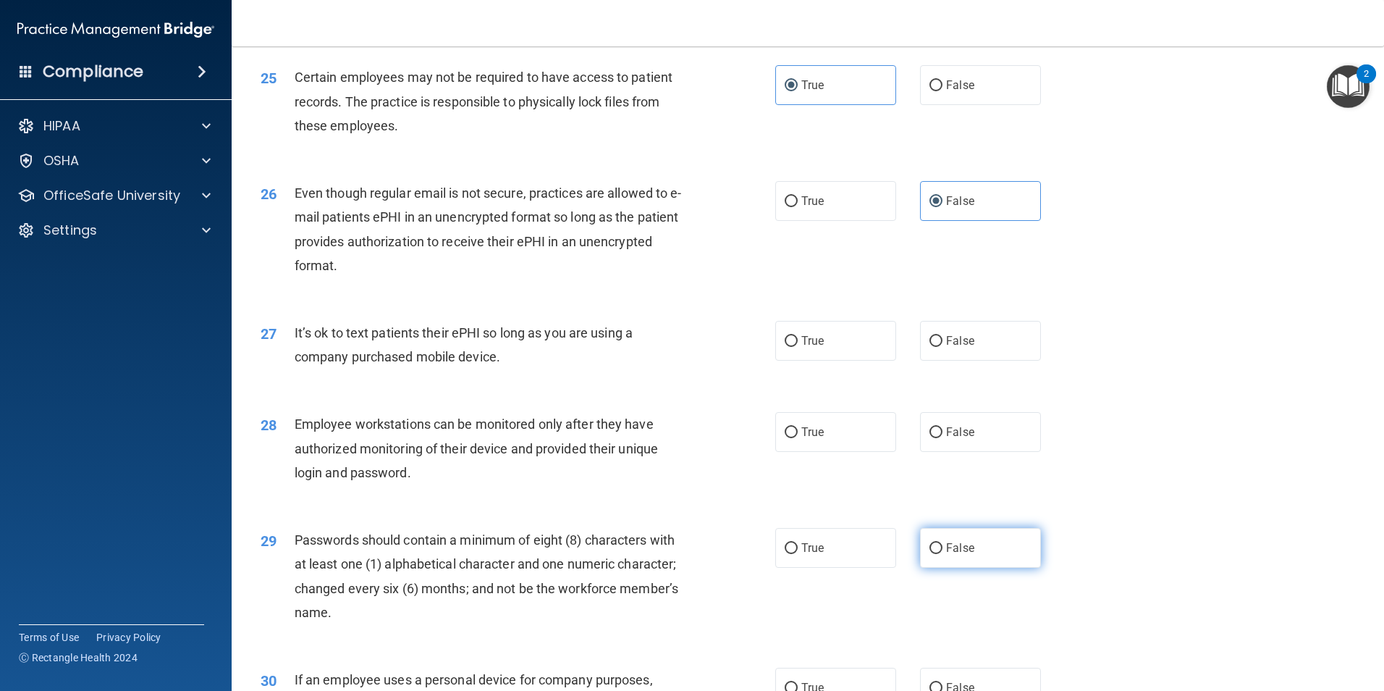
scroll to position [2824, 0]
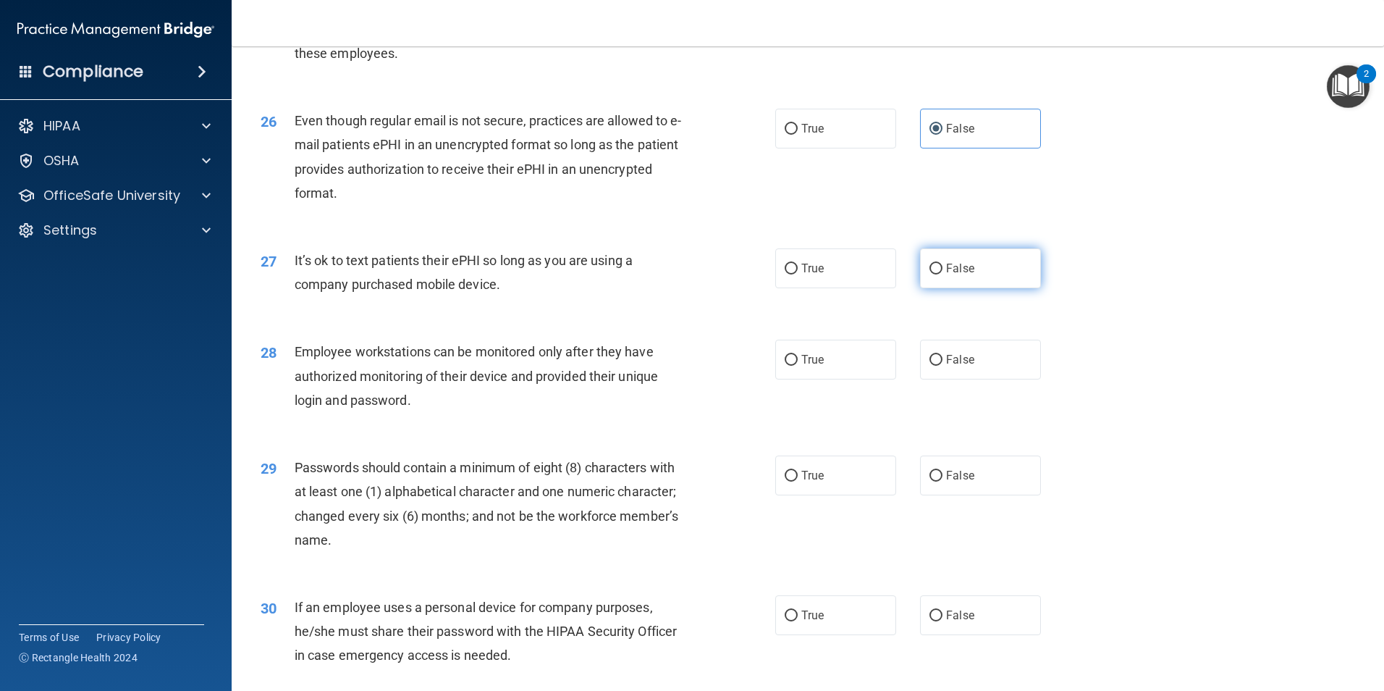
click at [945, 275] on label "False" at bounding box center [980, 268] width 121 height 40
click at [943, 274] on input "False" at bounding box center [936, 269] width 13 height 11
radio input "true"
click at [791, 379] on label "True" at bounding box center [835, 360] width 121 height 40
click at [791, 366] on input "True" at bounding box center [791, 360] width 13 height 11
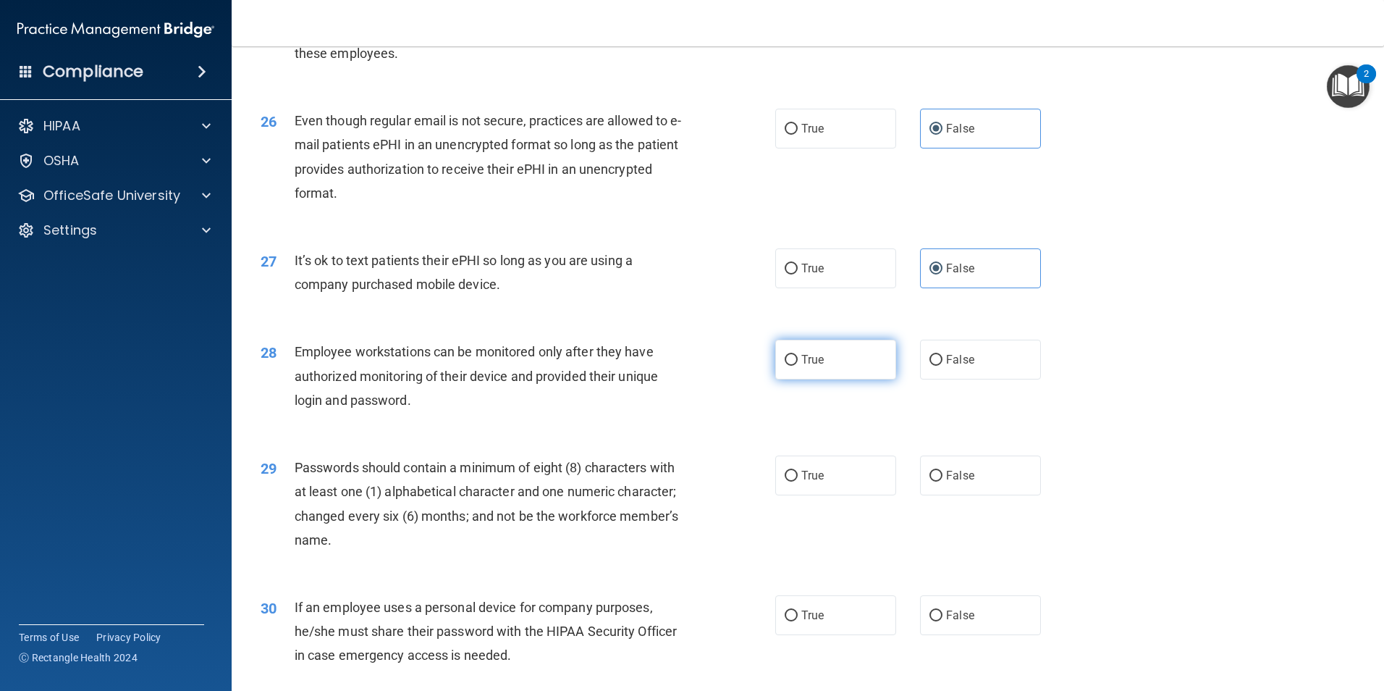
radio input "true"
click at [838, 495] on label "True" at bounding box center [835, 475] width 121 height 40
click at [798, 482] on input "True" at bounding box center [791, 476] width 13 height 11
radio input "true"
click at [852, 629] on label "True" at bounding box center [835, 615] width 121 height 40
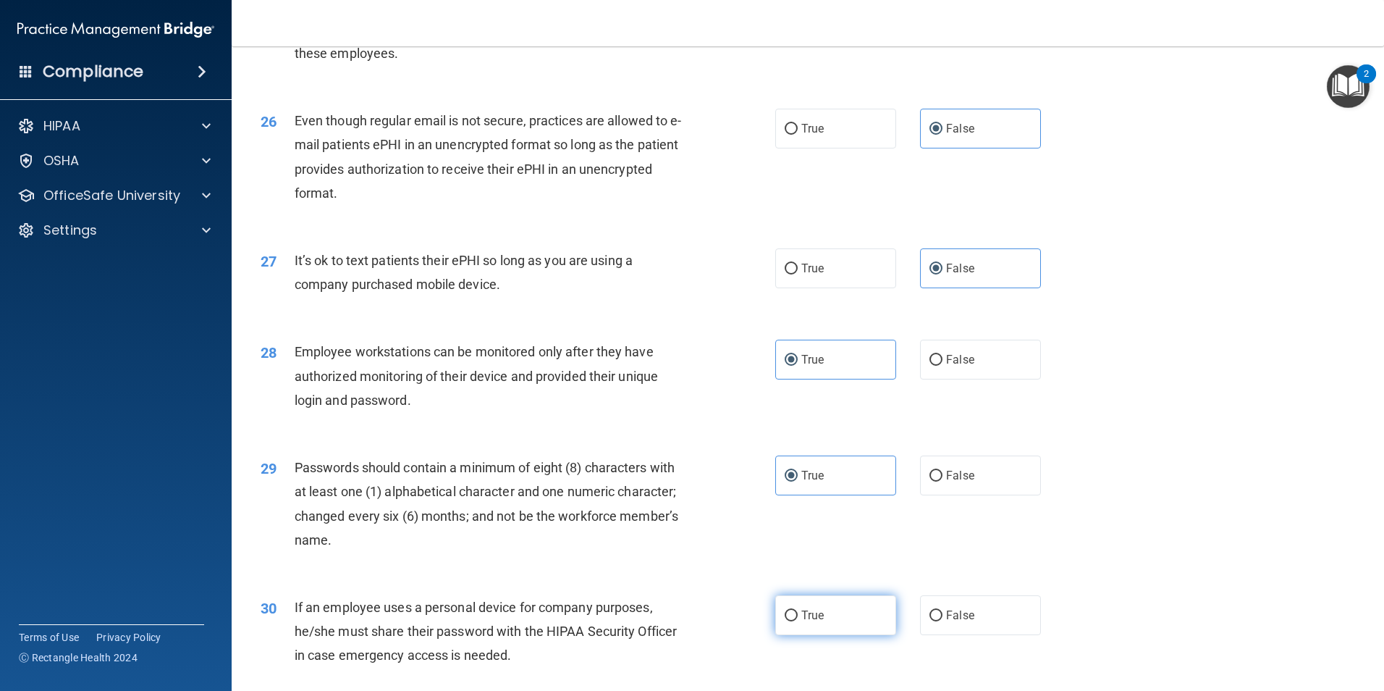
click at [798, 621] on input "True" at bounding box center [791, 615] width 13 height 11
radio input "true"
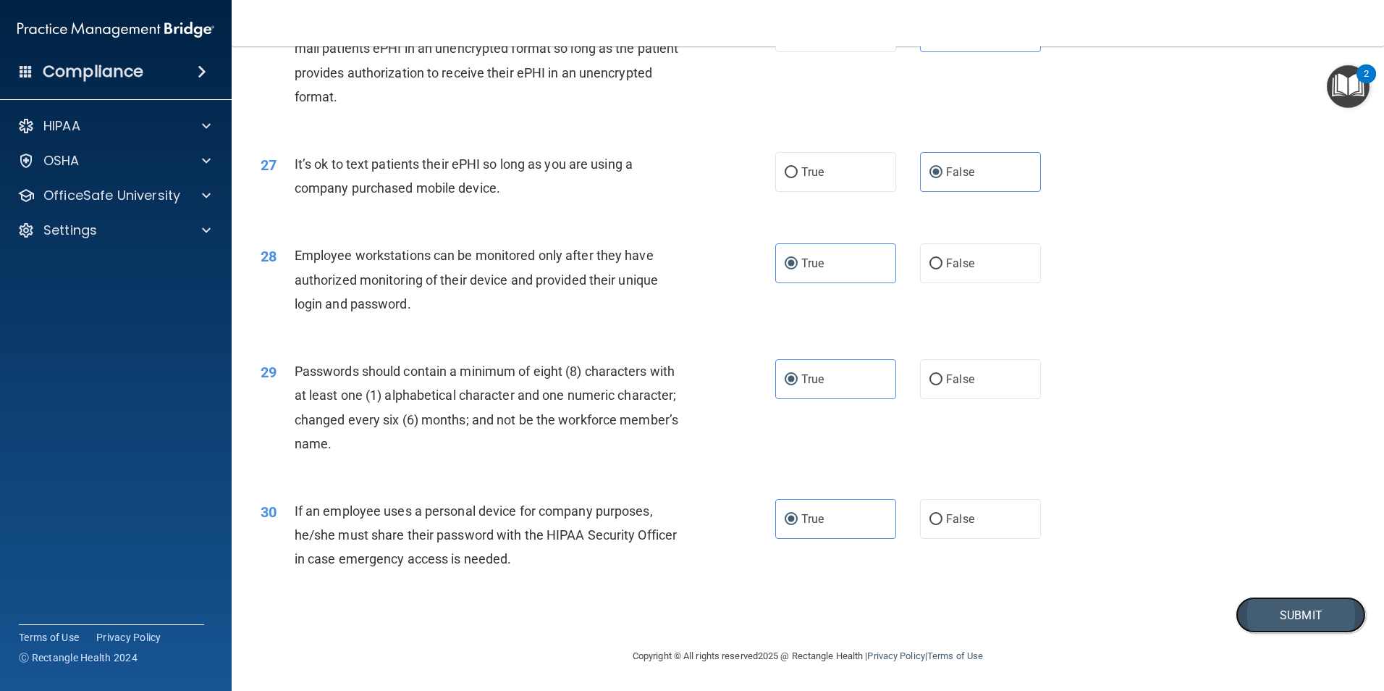
click at [1299, 605] on button "Submit" at bounding box center [1301, 615] width 130 height 37
click at [1264, 618] on button "Submit" at bounding box center [1301, 615] width 130 height 37
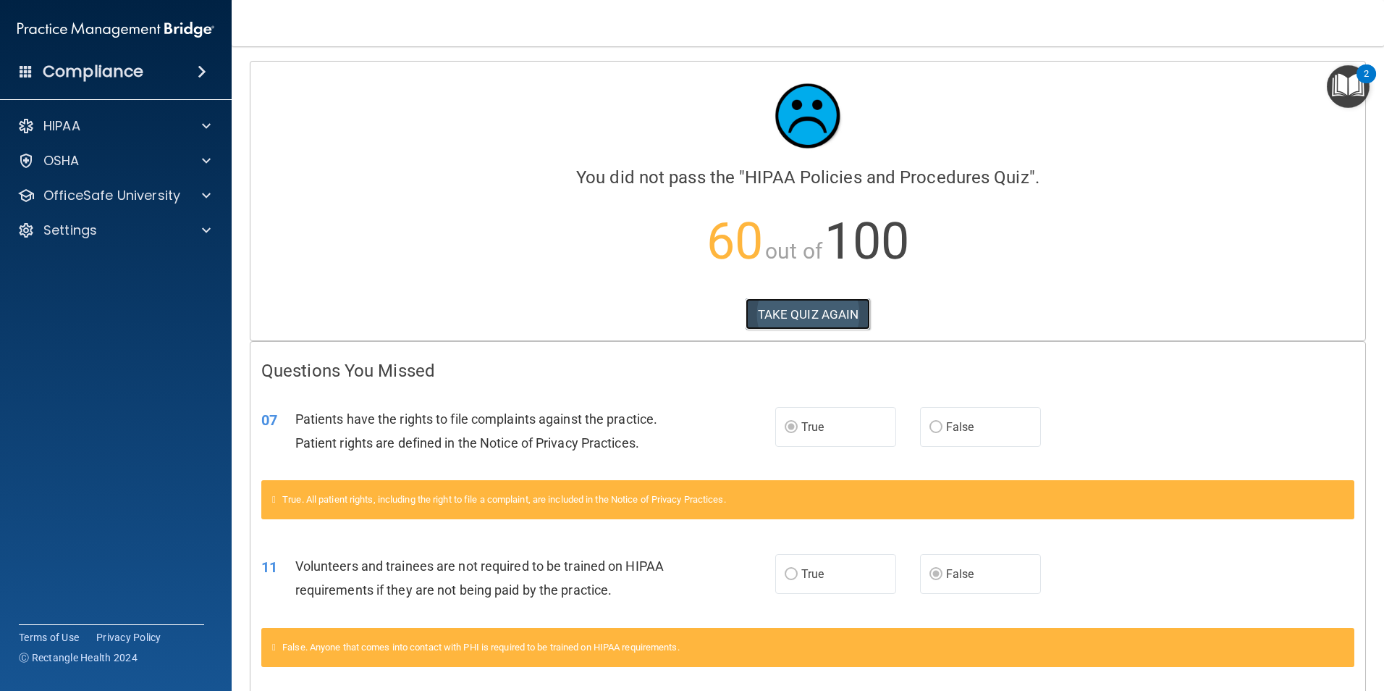
click at [790, 303] on button "TAKE QUIZ AGAIN" at bounding box center [808, 314] width 125 height 32
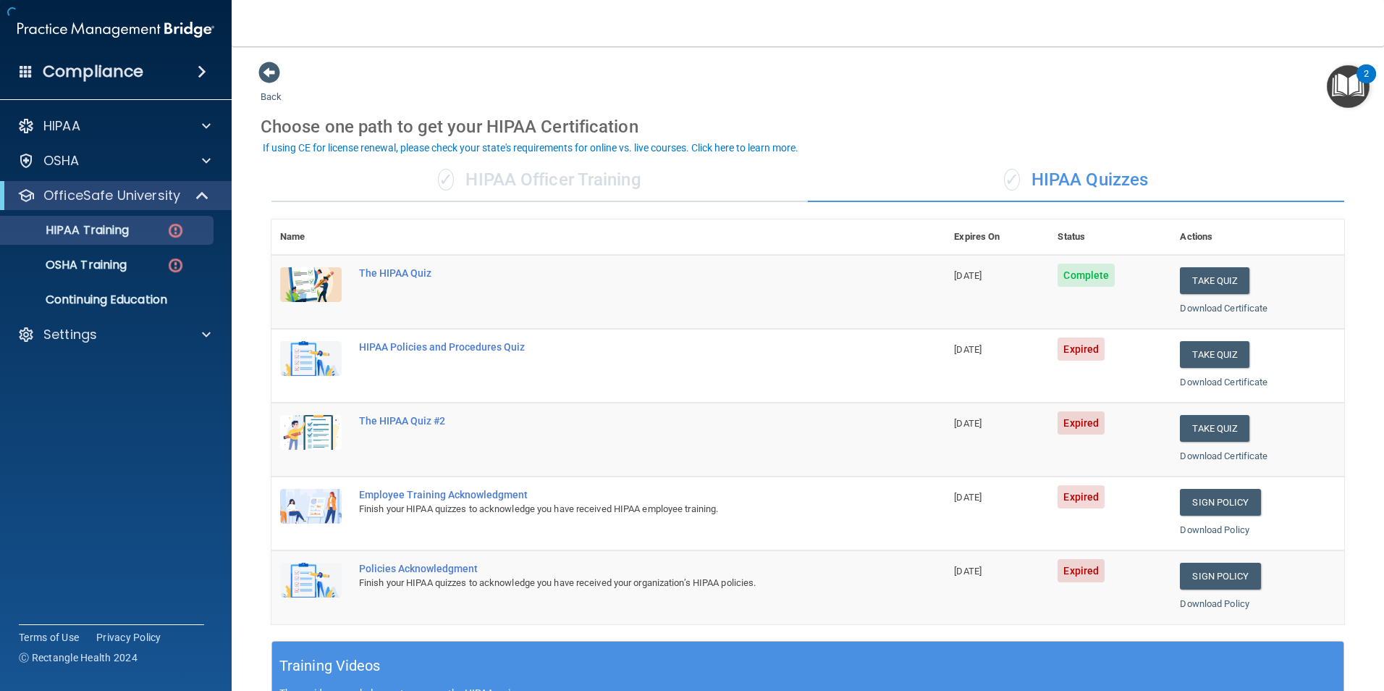
scroll to position [72, 0]
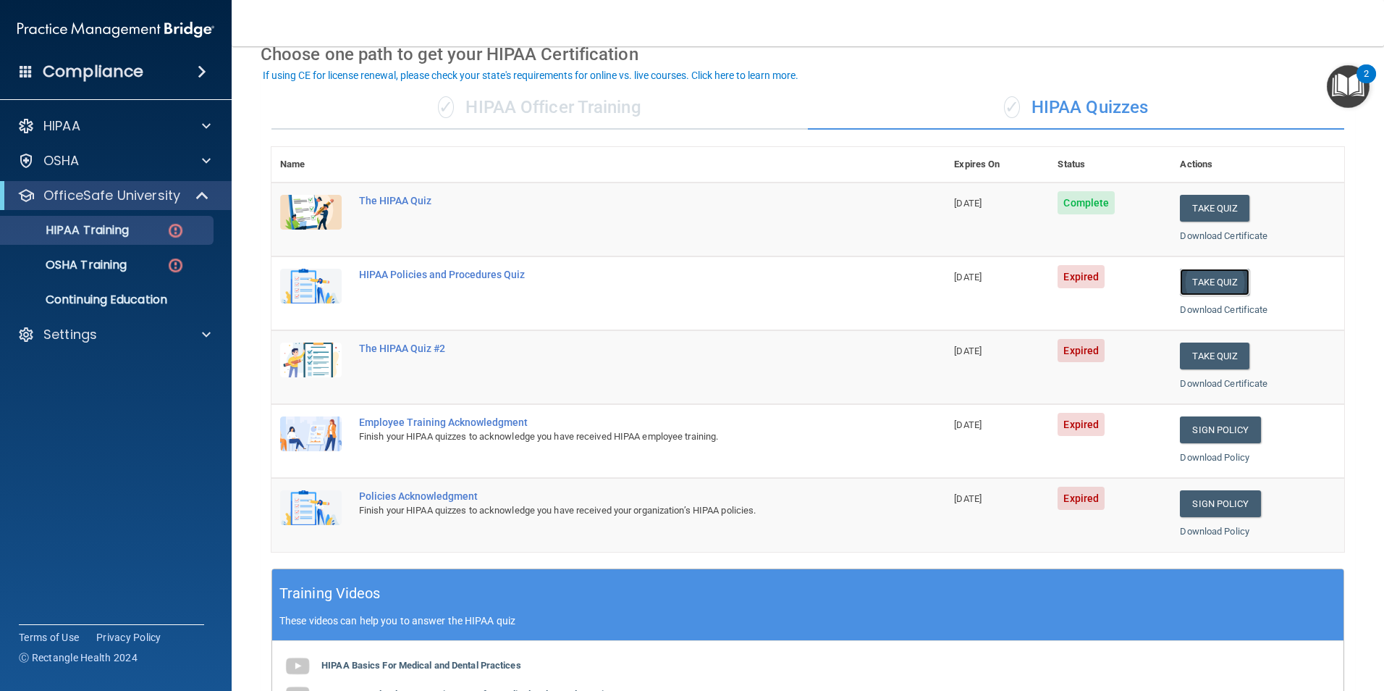
click at [1209, 285] on button "Take Quiz" at bounding box center [1215, 282] width 70 height 27
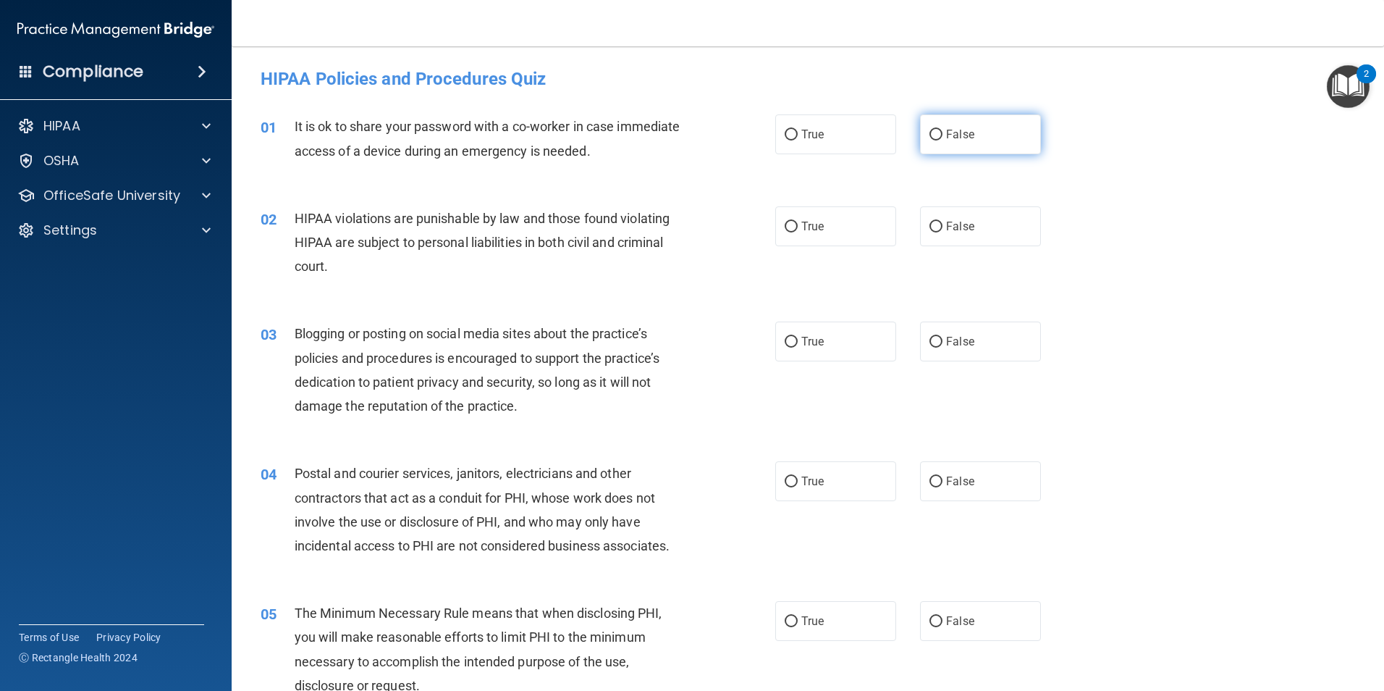
click at [966, 146] on label "False" at bounding box center [980, 134] width 121 height 40
click at [943, 140] on input "False" at bounding box center [936, 135] width 13 height 11
radio input "true"
click at [875, 232] on label "True" at bounding box center [835, 226] width 121 height 40
click at [798, 232] on input "True" at bounding box center [791, 227] width 13 height 11
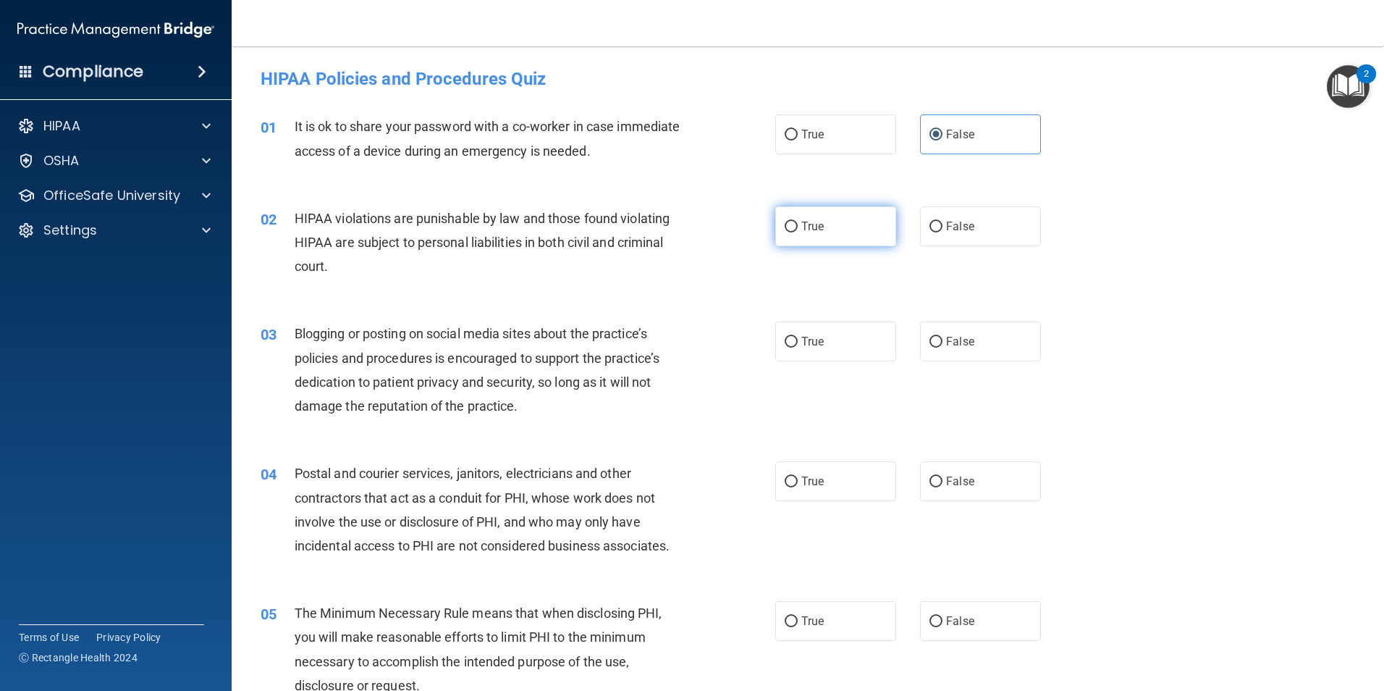
radio input "true"
click at [989, 349] on label "False" at bounding box center [980, 341] width 121 height 40
click at [943, 348] on input "False" at bounding box center [936, 342] width 13 height 11
radio input "true"
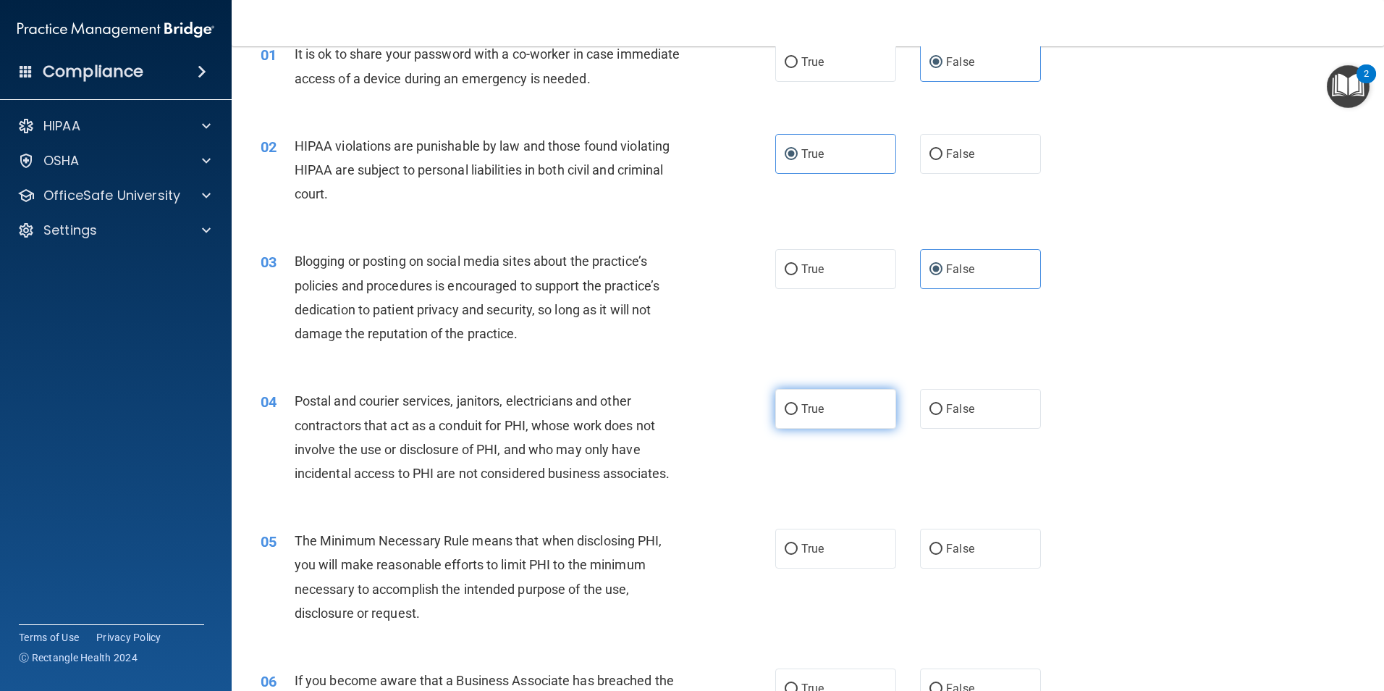
click at [863, 419] on label "True" at bounding box center [835, 409] width 121 height 40
click at [798, 415] on input "True" at bounding box center [791, 409] width 13 height 11
radio input "true"
click at [842, 547] on label "True" at bounding box center [835, 549] width 121 height 40
click at [798, 547] on input "True" at bounding box center [791, 549] width 13 height 11
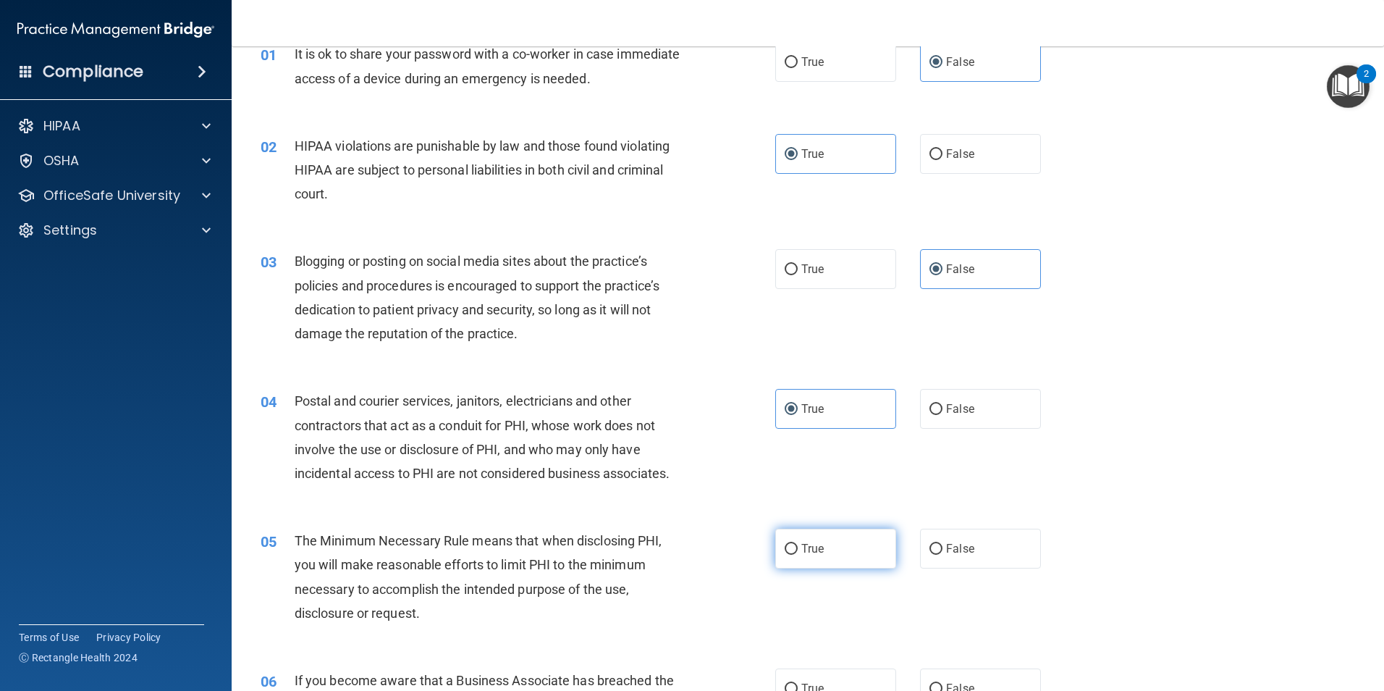
radio input "true"
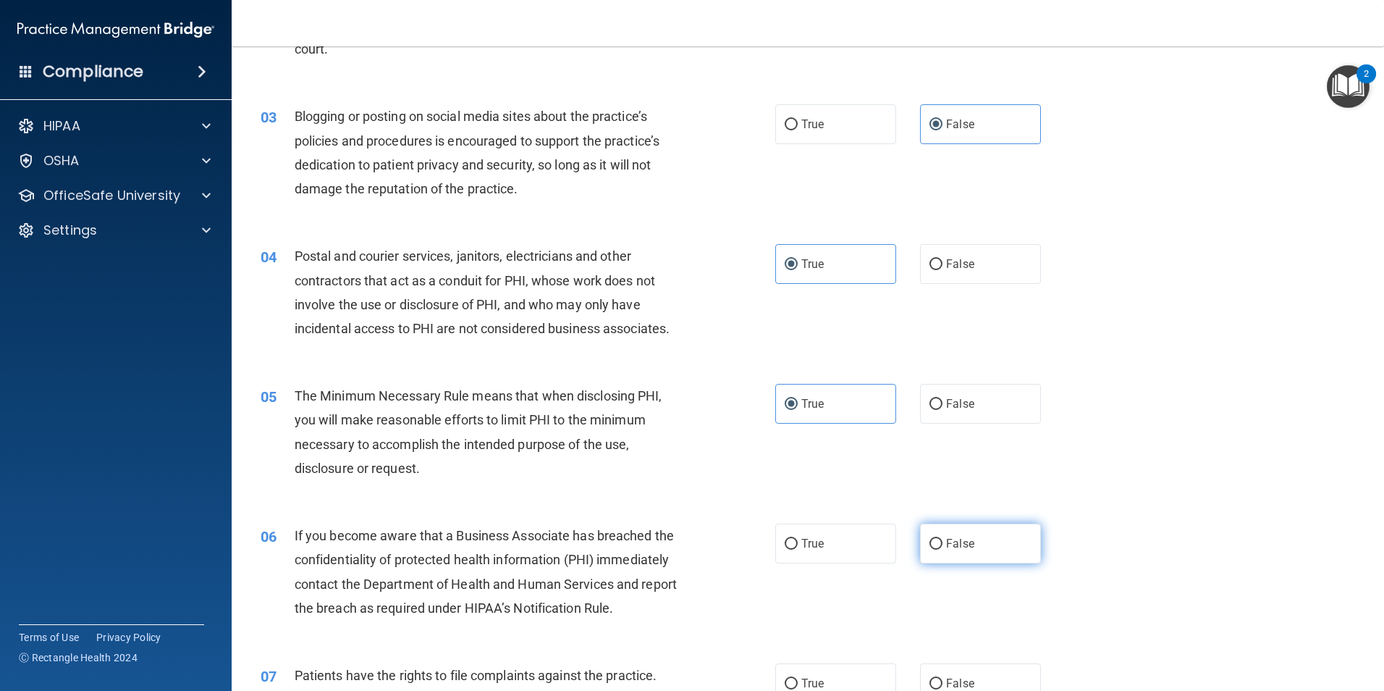
scroll to position [290, 0]
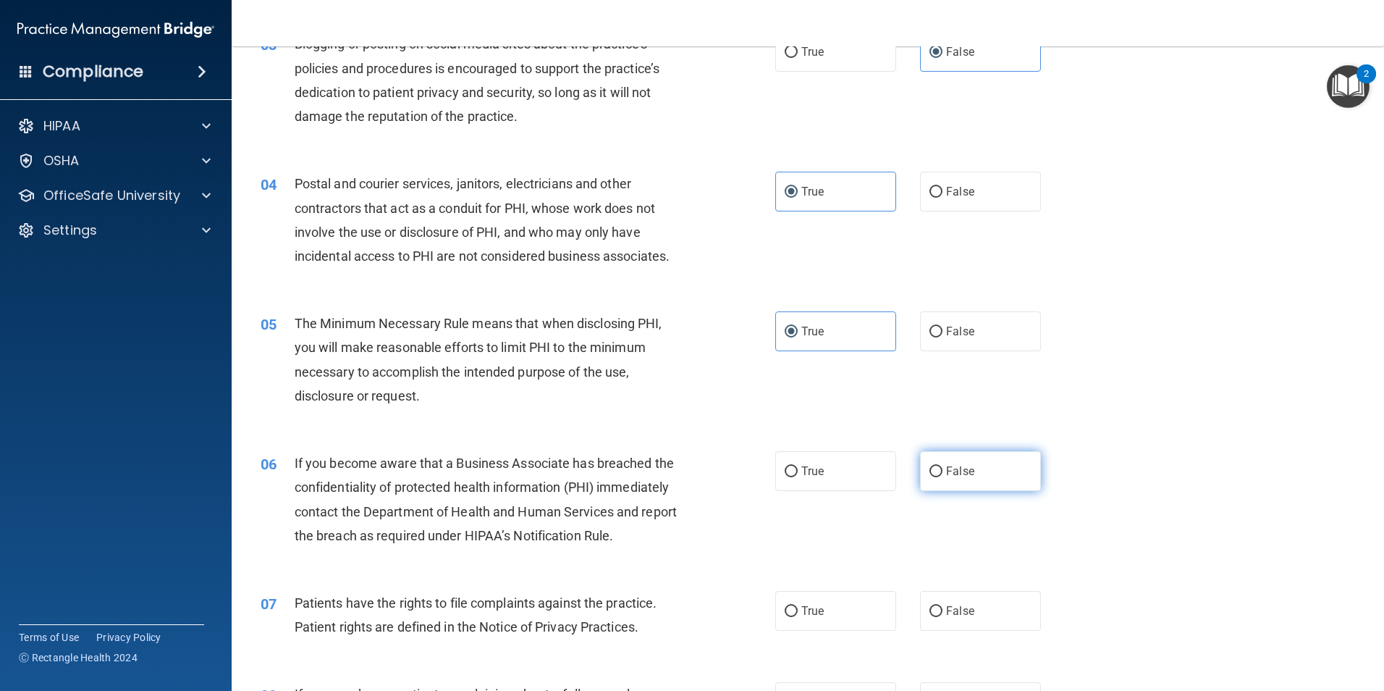
click at [947, 466] on span "False" at bounding box center [960, 471] width 28 height 14
click at [943, 466] on input "False" at bounding box center [936, 471] width 13 height 11
radio input "true"
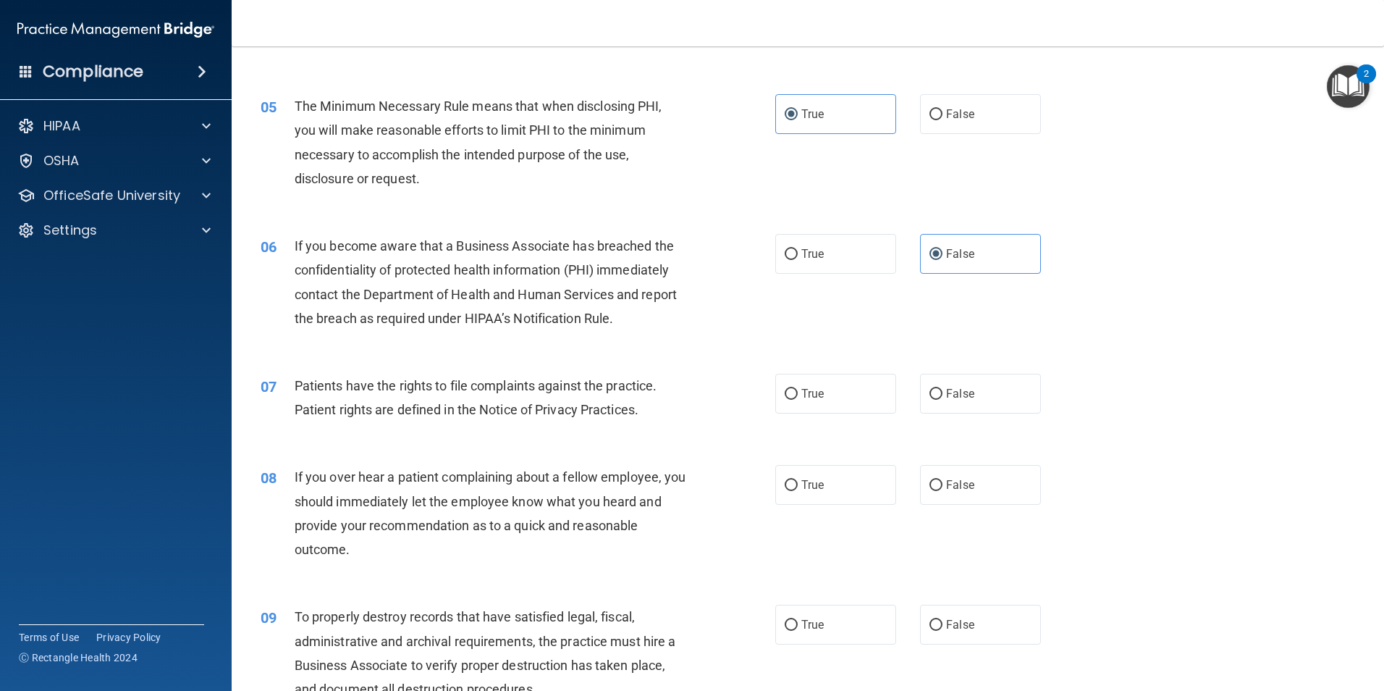
scroll to position [579, 0]
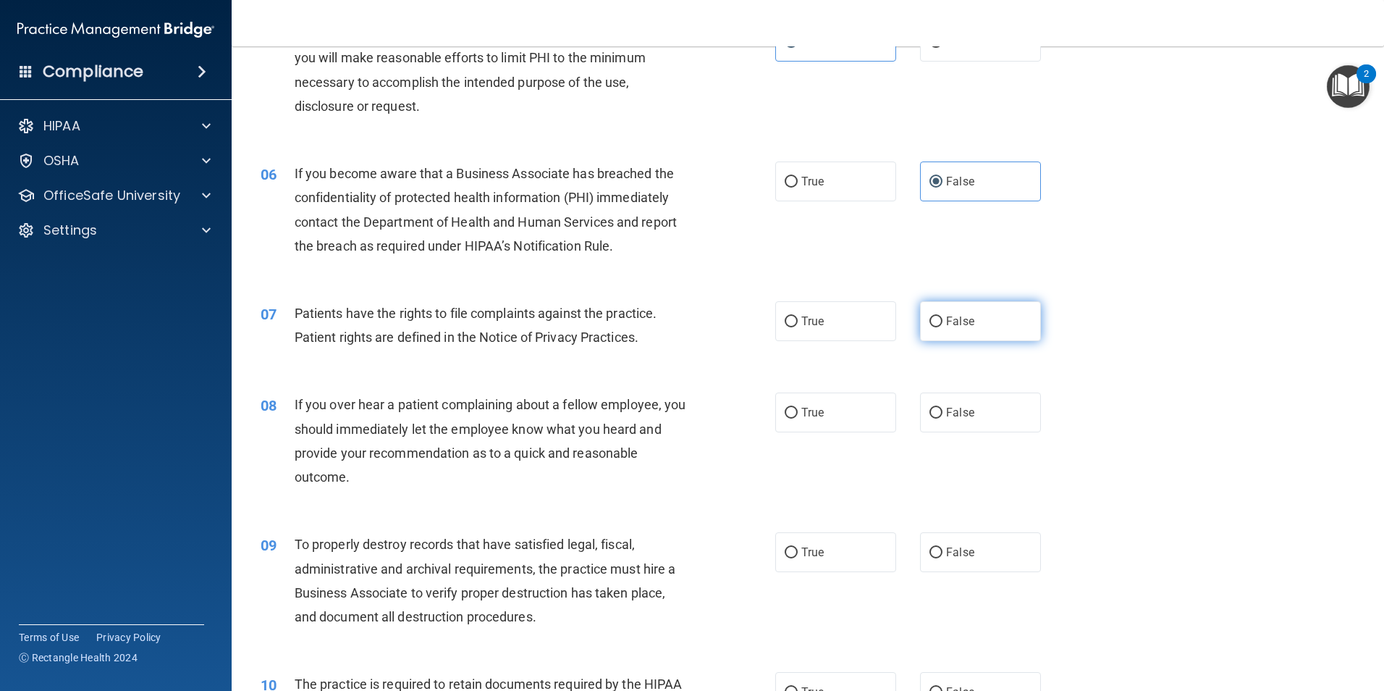
click at [957, 306] on label "False" at bounding box center [980, 321] width 121 height 40
click at [943, 316] on input "False" at bounding box center [936, 321] width 13 height 11
radio input "true"
click at [975, 431] on label "False" at bounding box center [980, 412] width 121 height 40
click at [943, 419] on input "False" at bounding box center [936, 413] width 13 height 11
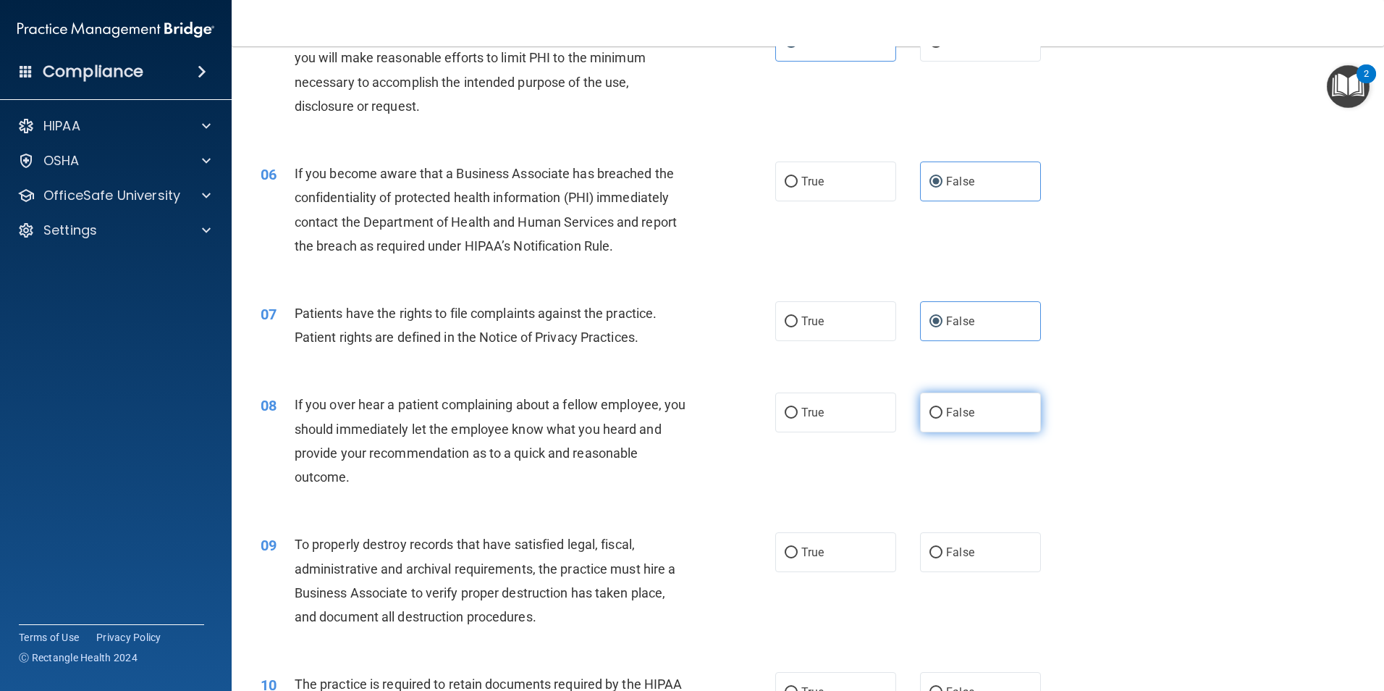
radio input "true"
click at [968, 541] on label "False" at bounding box center [980, 552] width 121 height 40
click at [943, 547] on input "False" at bounding box center [936, 552] width 13 height 11
radio input "true"
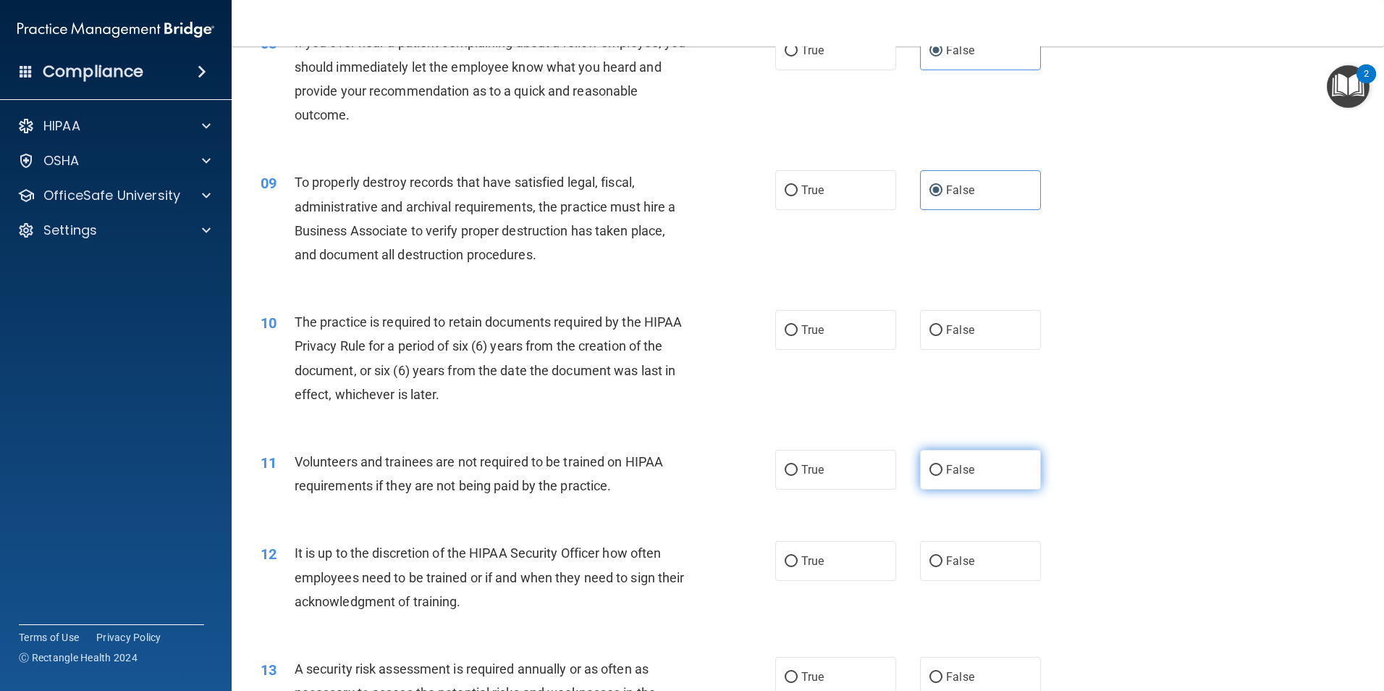
scroll to position [1014, 0]
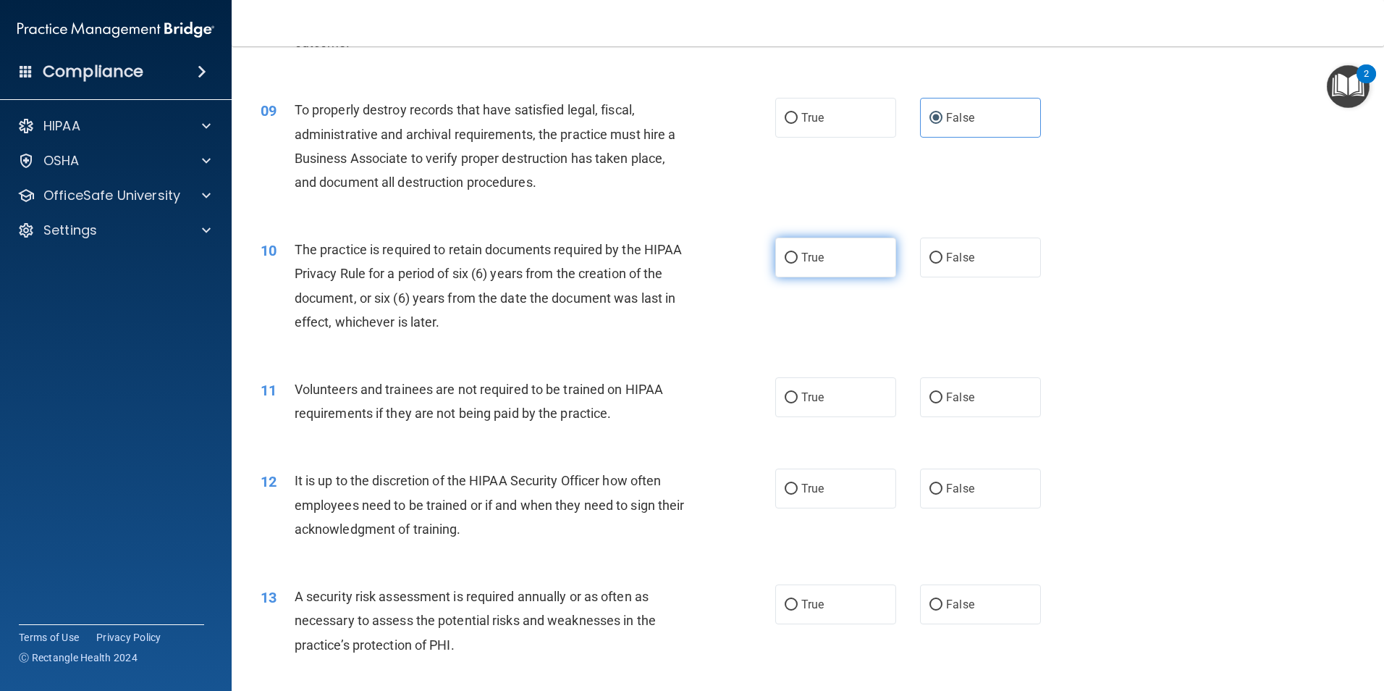
click at [844, 256] on label "True" at bounding box center [835, 257] width 121 height 40
click at [798, 256] on input "True" at bounding box center [791, 258] width 13 height 11
radio input "true"
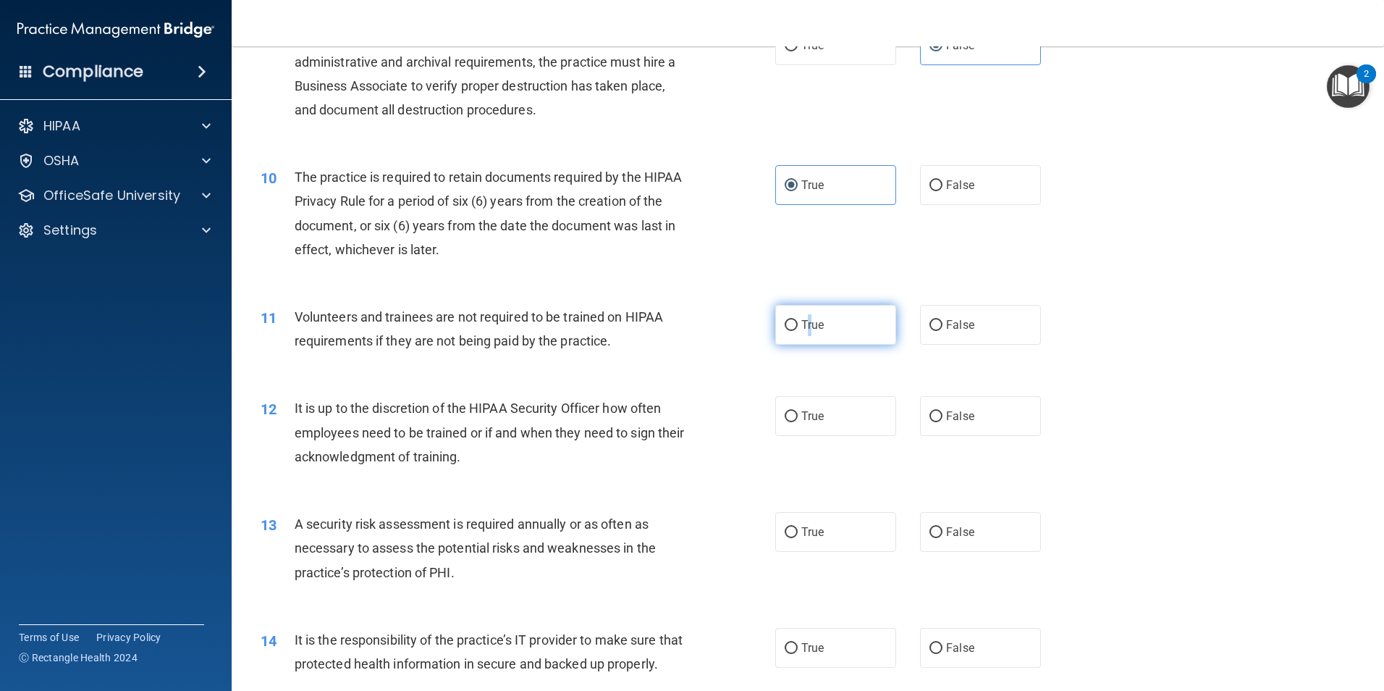
click at [804, 324] on span "True" at bounding box center [813, 325] width 22 height 14
drag, startPoint x: 804, startPoint y: 324, endPoint x: 837, endPoint y: 413, distance: 94.8
click at [862, 421] on label "True" at bounding box center [835, 416] width 121 height 40
click at [798, 421] on input "True" at bounding box center [791, 416] width 13 height 11
radio input "true"
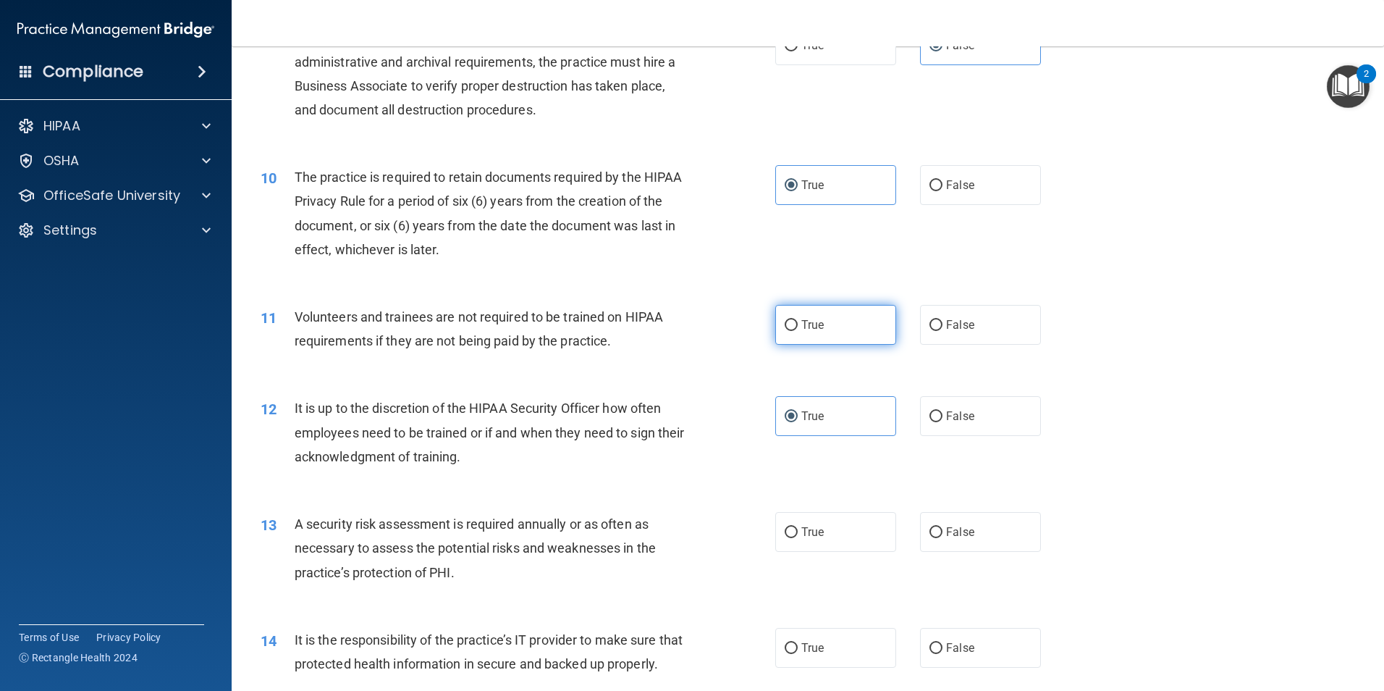
click at [789, 340] on label "True" at bounding box center [835, 325] width 121 height 40
click at [789, 331] on input "True" at bounding box center [791, 325] width 13 height 11
radio input "true"
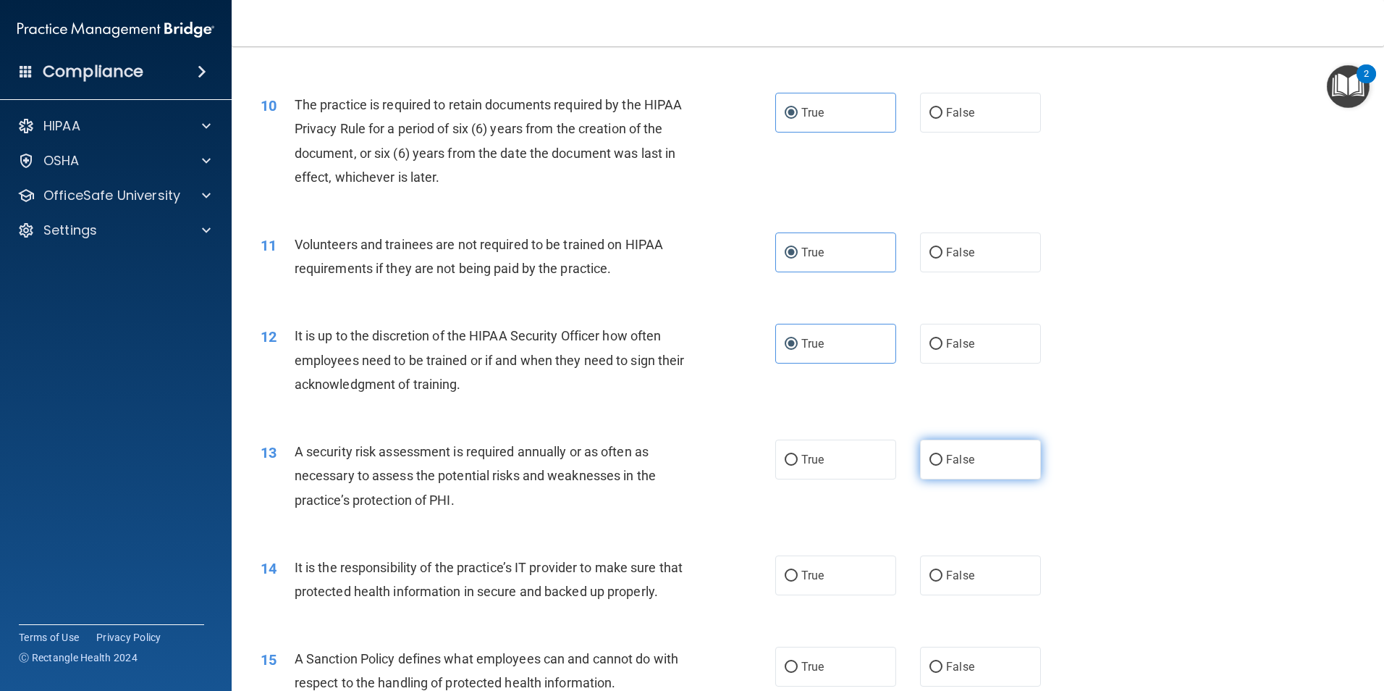
scroll to position [1231, 0]
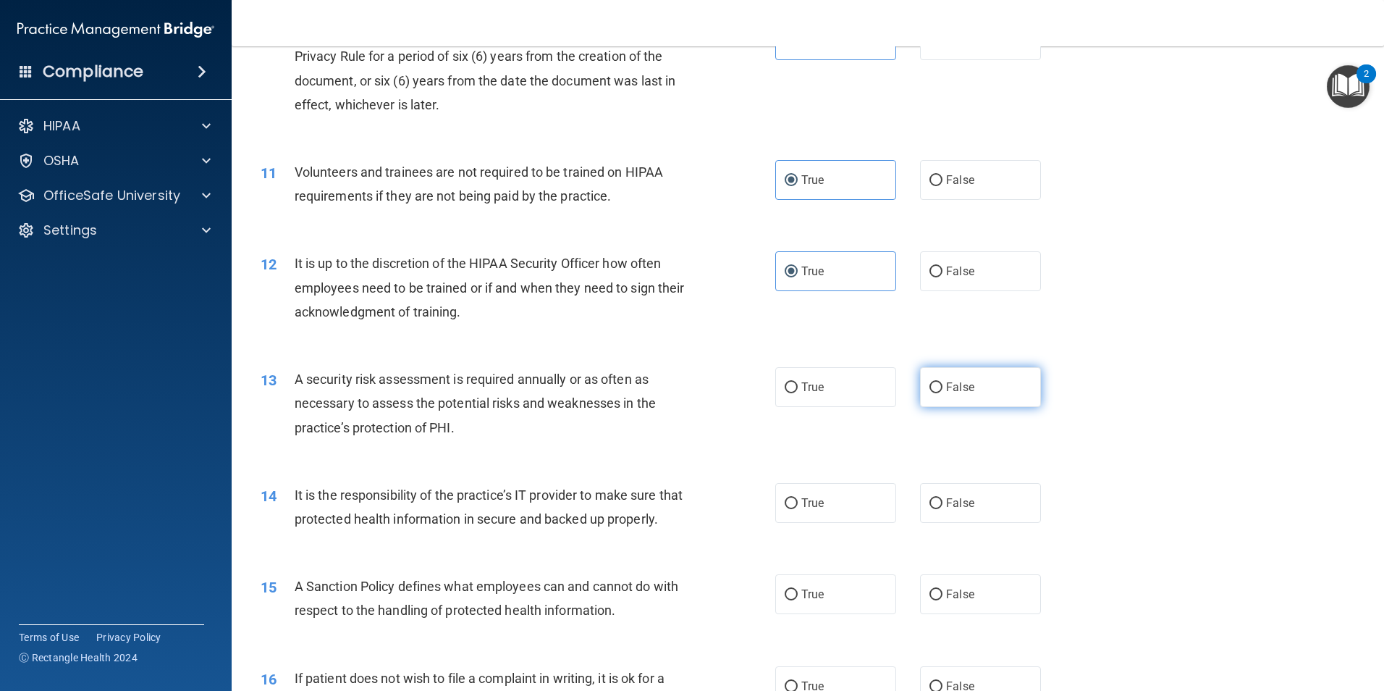
click at [997, 386] on label "False" at bounding box center [980, 387] width 121 height 40
click at [943, 386] on input "False" at bounding box center [936, 387] width 13 height 11
radio input "true"
click at [972, 512] on label "False" at bounding box center [980, 503] width 121 height 40
click at [943, 509] on input "False" at bounding box center [936, 503] width 13 height 11
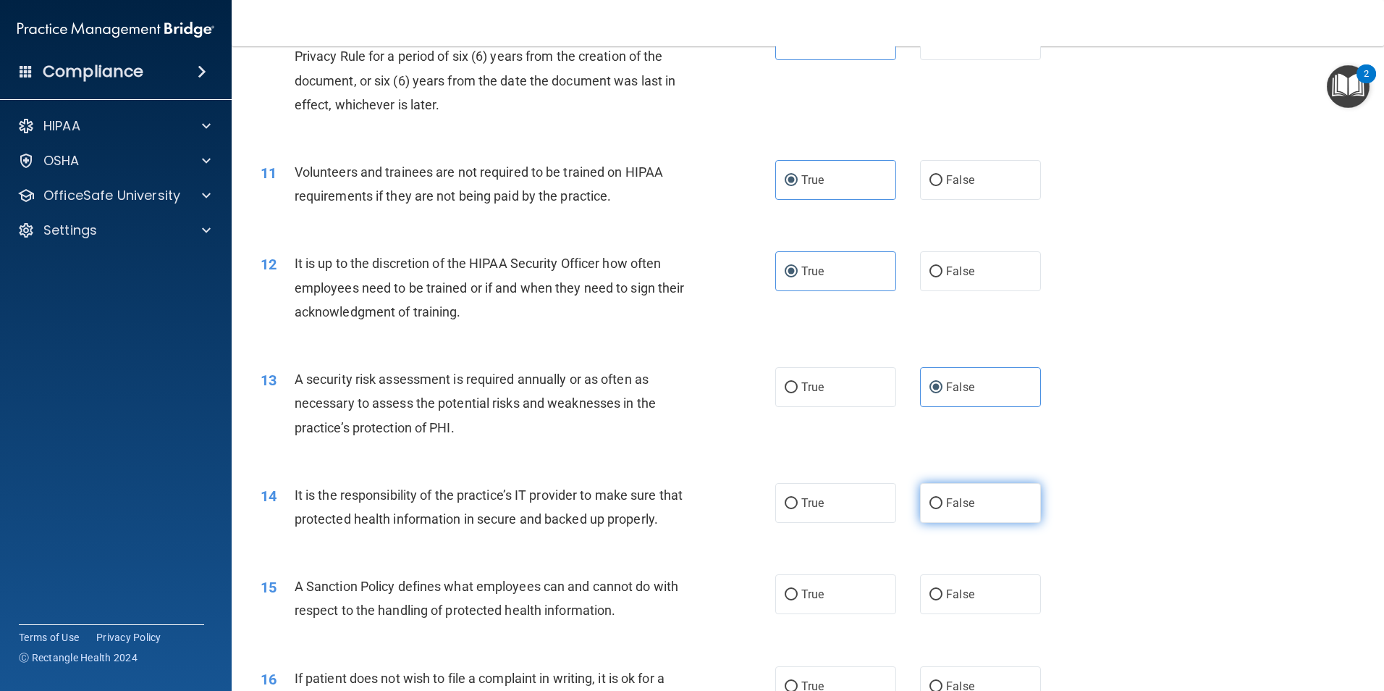
radio input "true"
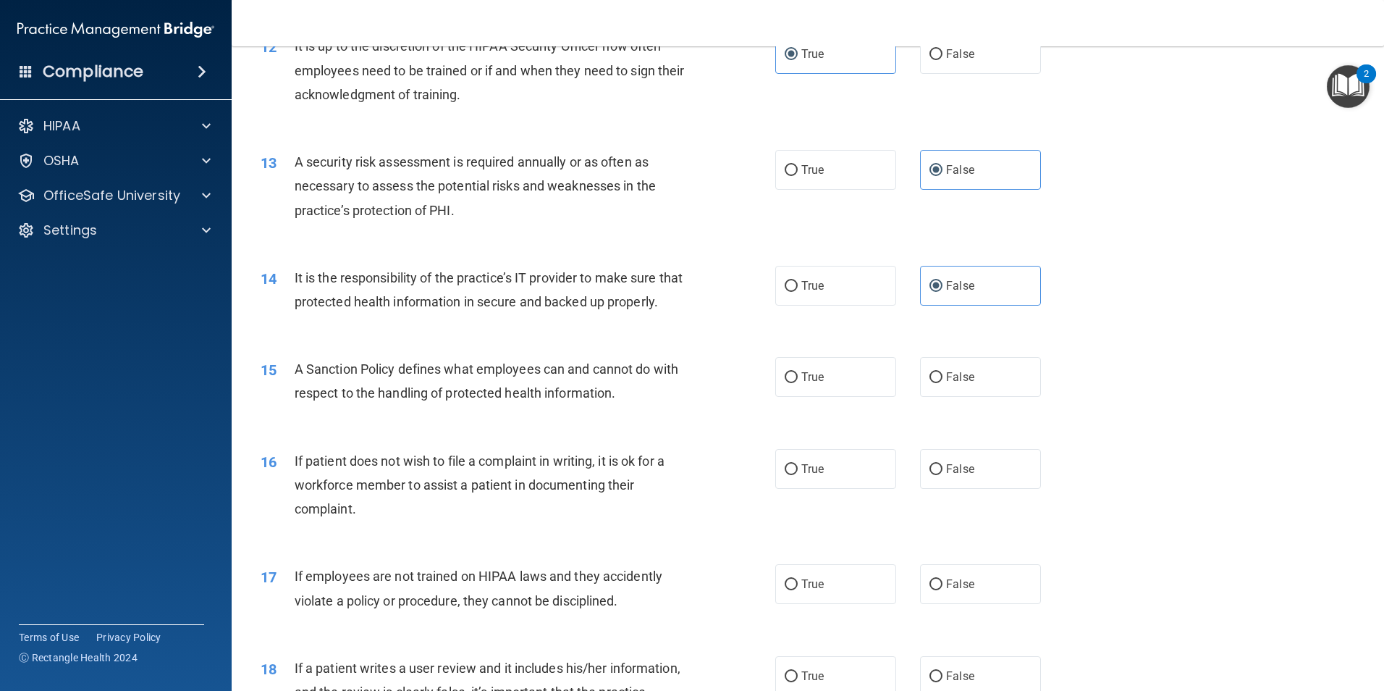
scroll to position [1521, 0]
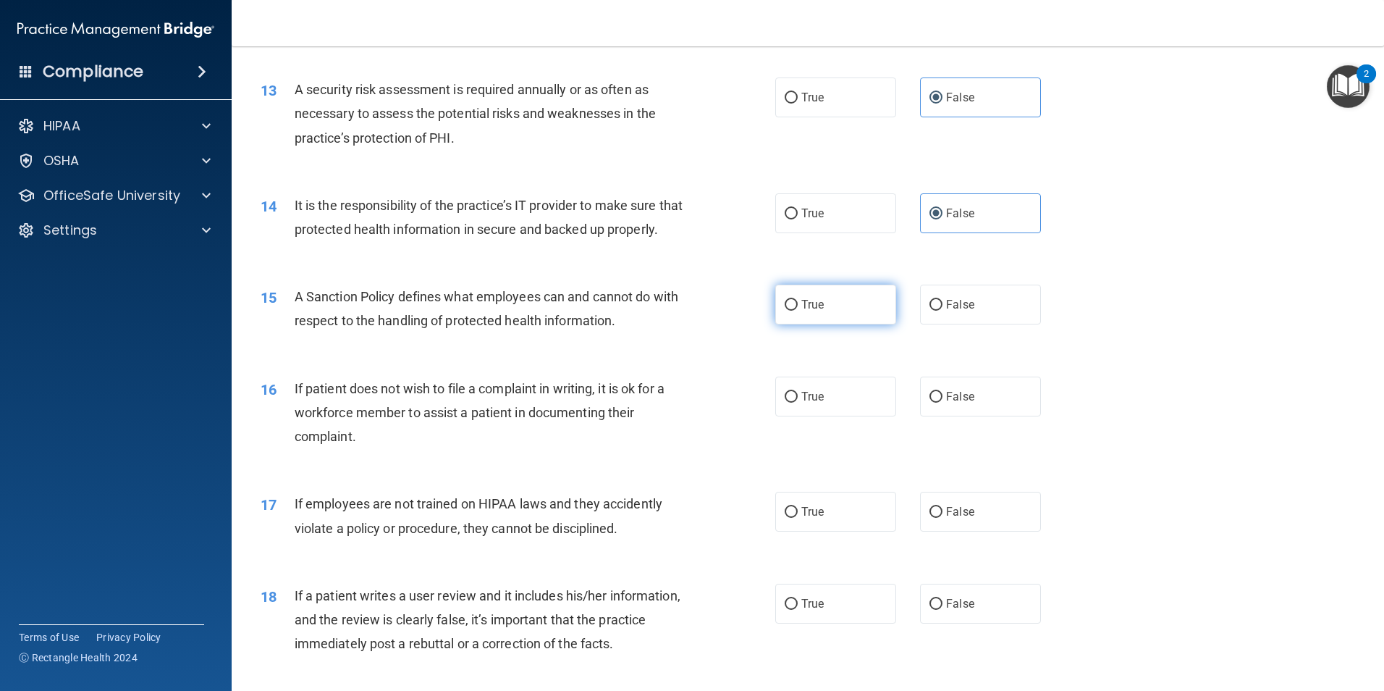
click at [829, 324] on label "True" at bounding box center [835, 305] width 121 height 40
click at [798, 311] on input "True" at bounding box center [791, 305] width 13 height 11
radio input "true"
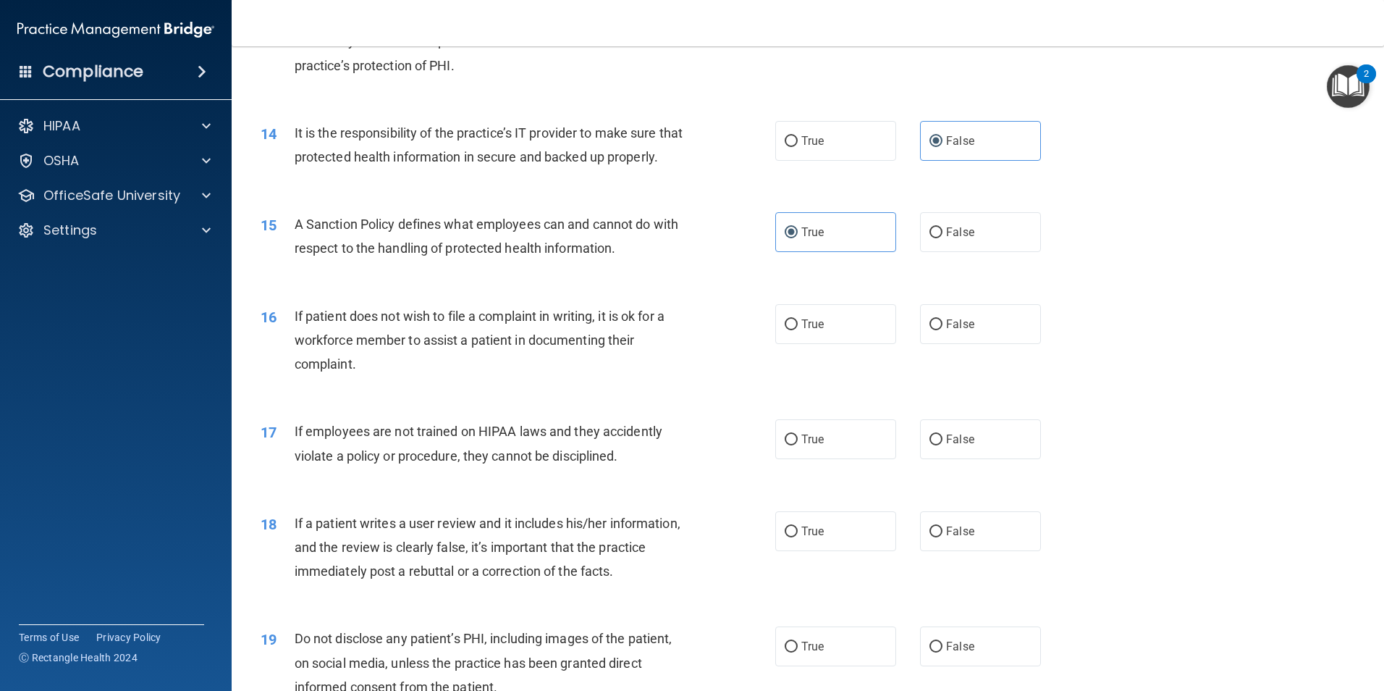
scroll to position [1665, 0]
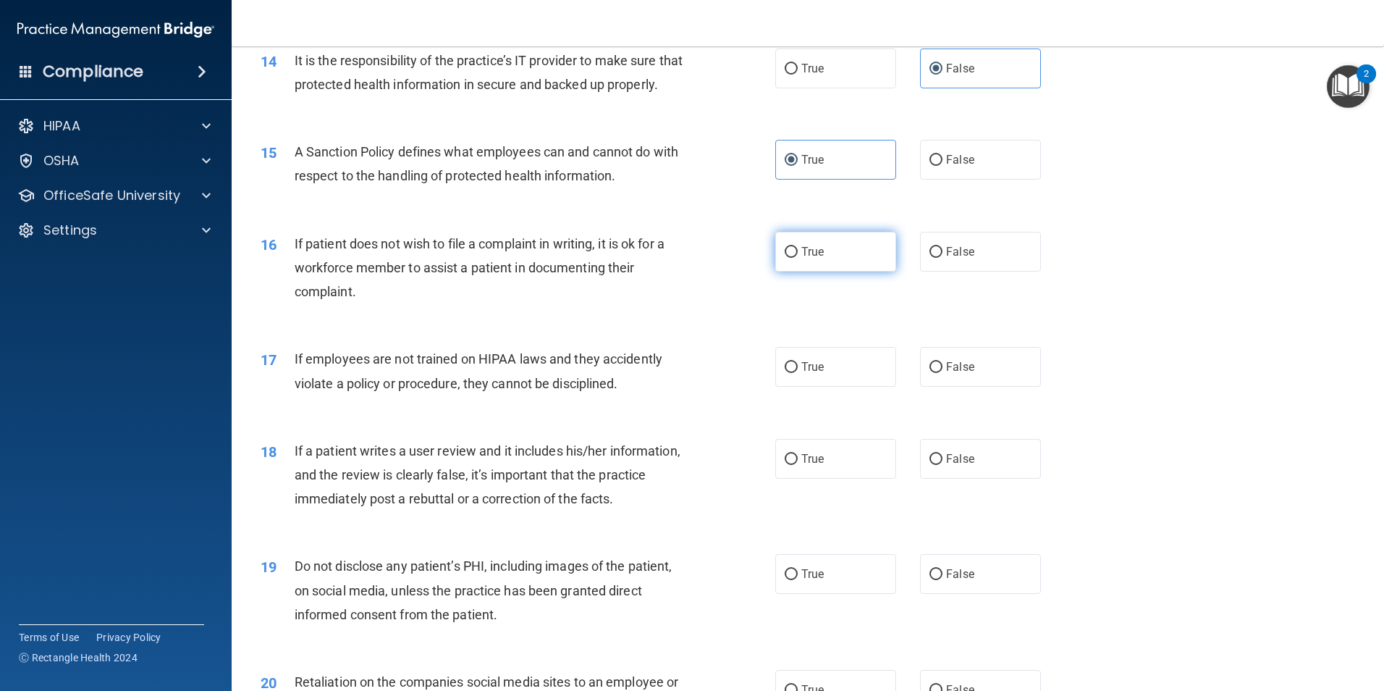
click at [867, 272] on label "True" at bounding box center [835, 252] width 121 height 40
click at [798, 258] on input "True" at bounding box center [791, 252] width 13 height 11
radio input "true"
click at [835, 387] on label "True" at bounding box center [835, 367] width 121 height 40
click at [798, 373] on input "True" at bounding box center [791, 367] width 13 height 11
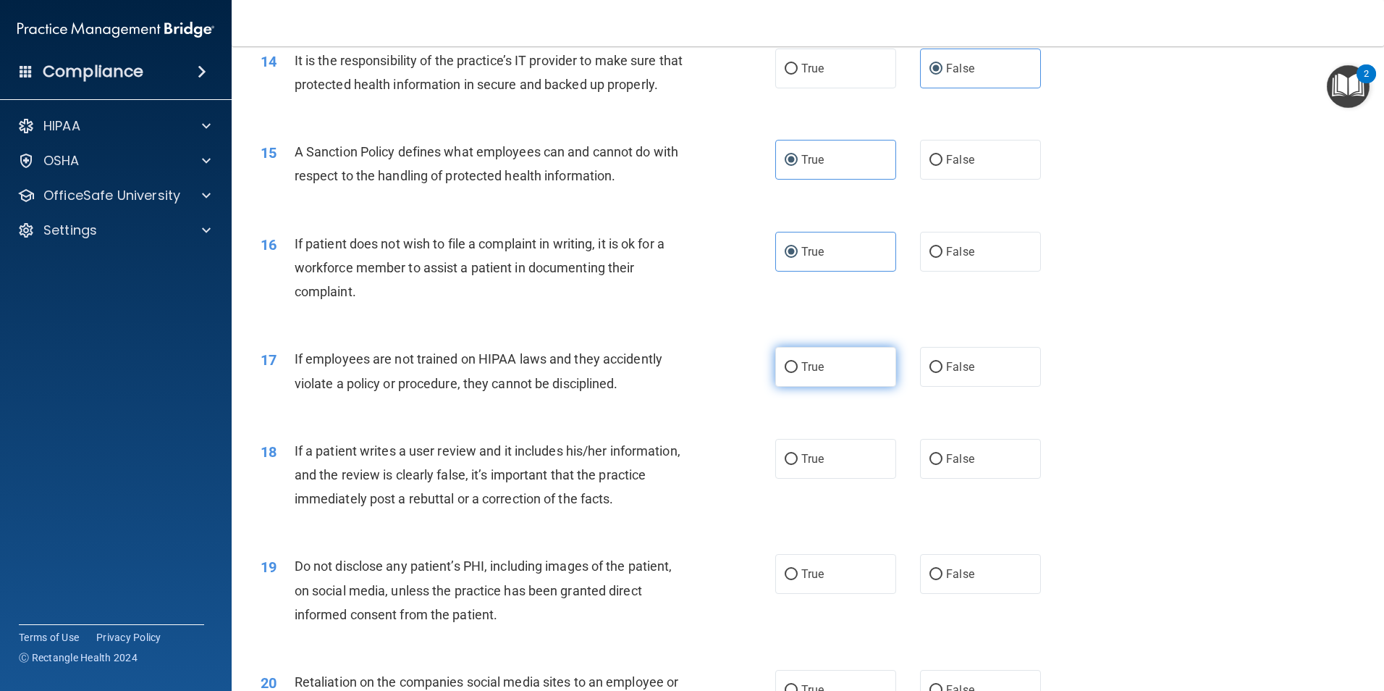
radio input "true"
click at [958, 466] on span "False" at bounding box center [960, 459] width 28 height 14
click at [943, 465] on input "False" at bounding box center [936, 459] width 13 height 11
radio input "true"
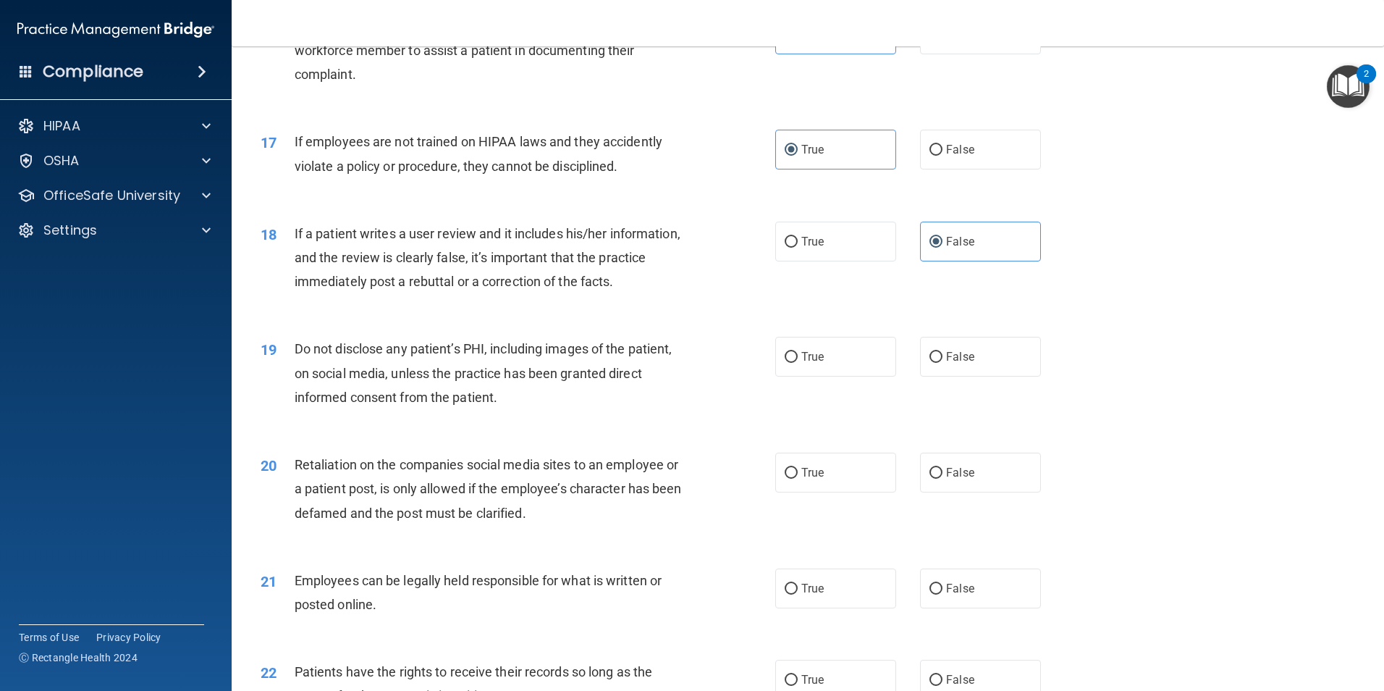
scroll to position [1955, 0]
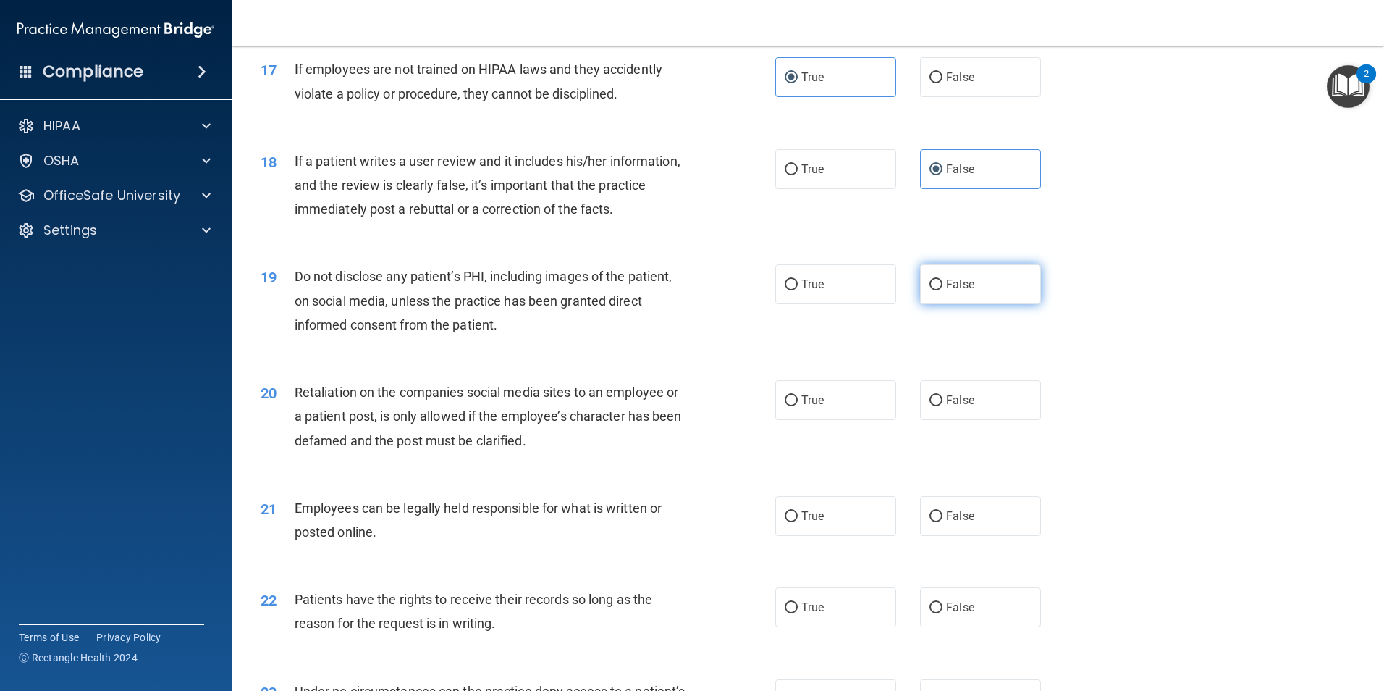
click at [946, 291] on span "False" at bounding box center [960, 284] width 28 height 14
click at [943, 290] on input "False" at bounding box center [936, 284] width 13 height 11
radio input "true"
click at [985, 420] on label "False" at bounding box center [980, 400] width 121 height 40
click at [943, 406] on input "False" at bounding box center [936, 400] width 13 height 11
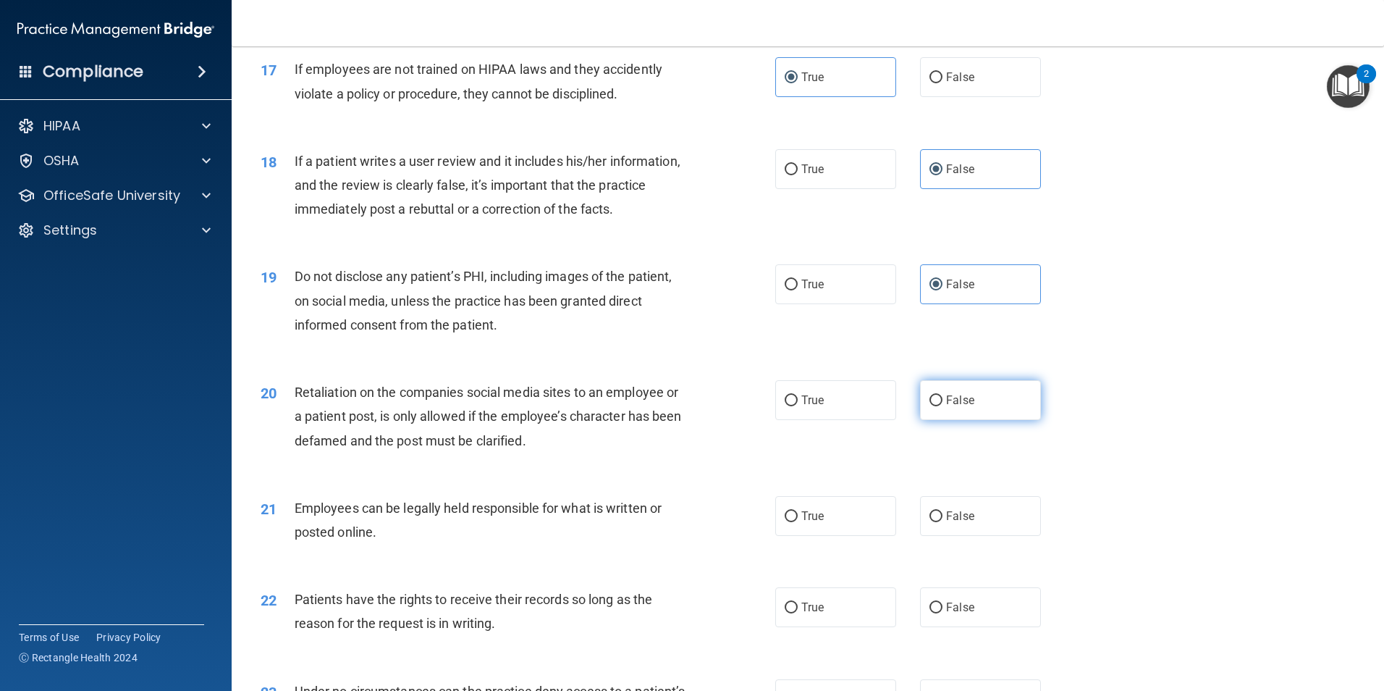
radio input "true"
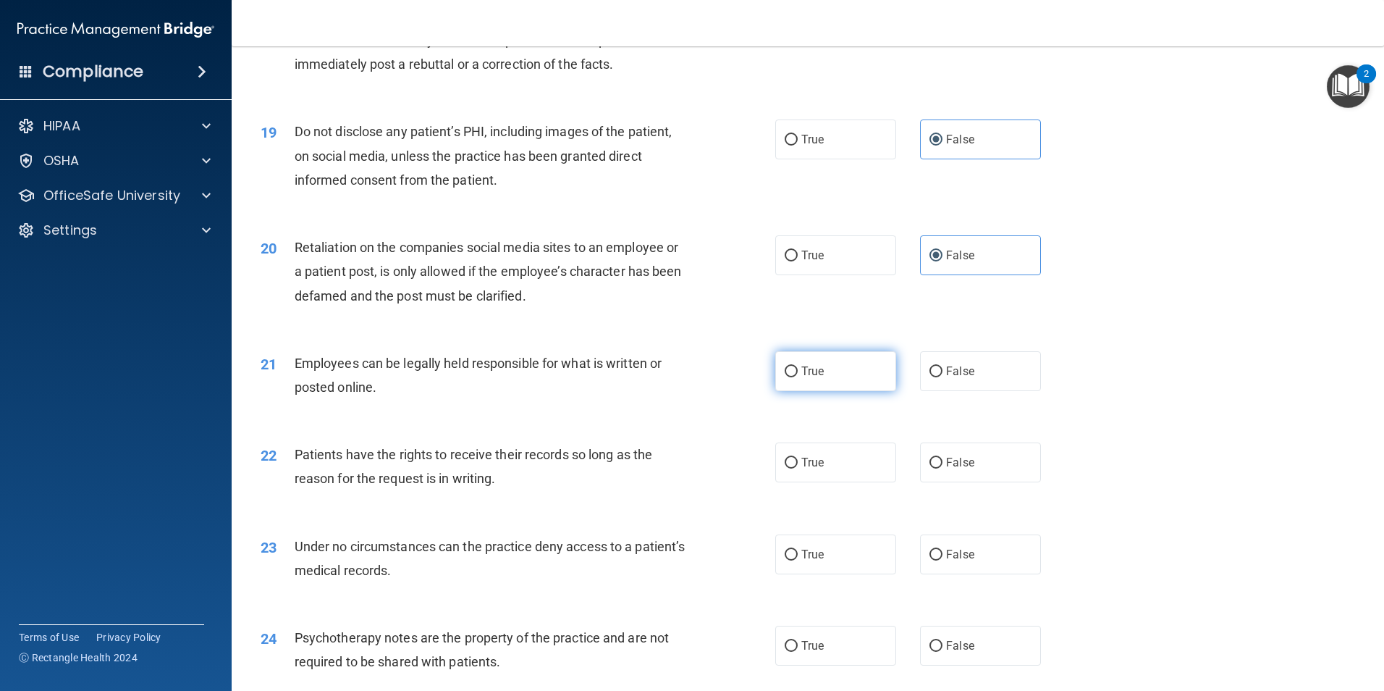
click at [854, 391] on label "True" at bounding box center [835, 371] width 121 height 40
click at [798, 377] on input "True" at bounding box center [791, 371] width 13 height 11
radio input "true"
click at [867, 482] on label "True" at bounding box center [835, 462] width 121 height 40
click at [798, 468] on input "True" at bounding box center [791, 463] width 13 height 11
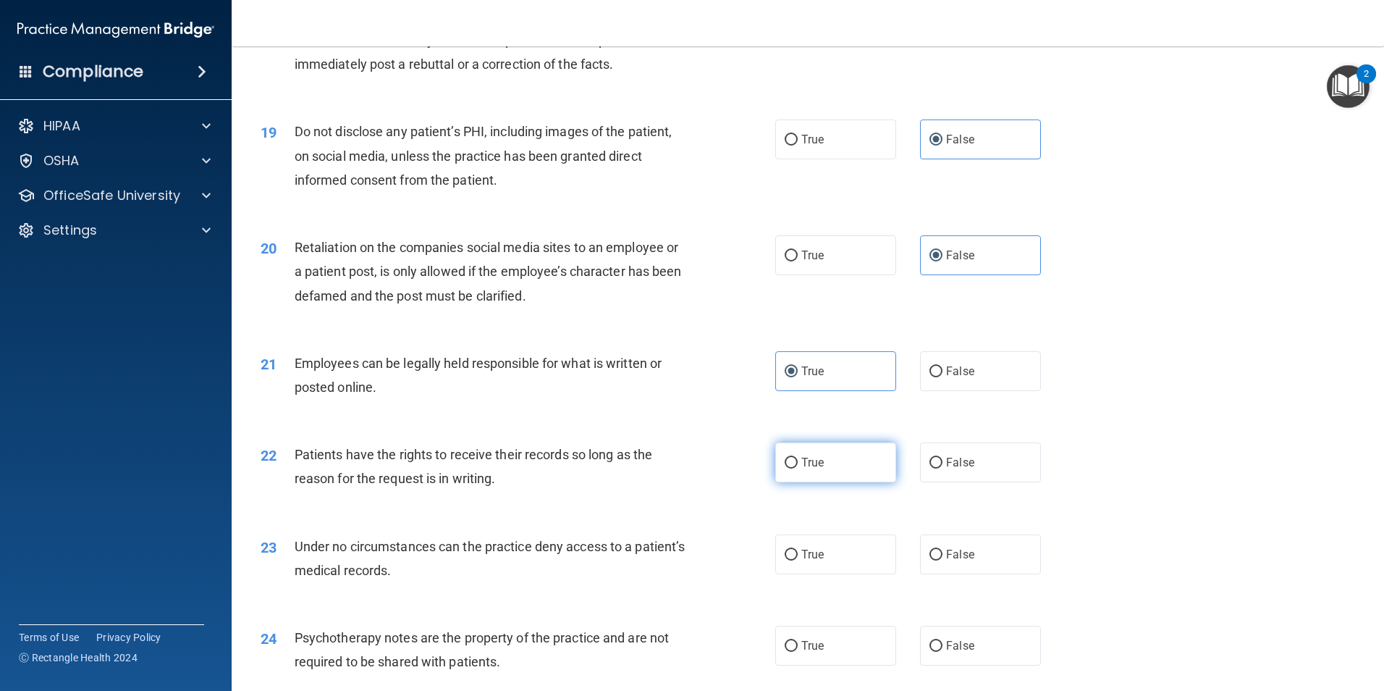
radio input "true"
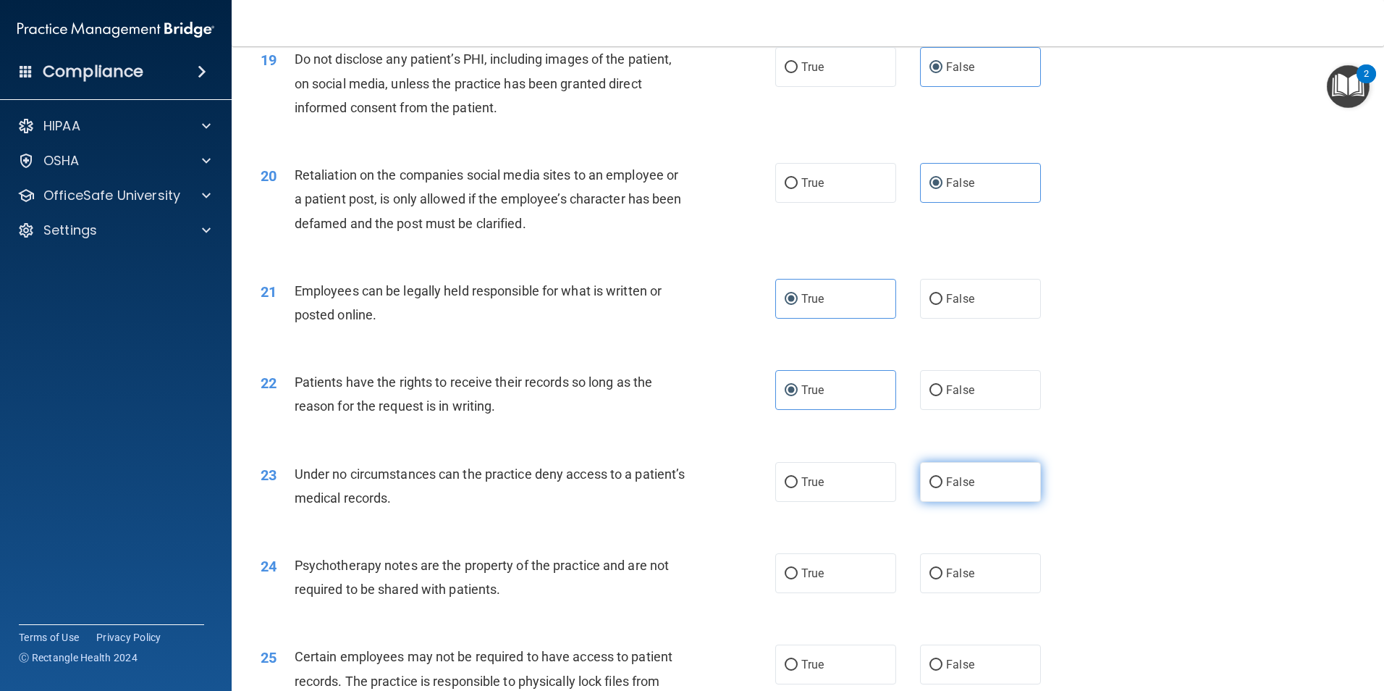
scroll to position [2245, 0]
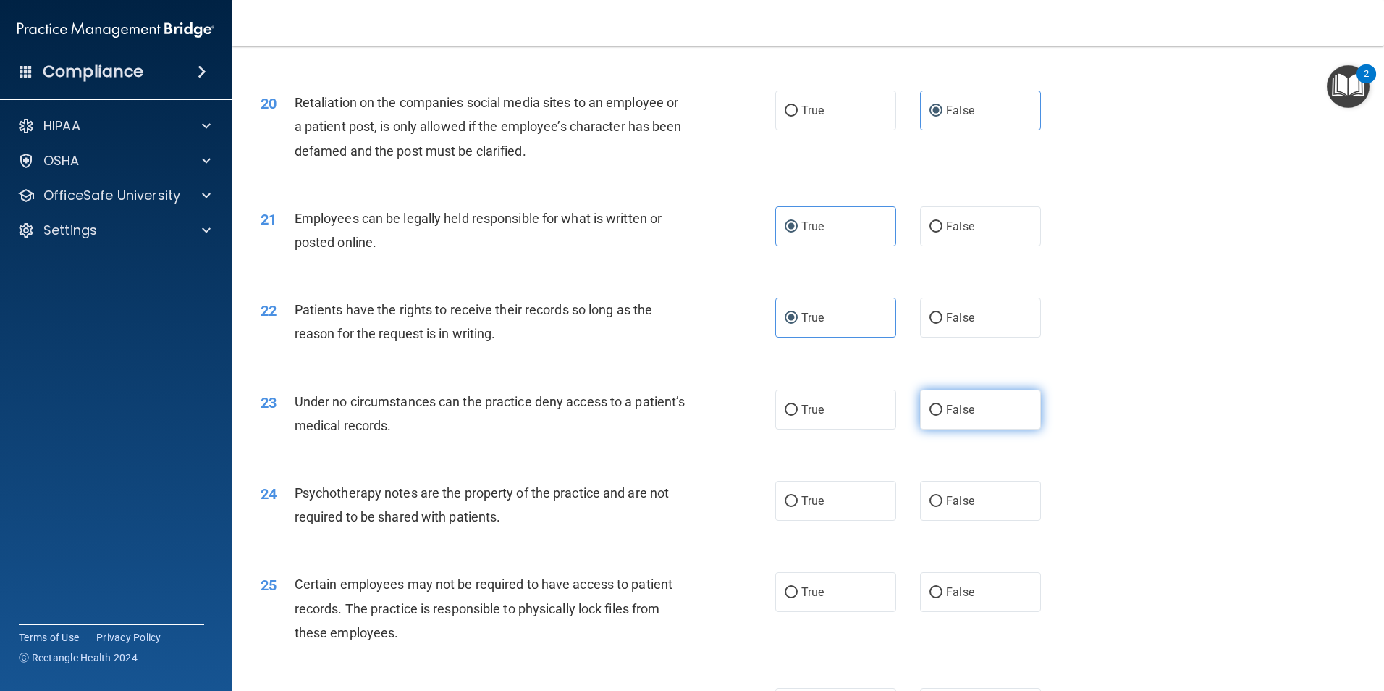
click at [978, 429] on label "False" at bounding box center [980, 410] width 121 height 40
click at [943, 416] on input "False" at bounding box center [936, 410] width 13 height 11
radio input "true"
click at [978, 518] on label "False" at bounding box center [980, 501] width 121 height 40
click at [943, 507] on input "False" at bounding box center [936, 501] width 13 height 11
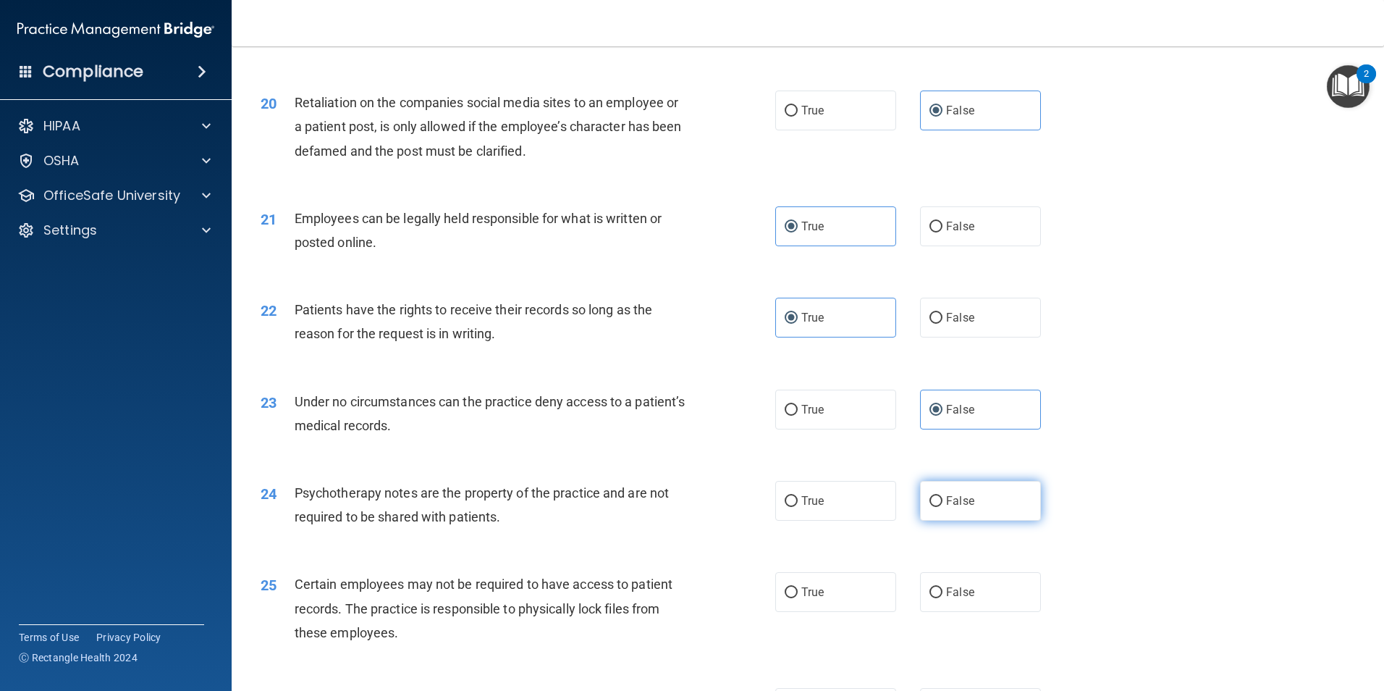
radio input "true"
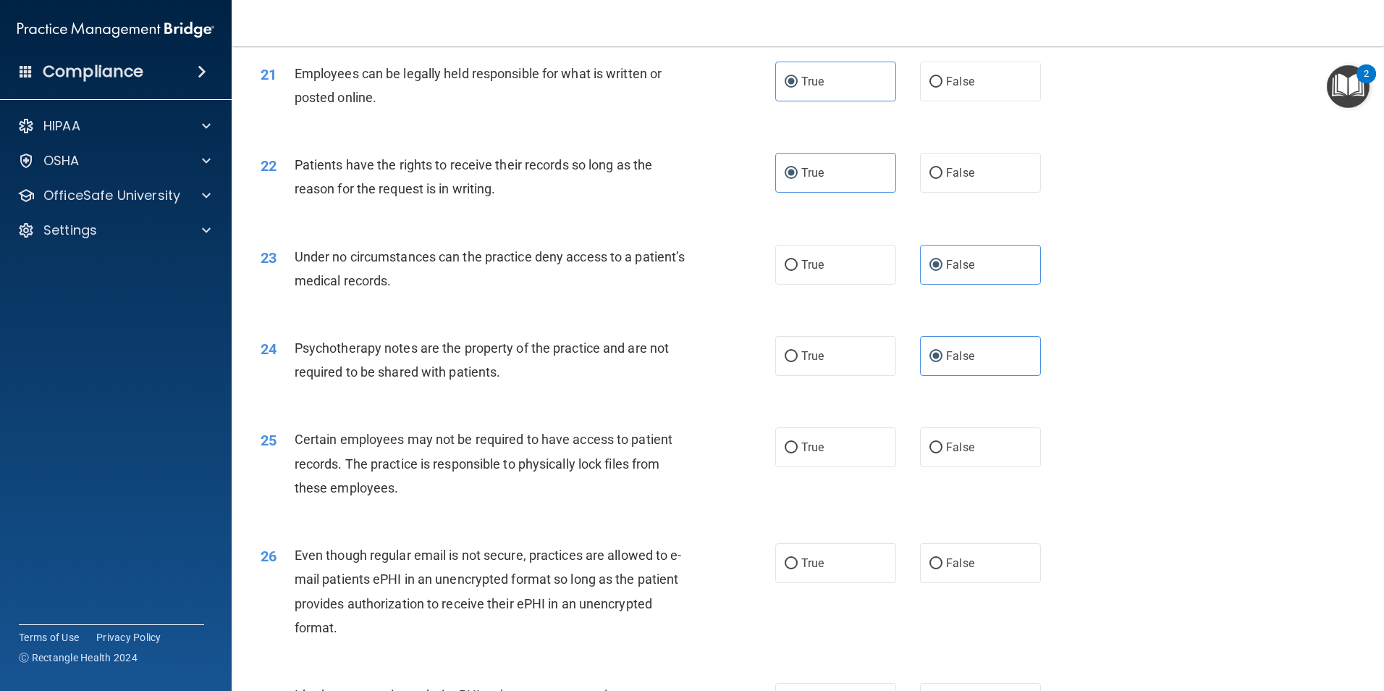
scroll to position [2534, 0]
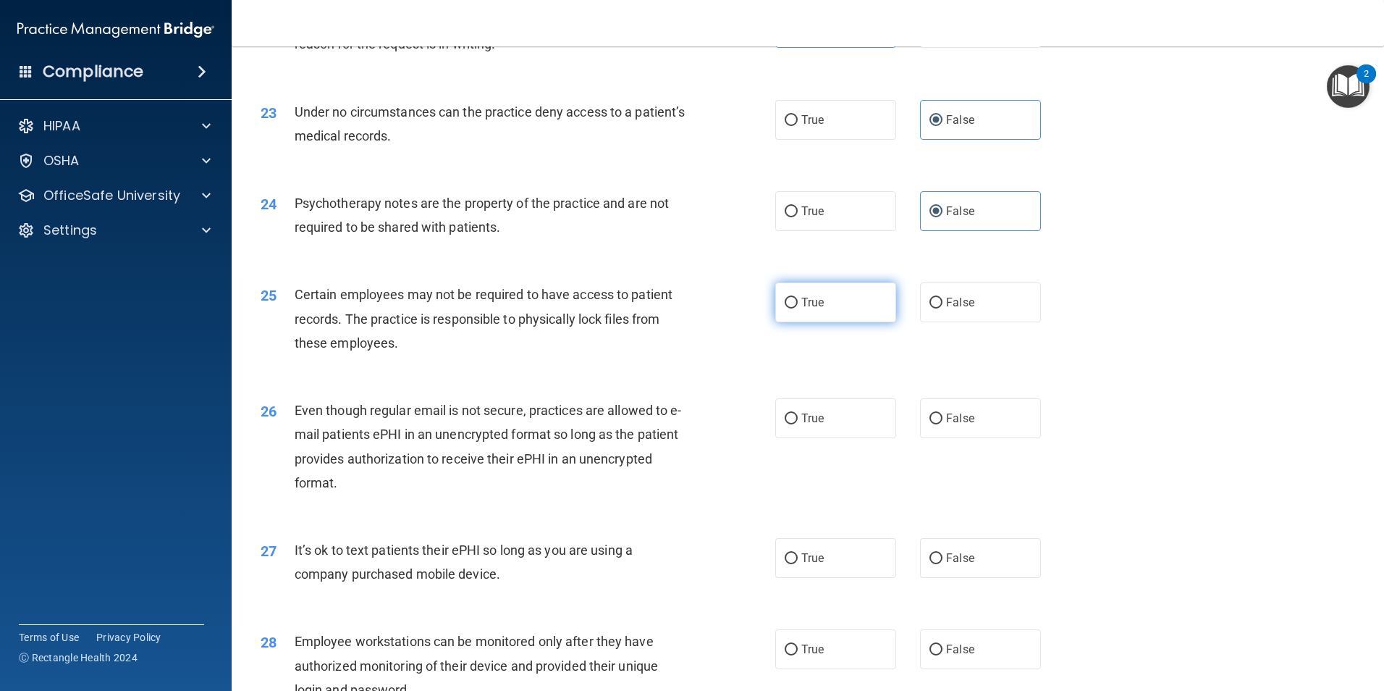
click at [808, 309] on span "True" at bounding box center [813, 302] width 22 height 14
click at [798, 308] on input "True" at bounding box center [791, 303] width 13 height 11
radio input "true"
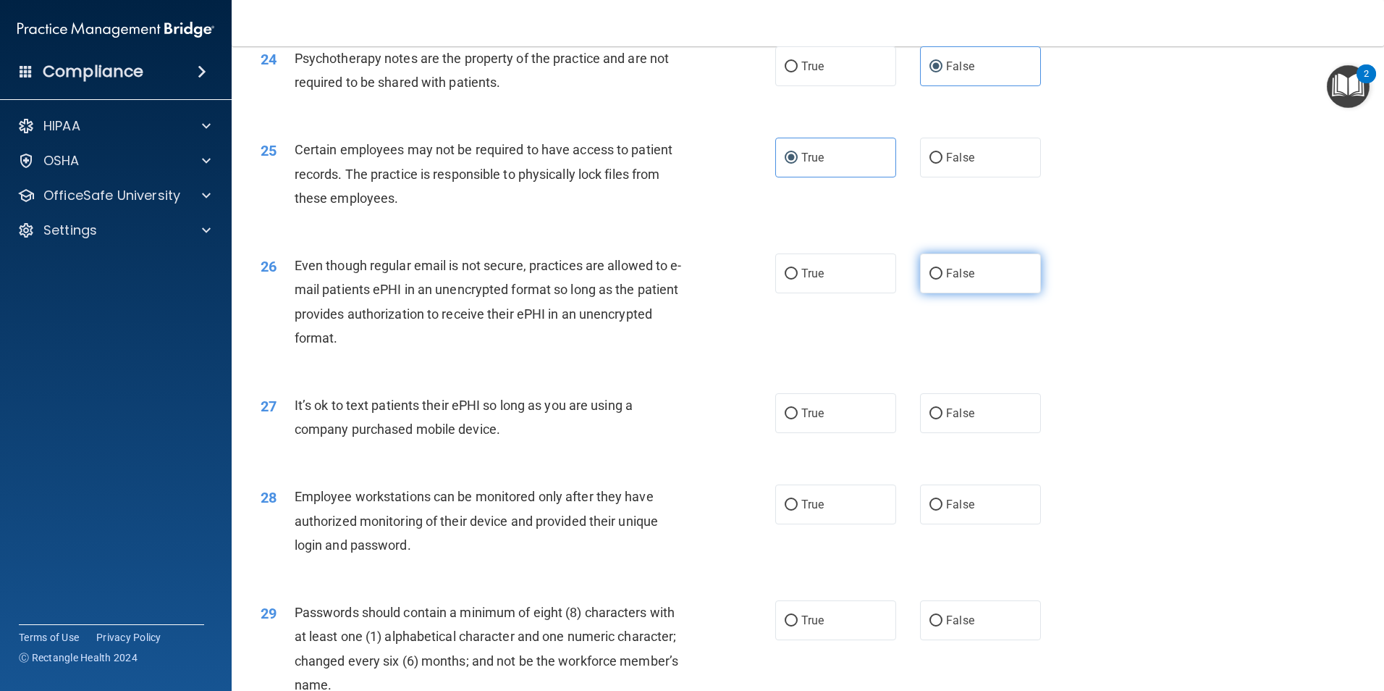
click at [962, 280] on span "False" at bounding box center [960, 273] width 28 height 14
click at [943, 279] on input "False" at bounding box center [936, 274] width 13 height 11
radio input "true"
click at [978, 433] on label "False" at bounding box center [980, 413] width 121 height 40
click at [943, 419] on input "False" at bounding box center [936, 413] width 13 height 11
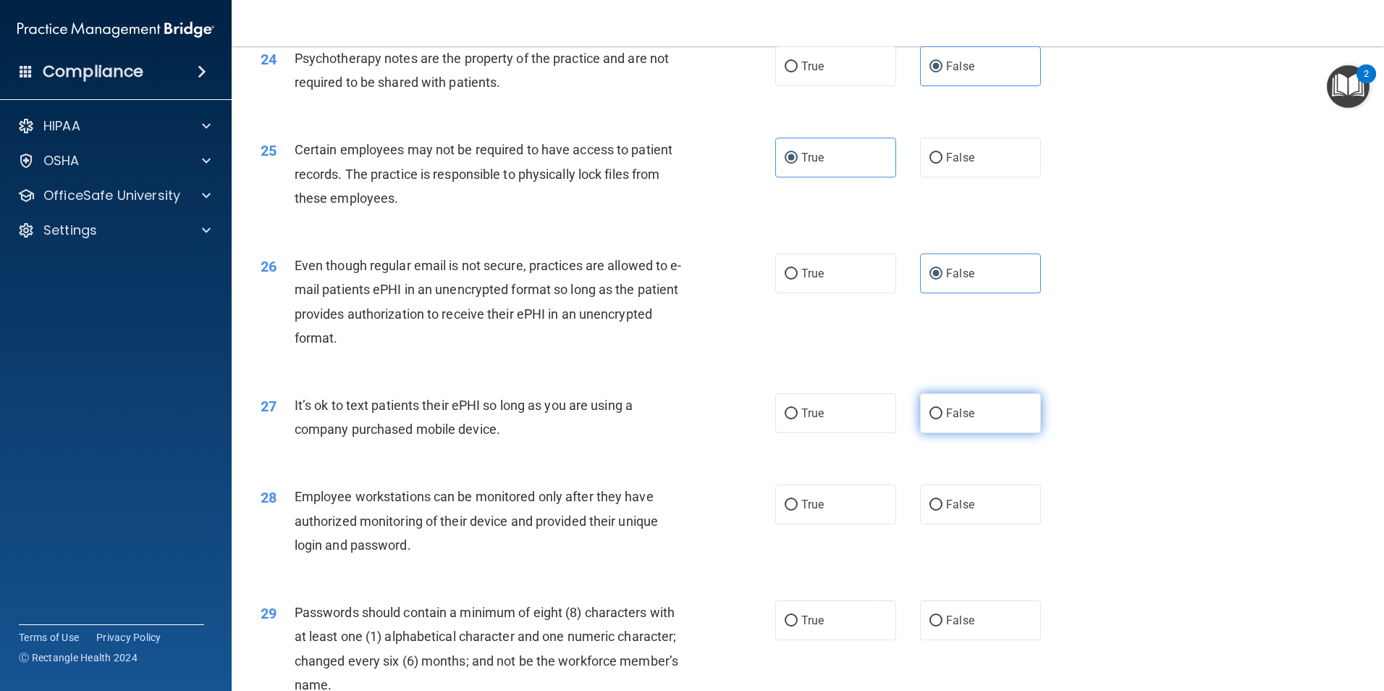
radio input "true"
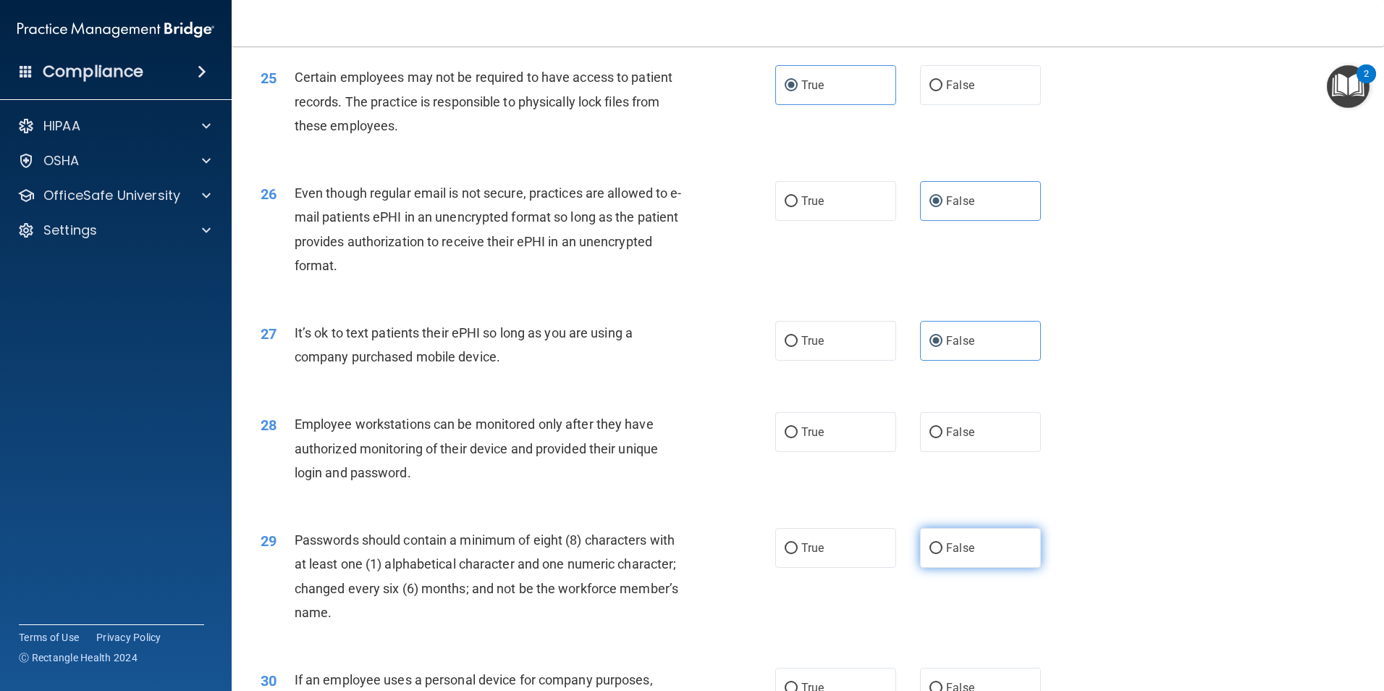
scroll to position [2824, 0]
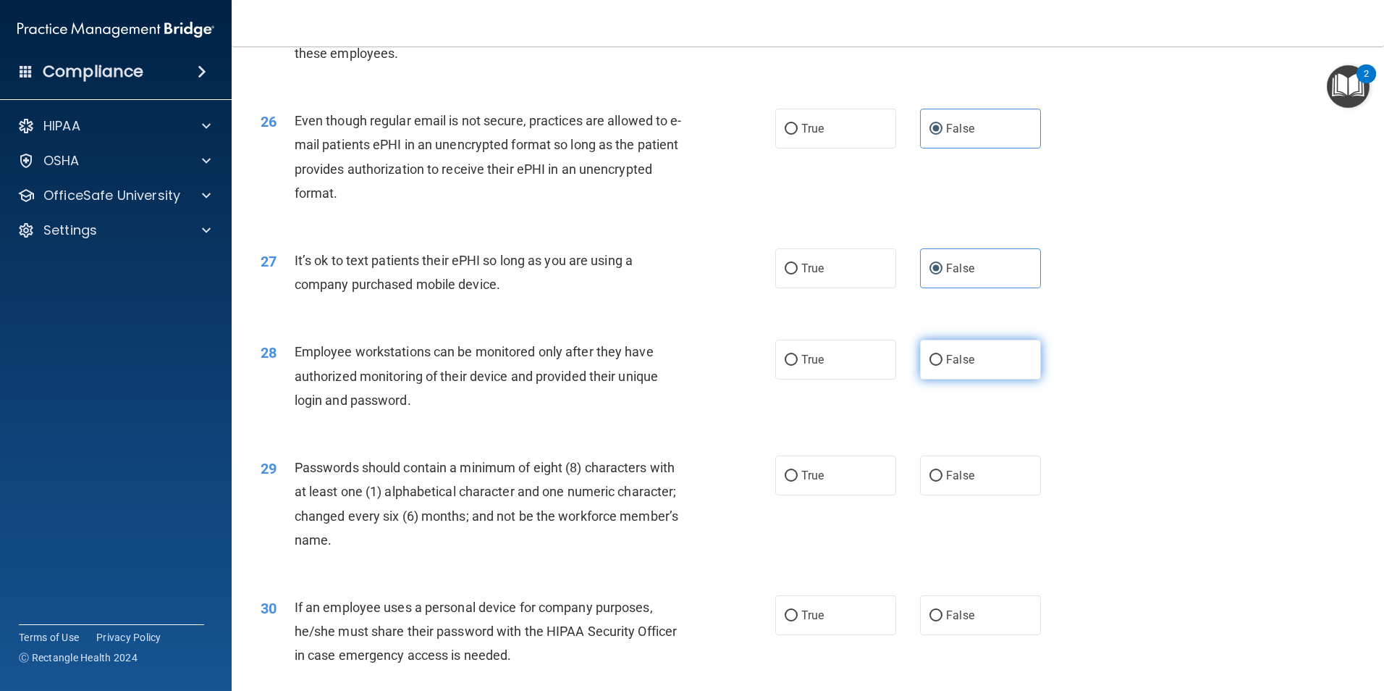
click at [960, 366] on span "False" at bounding box center [960, 360] width 28 height 14
click at [943, 366] on input "False" at bounding box center [936, 360] width 13 height 11
radio input "true"
click at [785, 366] on input "True" at bounding box center [791, 360] width 13 height 11
radio input "true"
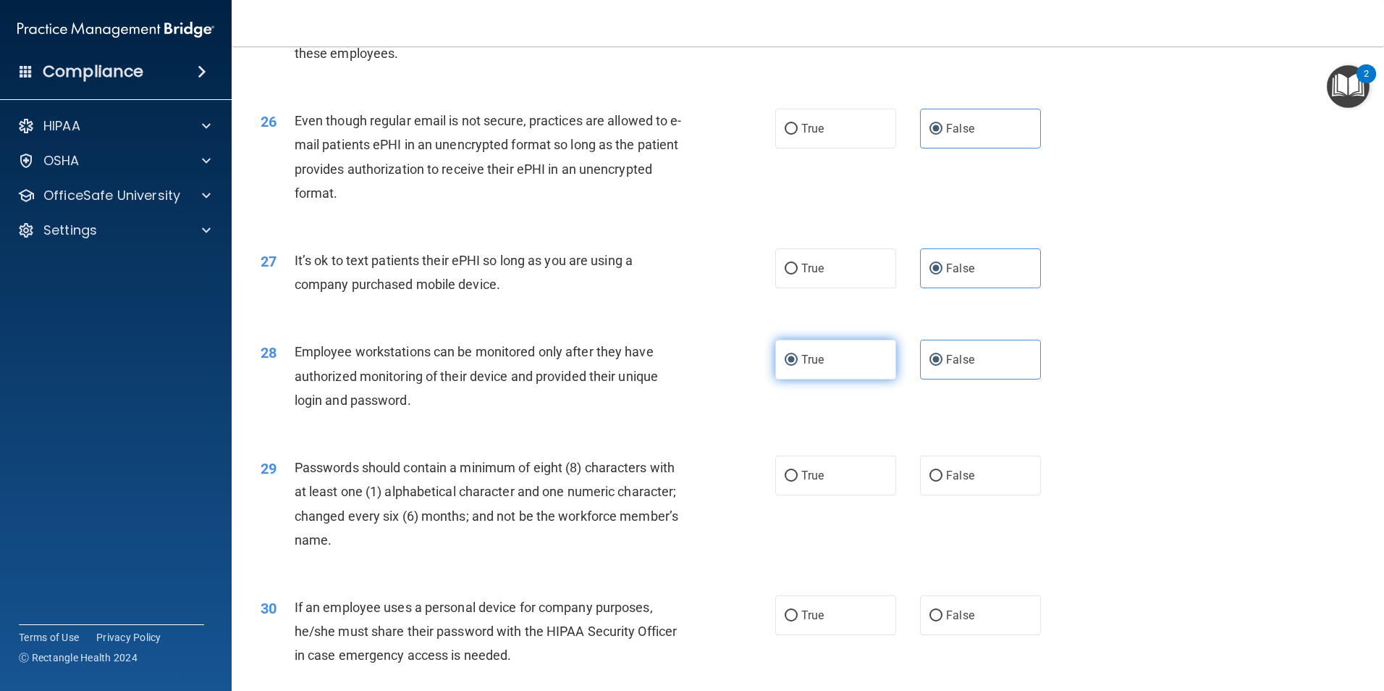
radio input "false"
click at [841, 484] on label "True" at bounding box center [835, 475] width 121 height 40
click at [798, 482] on input "True" at bounding box center [791, 476] width 13 height 11
radio input "true"
click at [804, 622] on span "True" at bounding box center [813, 615] width 22 height 14
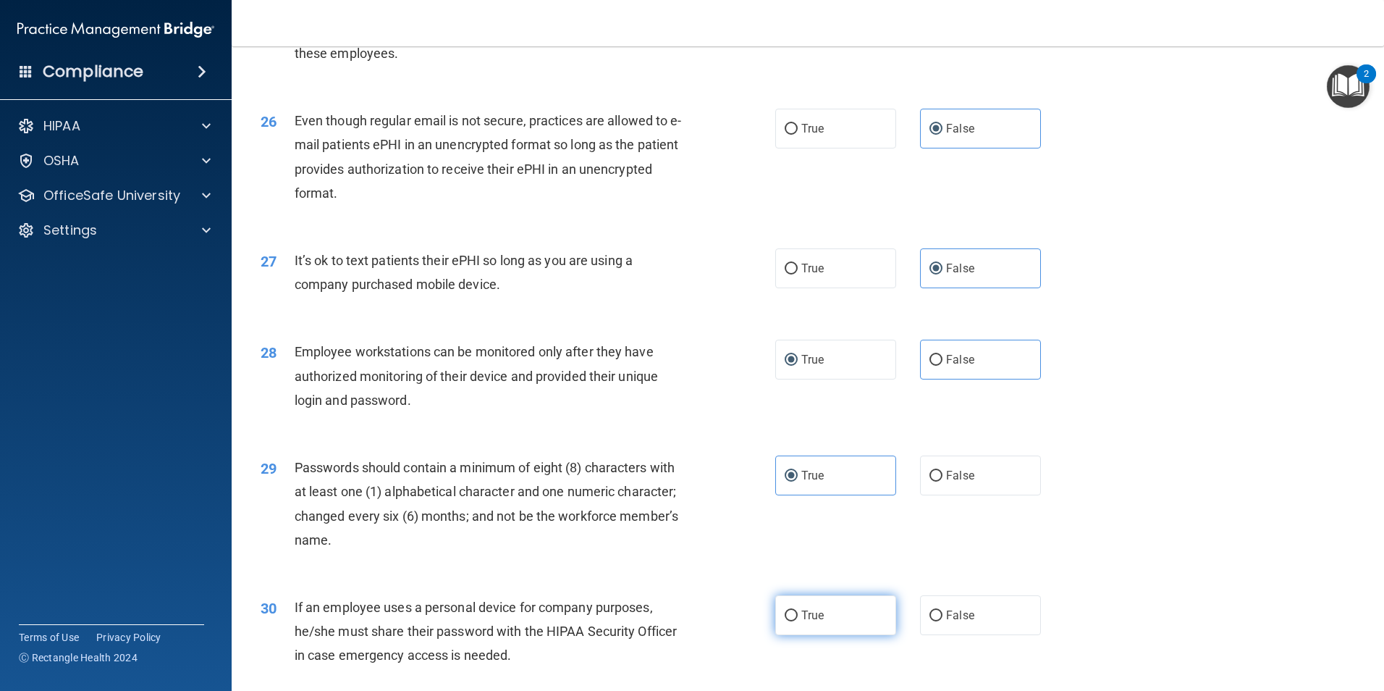
click at [798, 621] on input "True" at bounding box center [791, 615] width 13 height 11
radio input "true"
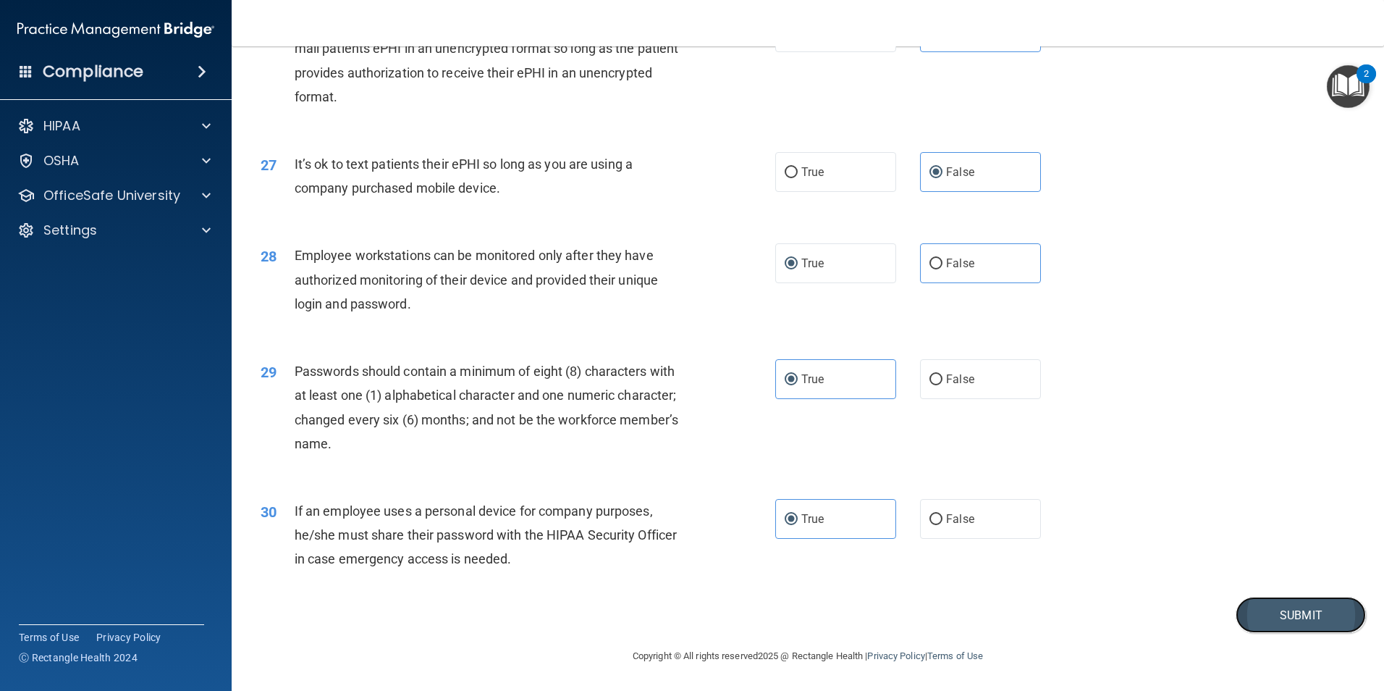
click at [1258, 612] on button "Submit" at bounding box center [1301, 615] width 130 height 37
